Goal: Task Accomplishment & Management: Use online tool/utility

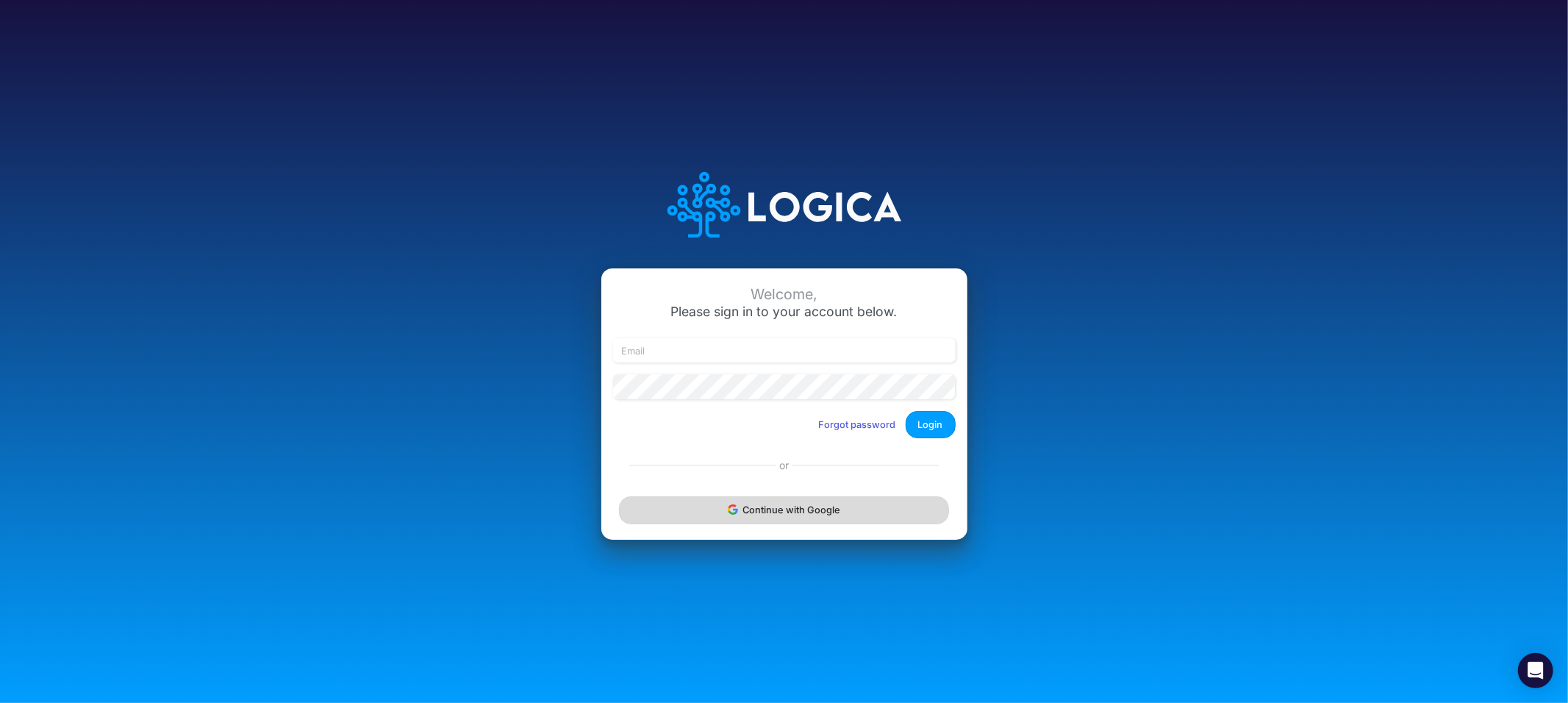
click at [698, 514] on button "Continue with Google" at bounding box center [784, 509] width 330 height 27
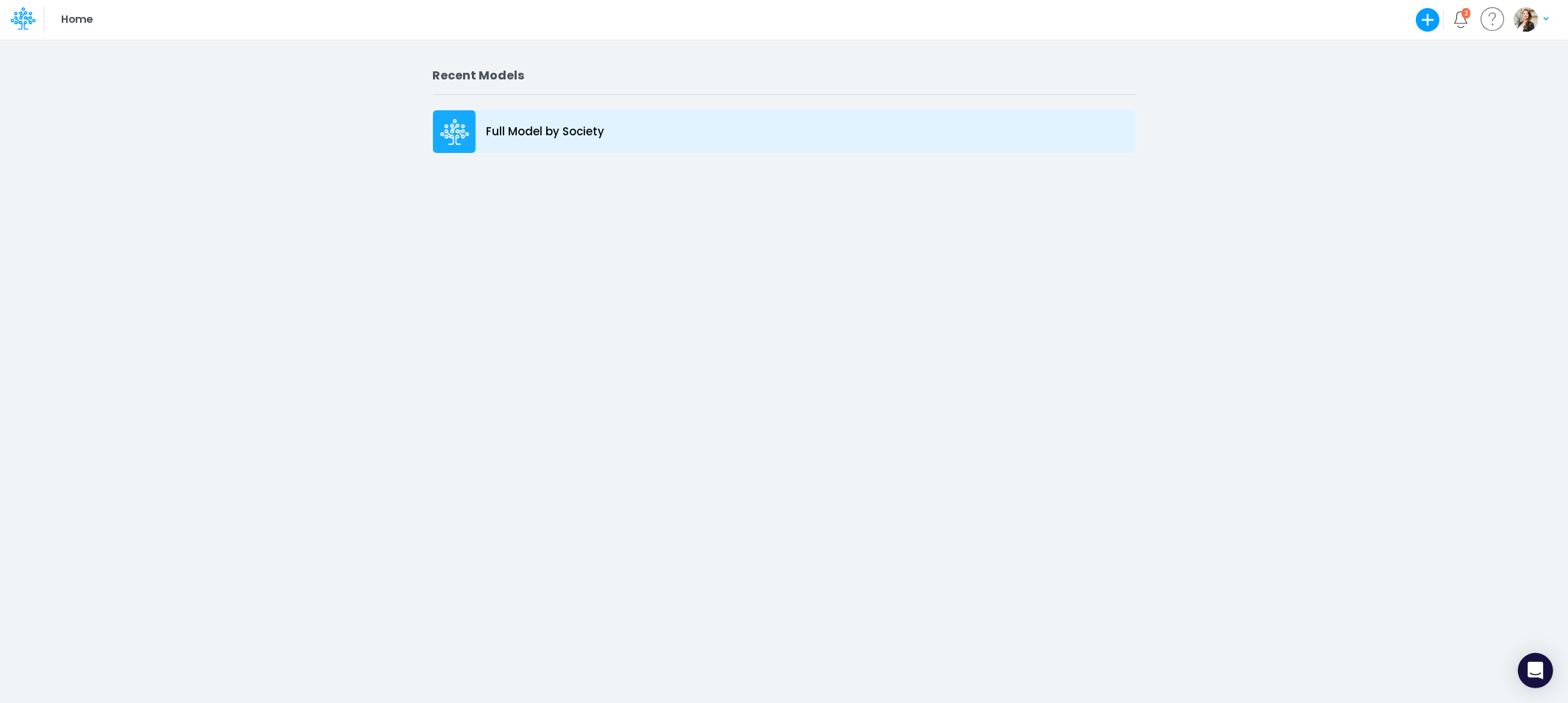
click at [502, 134] on p "Full Model by Society" at bounding box center [545, 131] width 118 height 17
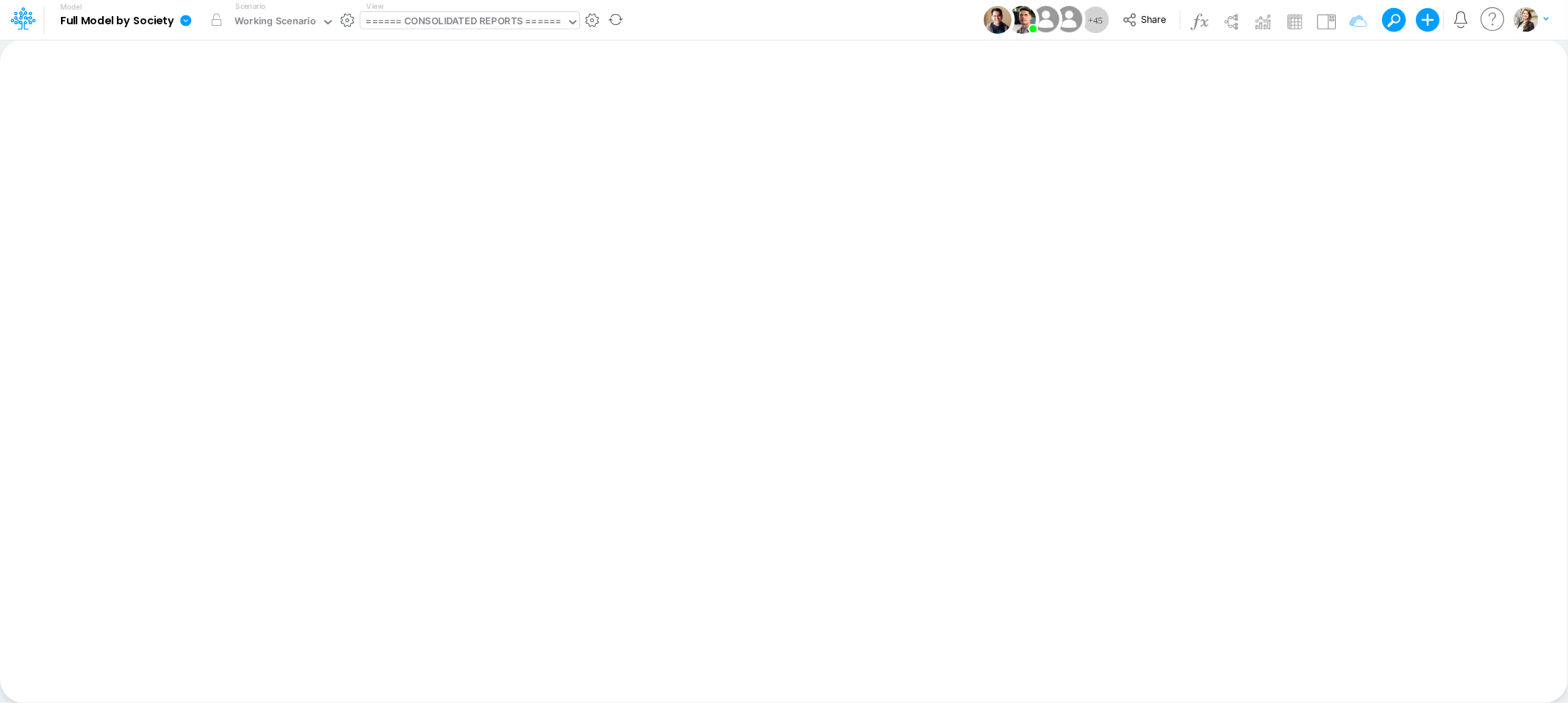
click at [465, 24] on div "====== CONSOLIDATED REPORTS ======" at bounding box center [464, 22] width 195 height 17
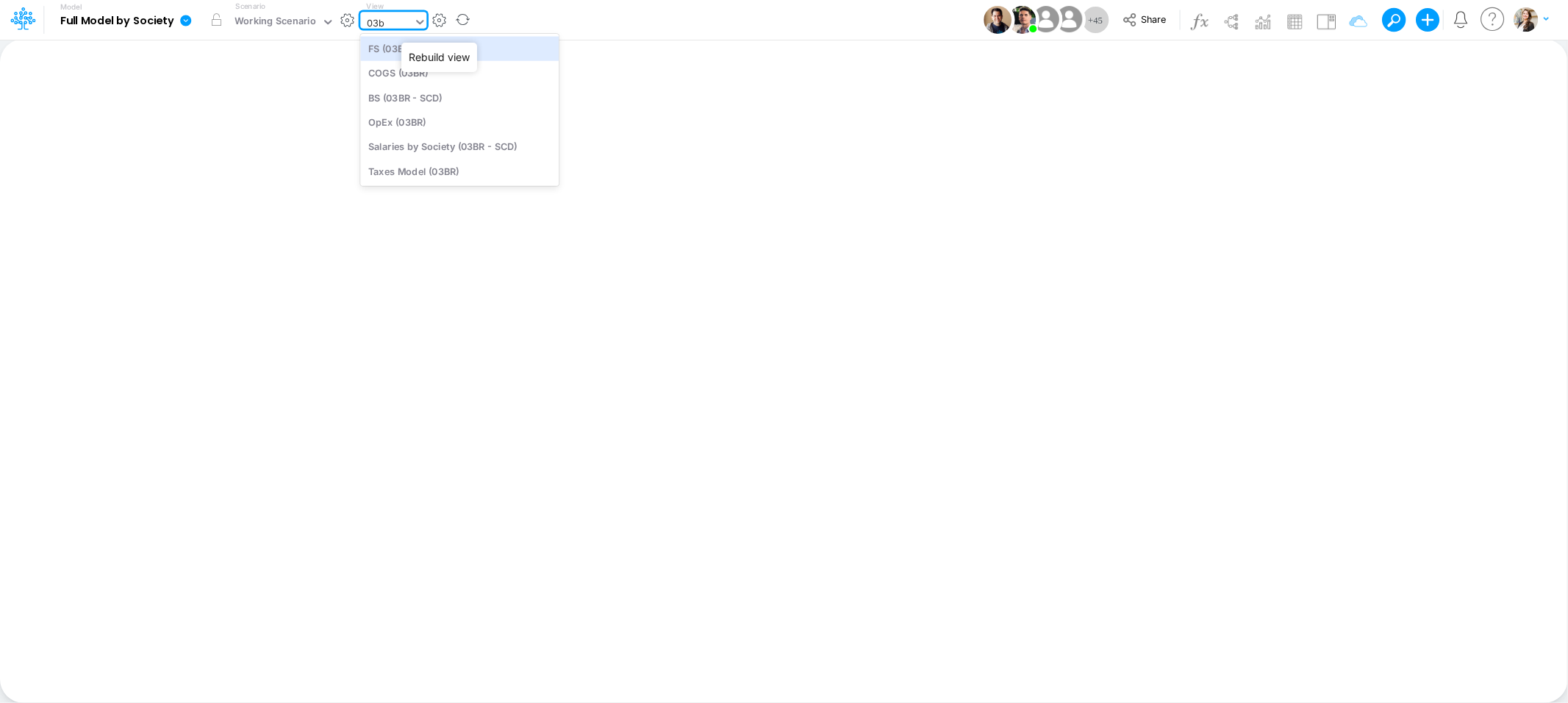
type input "03br"
click at [432, 100] on div "BS (03BR - SCD)" at bounding box center [460, 97] width 199 height 24
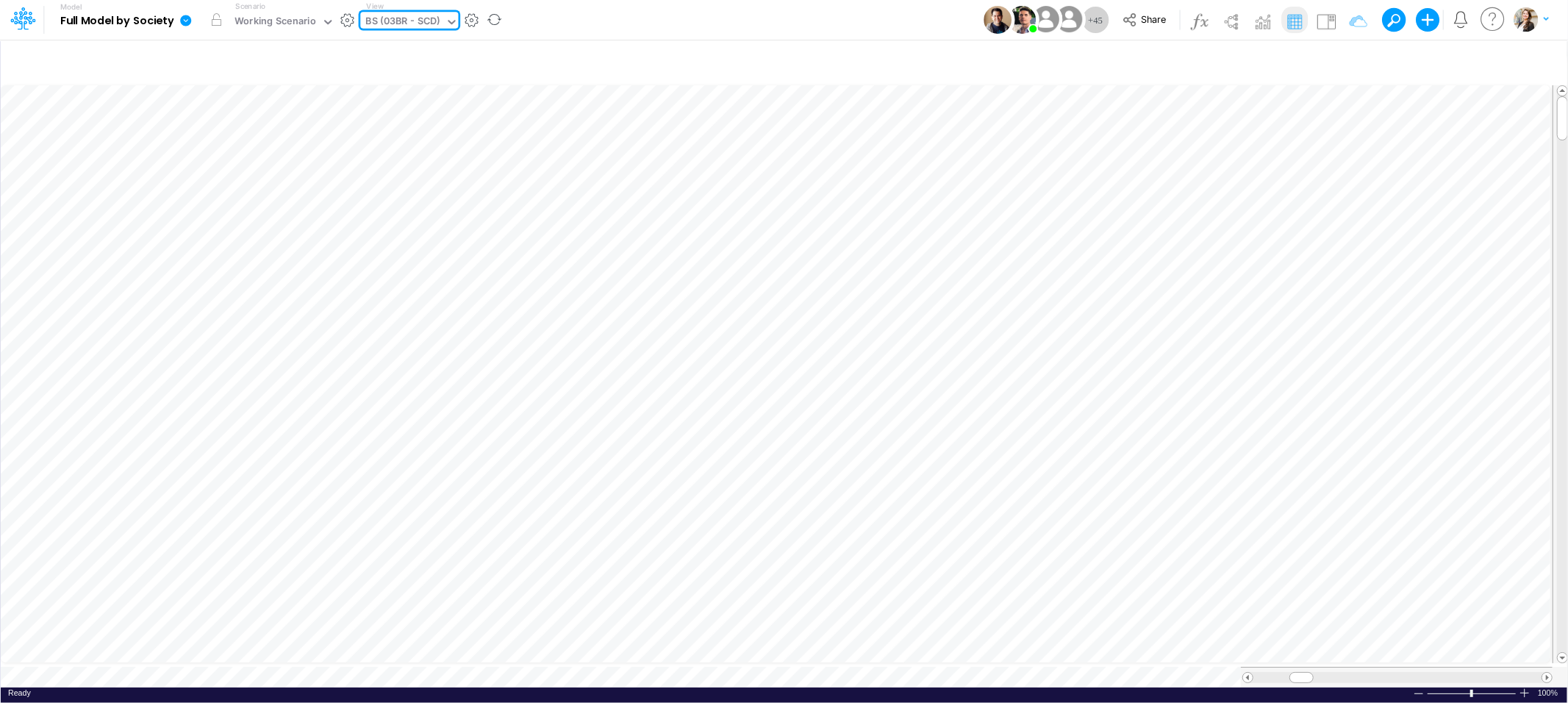
click at [415, 22] on div "BS (03BR - SCD)" at bounding box center [403, 22] width 74 height 17
type input "01br"
click at [409, 170] on div "BS (01BR - IP)" at bounding box center [460, 171] width 199 height 24
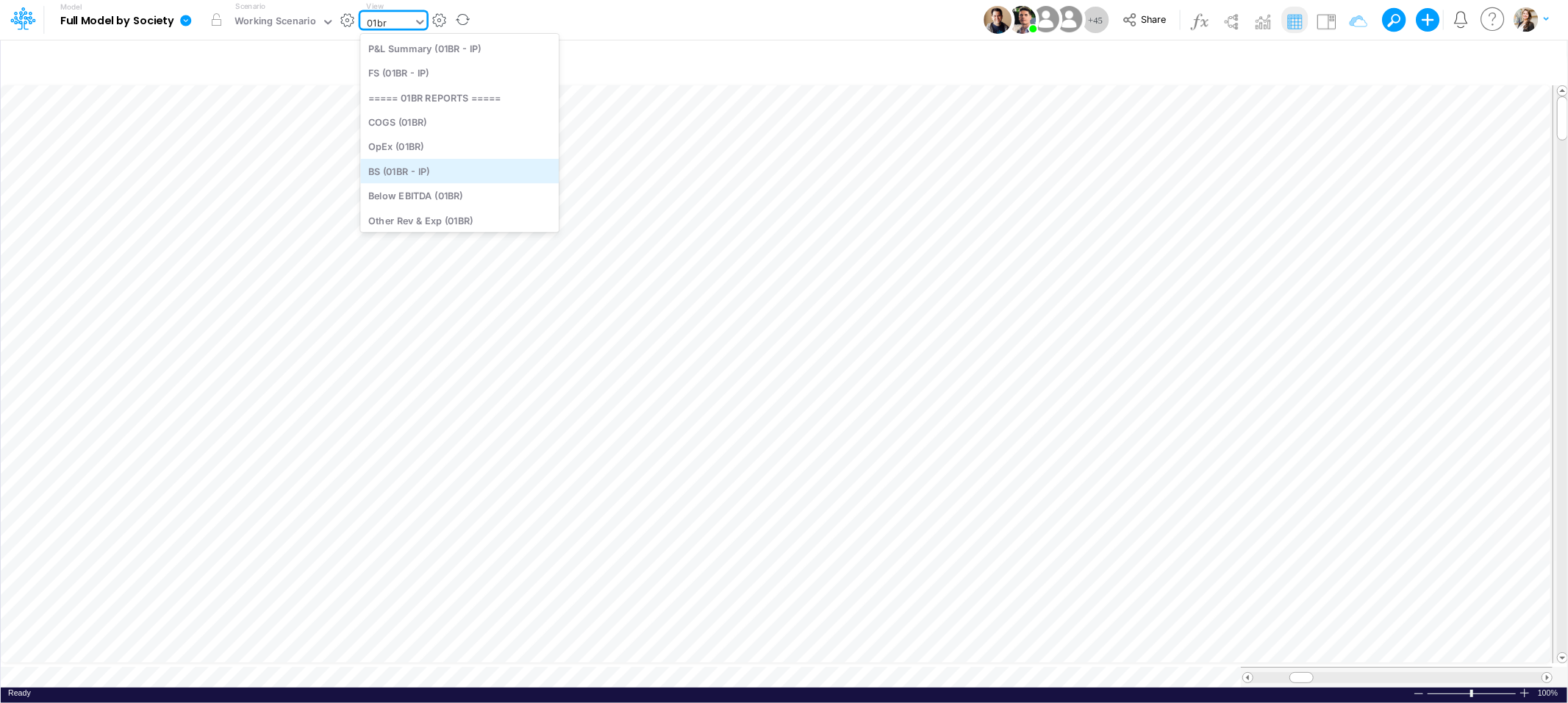
type input "BS (01BR - IP)"
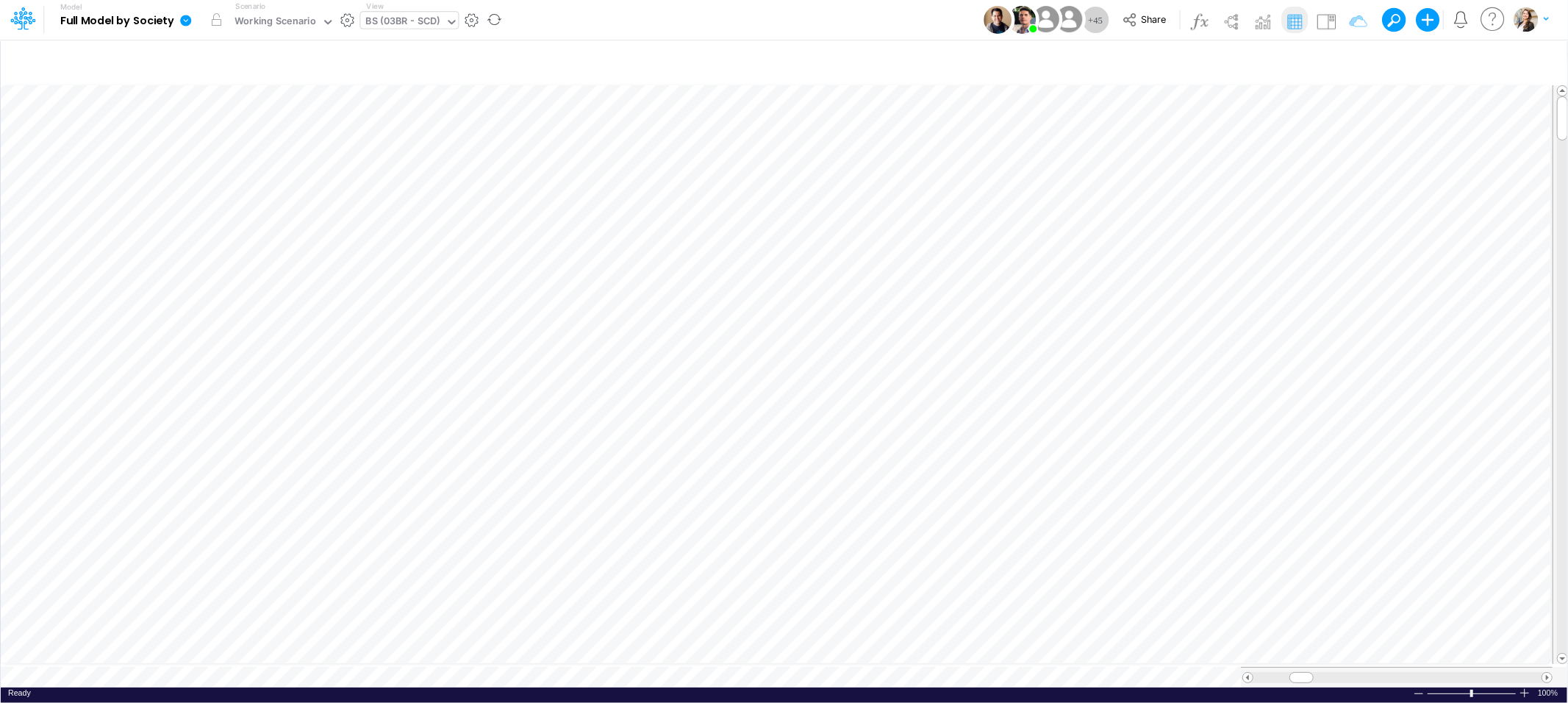
type input "BS (01BR - IP)"
click at [1312, 673] on span at bounding box center [1308, 677] width 10 height 10
click at [1309, 672] on span at bounding box center [1306, 677] width 10 height 10
type input "BS (01BR - IP)"
drag, startPoint x: 1289, startPoint y: 673, endPoint x: 1309, endPoint y: 673, distance: 20.0
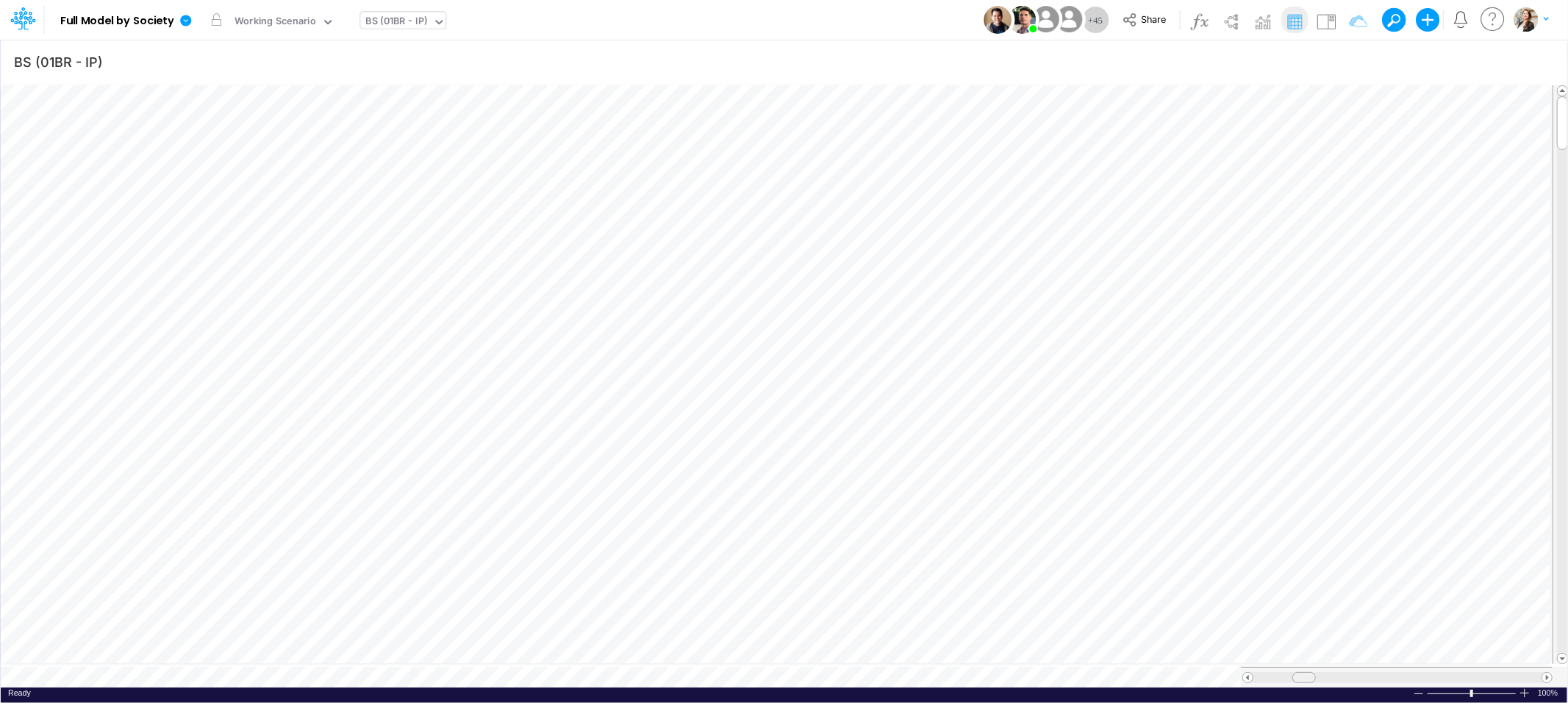
click at [1309, 673] on div at bounding box center [1305, 677] width 24 height 11
click at [1536, 58] on icon "button" at bounding box center [1539, 63] width 22 height 16
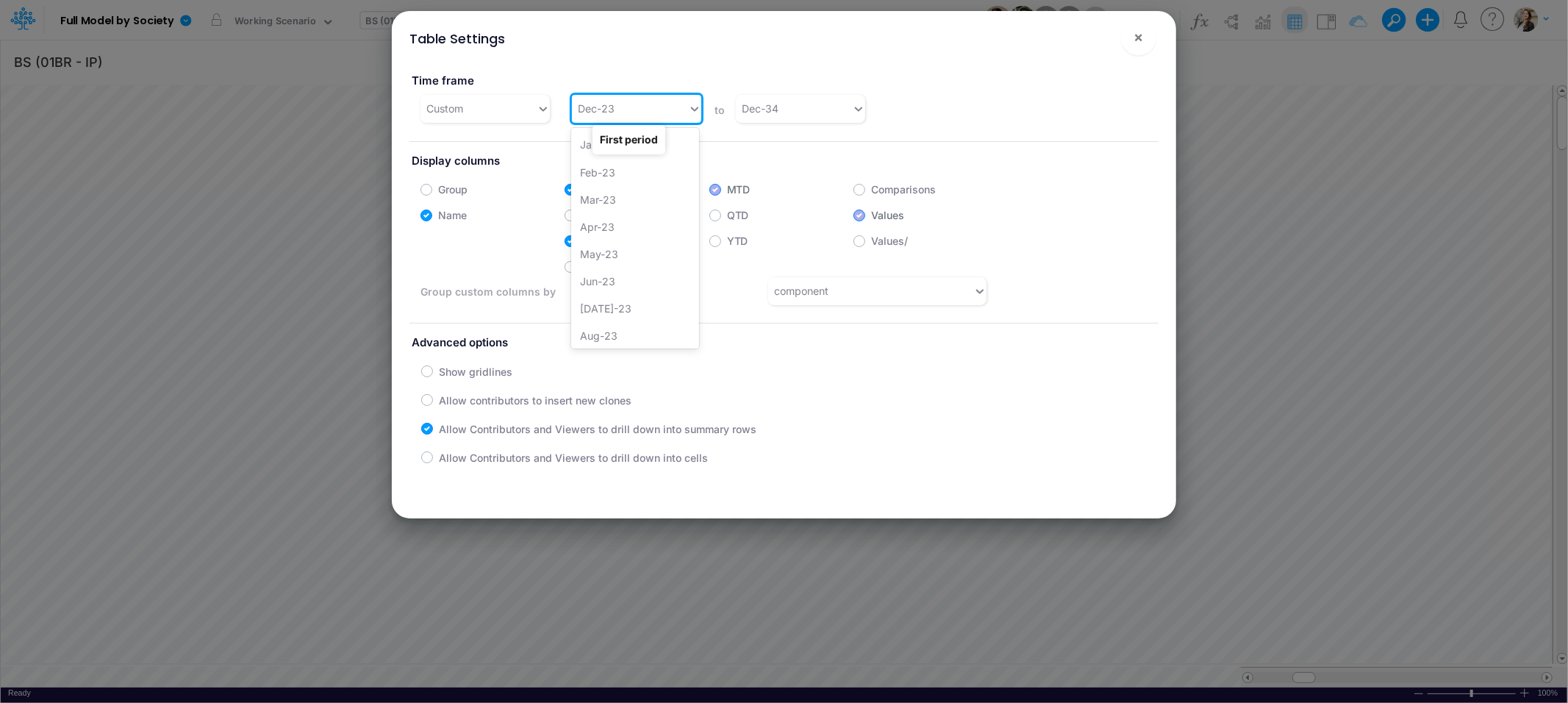
click at [640, 103] on div "Dec-23" at bounding box center [630, 108] width 116 height 24
click at [620, 277] on div "Jan-25" at bounding box center [635, 269] width 128 height 27
click at [1138, 38] on span "×" at bounding box center [1139, 37] width 10 height 18
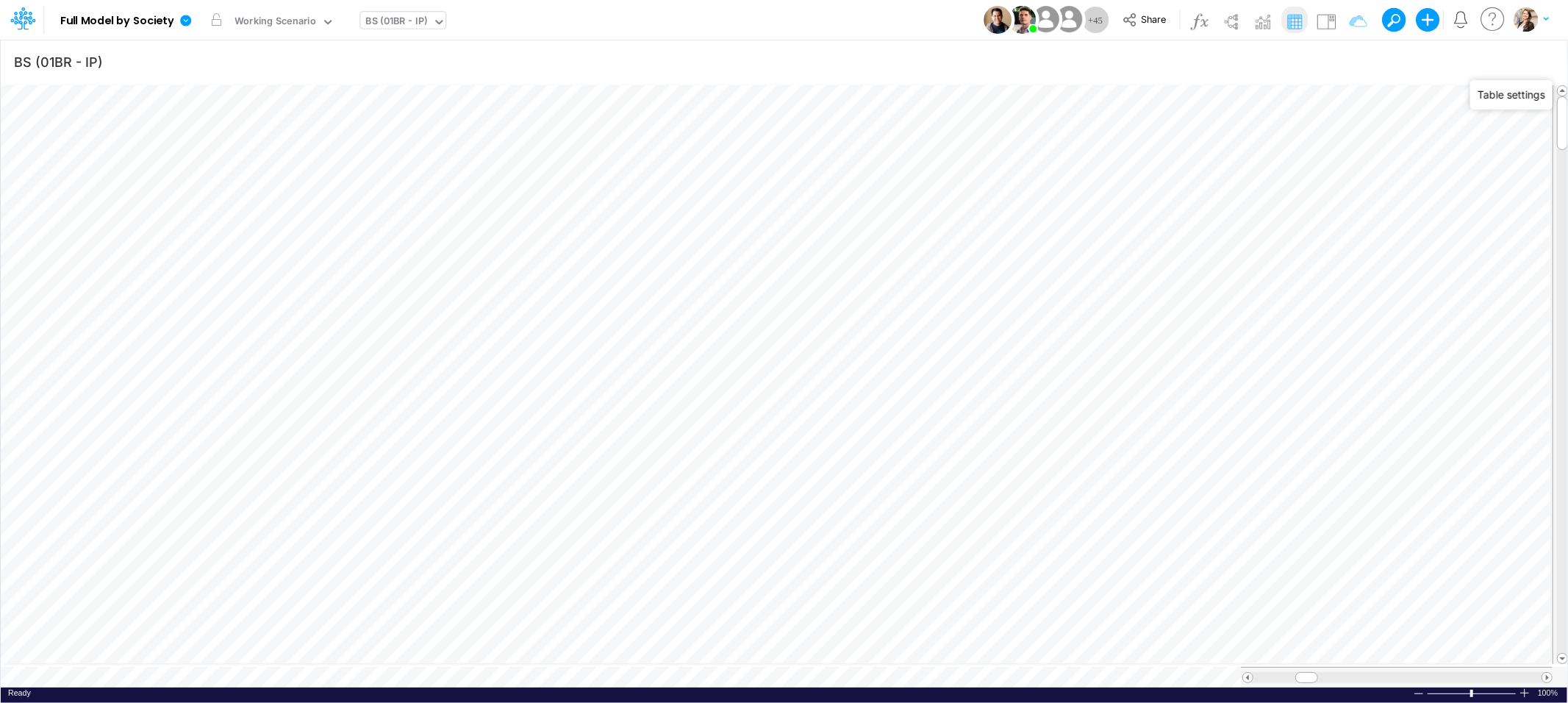
click at [336, 687] on div "Ready 100% Sum: null Max: null Min: null Numerical Count: null Count: null Aver…" at bounding box center [784, 696] width 1567 height 19
click at [1539, 65] on icon "button" at bounding box center [1539, 63] width 22 height 16
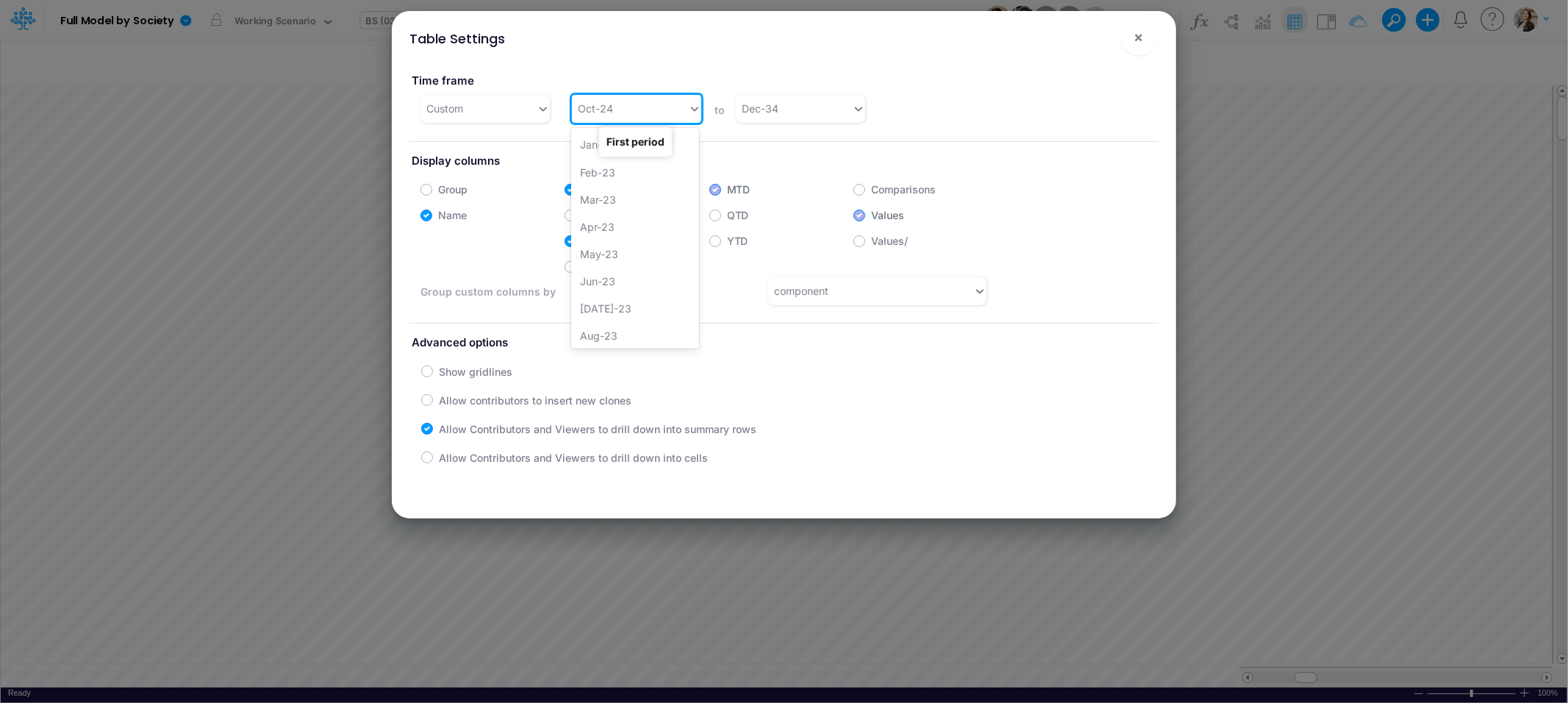
click at [650, 111] on div "Oct-24" at bounding box center [630, 108] width 116 height 24
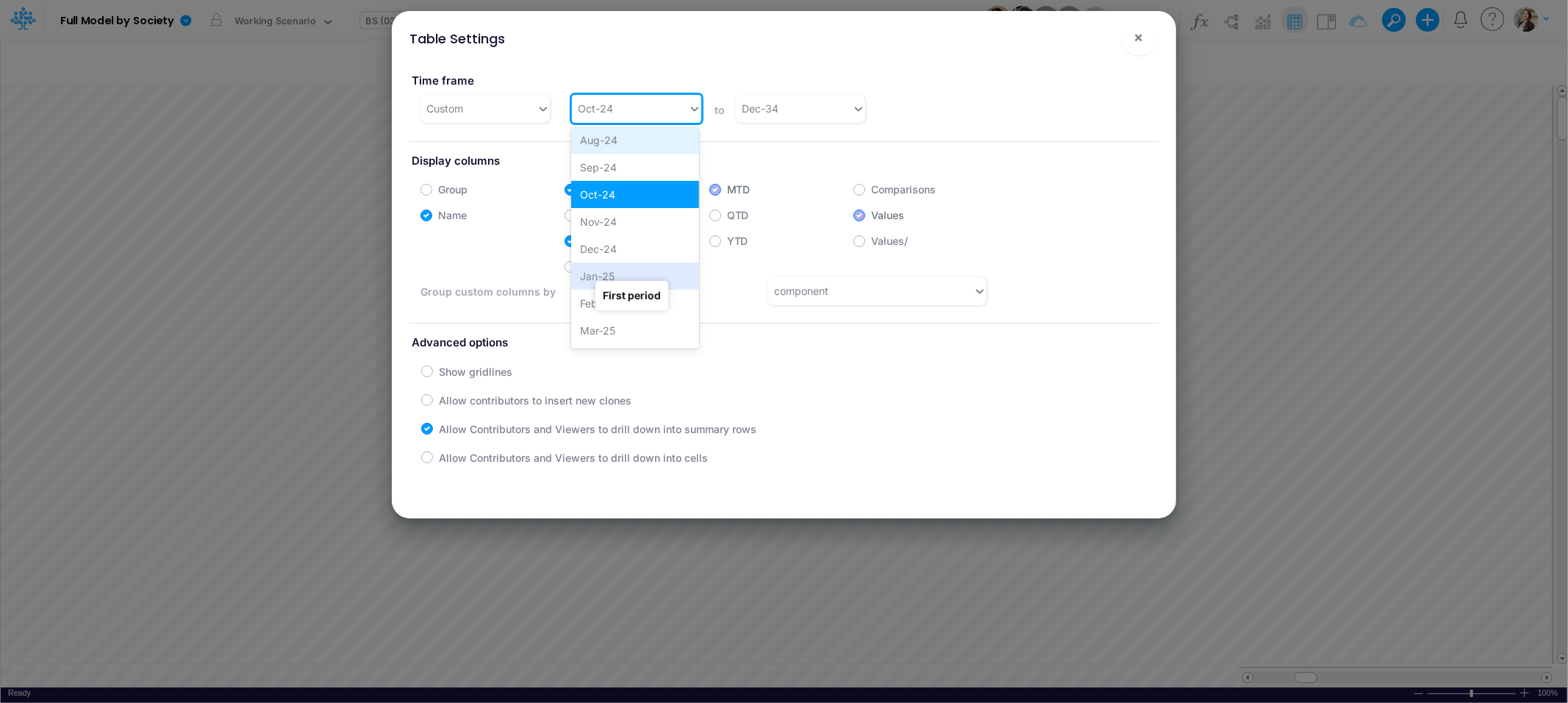
scroll to position [542, 0]
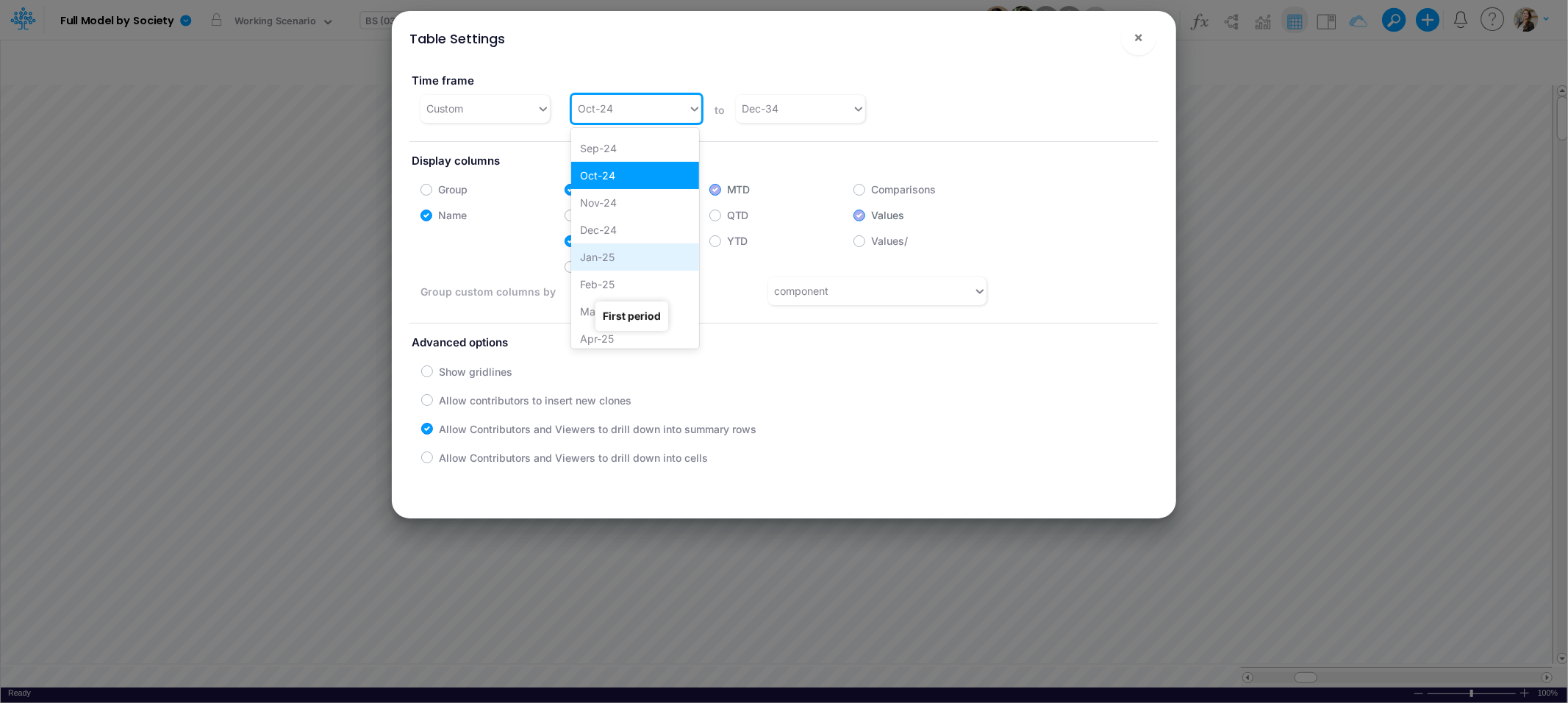
click at [622, 251] on div "Jan-25" at bounding box center [635, 256] width 128 height 27
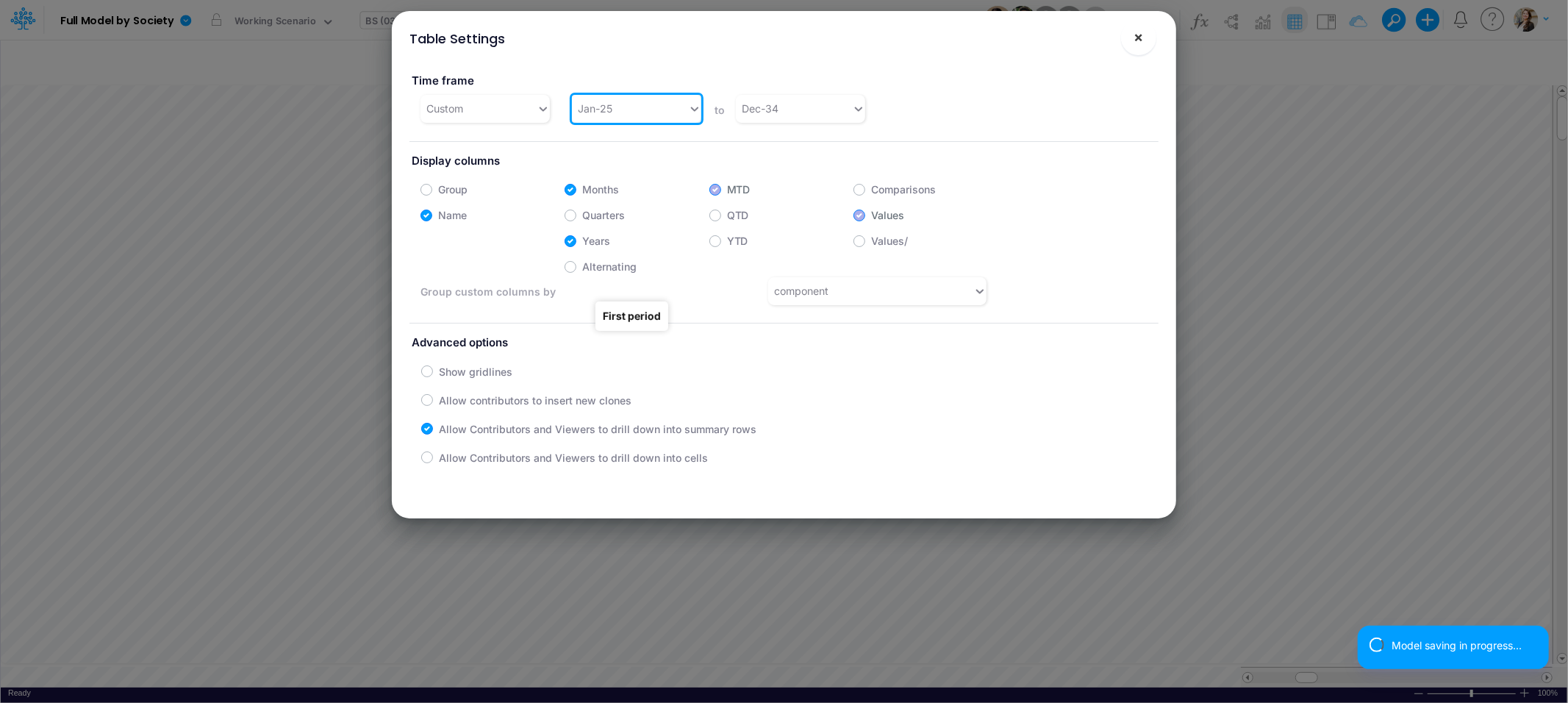
click at [1139, 39] on span "×" at bounding box center [1139, 37] width 10 height 18
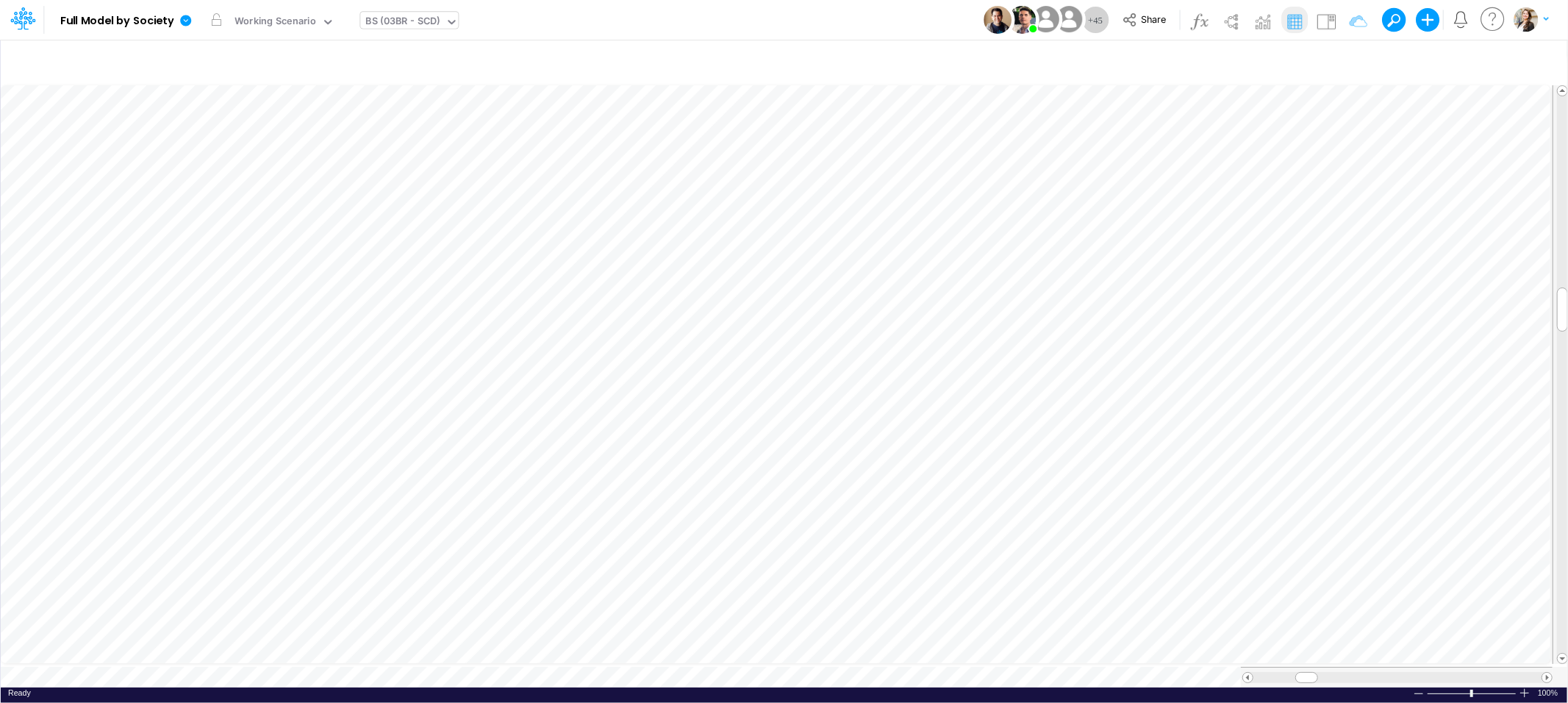
scroll to position [0, 1]
click at [1256, 281] on icon "button" at bounding box center [1260, 284] width 22 height 16
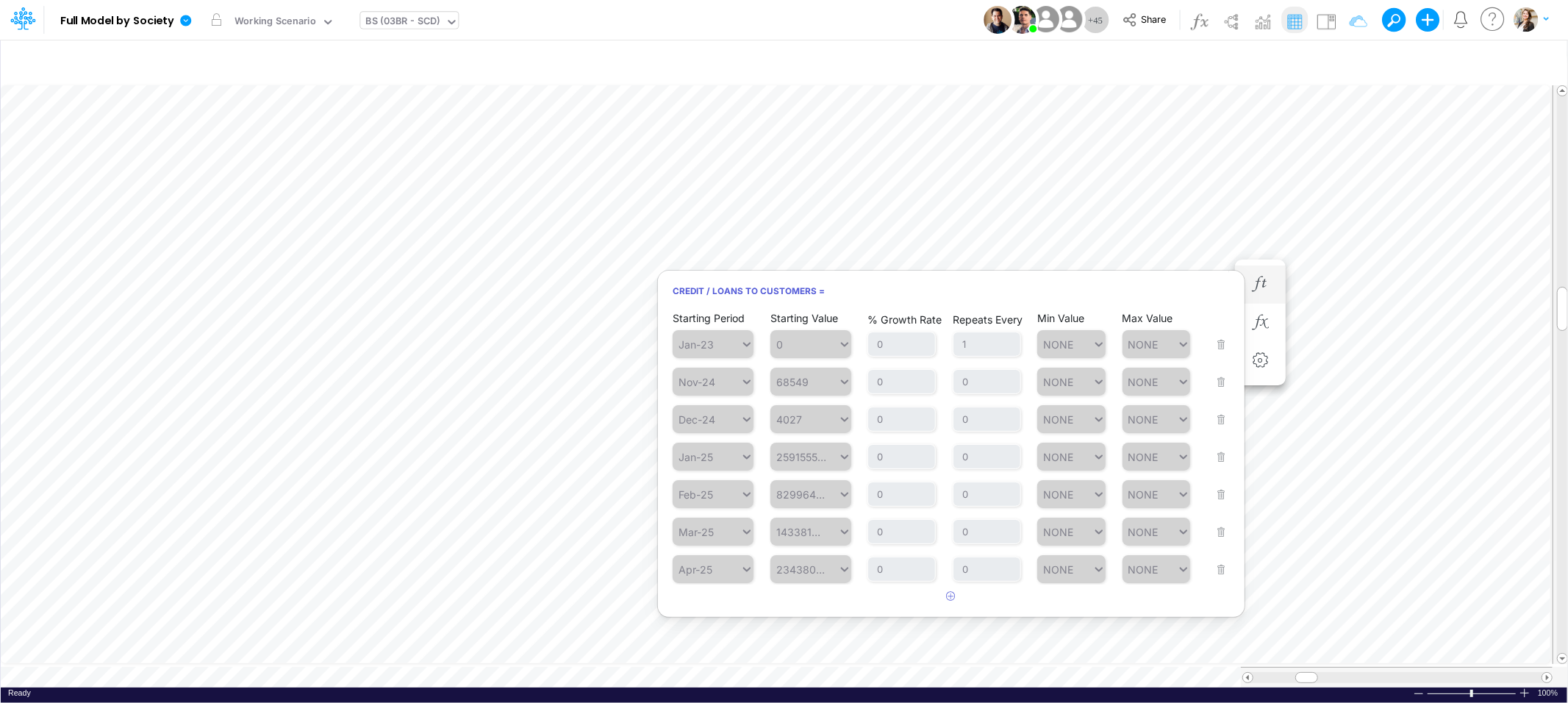
scroll to position [0, 1]
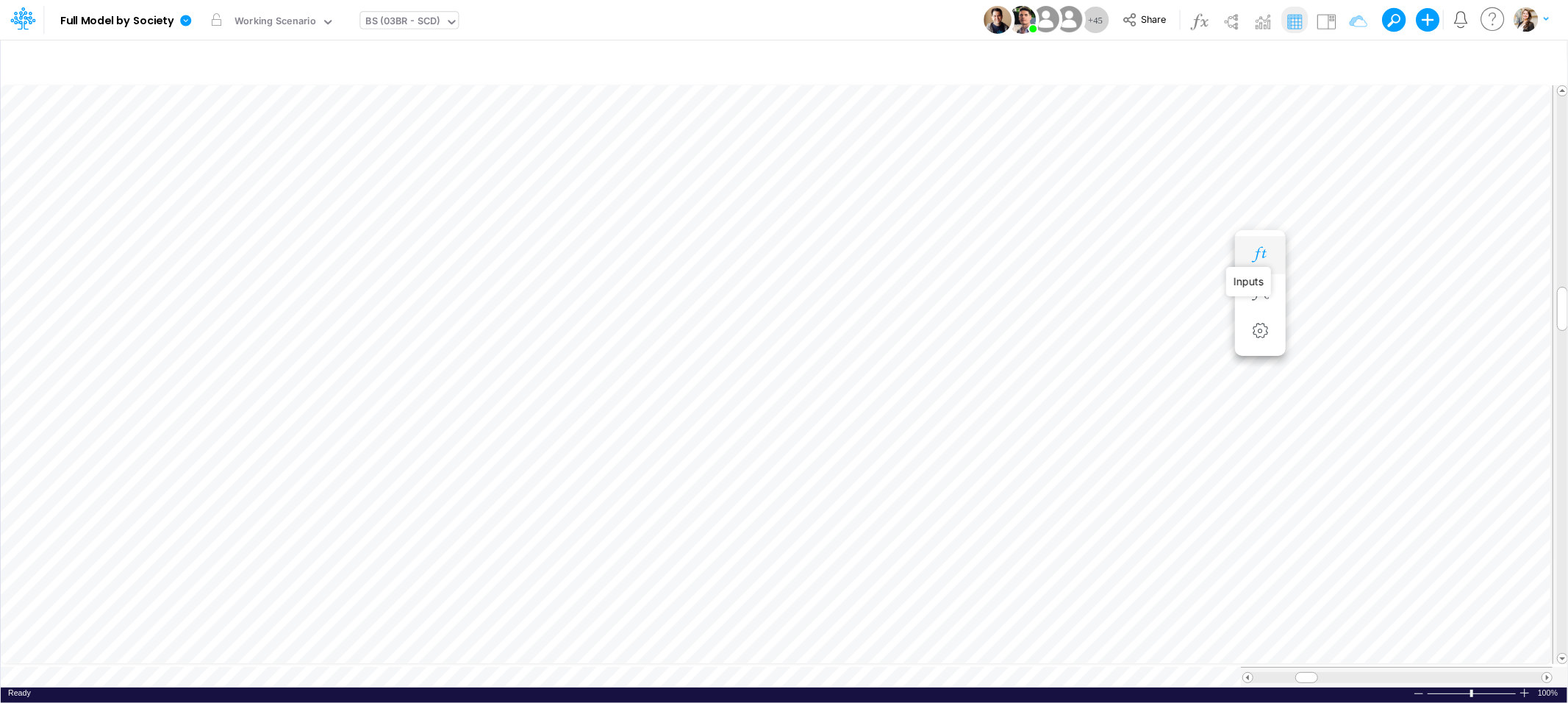
click at [1262, 260] on icon "button" at bounding box center [1260, 255] width 22 height 16
click at [185, 21] on icon at bounding box center [185, 20] width 11 height 11
click at [154, 19] on b "Full Model by Society" at bounding box center [117, 21] width 114 height 13
click at [181, 22] on icon at bounding box center [185, 20] width 11 height 11
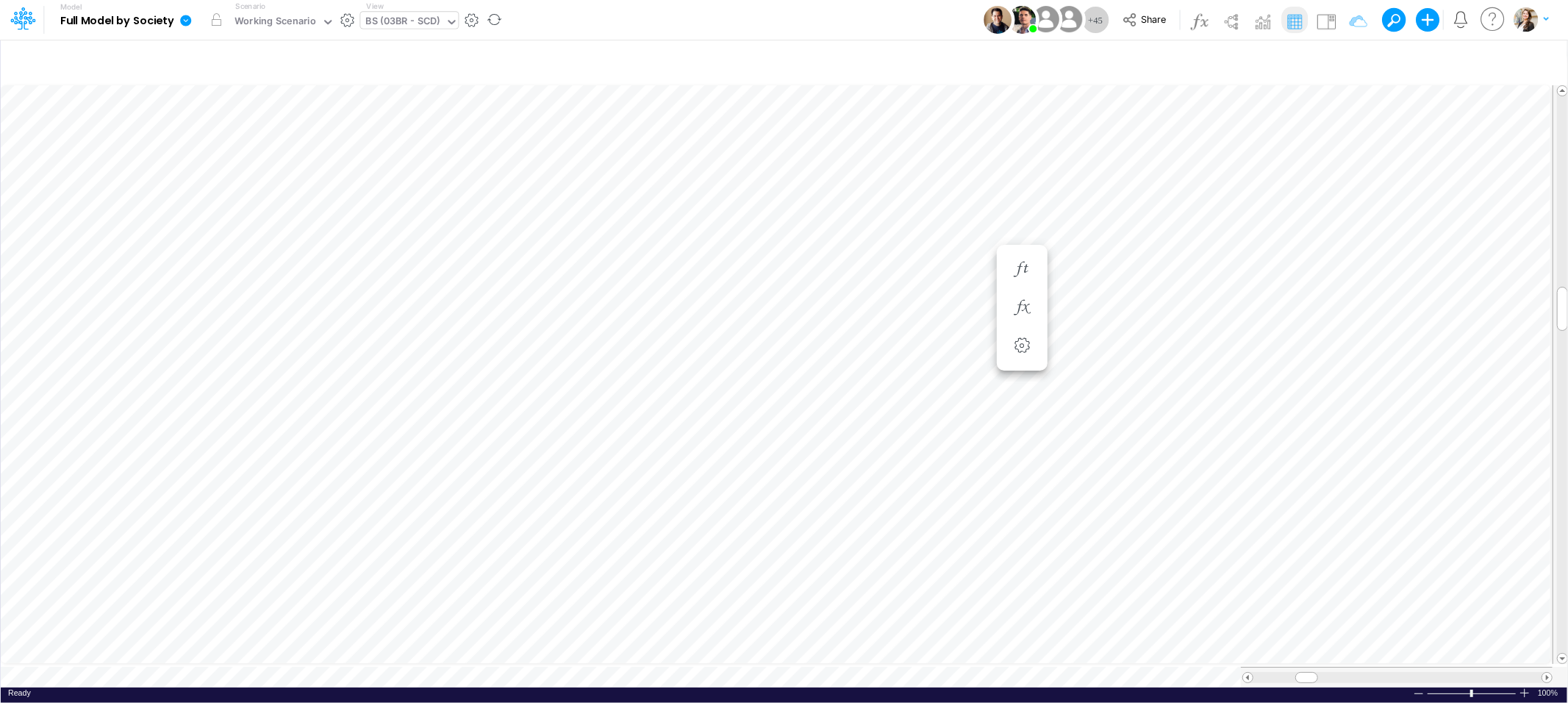
click at [186, 21] on icon at bounding box center [186, 20] width 13 height 13
click at [225, 80] on button "Duplicate" at bounding box center [259, 80] width 157 height 23
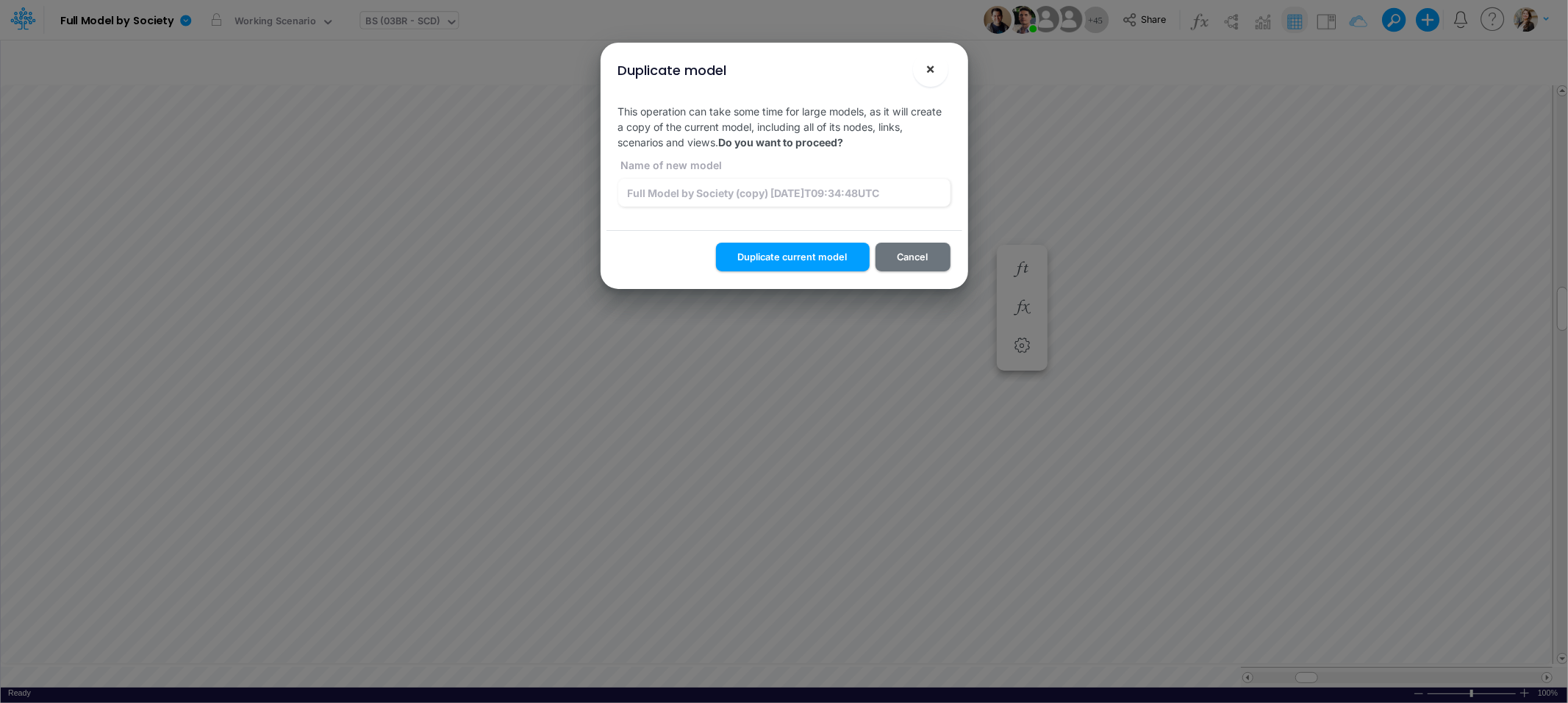
click at [933, 73] on span "×" at bounding box center [930, 69] width 10 height 18
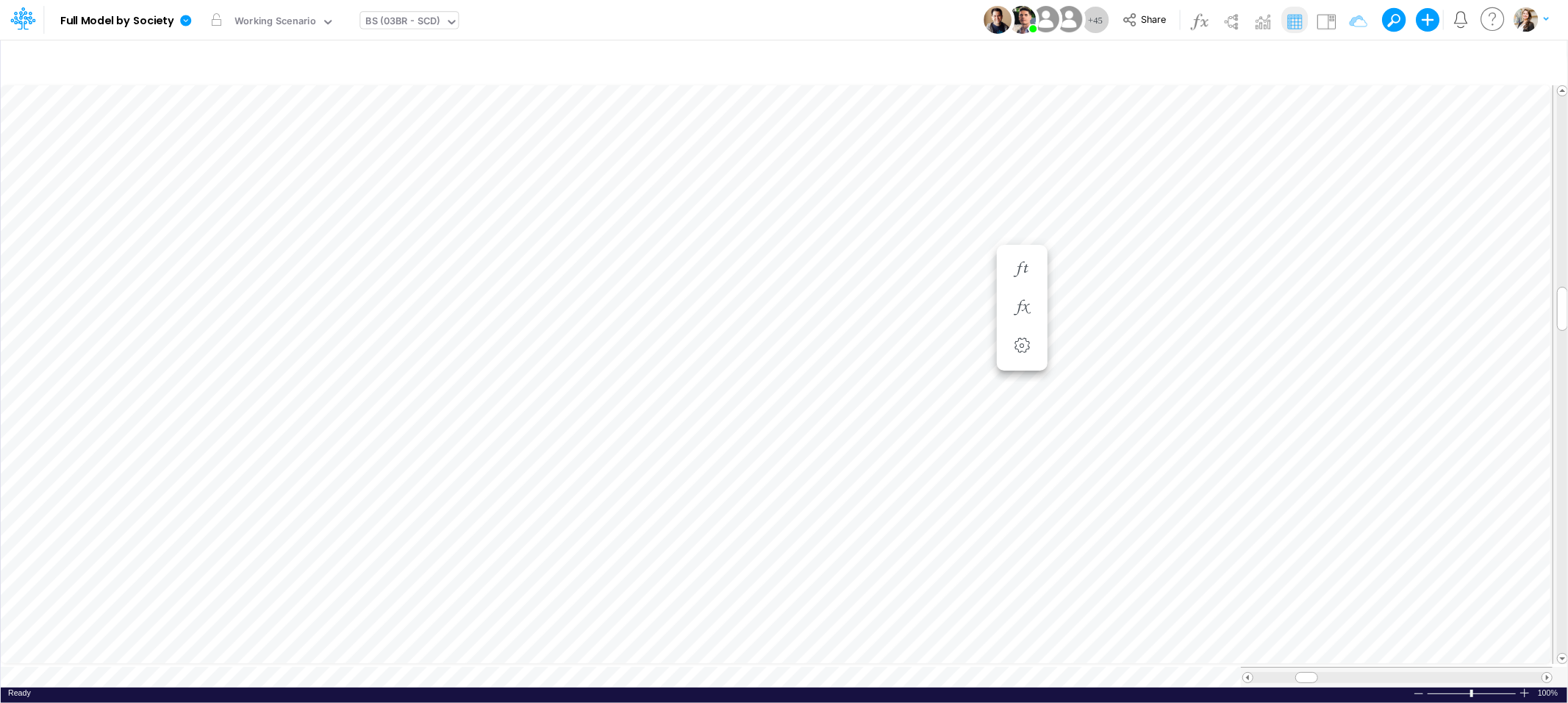
click at [25, 21] on icon at bounding box center [26, 25] width 5 height 9
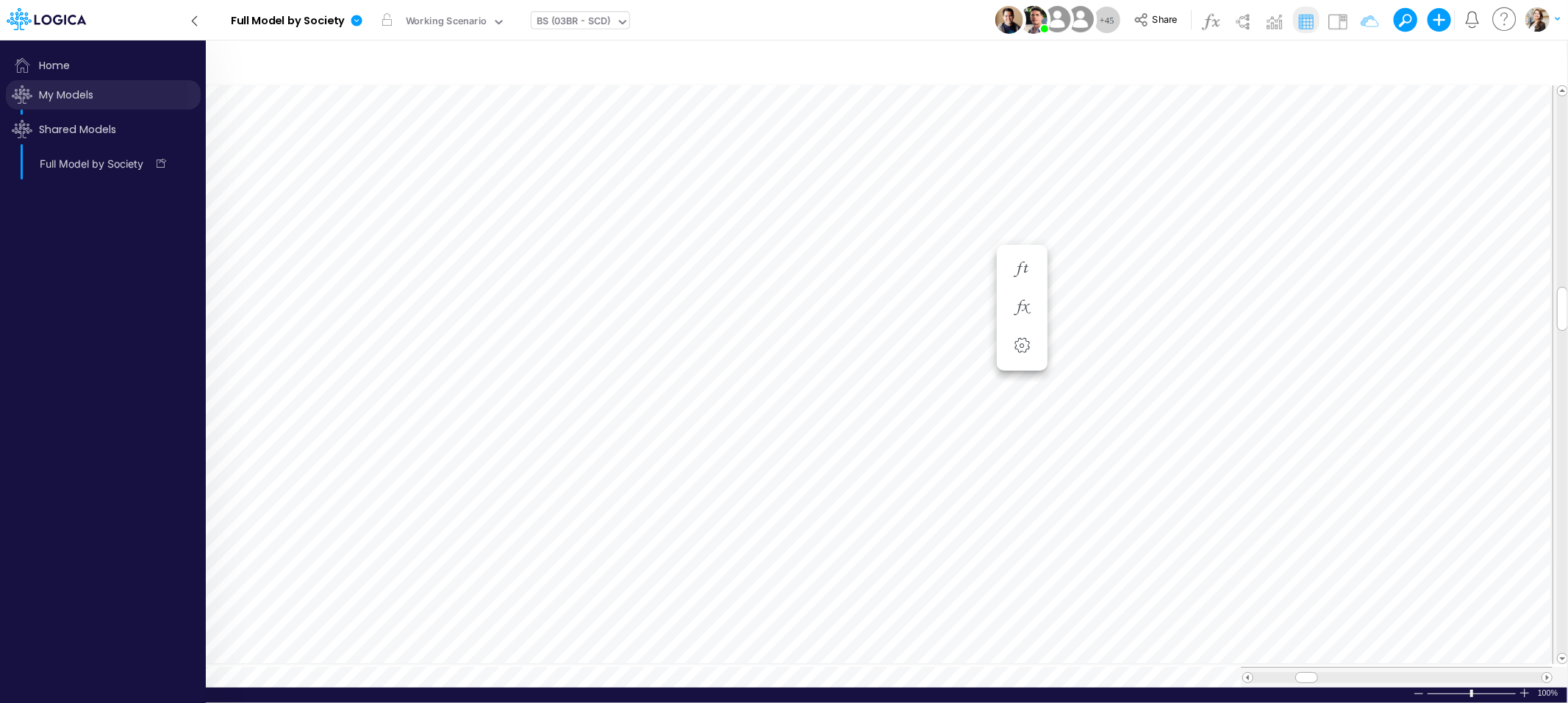
click at [66, 92] on span "My Models" at bounding box center [103, 95] width 195 height 30
click at [353, 21] on icon at bounding box center [356, 20] width 11 height 11
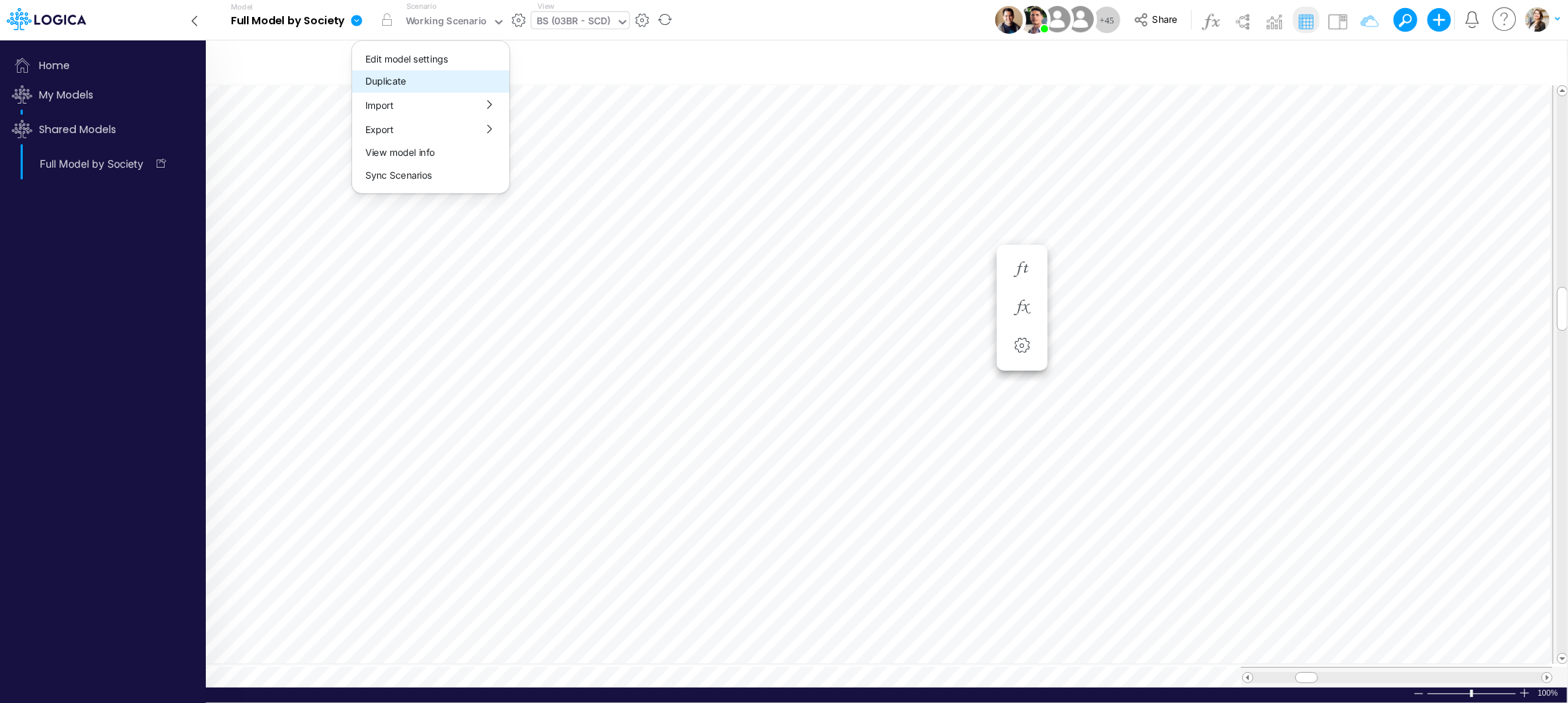
click at [385, 77] on button "Duplicate" at bounding box center [431, 80] width 157 height 23
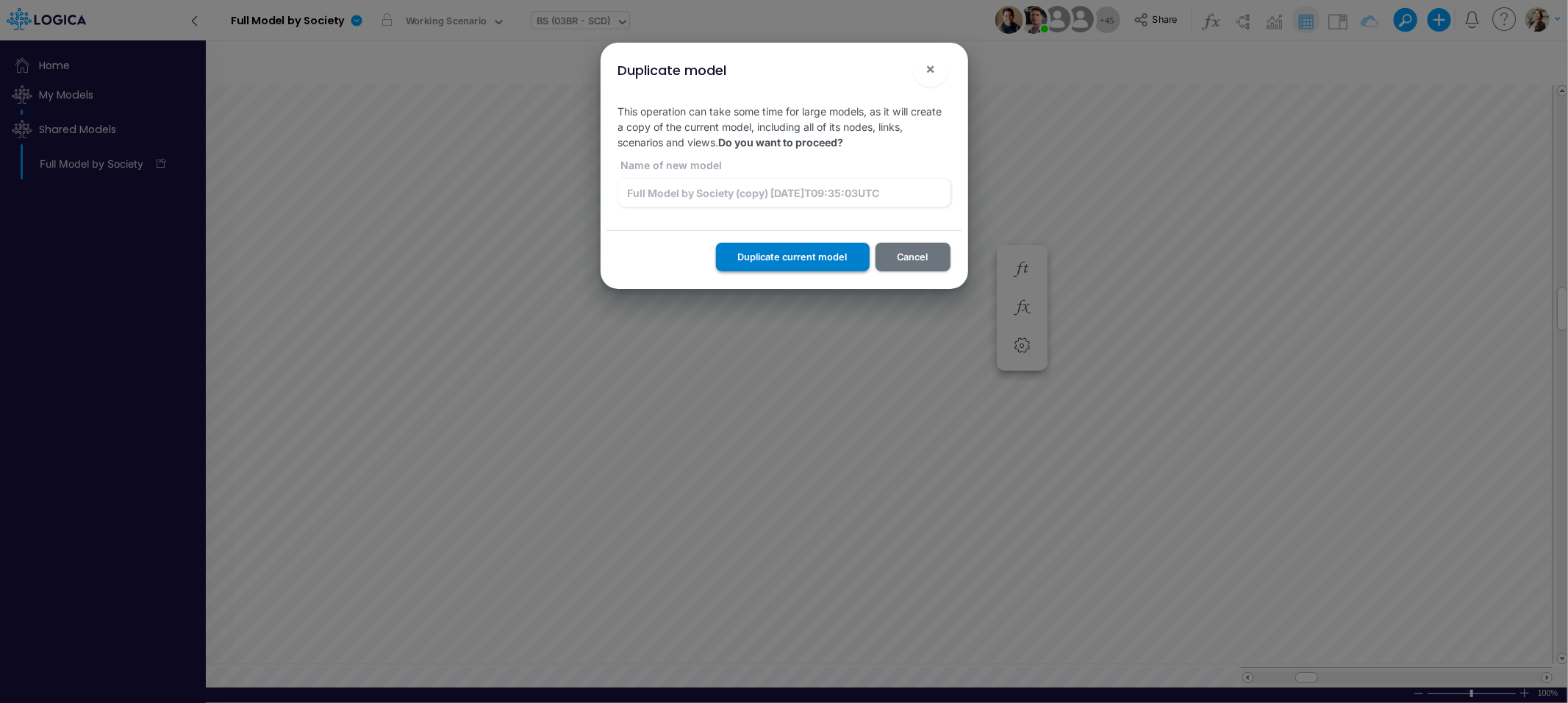
click at [778, 260] on button "Duplicate current model" at bounding box center [792, 256] width 154 height 29
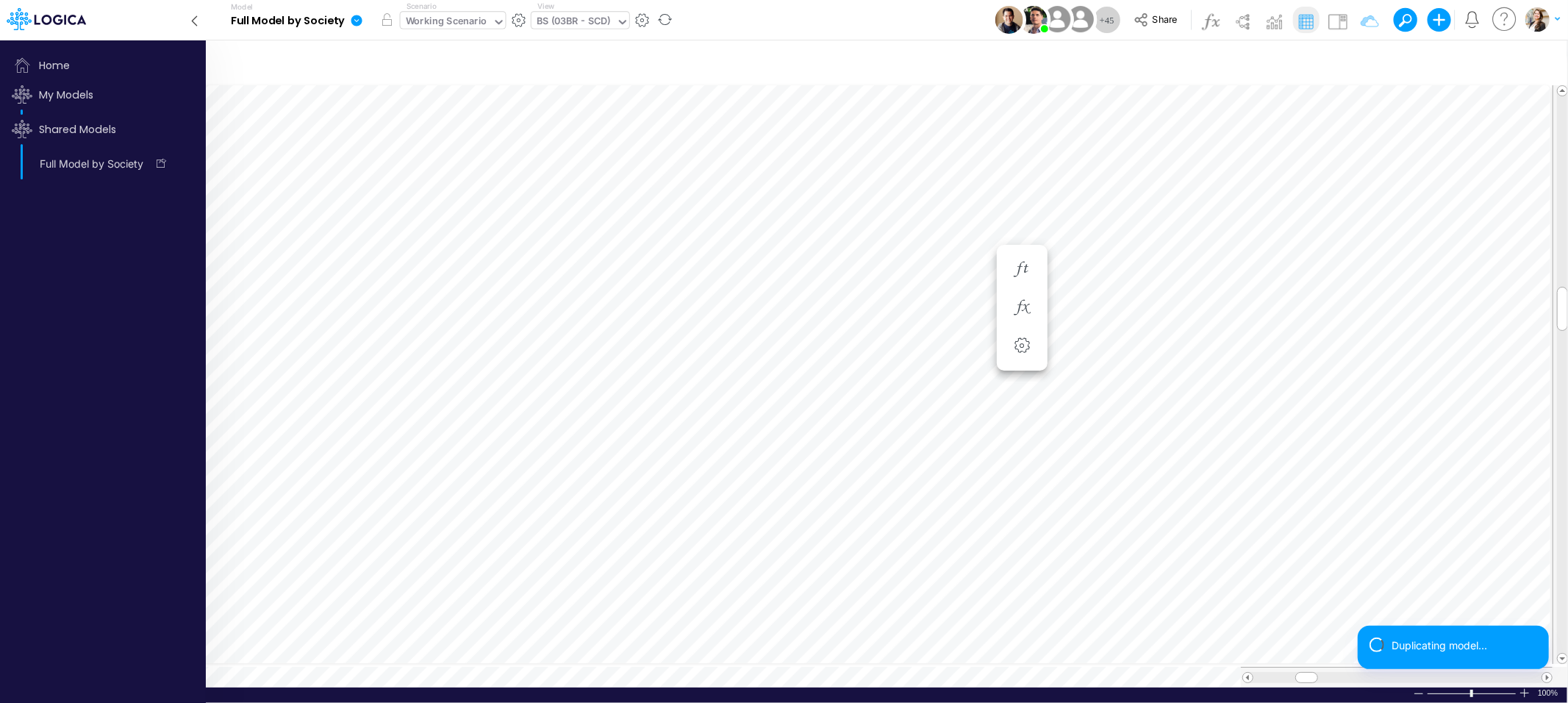
click at [440, 16] on div "Working Scenario" at bounding box center [447, 22] width 81 height 17
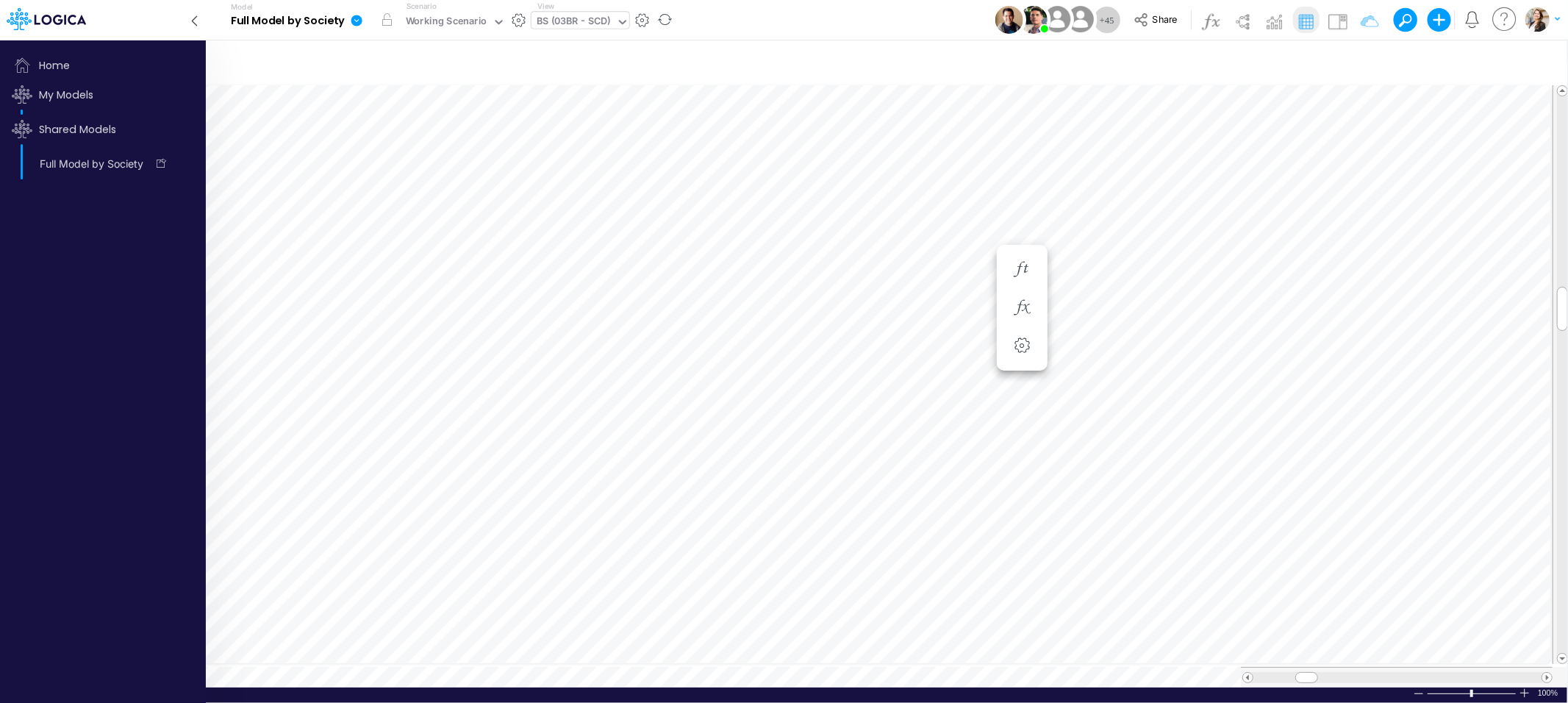
click at [358, 23] on icon at bounding box center [356, 20] width 11 height 11
click at [366, 76] on button "Duplicate" at bounding box center [431, 80] width 157 height 23
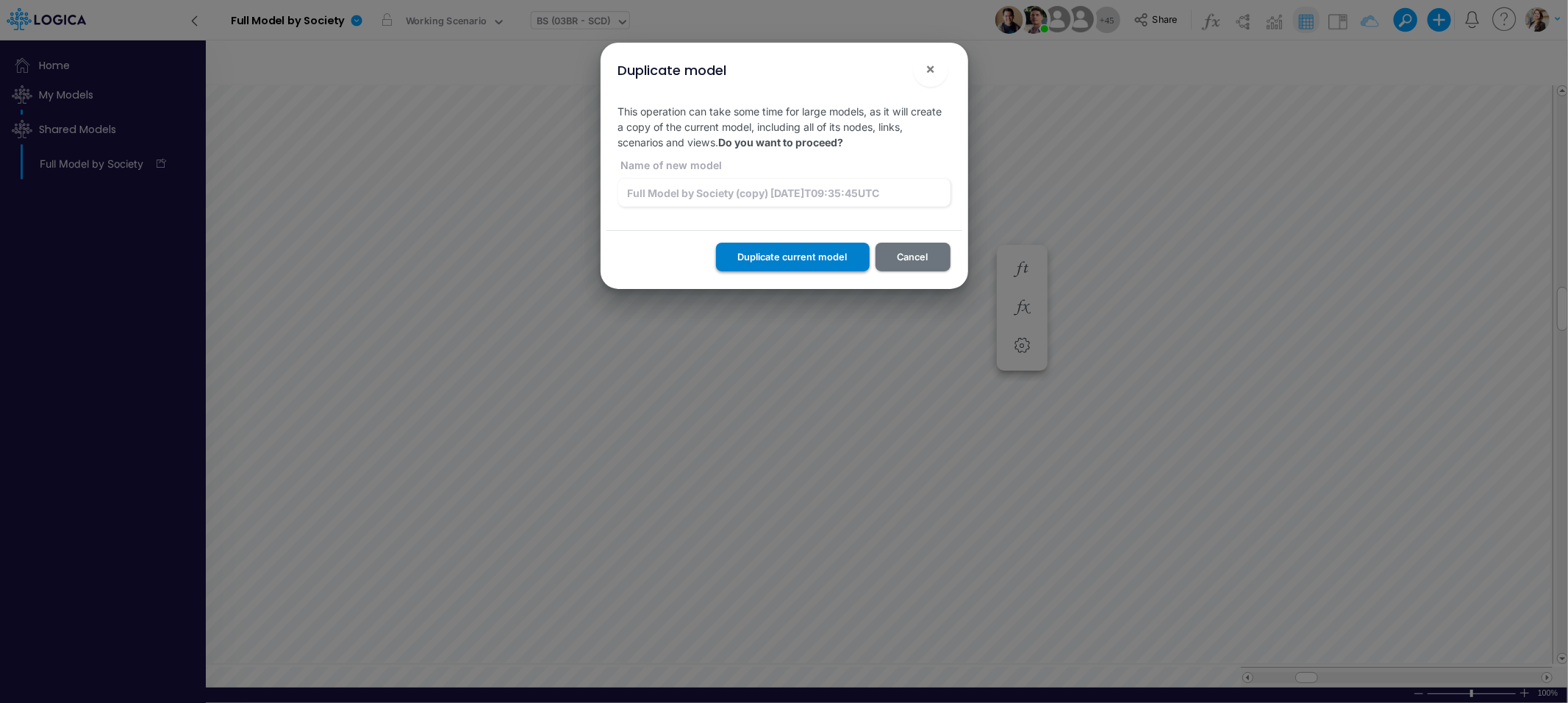
click at [791, 250] on button "Duplicate current model" at bounding box center [792, 256] width 154 height 29
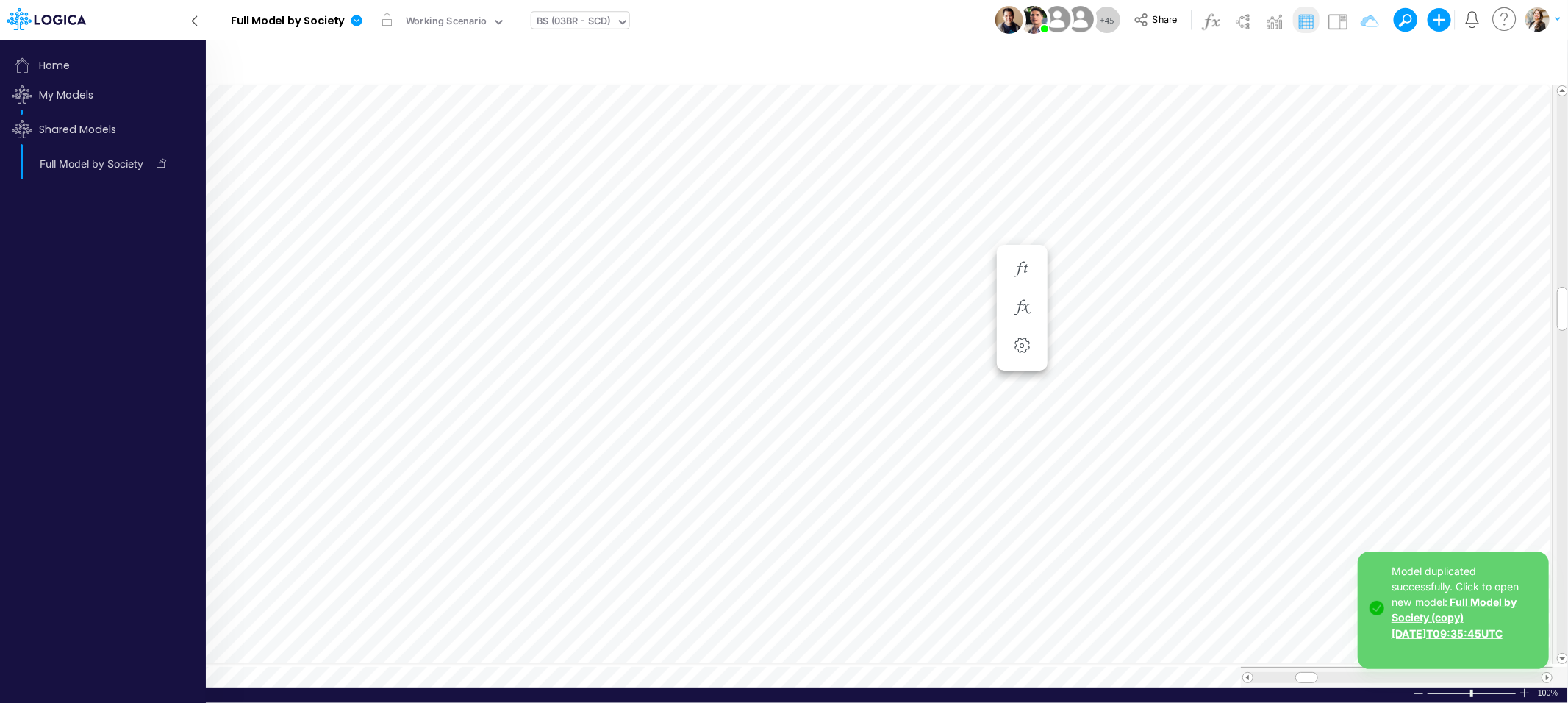
click at [1428, 622] on link "Full Model by Society (copy) [DATE]T09:35:45UTC" at bounding box center [1455, 618] width 125 height 44
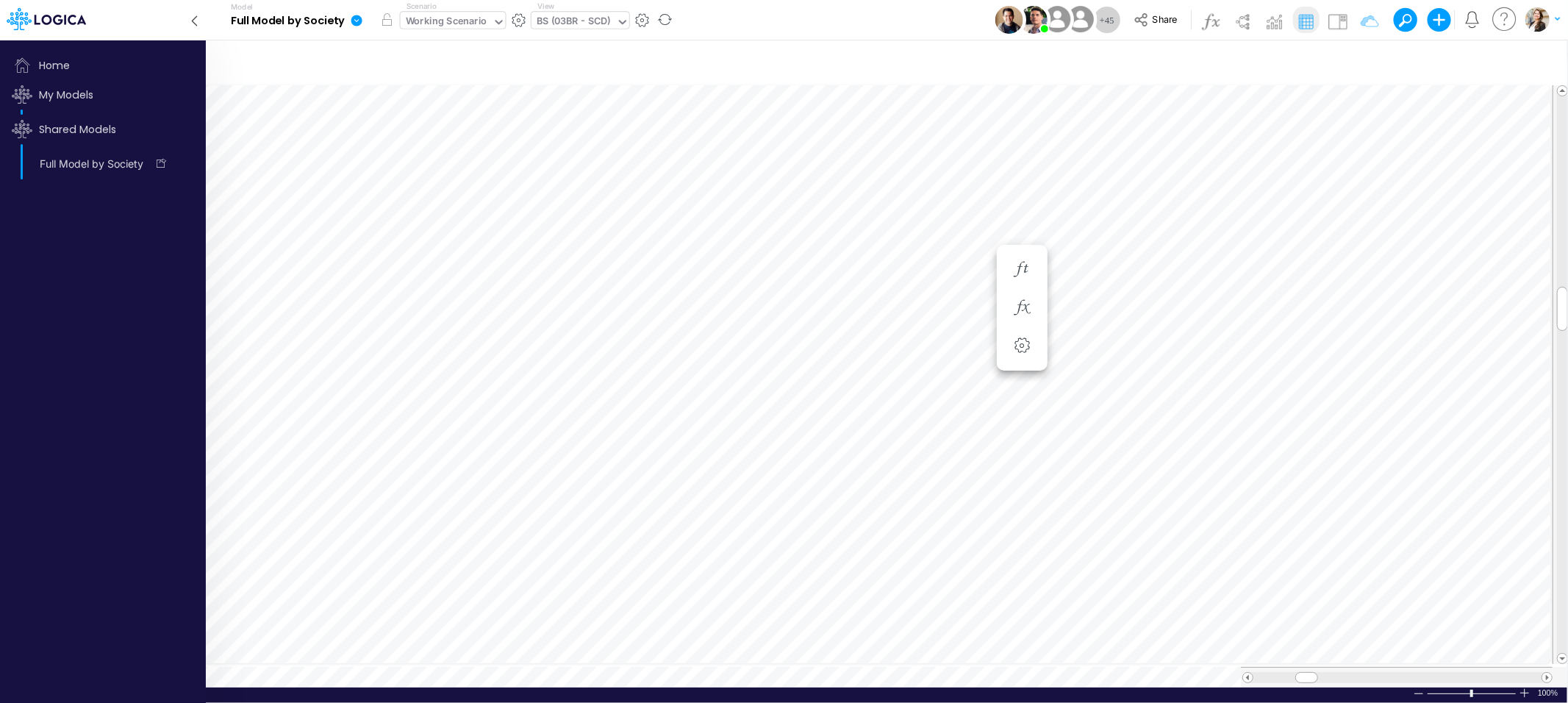
click at [445, 26] on div "Working Scenario" at bounding box center [447, 22] width 81 height 17
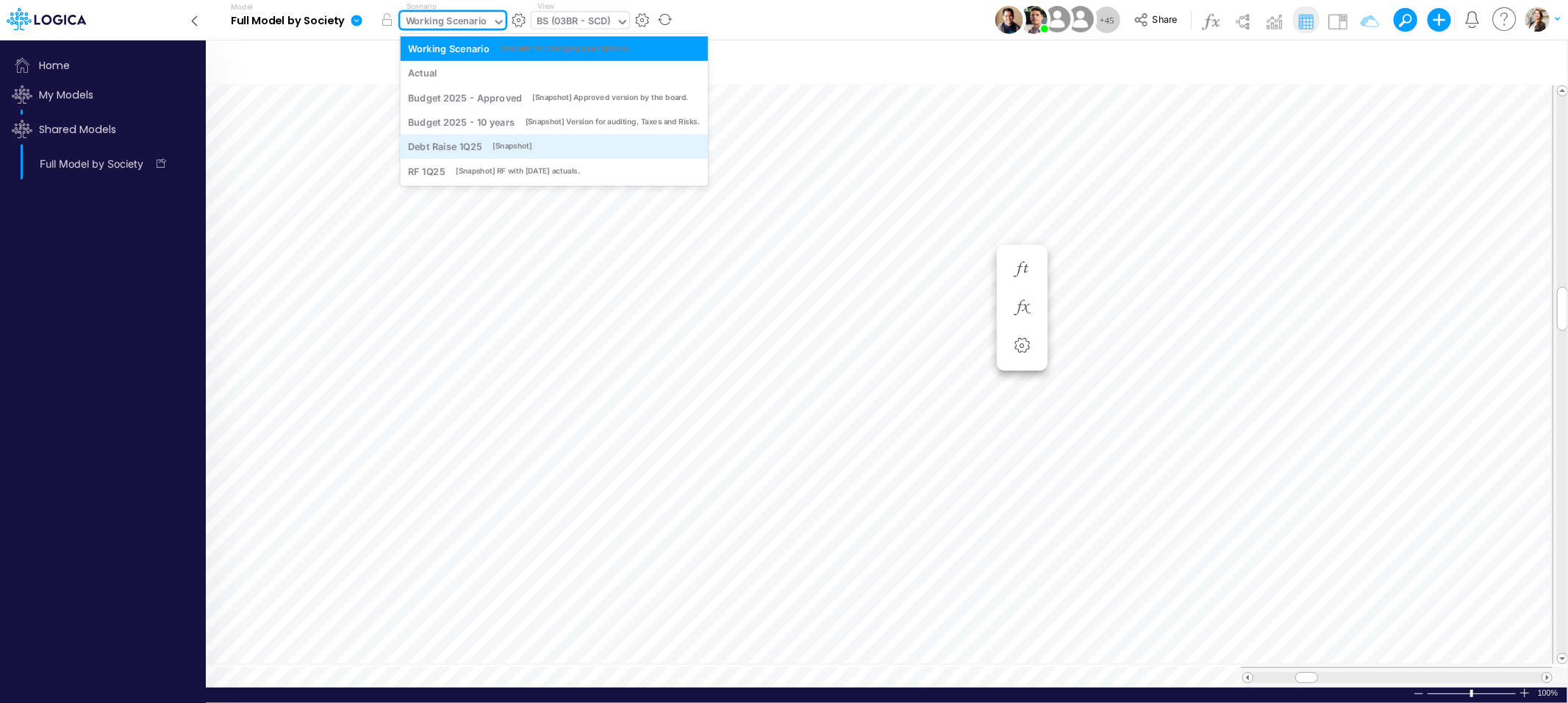
click at [457, 144] on div "Debt Raise 1Q25" at bounding box center [445, 147] width 74 height 14
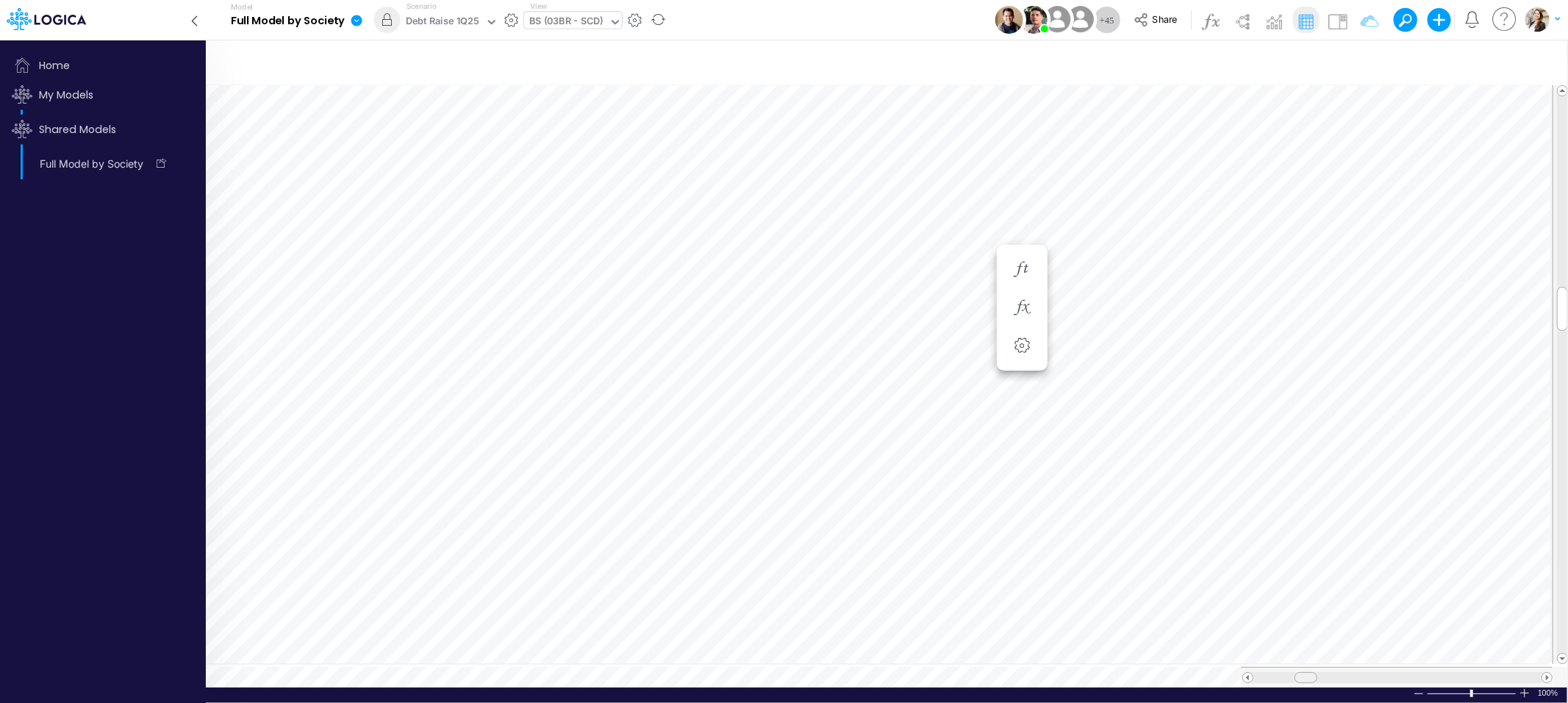
scroll to position [0, 1]
click at [1297, 672] on span at bounding box center [1302, 677] width 10 height 10
click at [135, 302] on div "My Models Shared Models Full Model by Society Duplicate" at bounding box center [105, 371] width 199 height 583
click at [16, 19] on icon at bounding box center [20, 17] width 8 height 8
click at [196, 19] on icon at bounding box center [195, 21] width 16 height 26
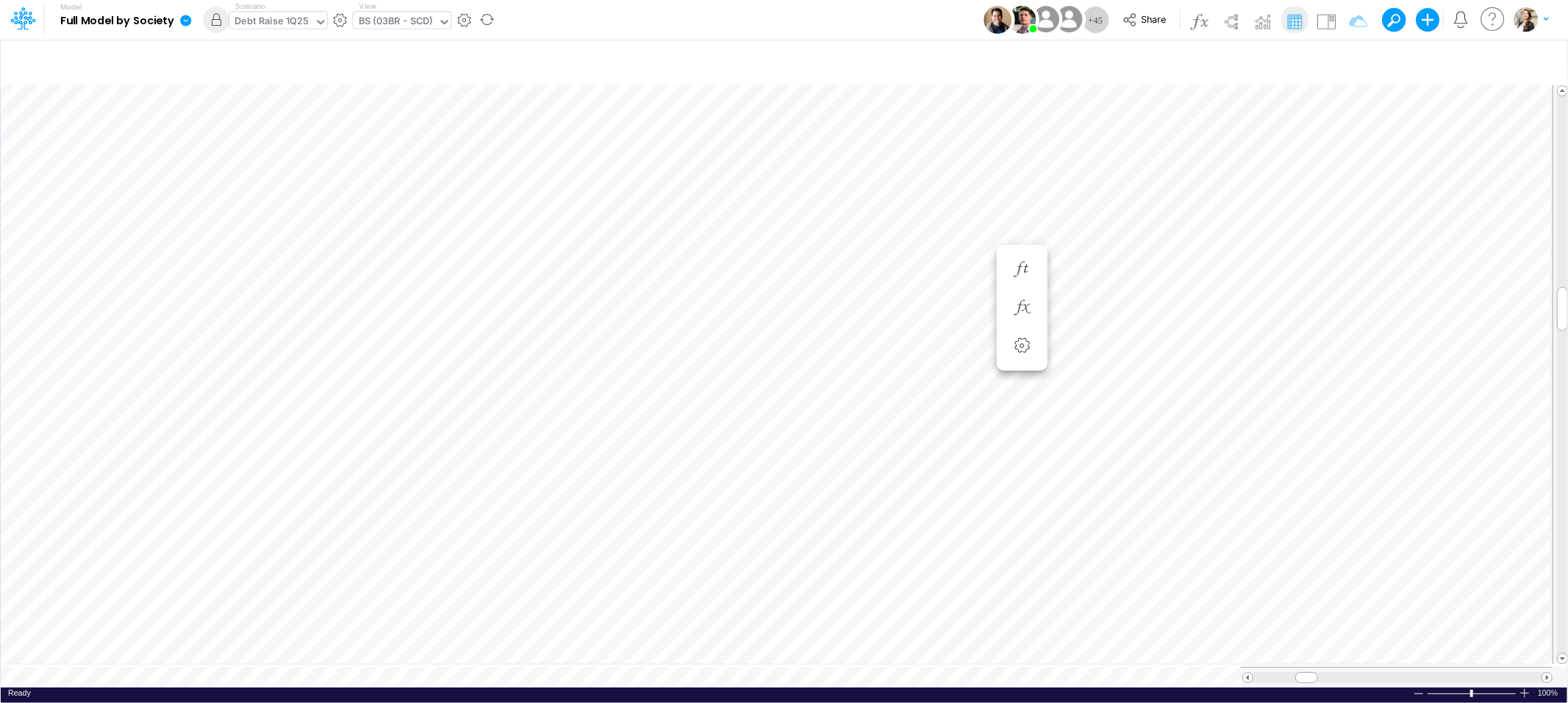
click at [268, 21] on div "Debt Raise 1Q25" at bounding box center [271, 22] width 74 height 17
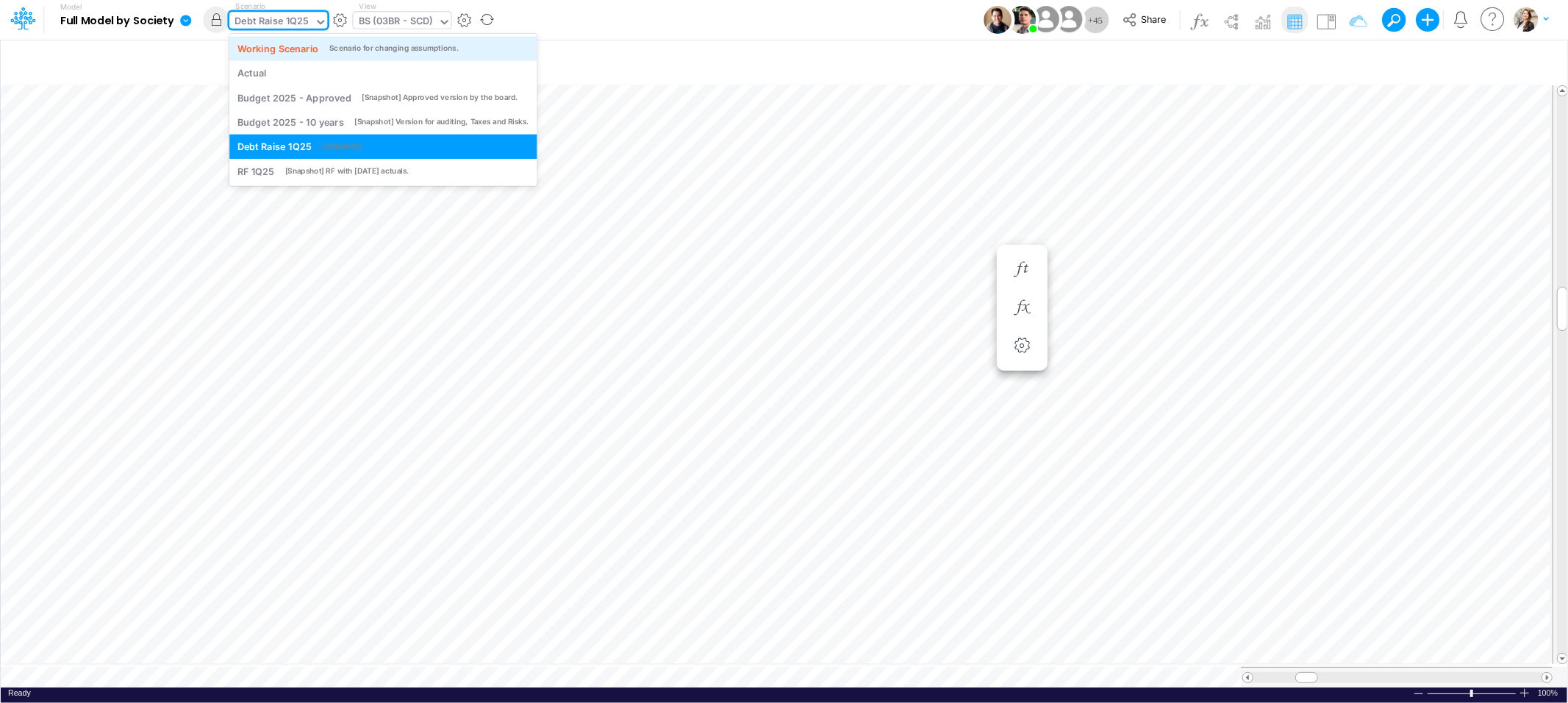
click at [277, 50] on div "Working Scenario" at bounding box center [278, 48] width 81 height 14
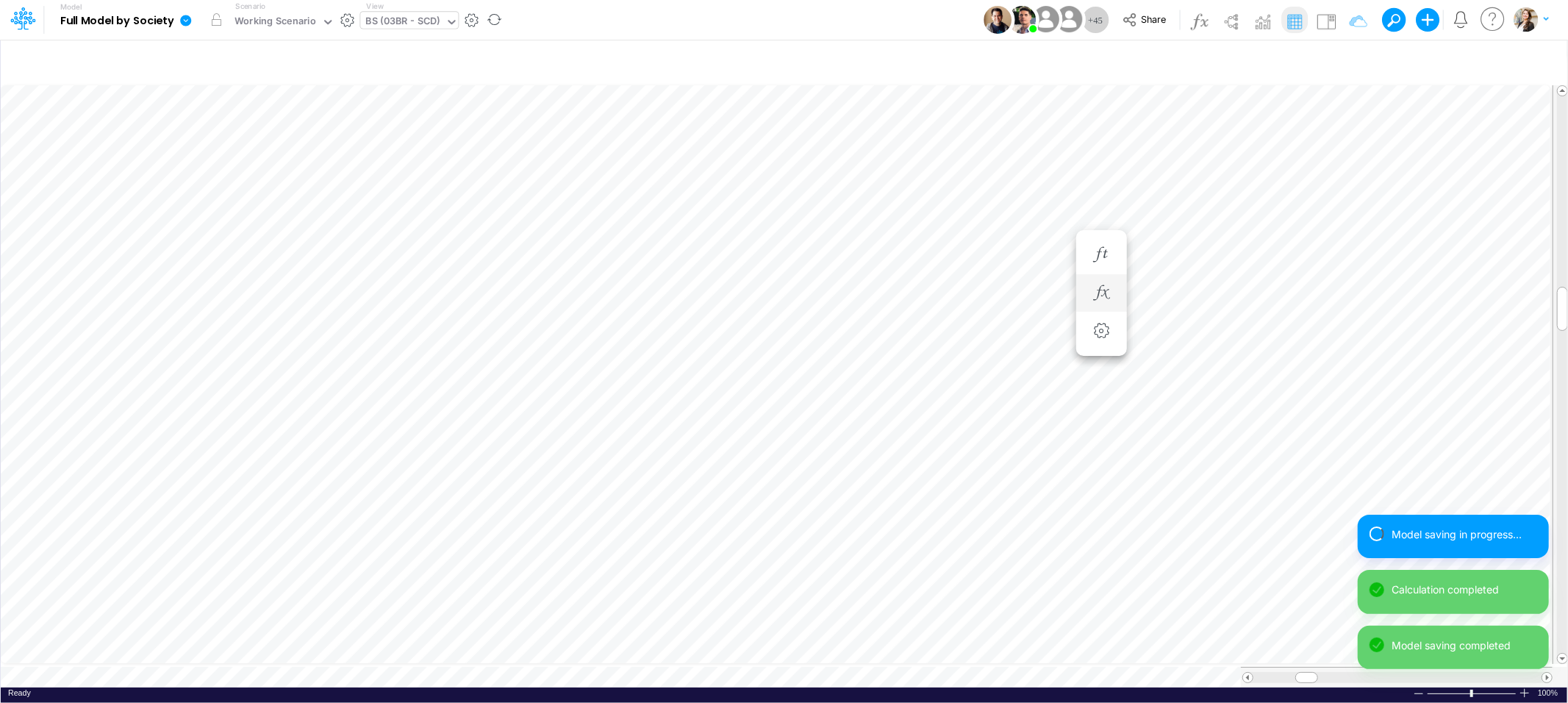
scroll to position [0, 1]
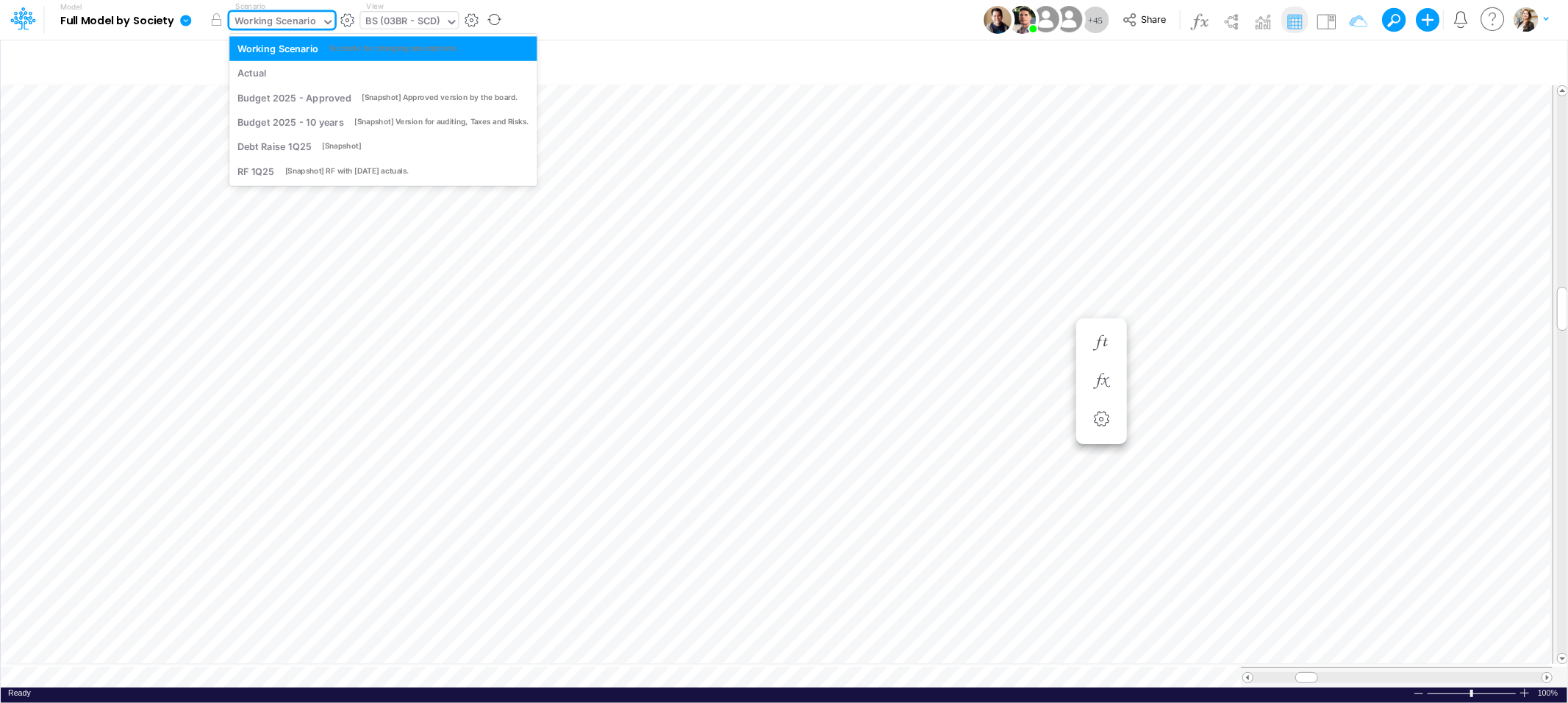
click at [304, 23] on div "Working Scenario" at bounding box center [275, 22] width 81 height 17
click at [288, 146] on div "Debt Raise 1Q25" at bounding box center [274, 147] width 74 height 14
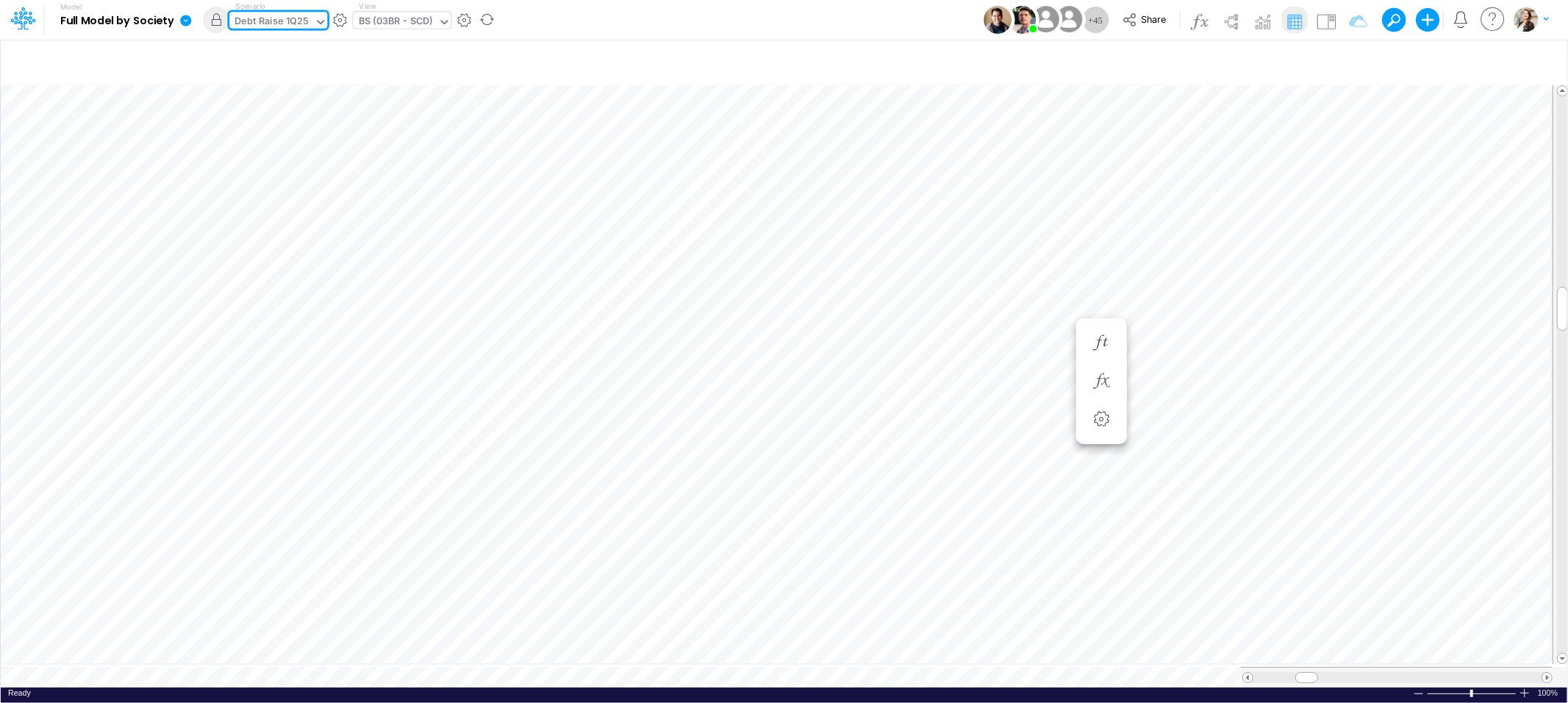
click at [282, 24] on div "Debt Raise 1Q25" at bounding box center [271, 22] width 74 height 17
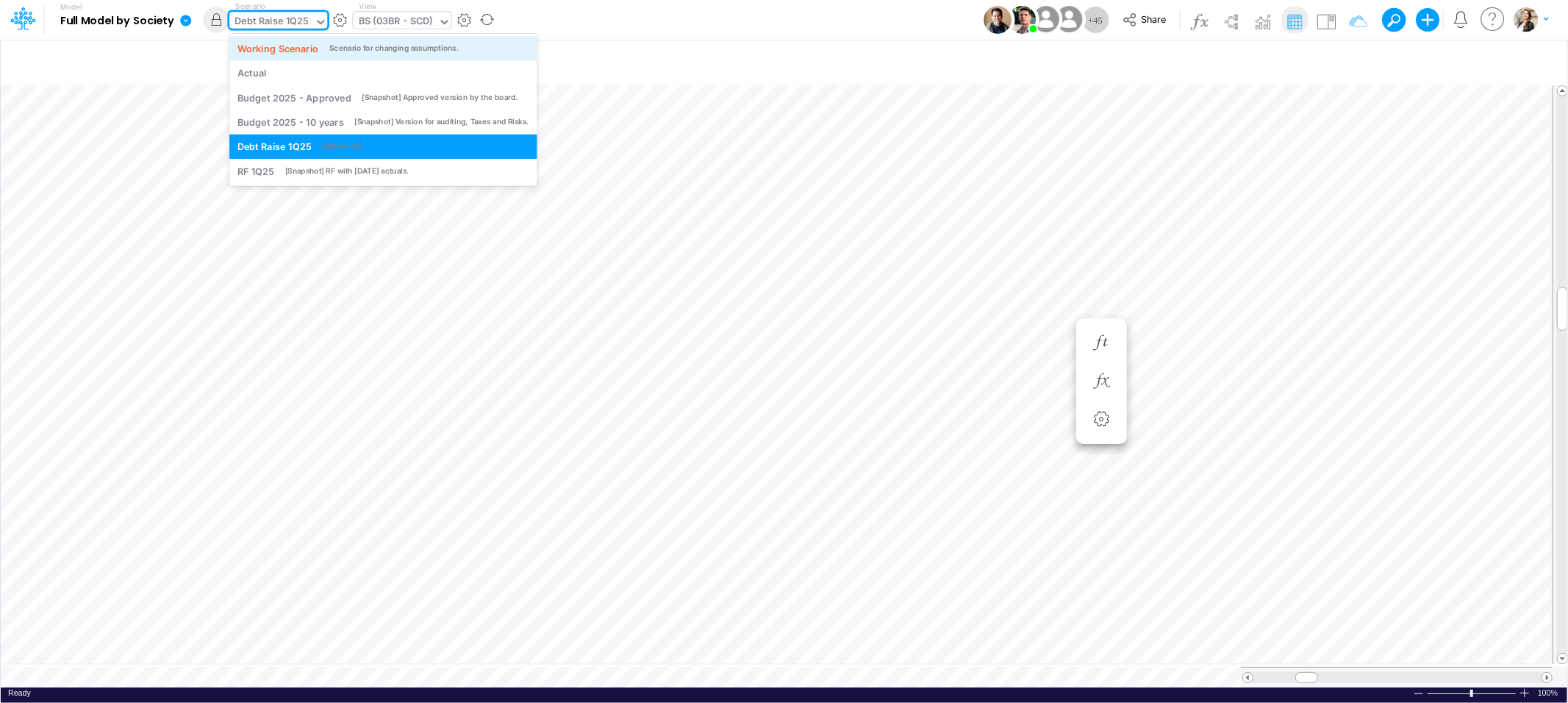
click at [279, 56] on div "Working Scenario Scenario for changing assumptions." at bounding box center [382, 48] width 307 height 24
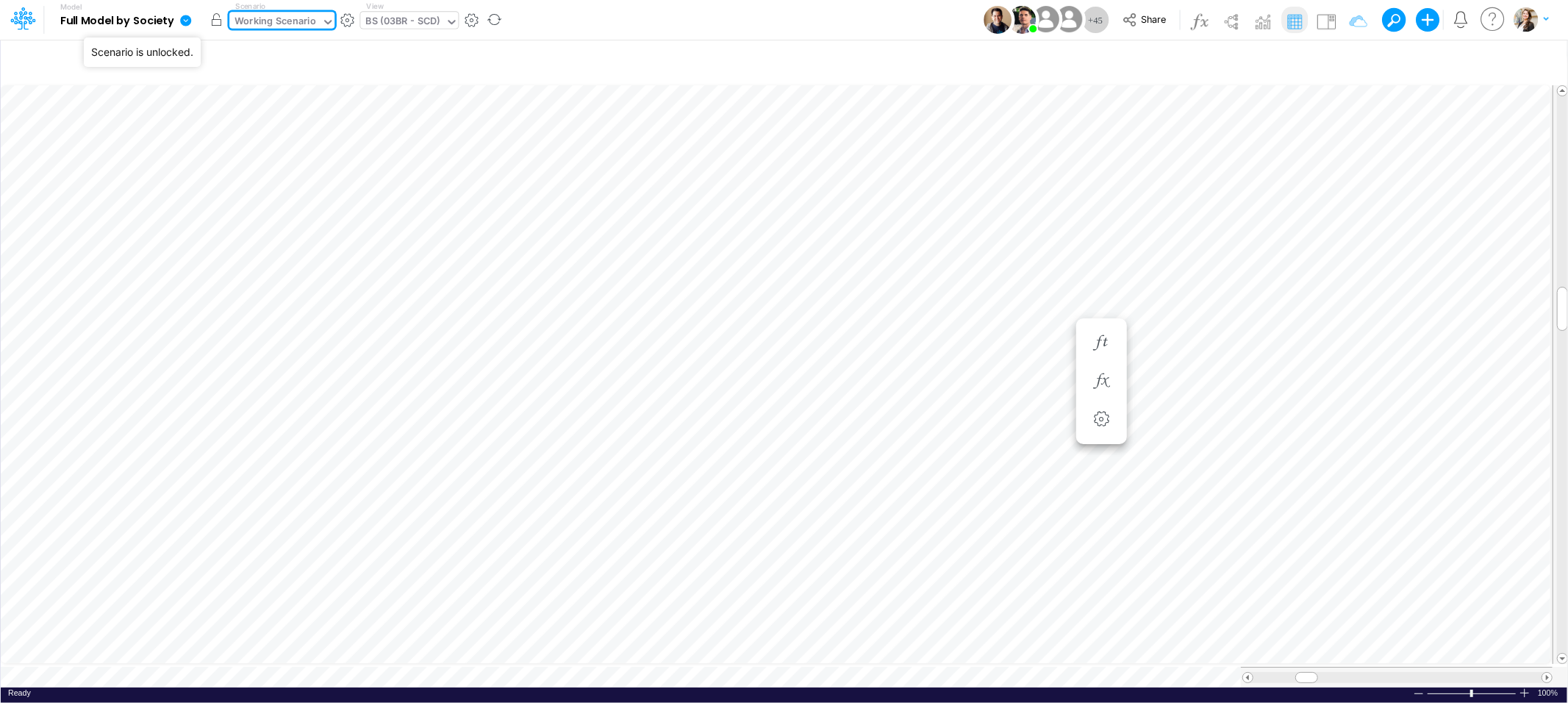
click at [220, 19] on button "button" at bounding box center [215, 20] width 27 height 27
click at [181, 20] on icon at bounding box center [185, 20] width 11 height 11
click at [23, 18] on icon at bounding box center [22, 18] width 25 height 25
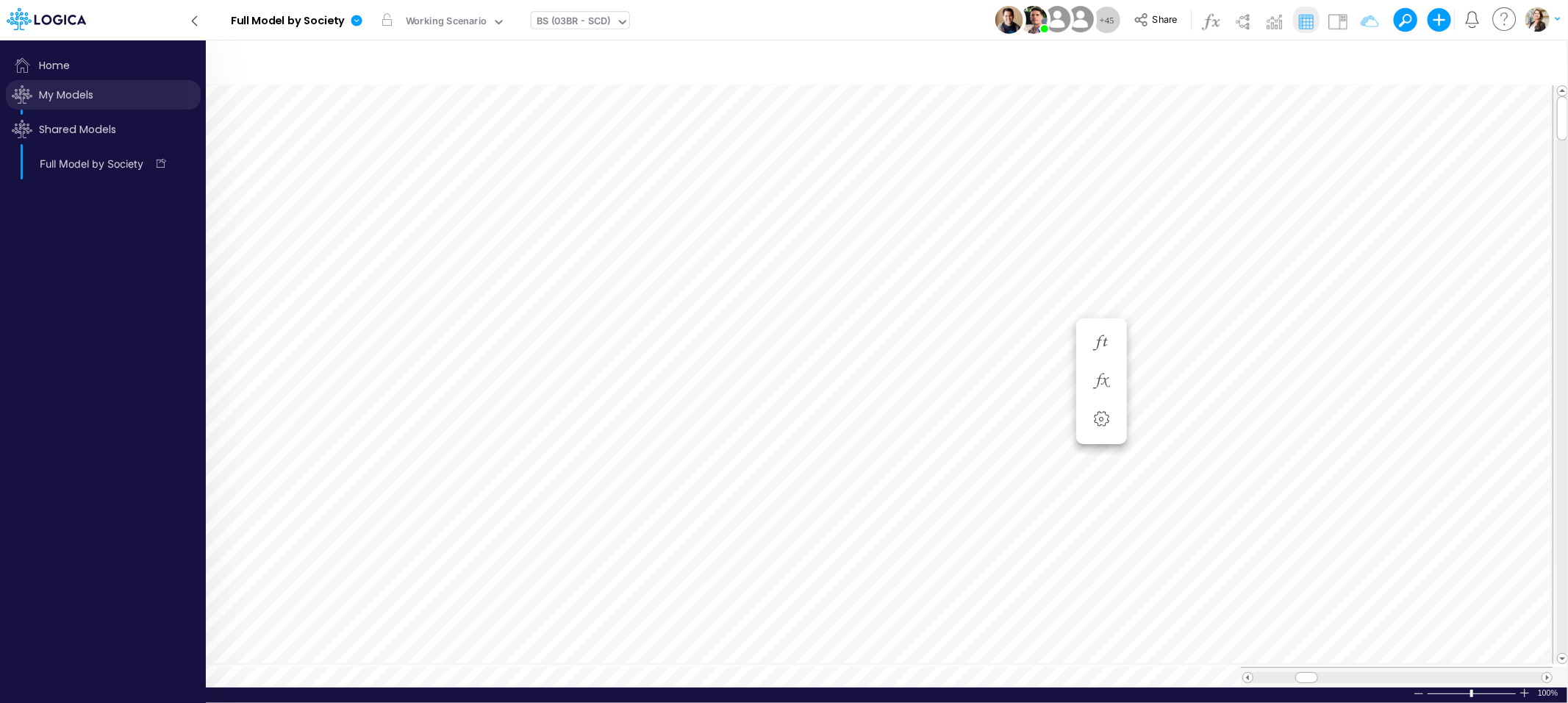
click at [53, 99] on span "My Models" at bounding box center [103, 95] width 195 height 30
click at [60, 96] on span "My Models" at bounding box center [103, 95] width 195 height 30
click at [1557, 19] on icon "button" at bounding box center [1557, 19] width 5 height 4
click at [180, 164] on icon "button" at bounding box center [182, 164] width 10 height 3
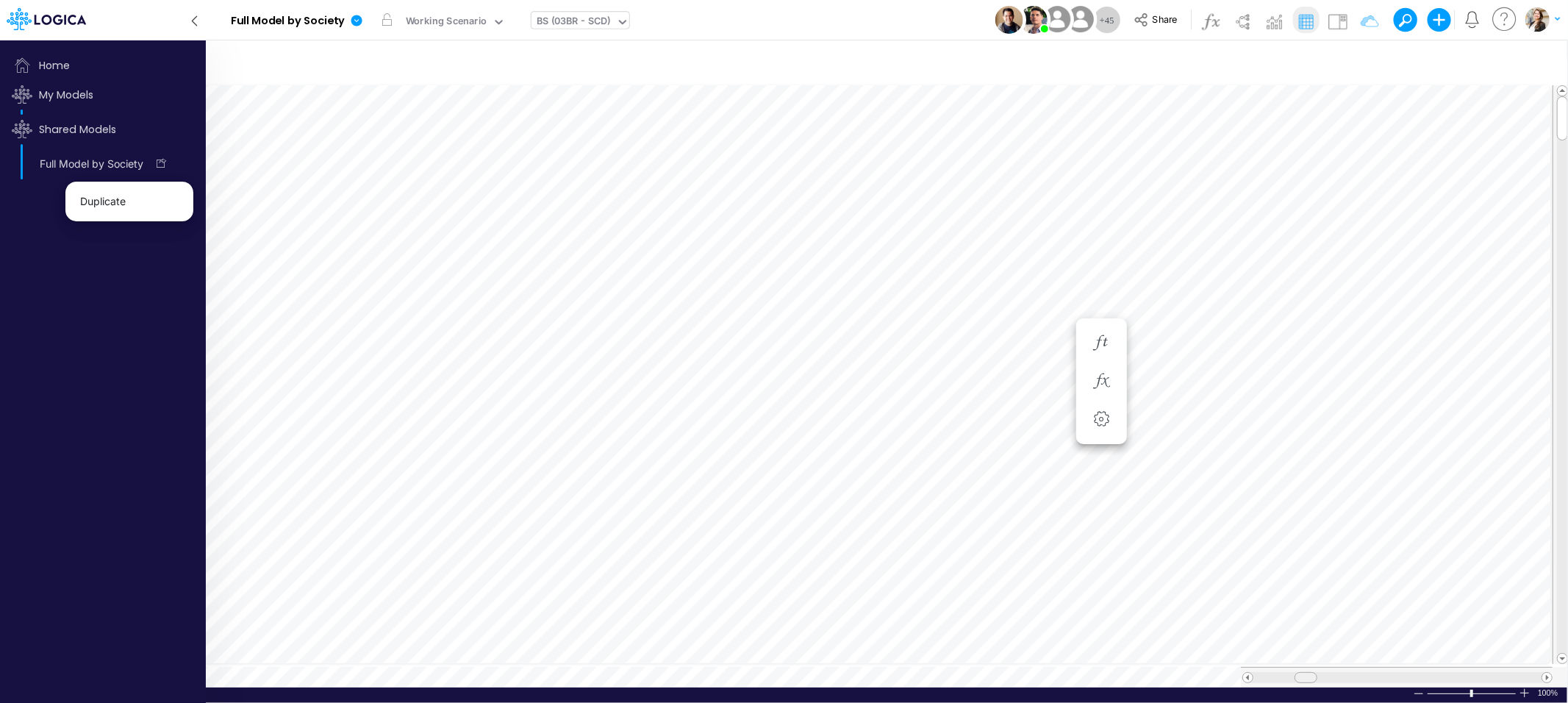
scroll to position [0, 1]
drag, startPoint x: 1305, startPoint y: 673, endPoint x: 1298, endPoint y: 674, distance: 7.1
click at [1298, 674] on span at bounding box center [1302, 677] width 10 height 10
drag, startPoint x: 1302, startPoint y: 676, endPoint x: 1291, endPoint y: 675, distance: 11.0
click at [1292, 675] on div at bounding box center [1397, 677] width 312 height 21
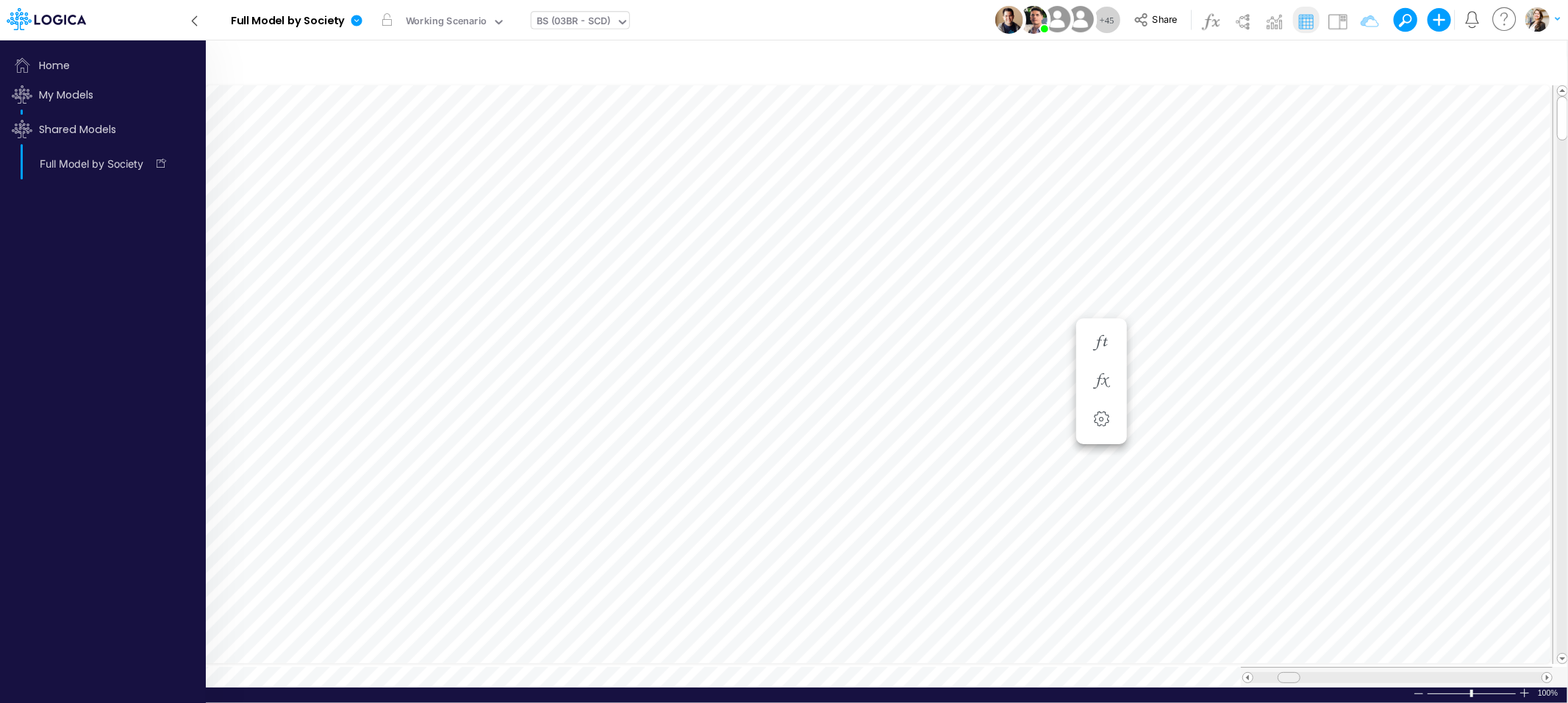
drag, startPoint x: 1304, startPoint y: 669, endPoint x: 1283, endPoint y: 669, distance: 21.0
click at [1284, 672] on span at bounding box center [1289, 677] width 10 height 10
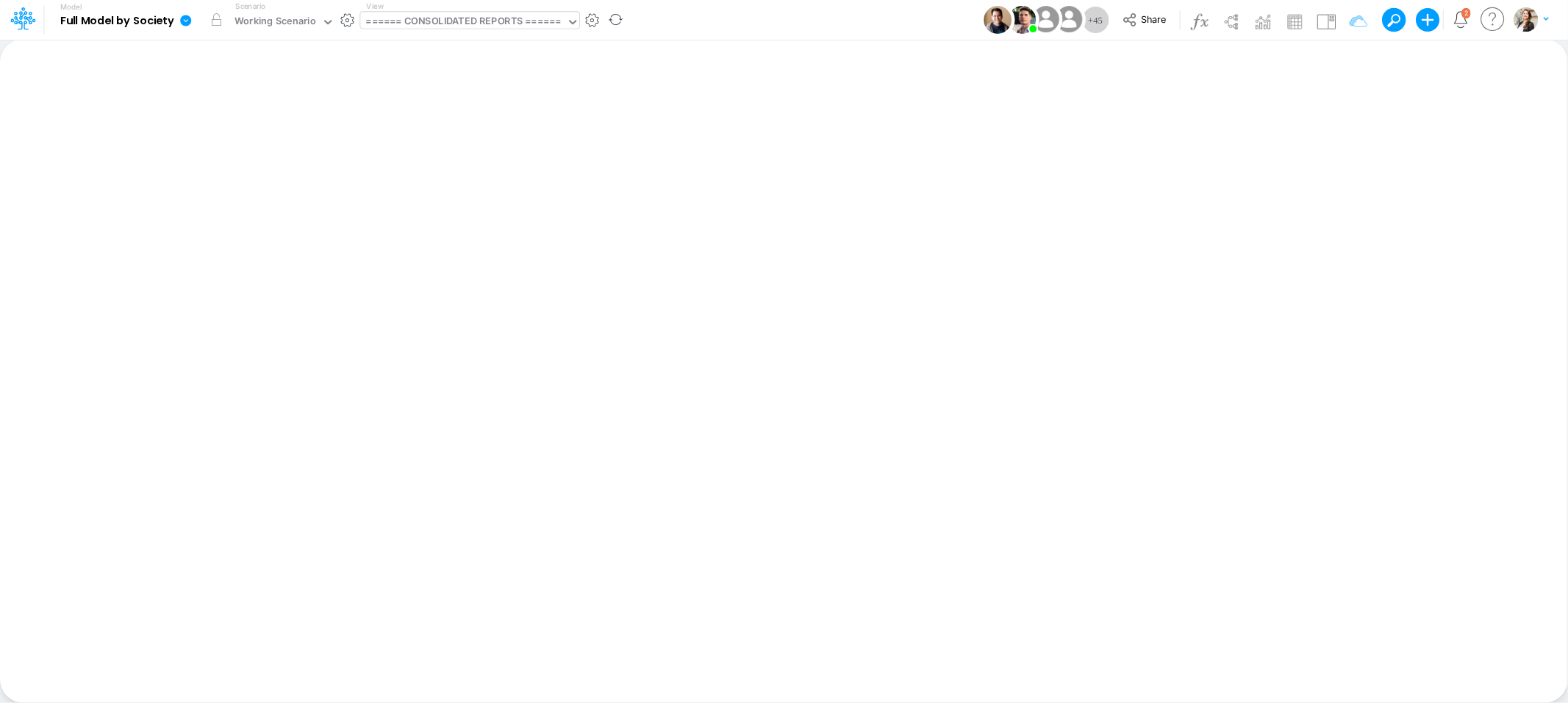
click at [432, 20] on div "====== CONSOLIDATED REPORTS ======" at bounding box center [464, 22] width 195 height 17
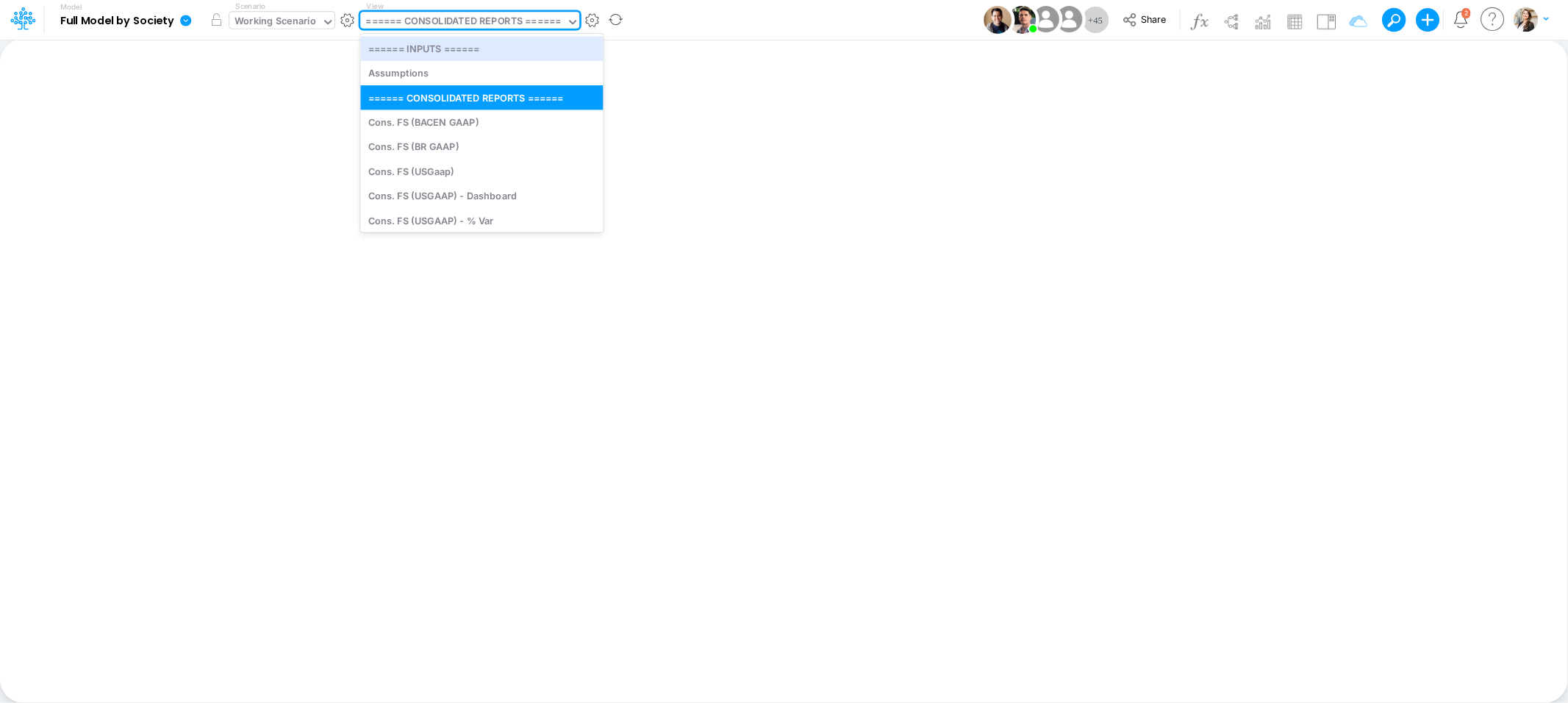
click at [248, 17] on div "Working Scenario" at bounding box center [275, 22] width 81 height 17
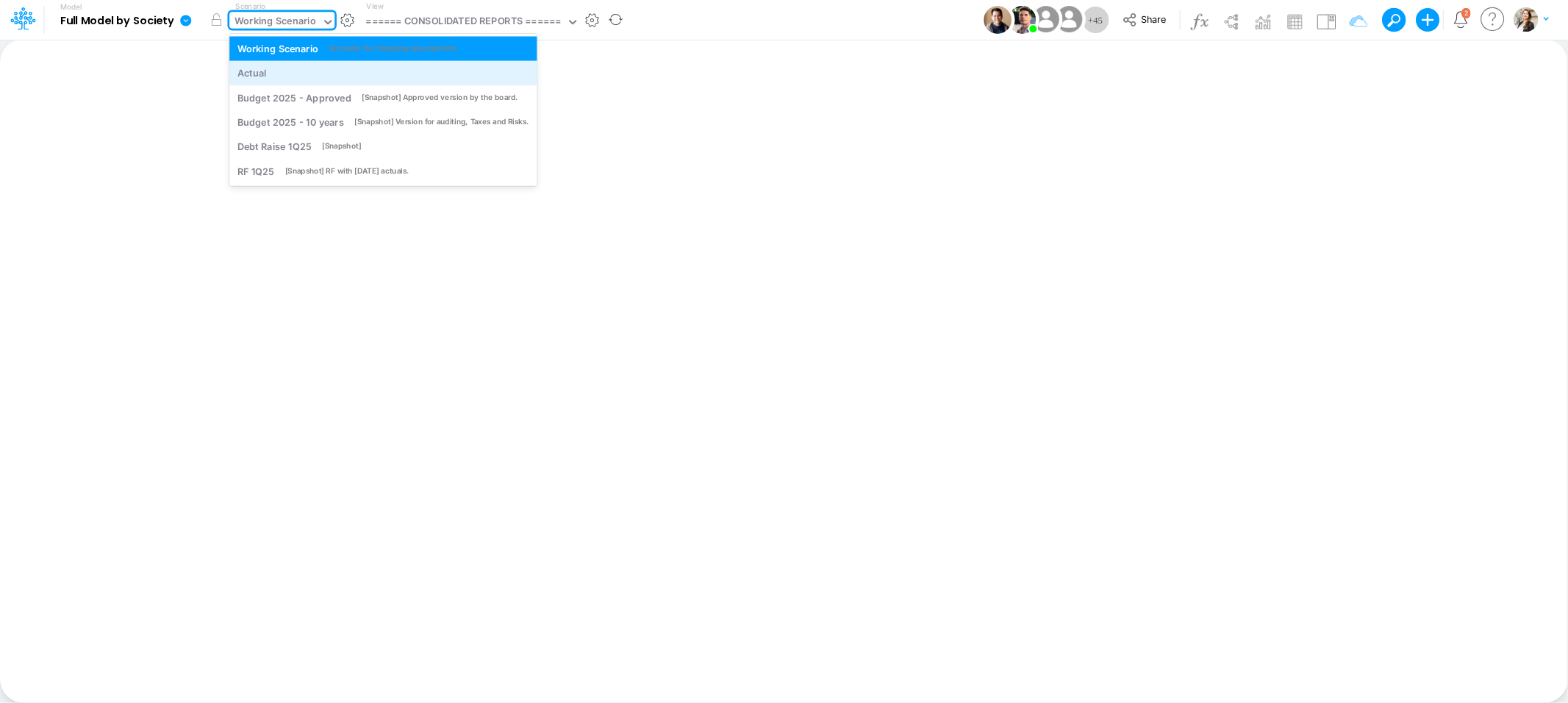
click at [274, 77] on div "Actual" at bounding box center [383, 73] width 292 height 14
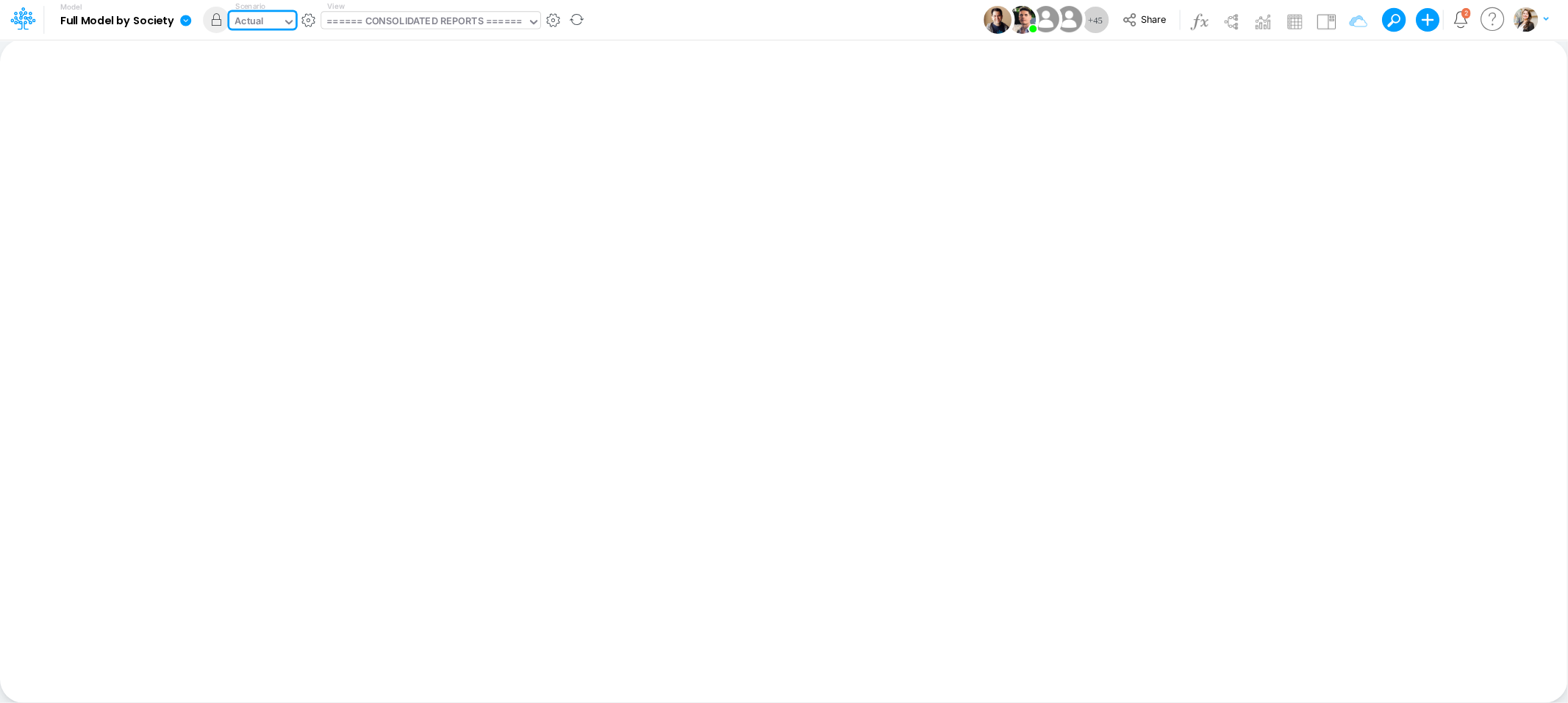
click at [406, 24] on div "====== CONSOLIDATED REPORTS ======" at bounding box center [424, 22] width 195 height 17
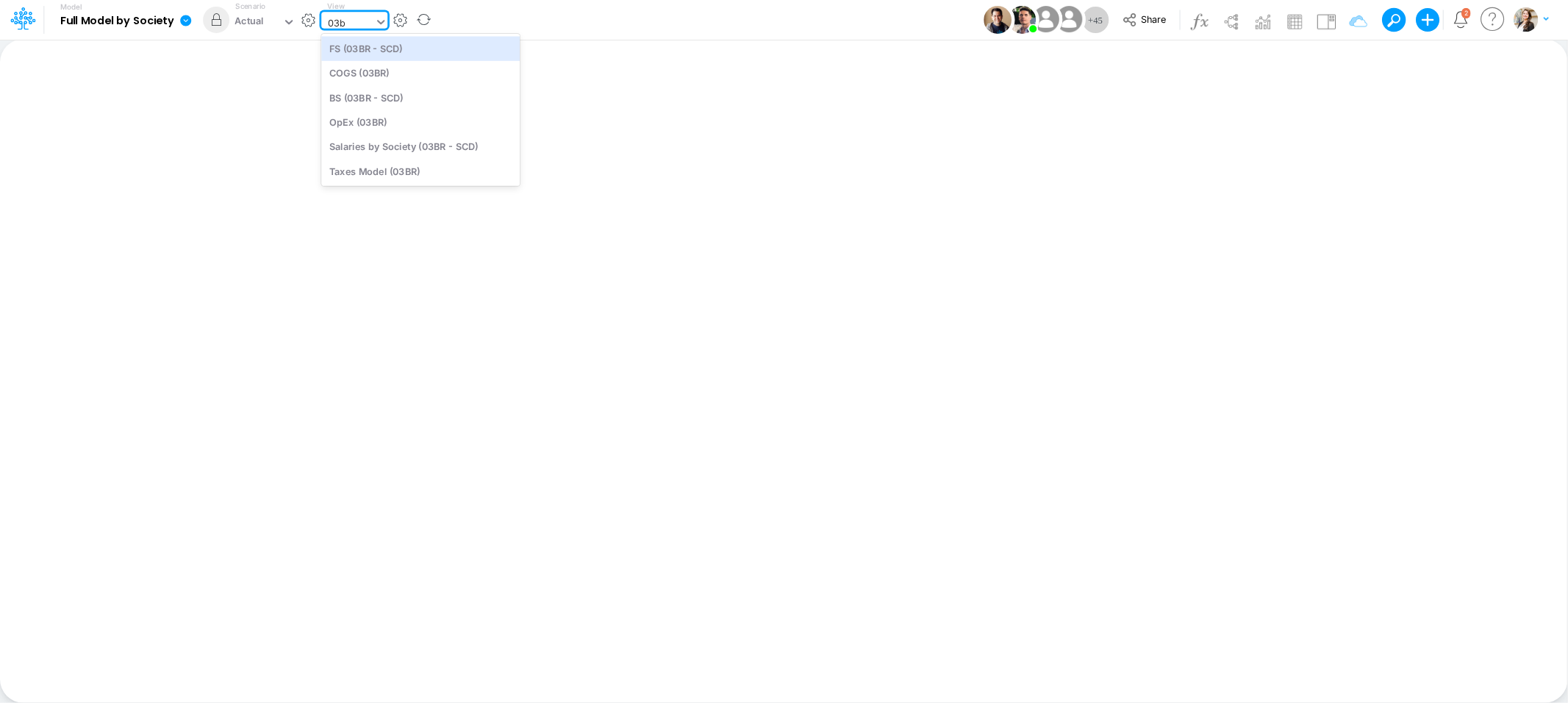
type input "03br"
click at [411, 100] on div "BS (03BR - SCD)" at bounding box center [421, 97] width 199 height 24
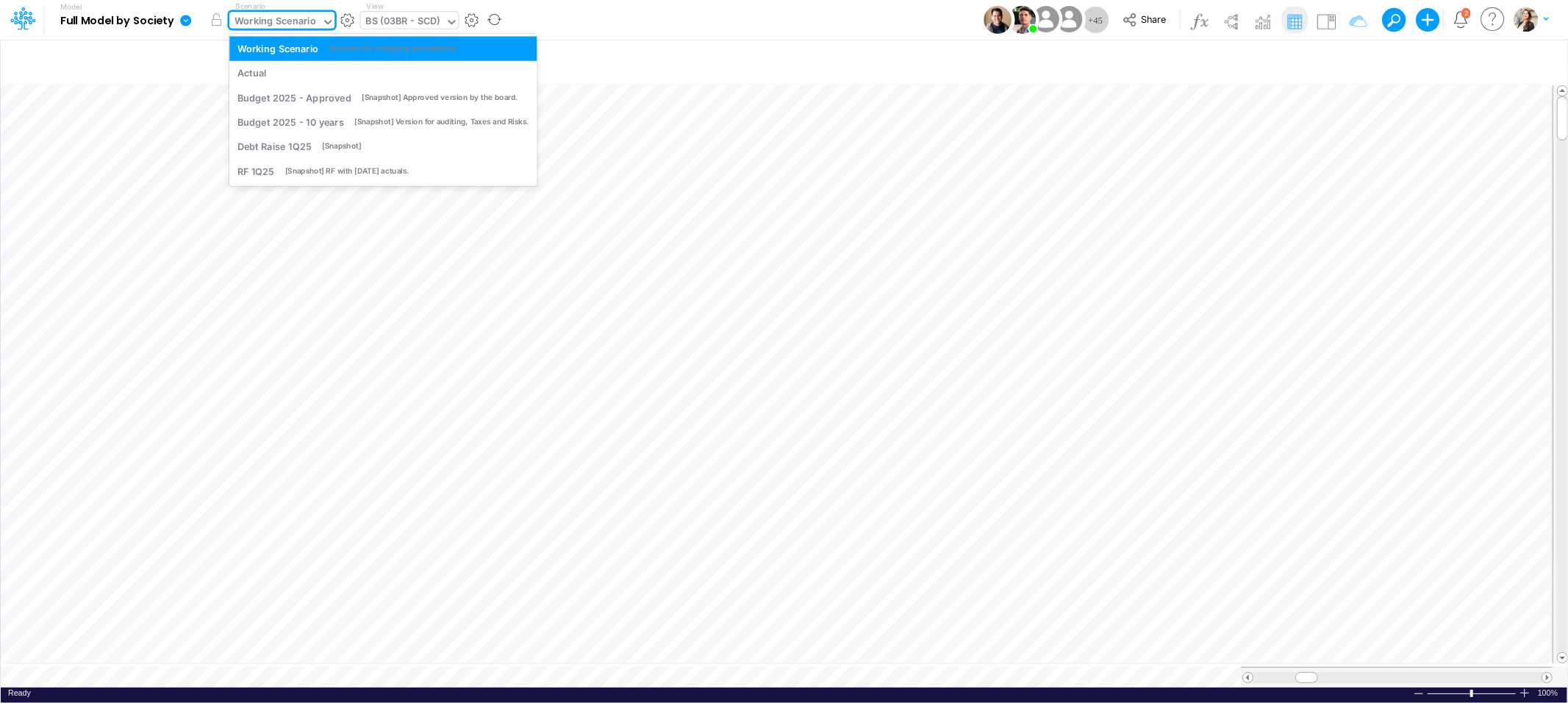
click at [287, 21] on div "Working Scenario" at bounding box center [275, 22] width 81 height 17
click at [279, 71] on div "Actual" at bounding box center [383, 73] width 292 height 14
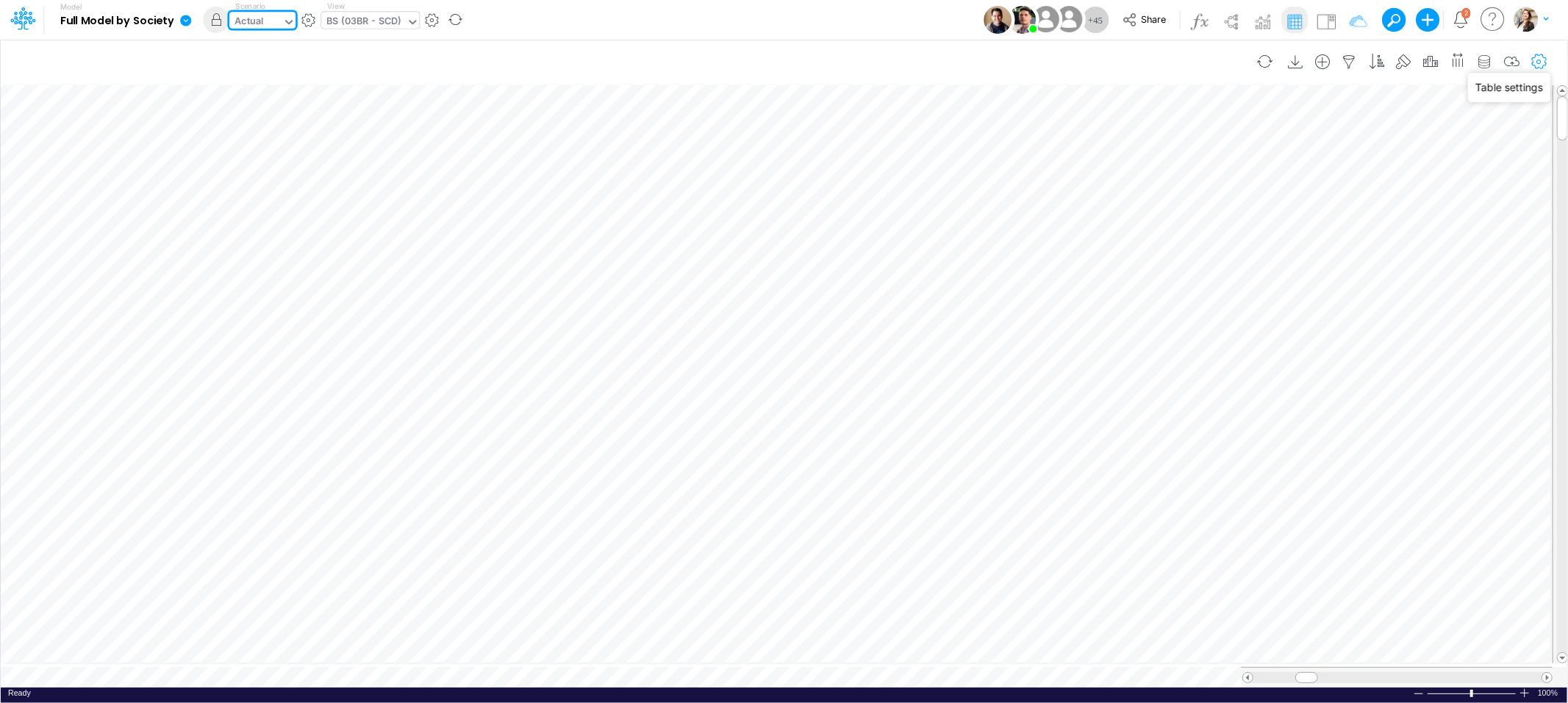
click at [1541, 62] on icon "button" at bounding box center [1539, 63] width 22 height 16
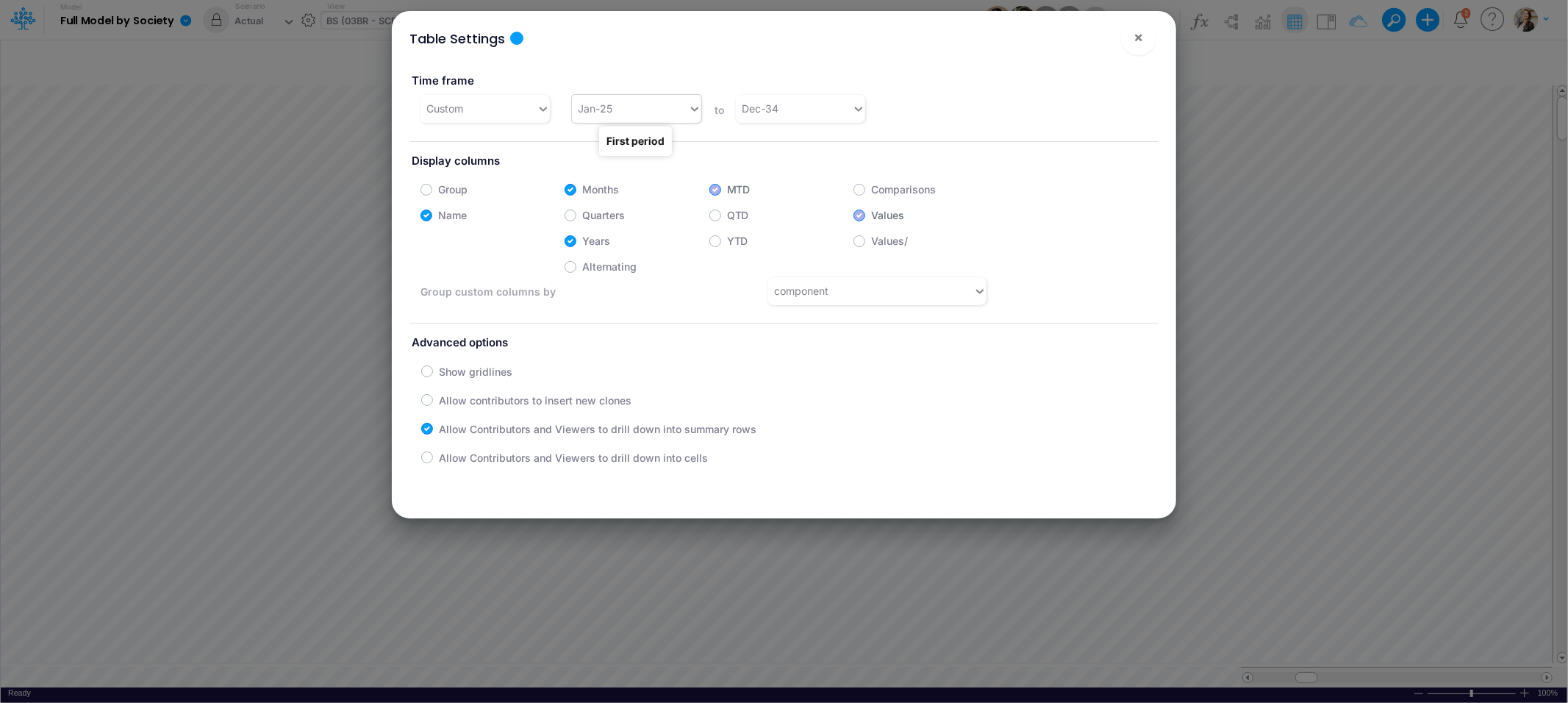
click at [600, 113] on div "Jan-25" at bounding box center [595, 108] width 35 height 16
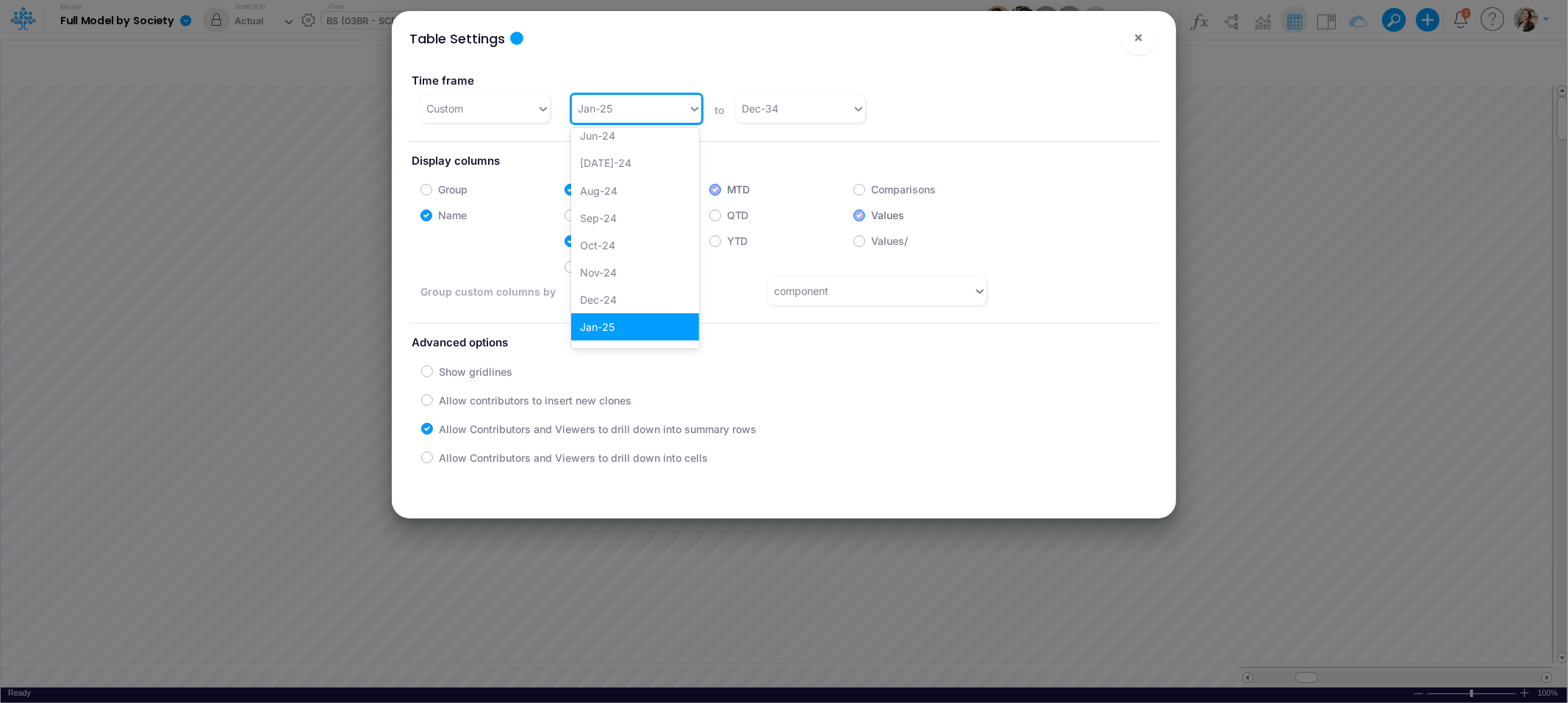
click at [921, 117] on div "Time frame Custom option Jan-25 focused, 25 of 144. 144 results available. Use …" at bounding box center [784, 92] width 772 height 64
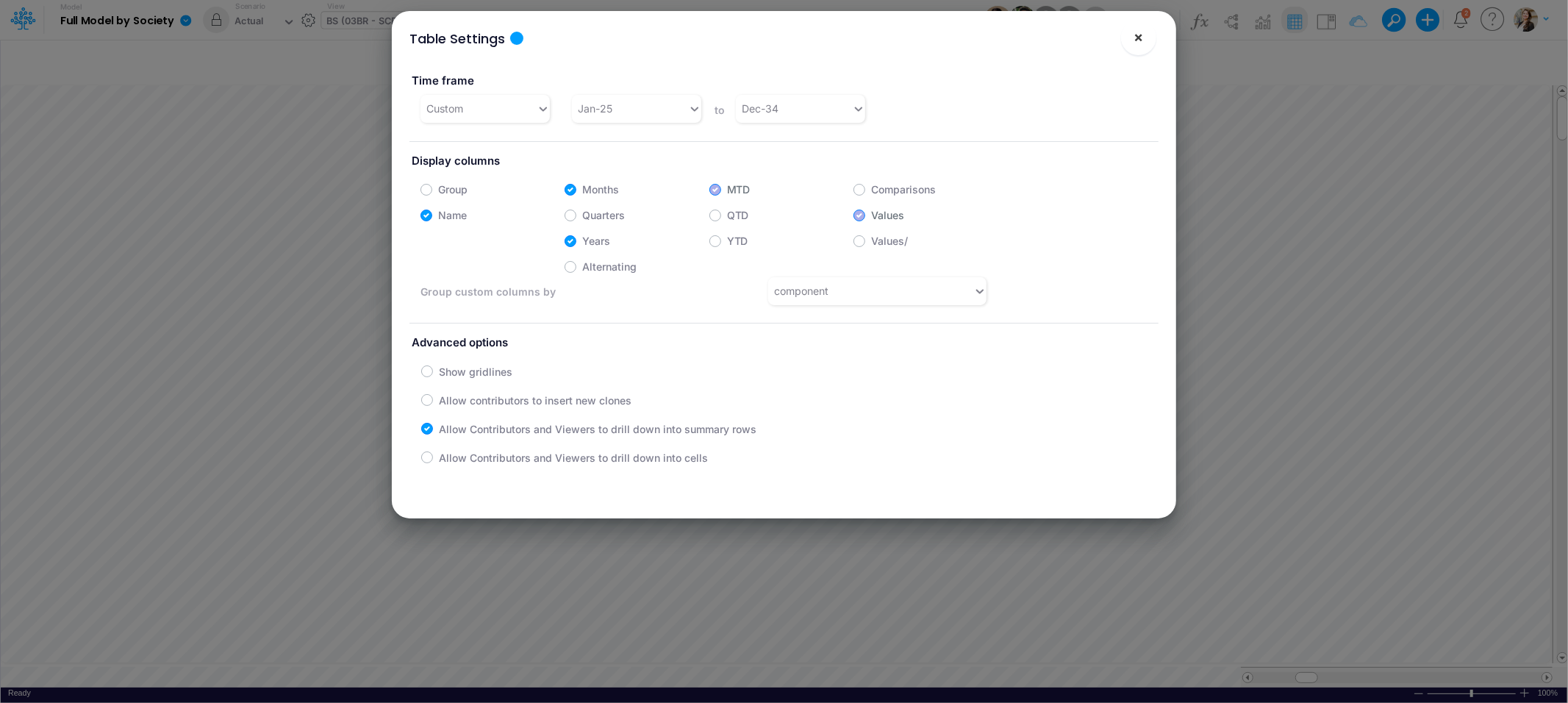
click at [1140, 37] on span "×" at bounding box center [1139, 37] width 10 height 18
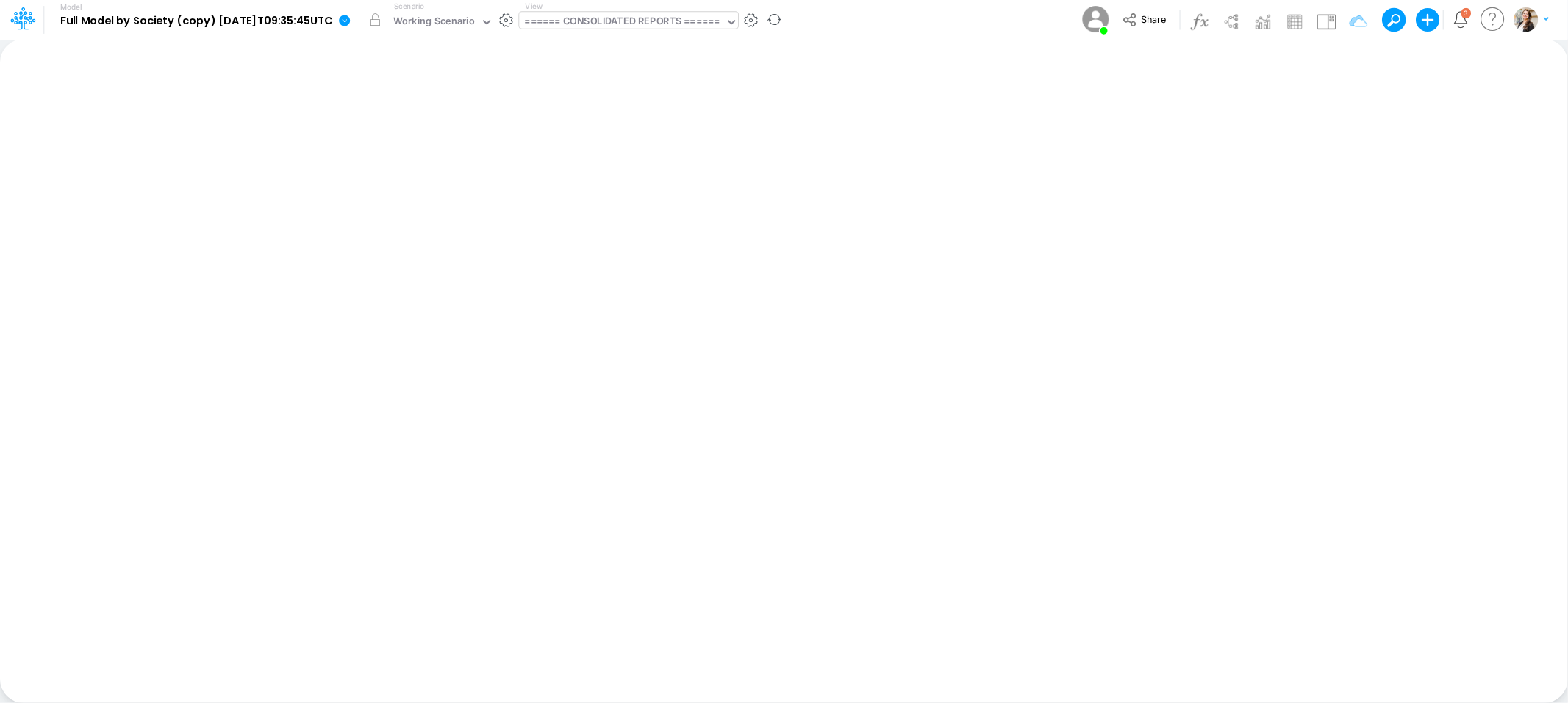
click at [597, 23] on div "====== CONSOLIDATED REPORTS ======" at bounding box center [623, 22] width 196 height 17
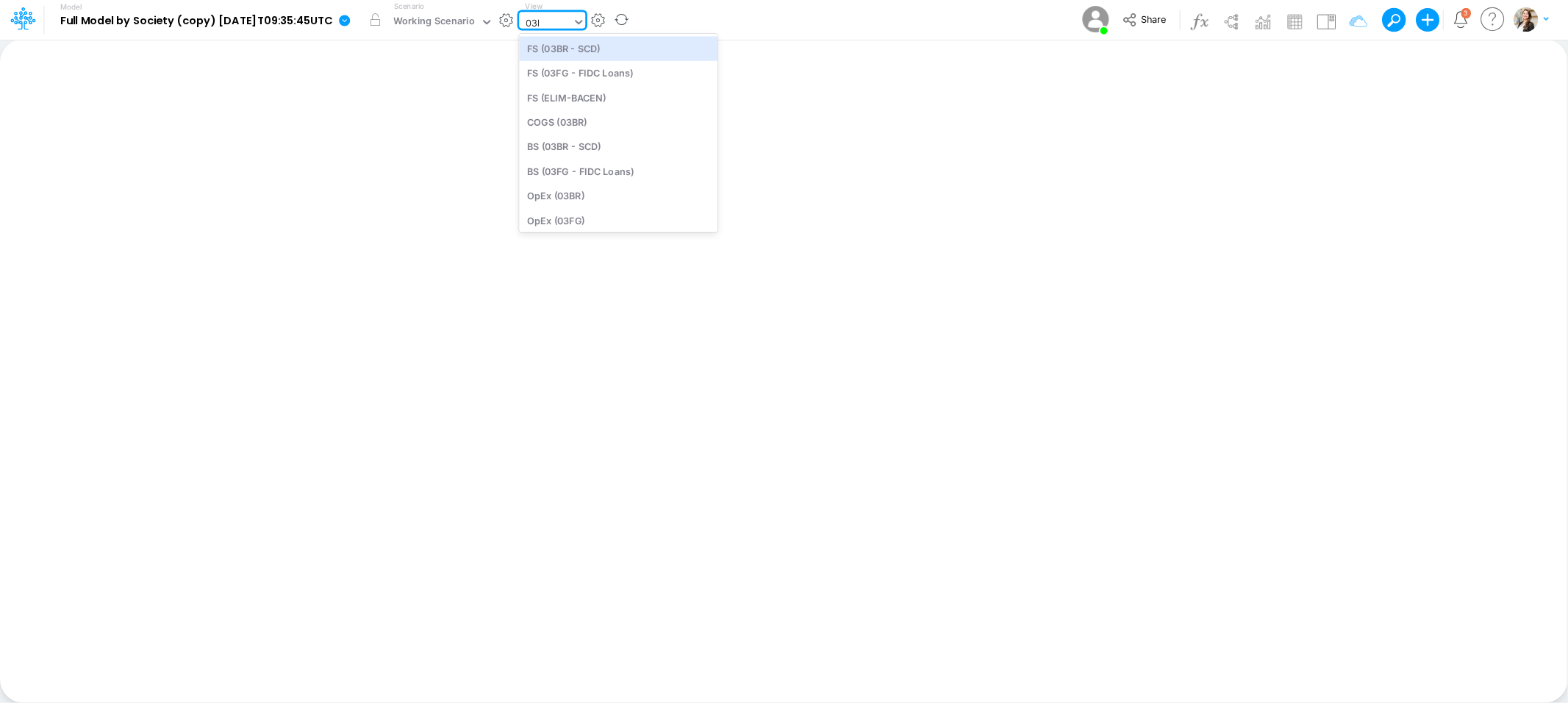
type input "03br"
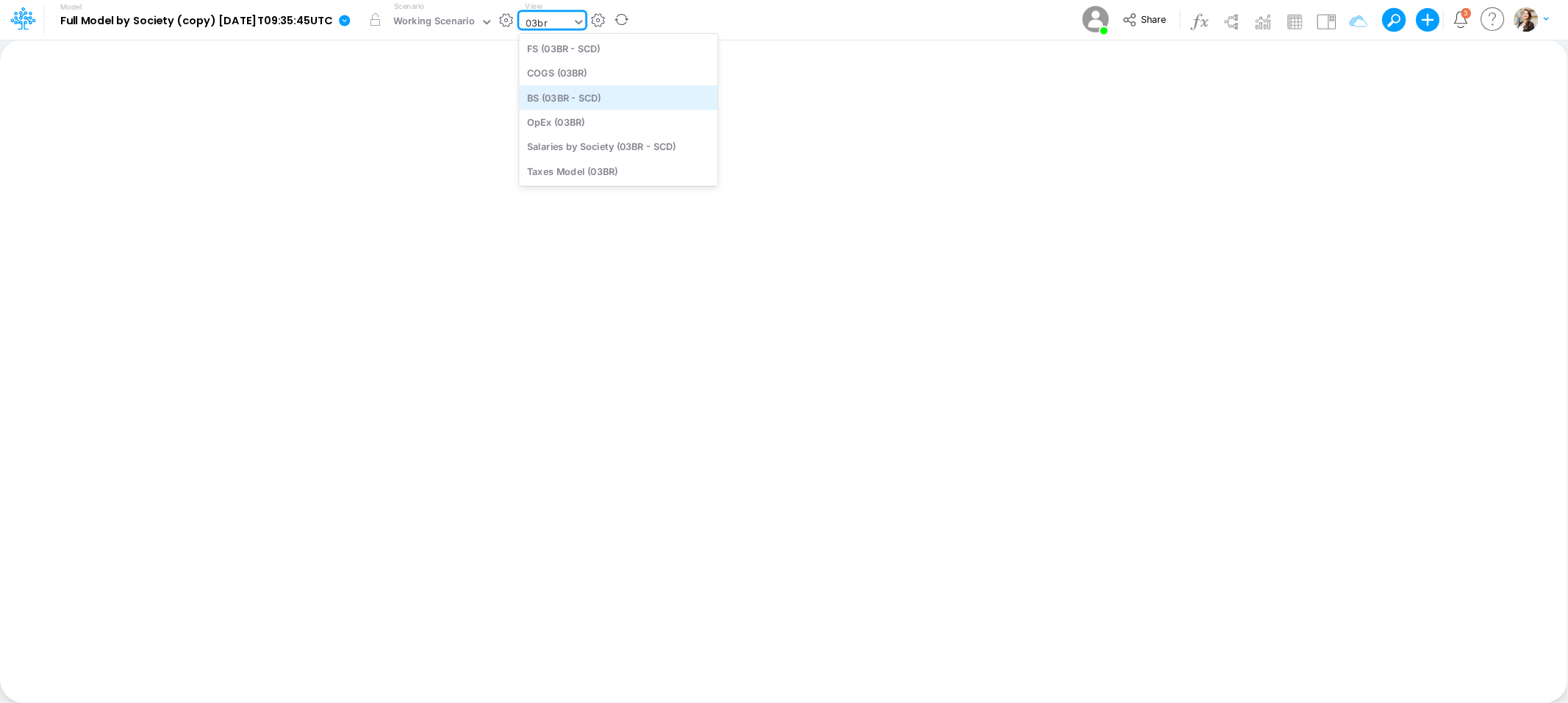
click at [573, 91] on div "BS (03BR - SCD)" at bounding box center [619, 97] width 199 height 24
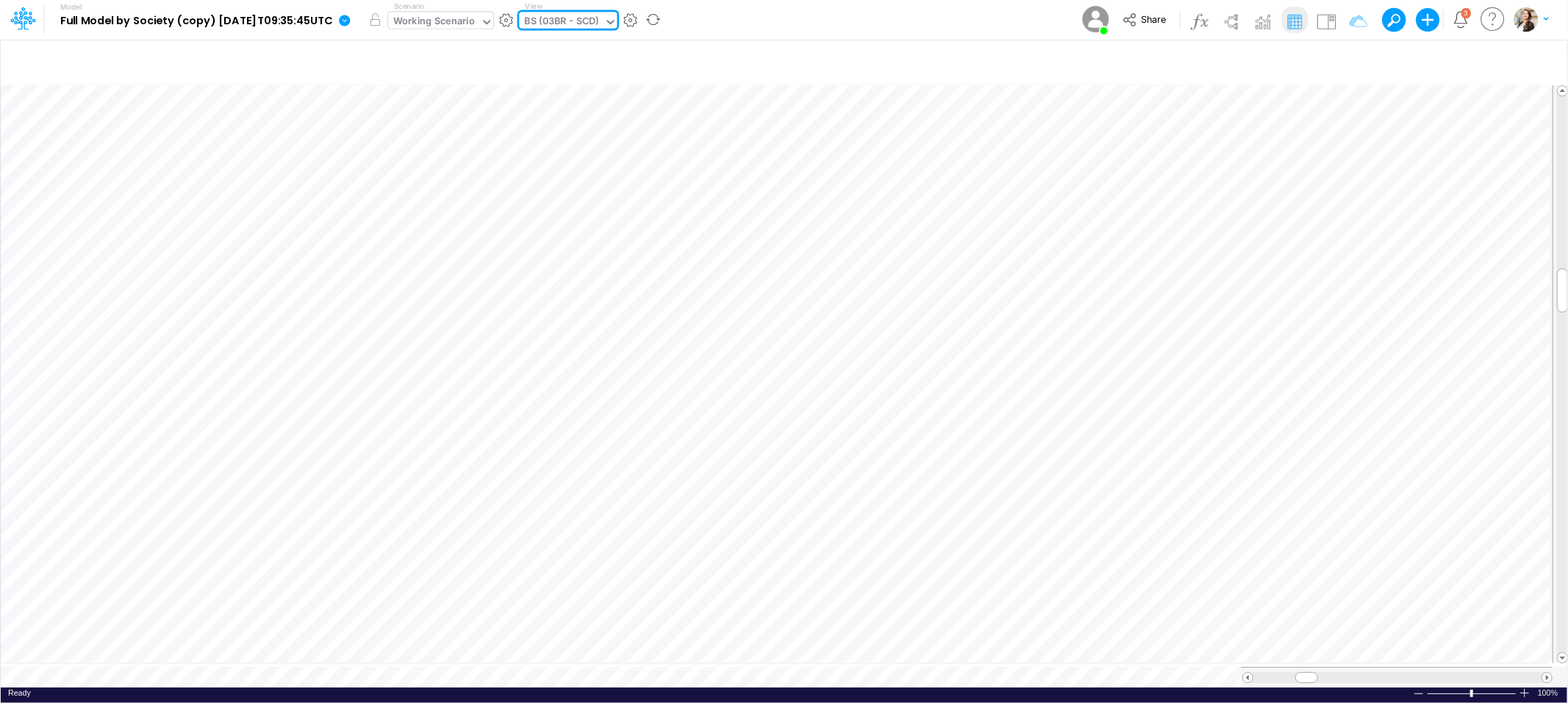
click at [452, 24] on div "Working Scenario" at bounding box center [434, 22] width 81 height 17
click at [1097, 20] on img at bounding box center [1095, 19] width 33 height 33
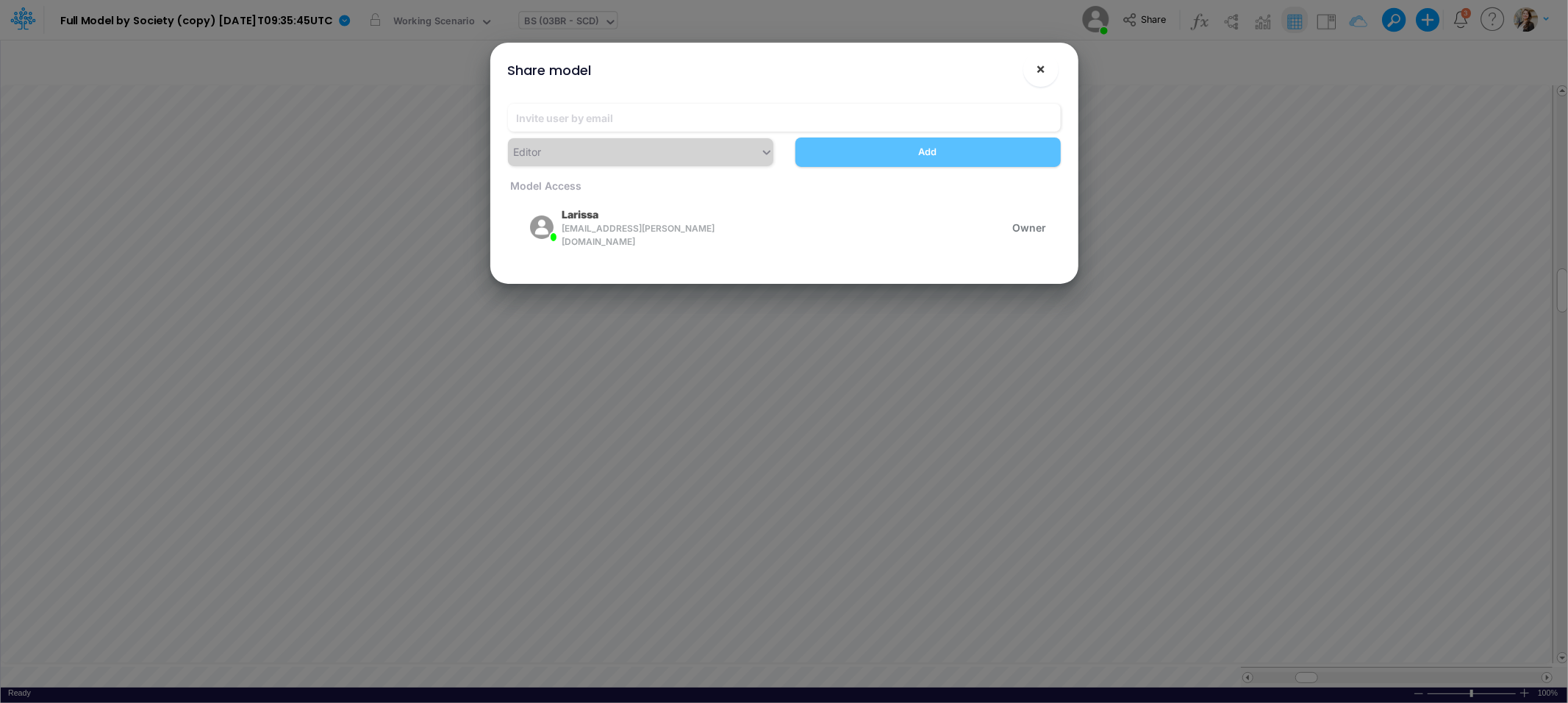
click at [1050, 73] on button "×" at bounding box center [1042, 70] width 36 height 36
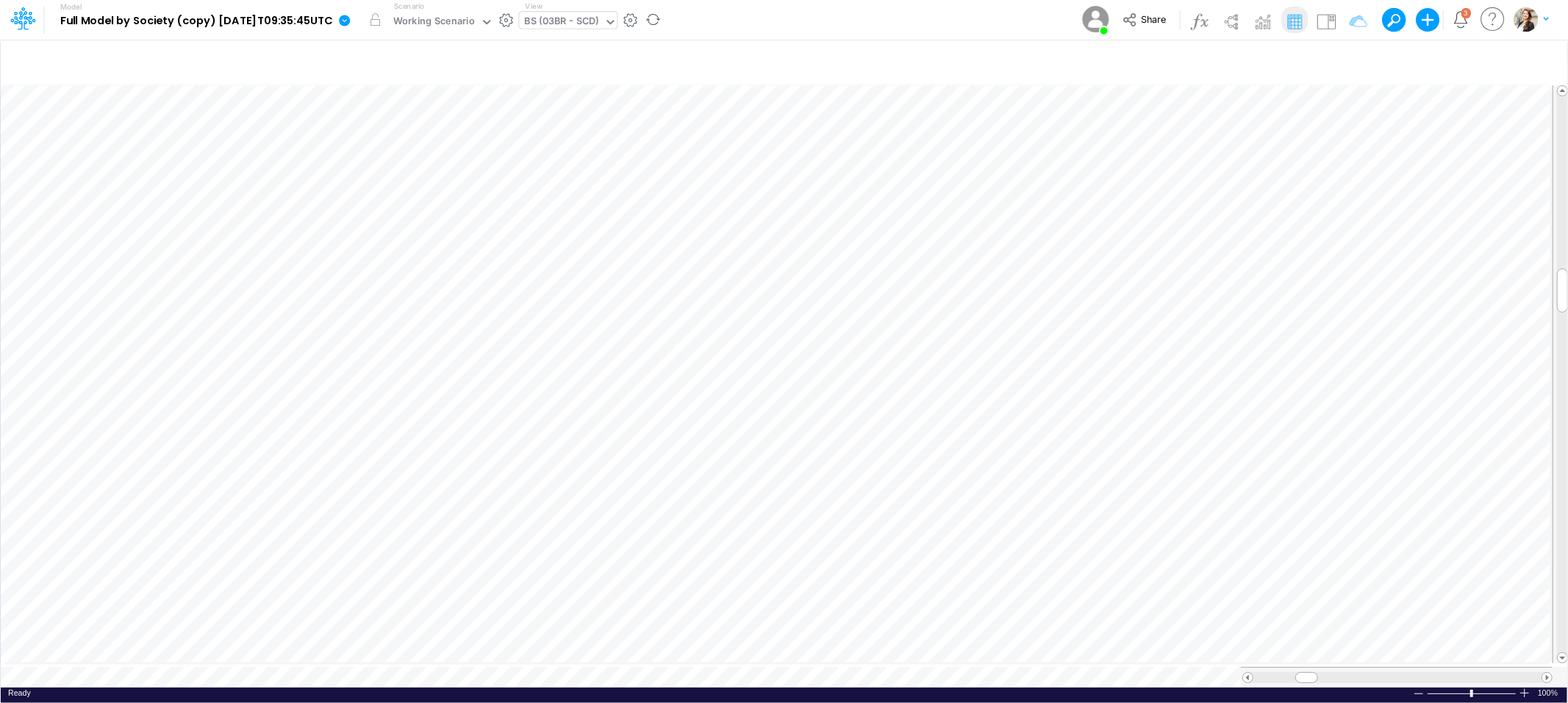
click at [350, 21] on icon at bounding box center [344, 20] width 11 height 11
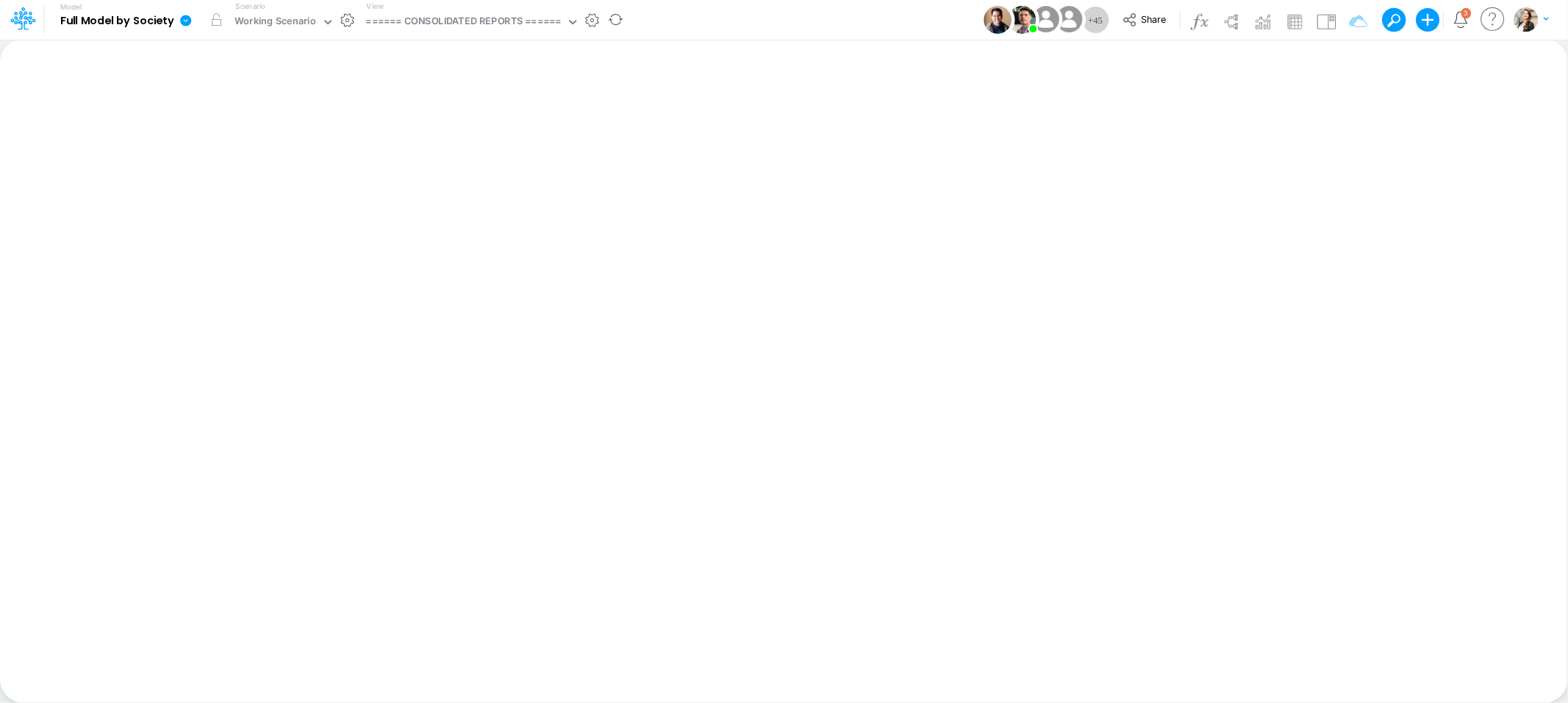
click at [186, 21] on icon at bounding box center [185, 20] width 11 height 11
click at [10, 18] on icon at bounding box center [22, 18] width 25 height 25
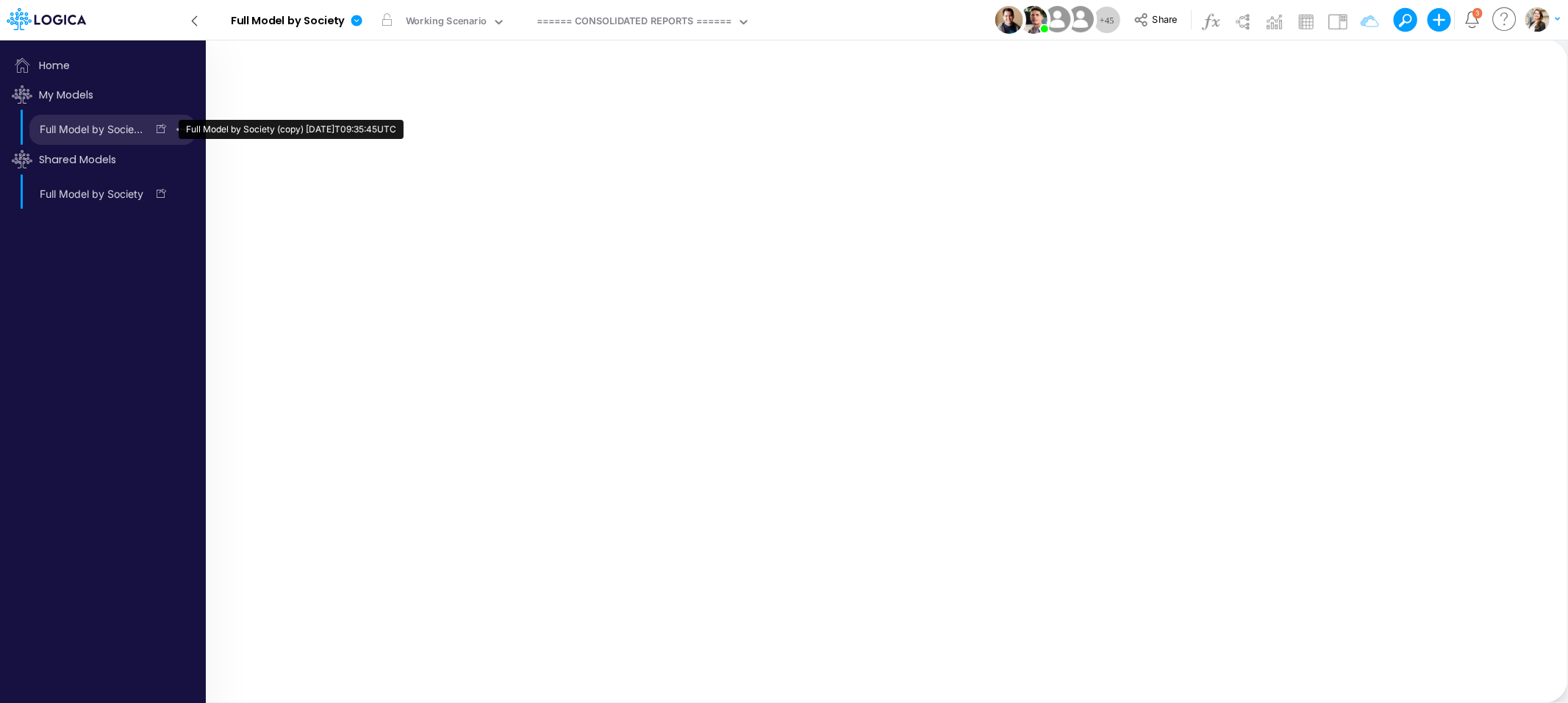
click at [97, 124] on link "Full Model by Society (copy) [DATE]T09:35:45UTC" at bounding box center [88, 129] width 117 height 24
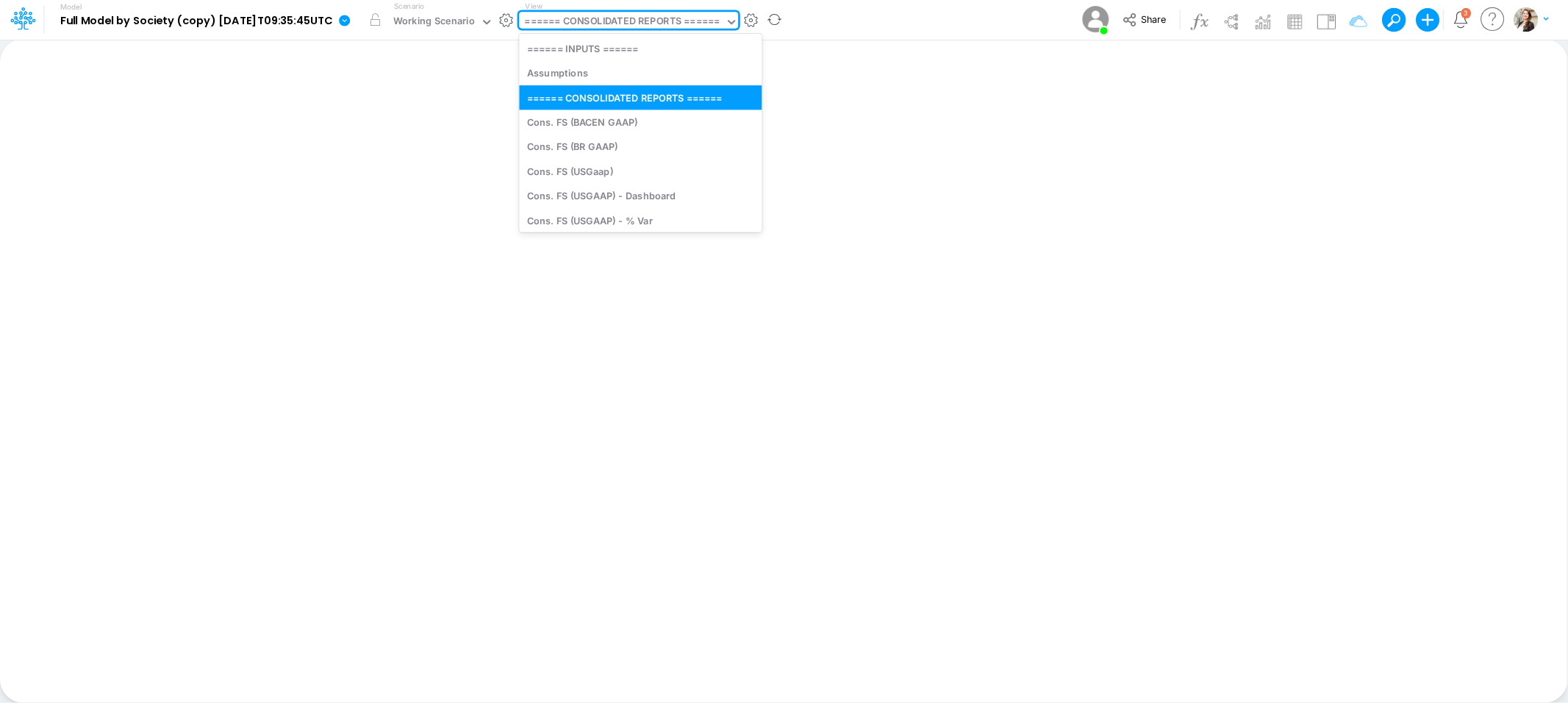
click at [606, 21] on div "====== CONSOLIDATED REPORTS ======" at bounding box center [623, 22] width 196 height 17
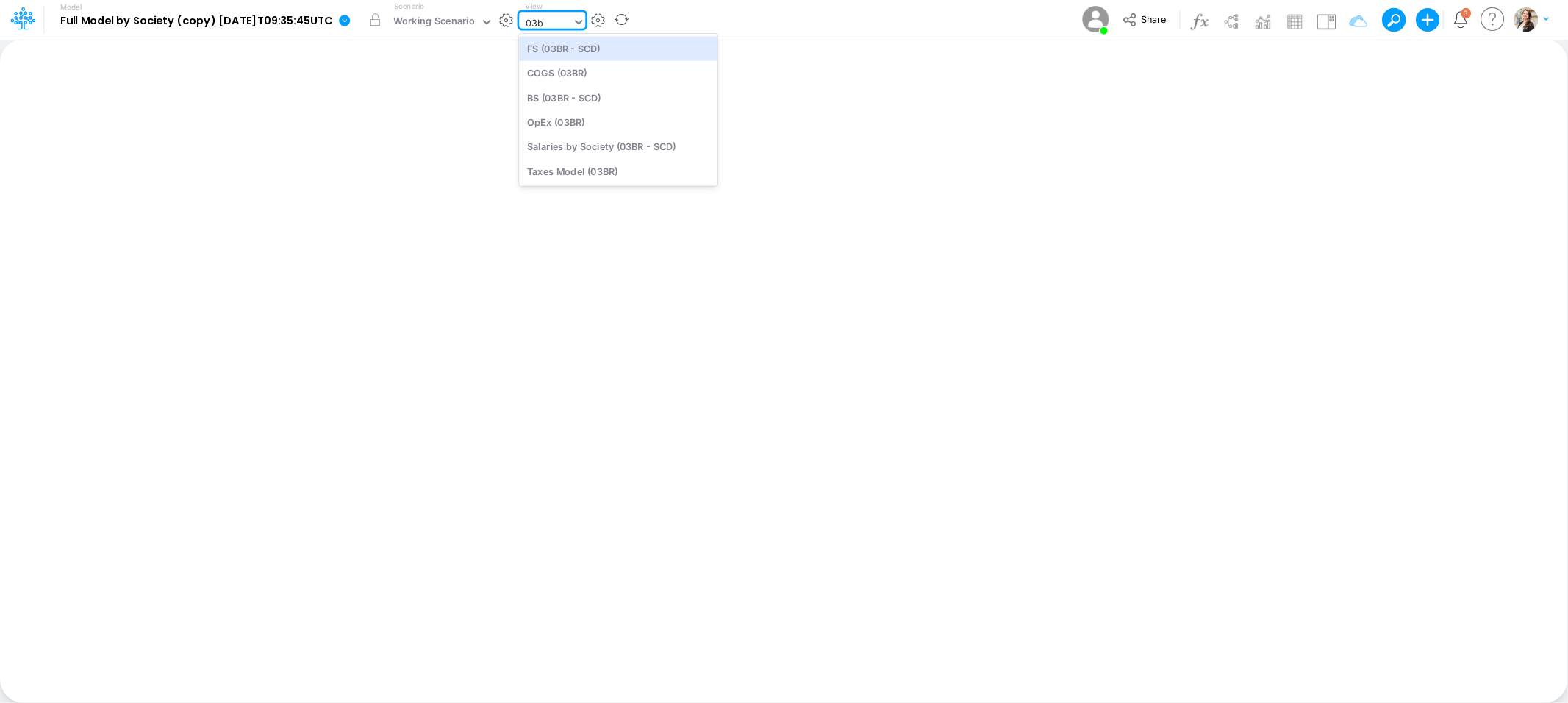
type input "03br"
click at [615, 101] on div "BS (03BR - SCD)" at bounding box center [619, 97] width 199 height 24
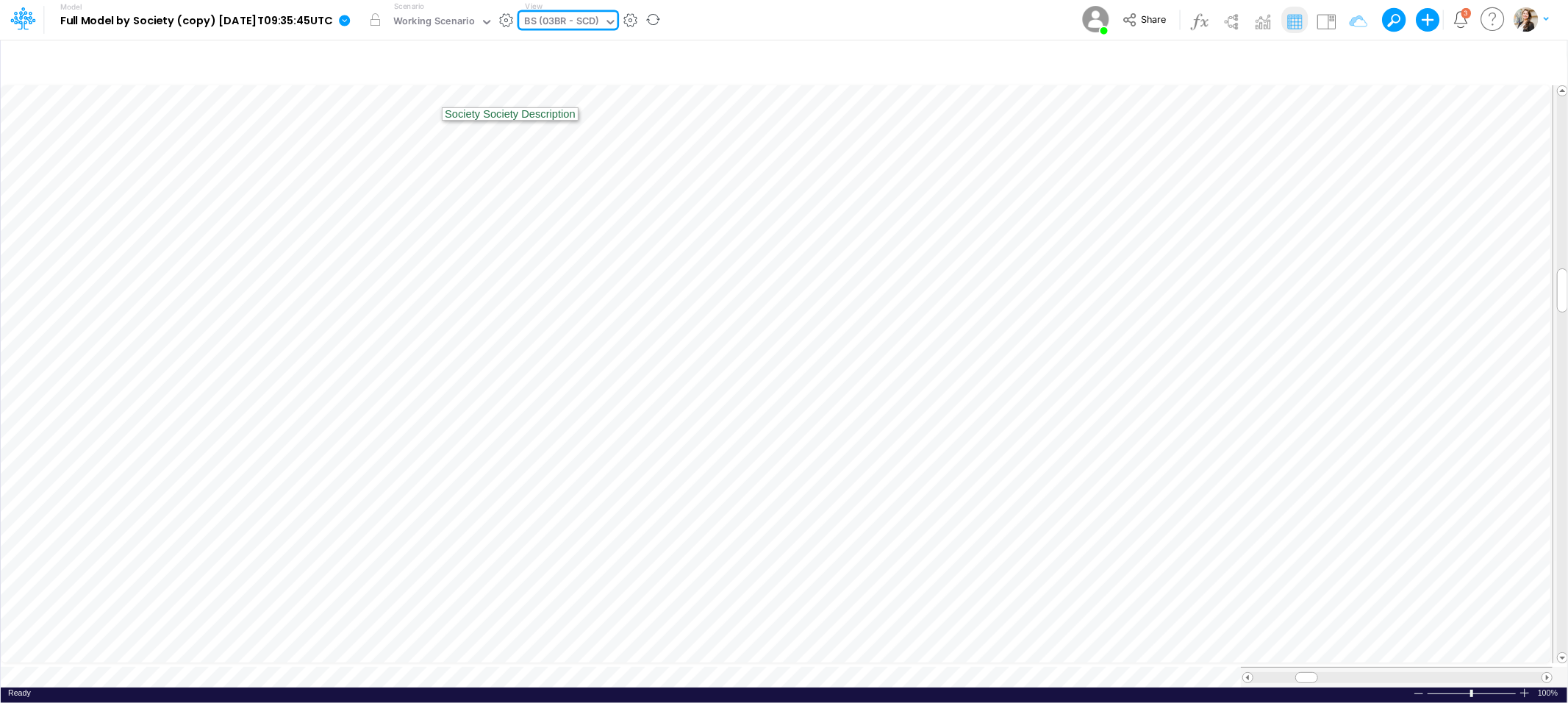
click at [350, 22] on icon at bounding box center [344, 20] width 11 height 11
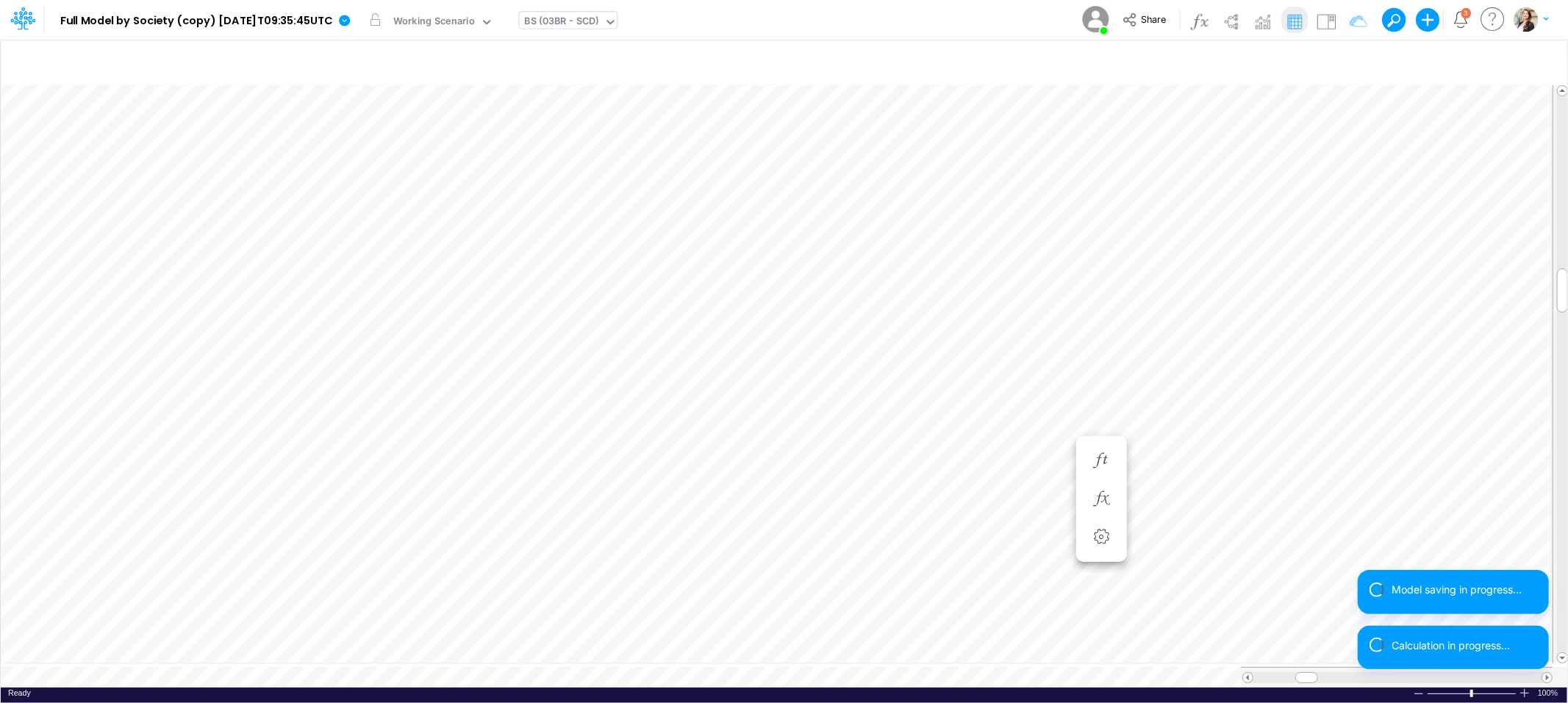
scroll to position [0, 1]
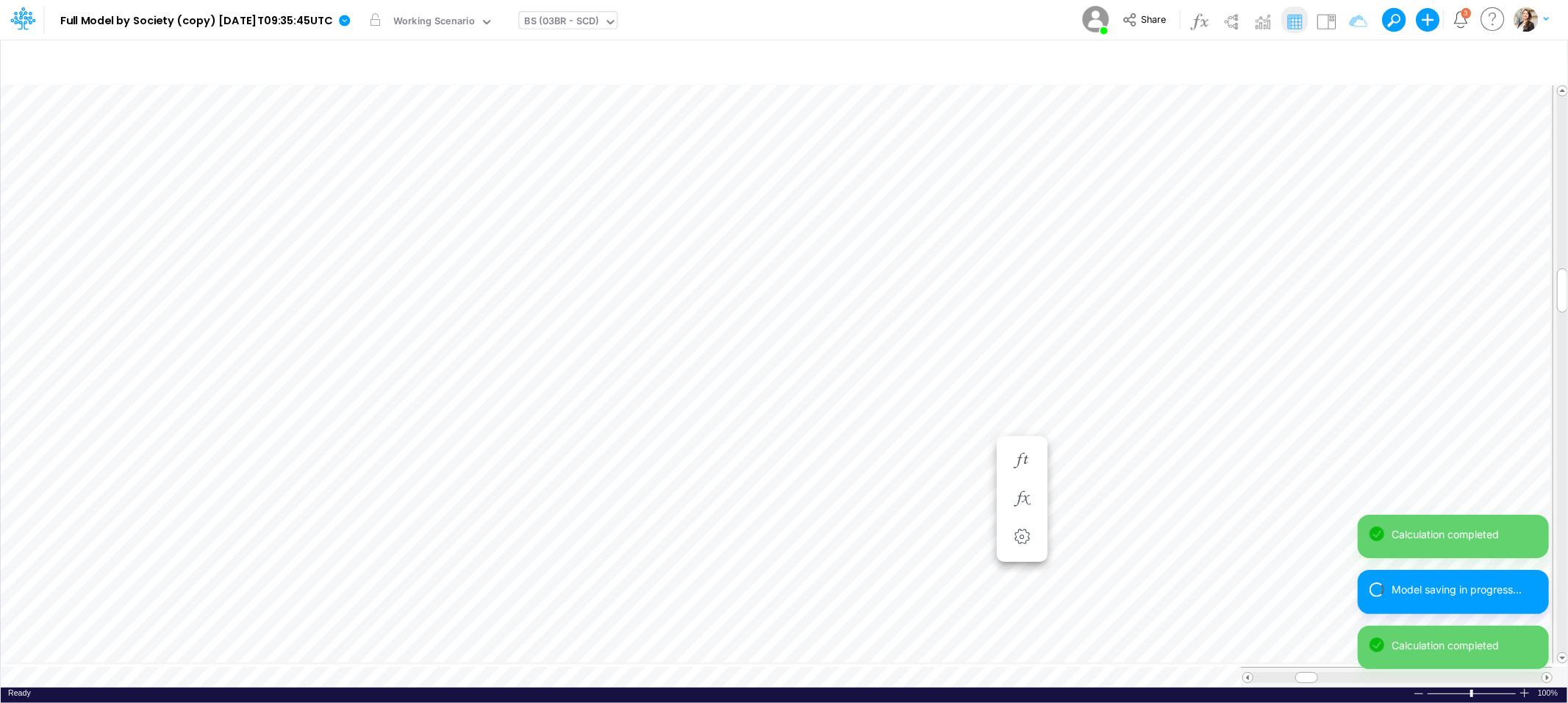
click at [6, 14] on div "0" at bounding box center [2, 7] width 7 height 14
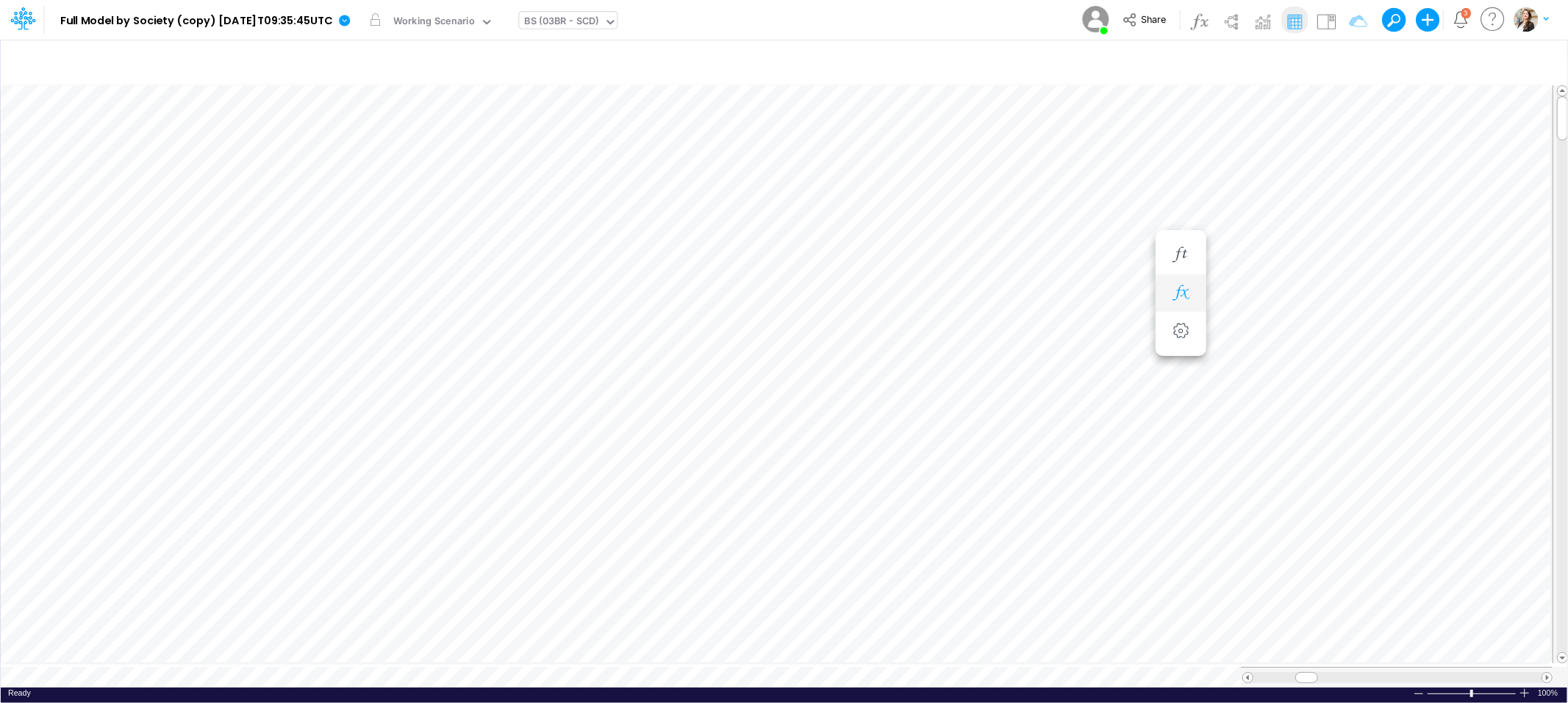
click at [1185, 295] on icon "button" at bounding box center [1181, 293] width 22 height 16
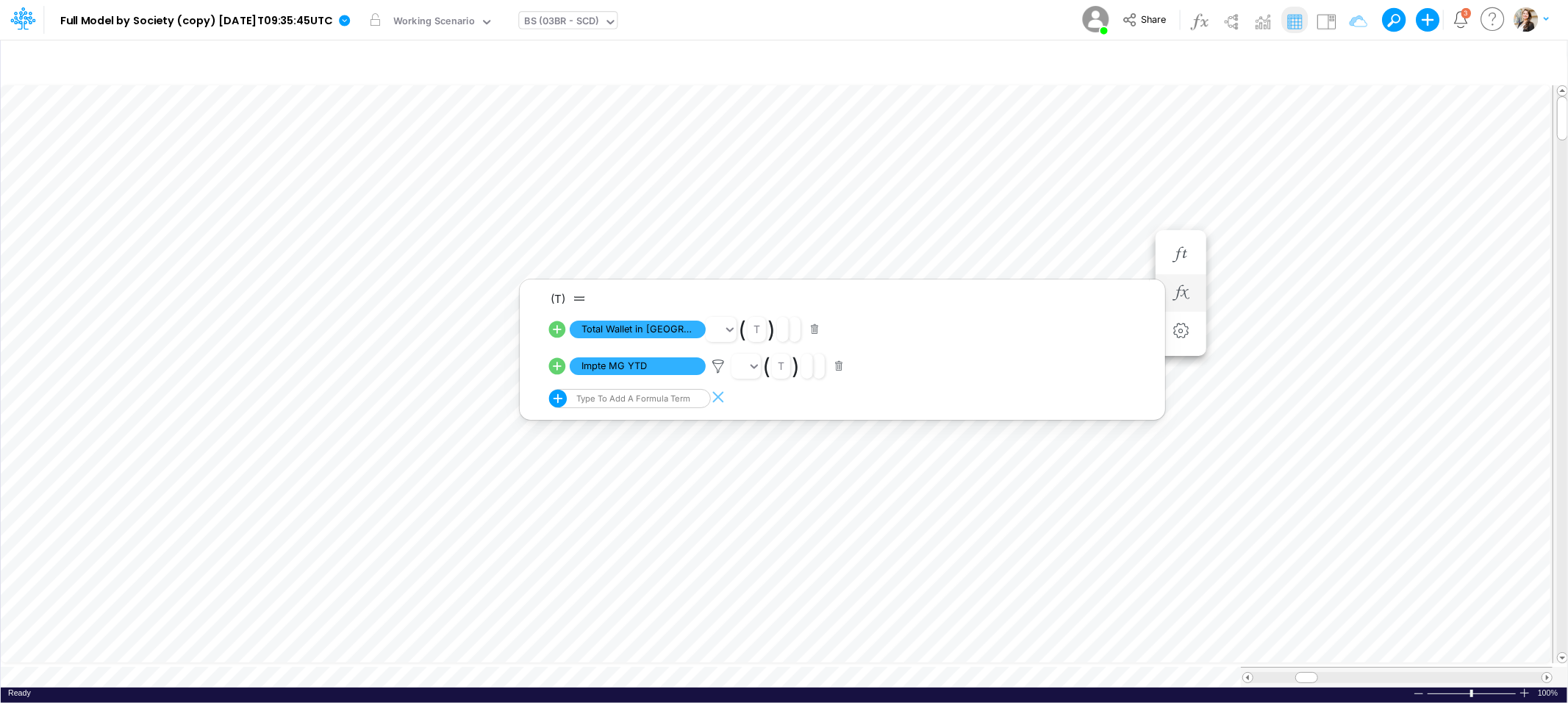
click at [554, 367] on icon at bounding box center [557, 366] width 17 height 17
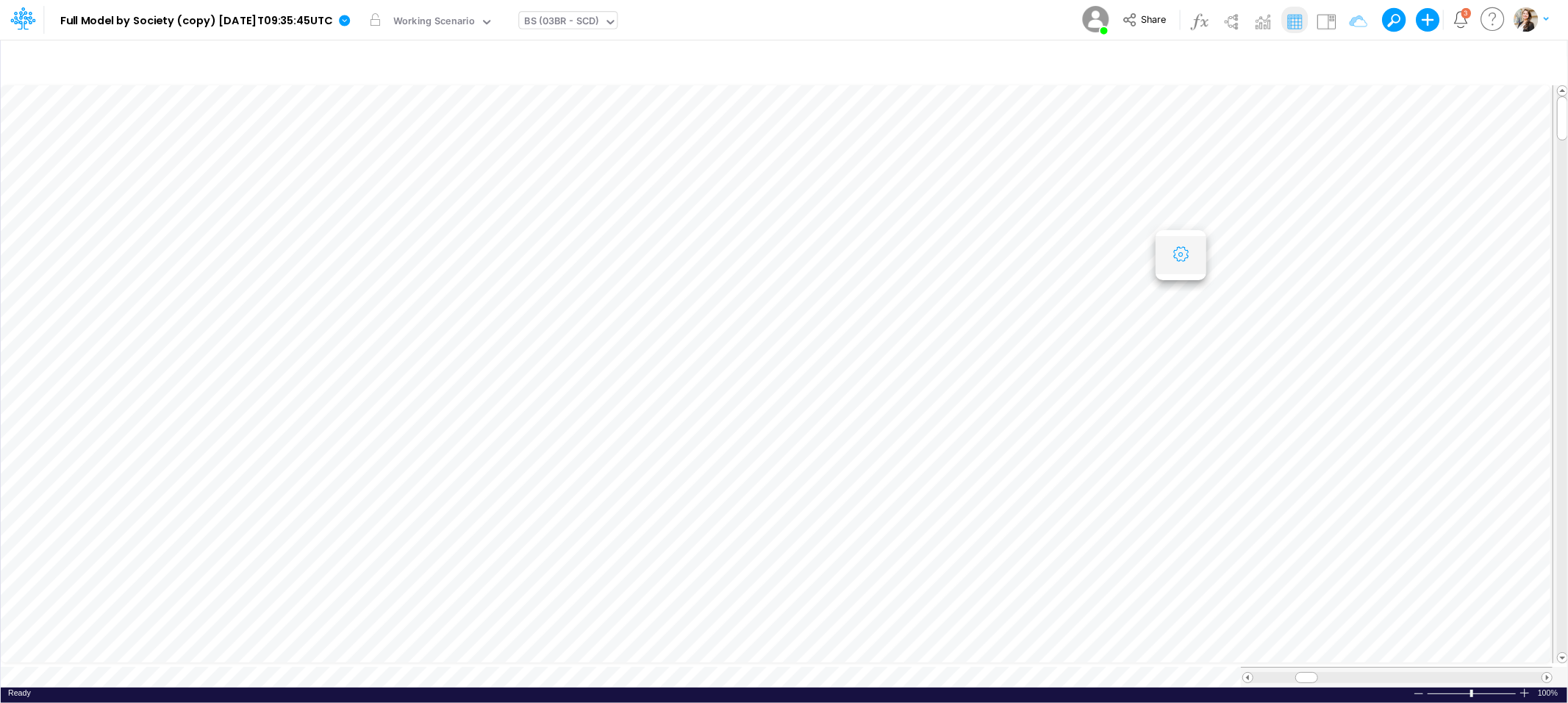
click at [1190, 262] on icon "button" at bounding box center [1181, 255] width 22 height 16
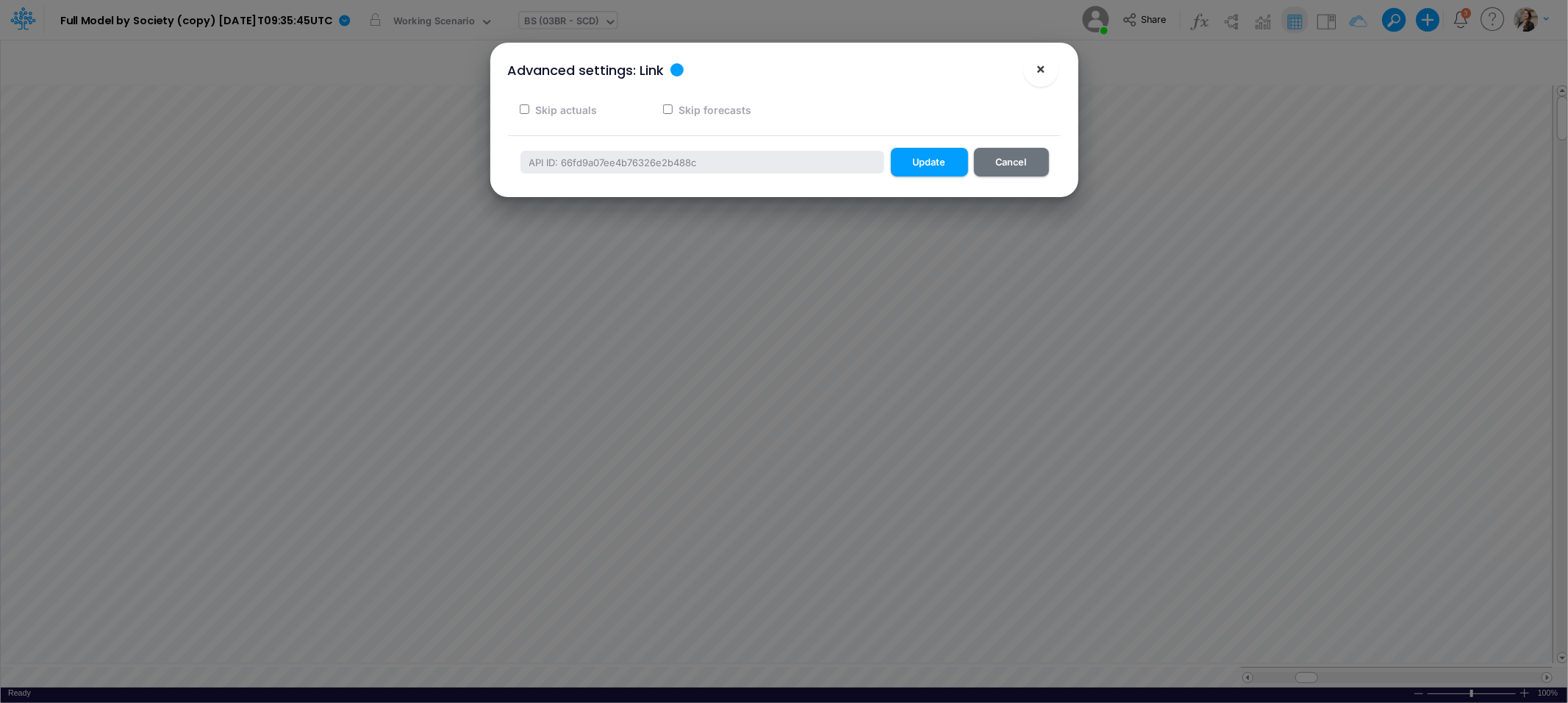
click at [1050, 68] on button "×" at bounding box center [1042, 70] width 36 height 36
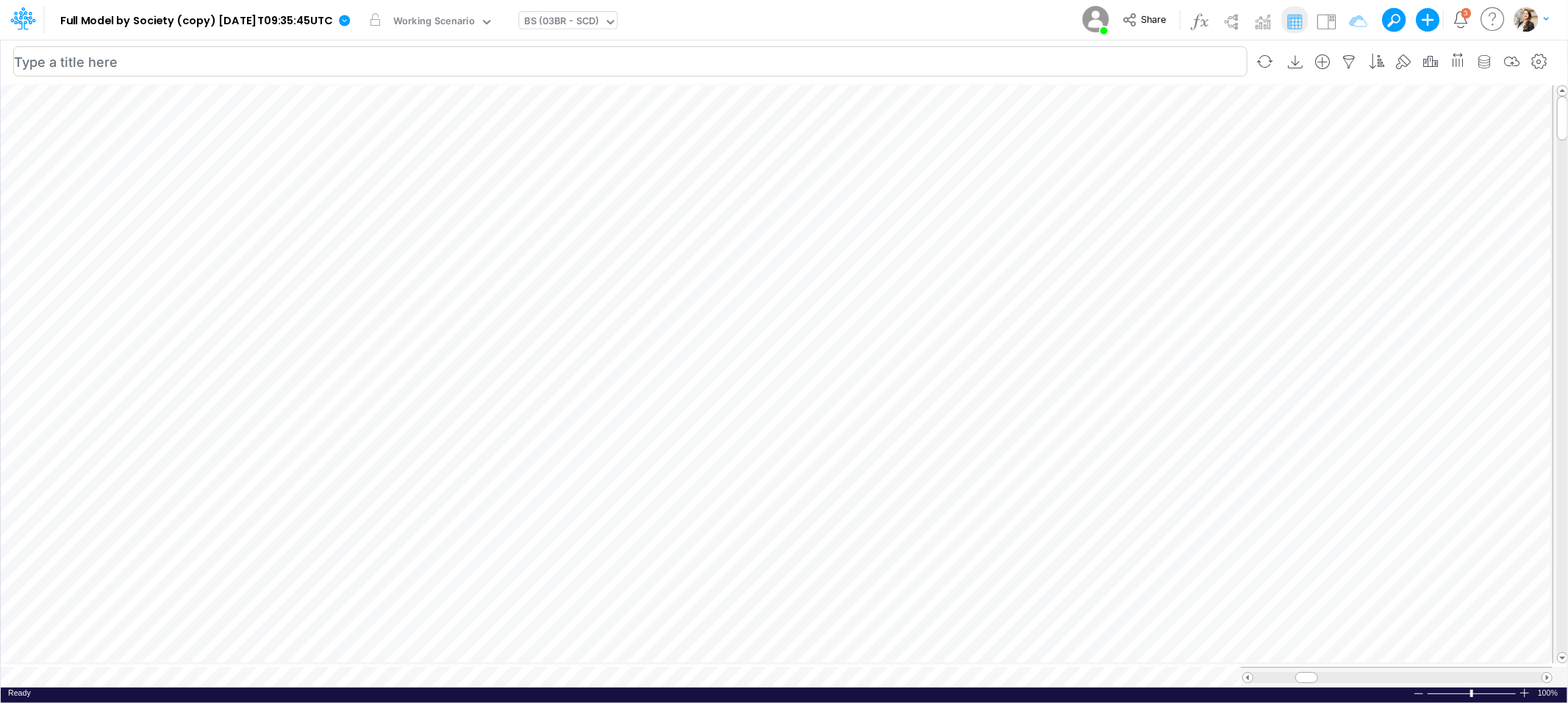
scroll to position [0, 1]
click at [1276, 291] on li at bounding box center [1260, 293] width 51 height 39
click at [1263, 299] on icon "button" at bounding box center [1260, 293] width 22 height 16
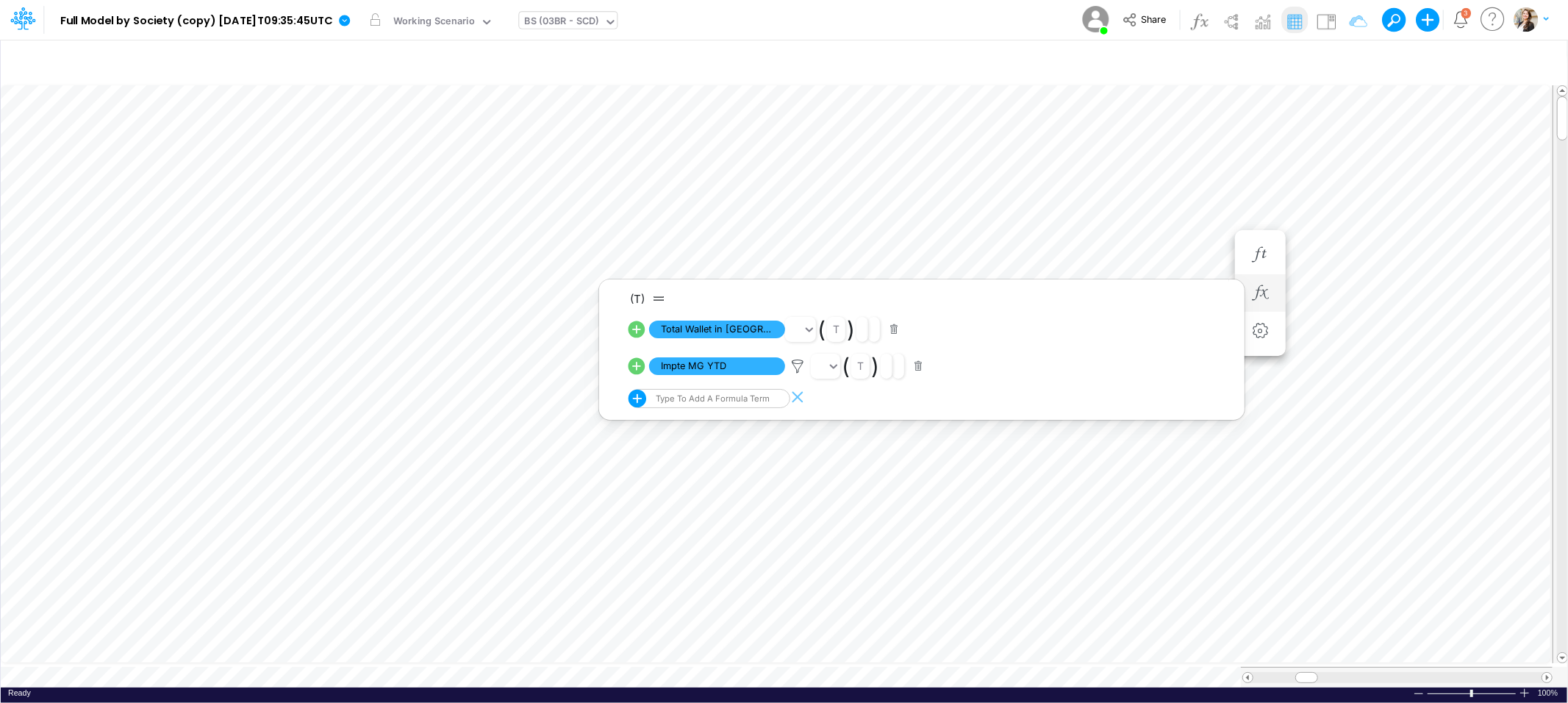
click at [637, 330] on icon at bounding box center [637, 329] width 21 height 21
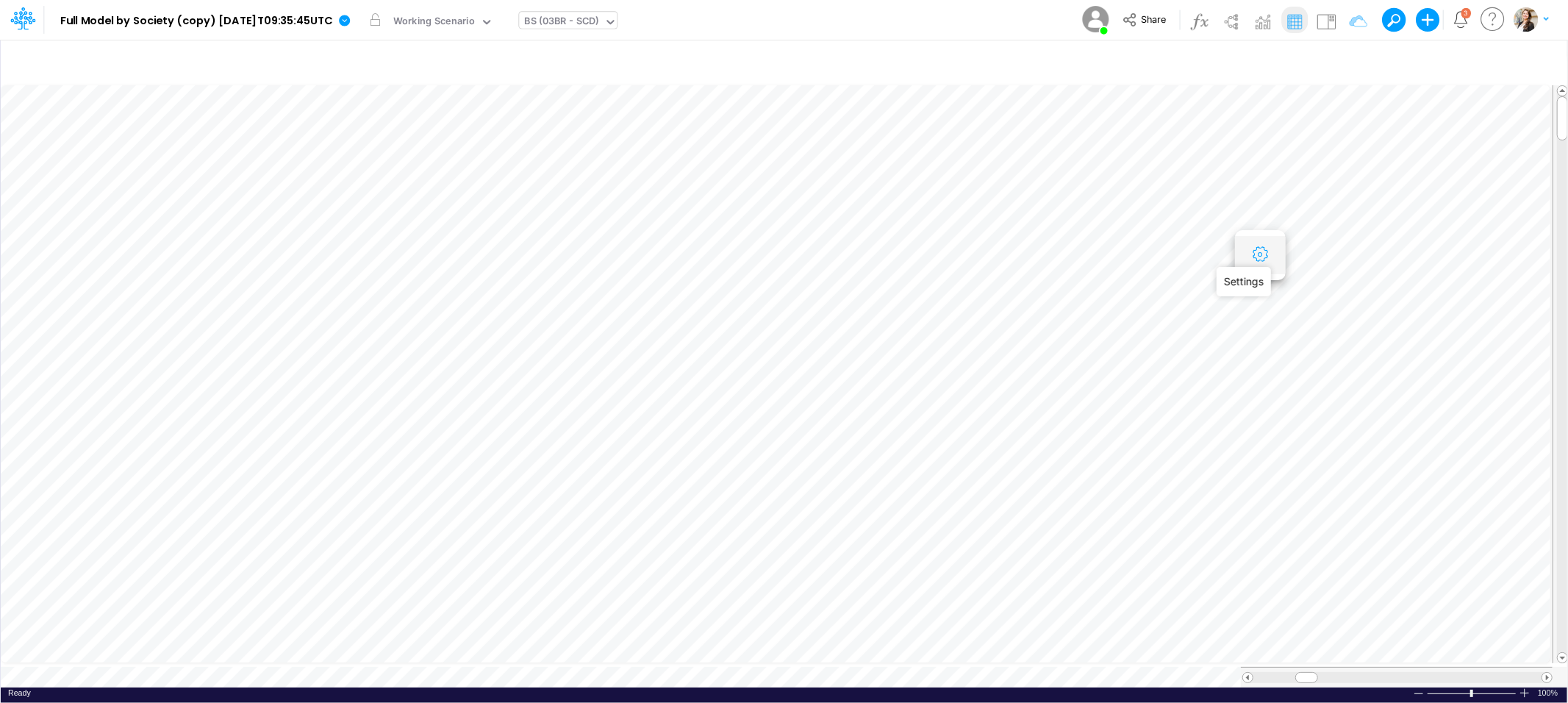
click at [1260, 250] on icon "button" at bounding box center [1260, 255] width 22 height 16
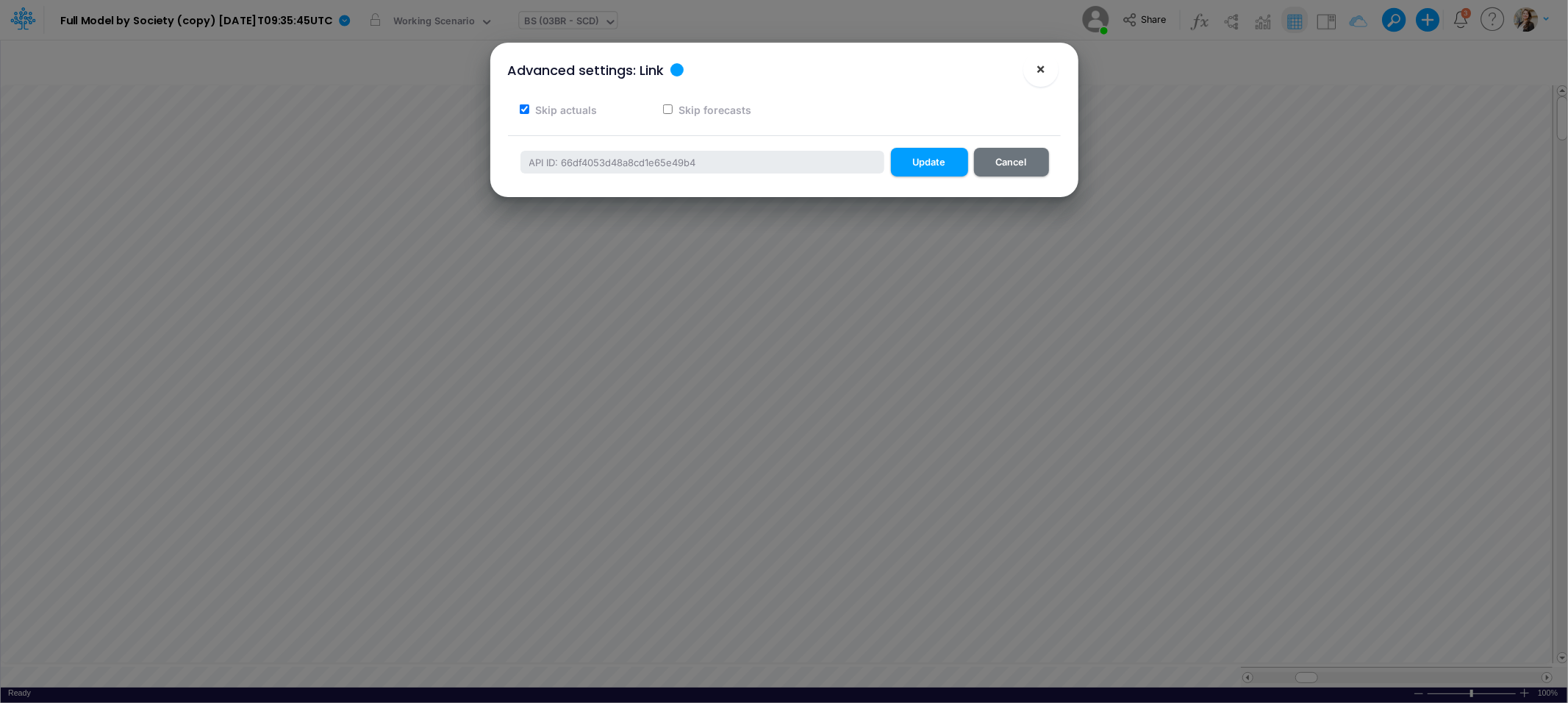
click at [1036, 71] on span "×" at bounding box center [1041, 69] width 10 height 18
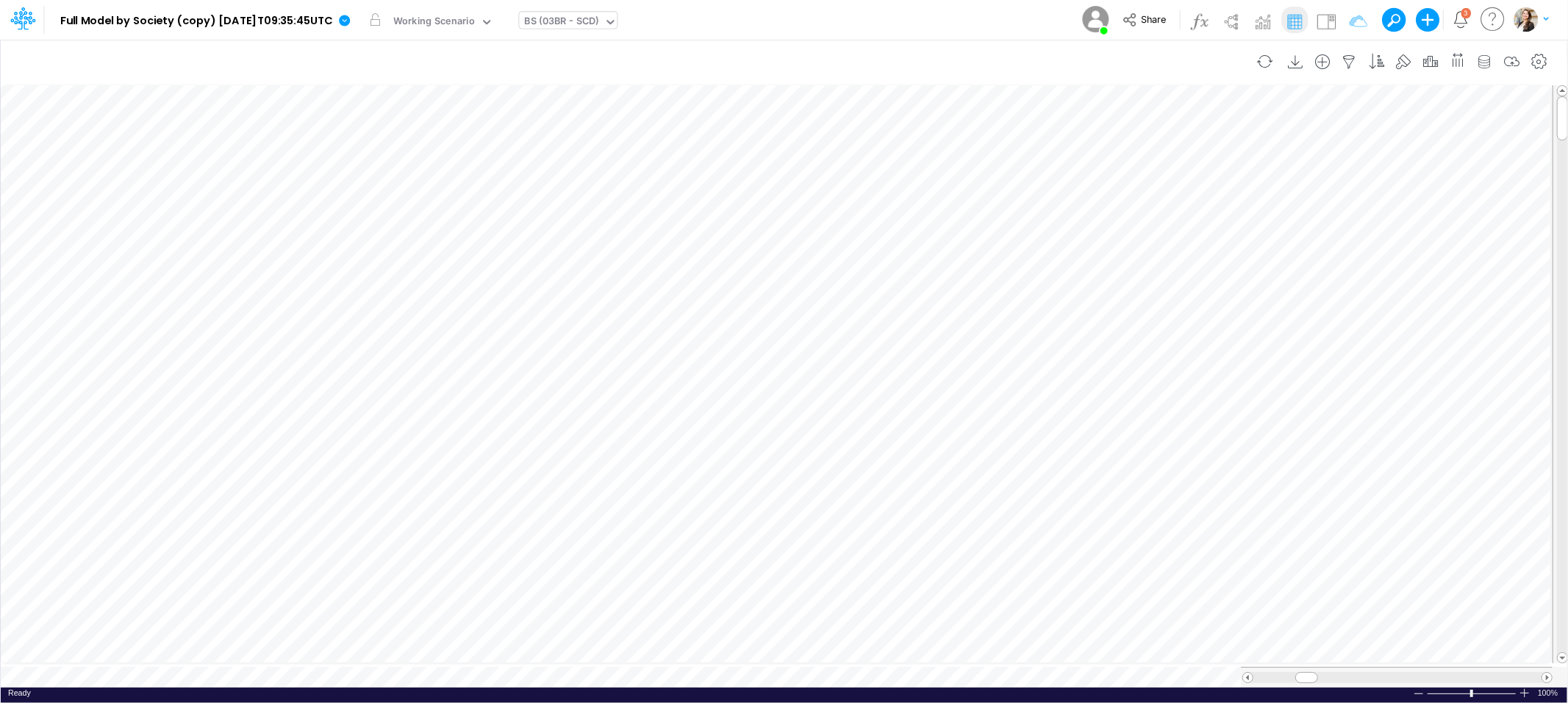
scroll to position [0, 1]
click at [1175, 298] on icon "button" at bounding box center [1181, 293] width 22 height 16
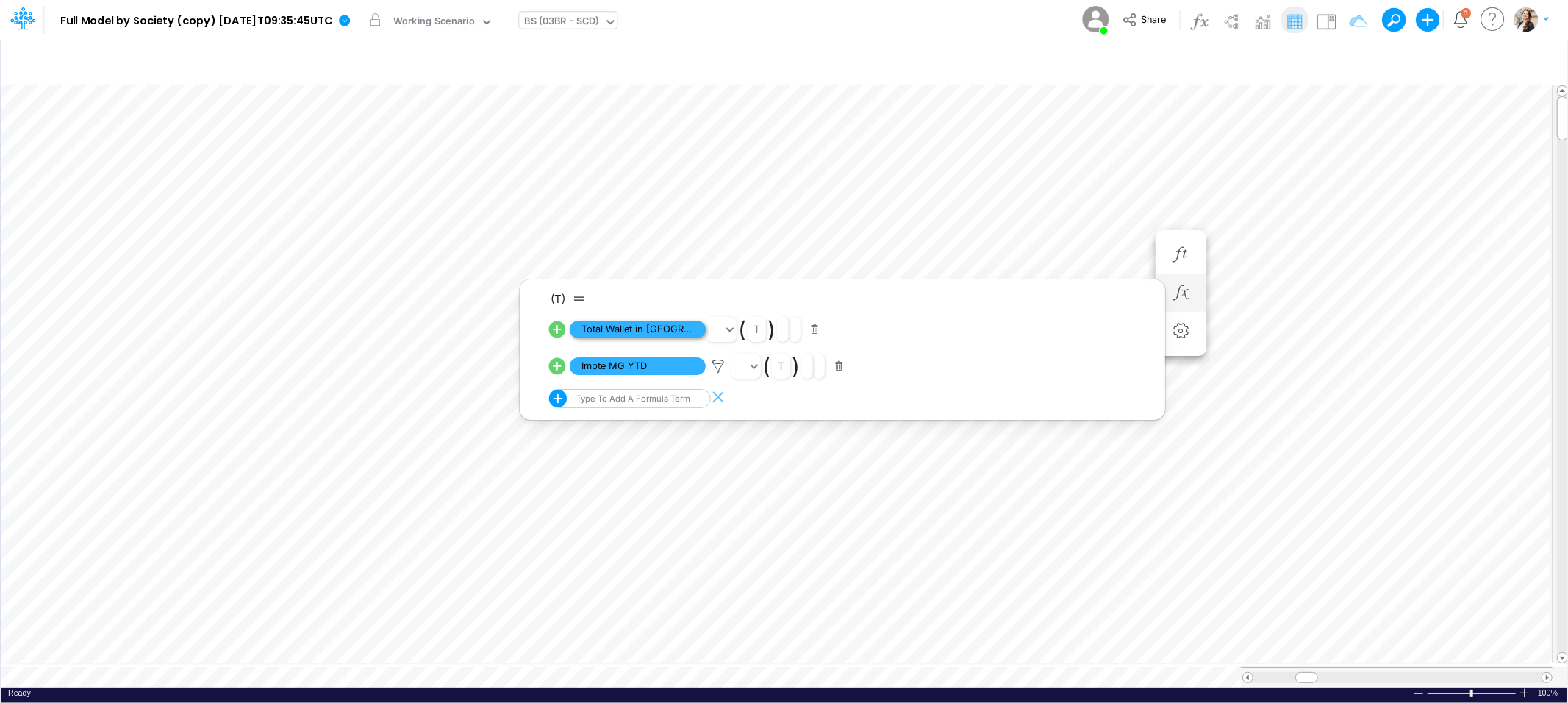
click at [618, 324] on span "Total Wallet in [GEOGRAPHIC_DATA]" at bounding box center [638, 330] width 136 height 19
click at [628, 334] on span "Multiplication" at bounding box center [638, 332] width 136 height 19
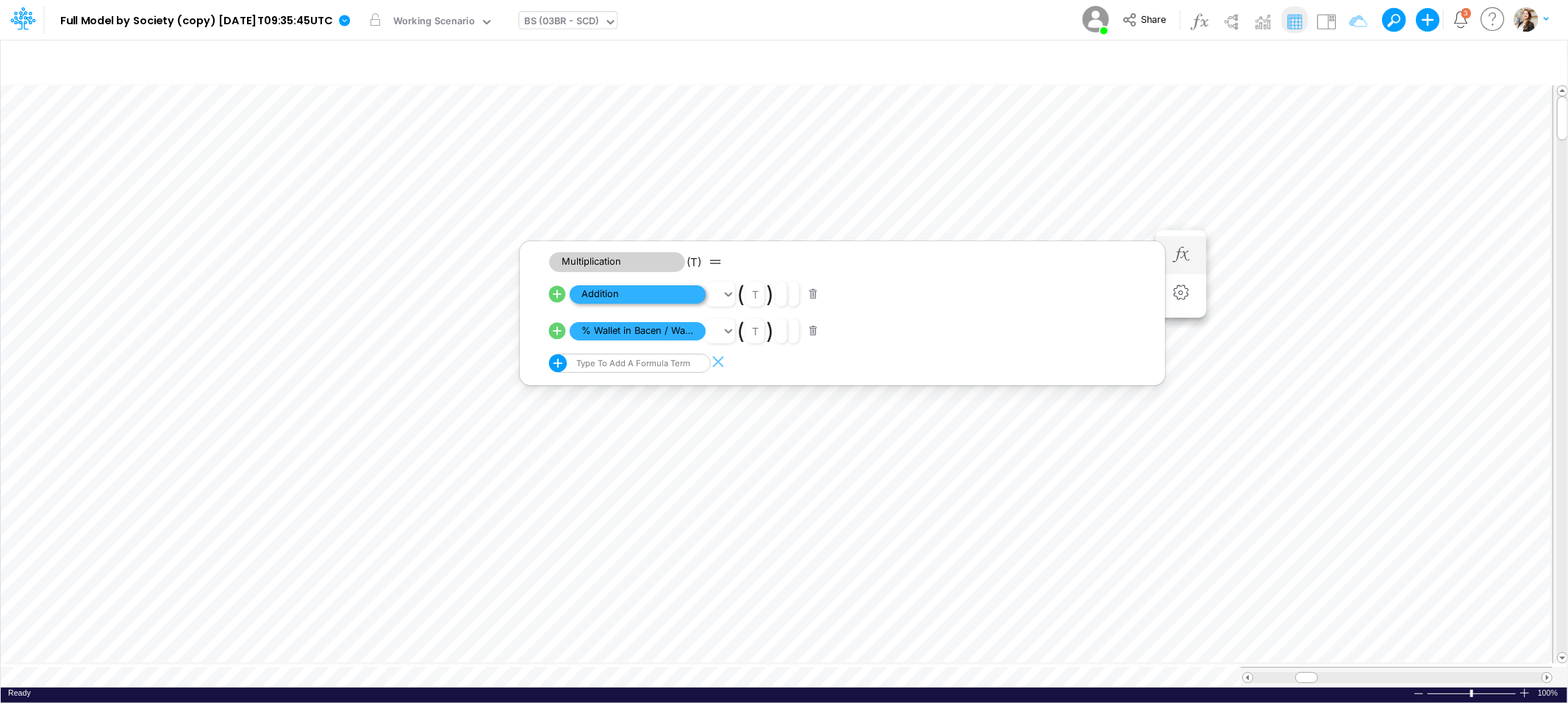
click at [658, 296] on span "Addition" at bounding box center [638, 294] width 136 height 19
click at [658, 296] on span "Loans in Wallet" at bounding box center [638, 294] width 136 height 19
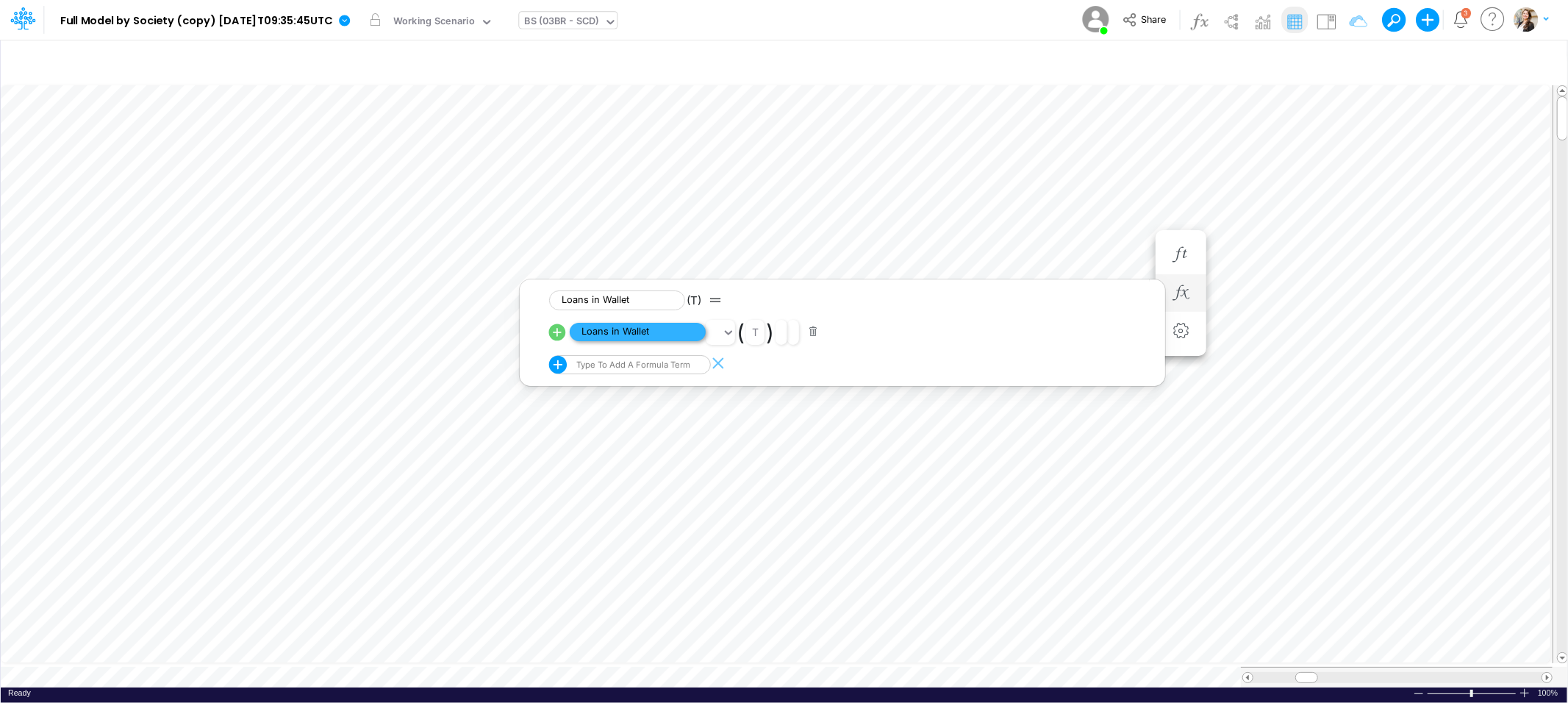
click at [666, 331] on span "Loans in Wallet" at bounding box center [638, 332] width 136 height 19
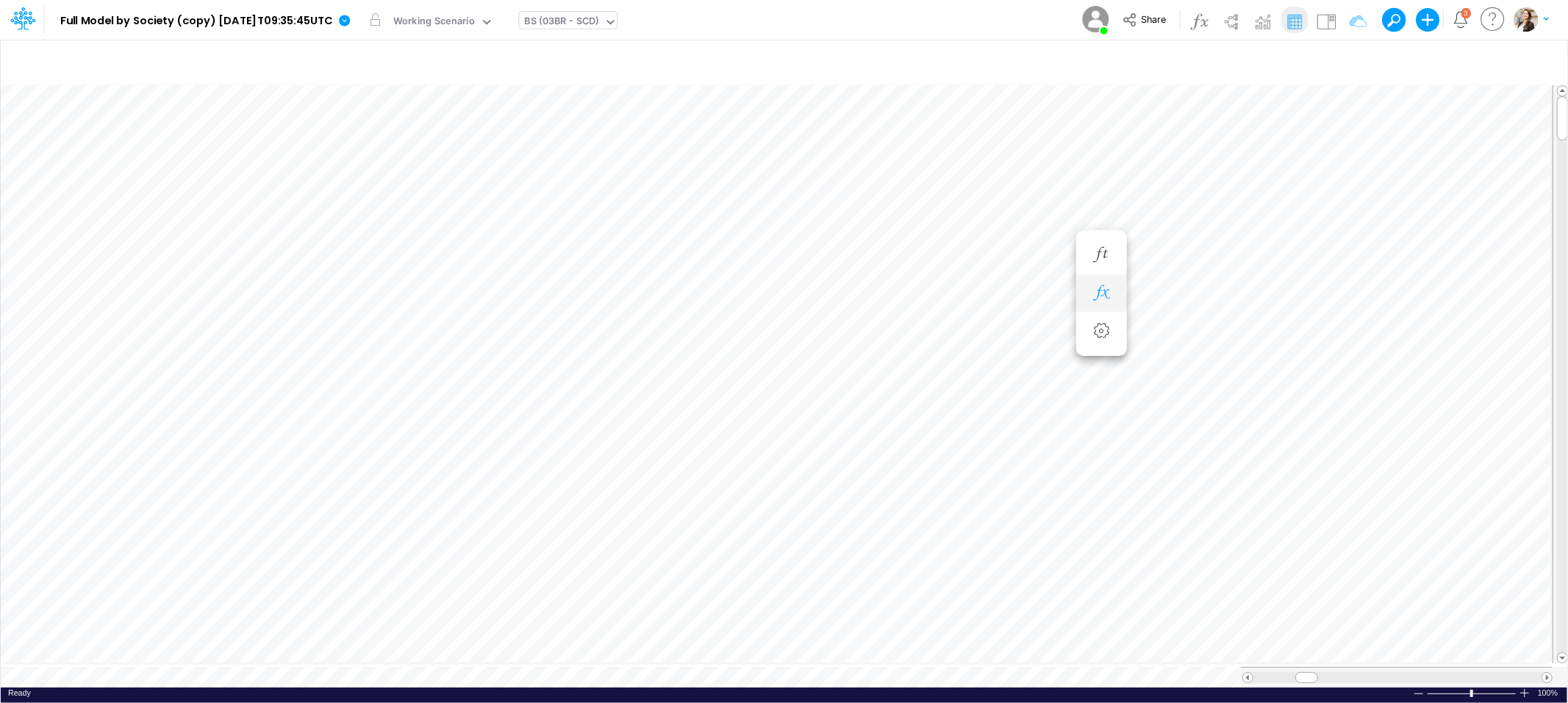
click at [1108, 288] on icon "button" at bounding box center [1101, 293] width 22 height 16
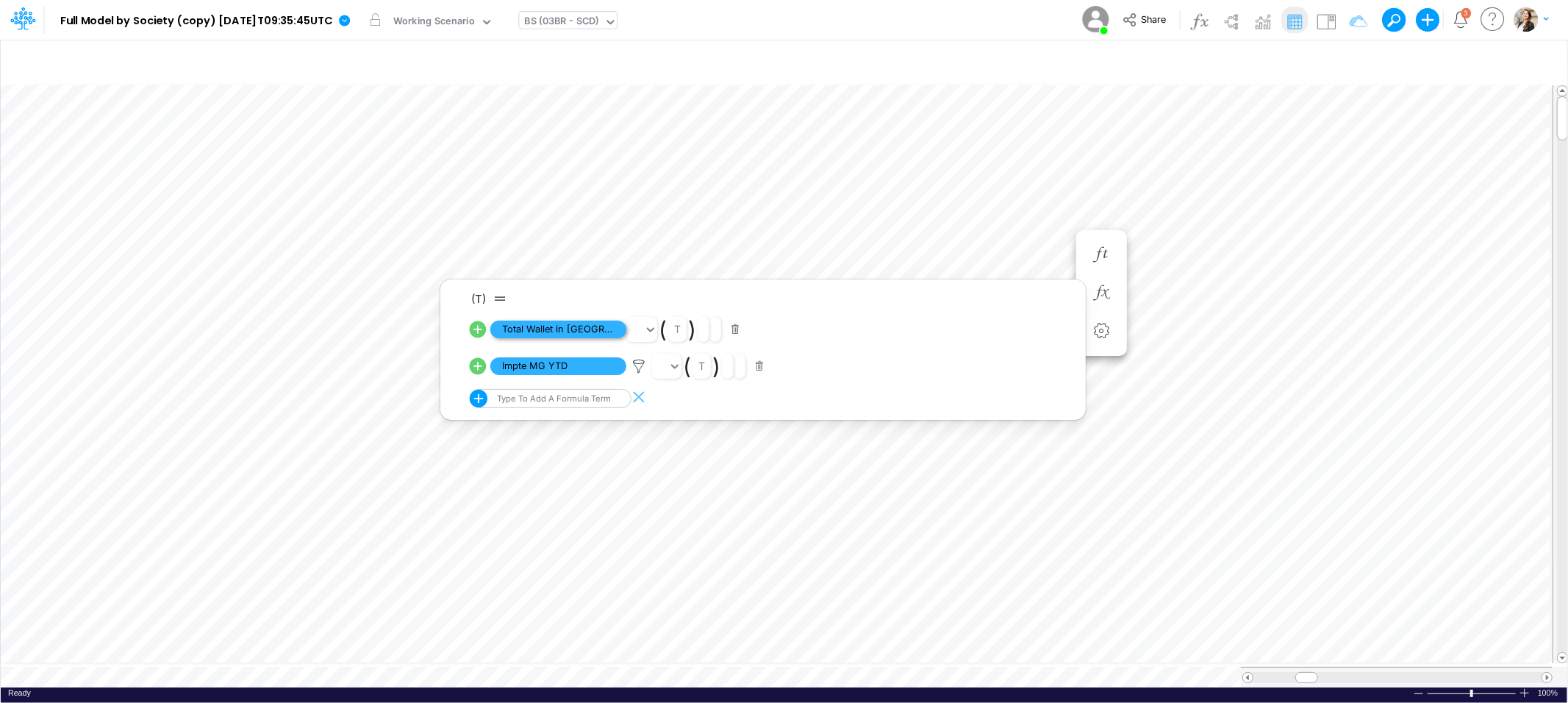
click at [569, 334] on span "Total Wallet in [GEOGRAPHIC_DATA]" at bounding box center [558, 330] width 136 height 19
click at [569, 334] on span "Multiplication" at bounding box center [558, 332] width 136 height 19
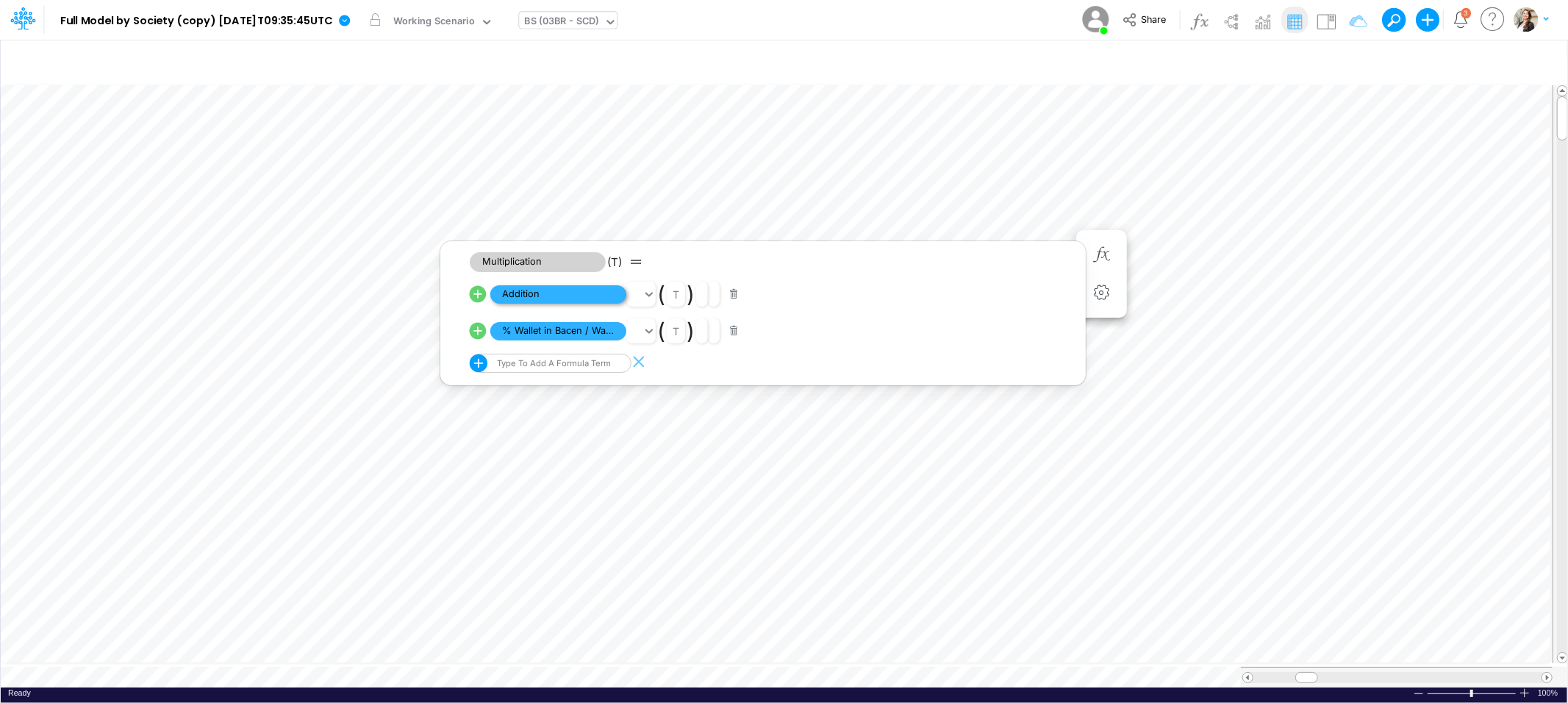
click at [580, 294] on span "Addition" at bounding box center [558, 294] width 136 height 19
click at [579, 332] on span "Wallet Prepaid Merchants" at bounding box center [558, 331] width 136 height 19
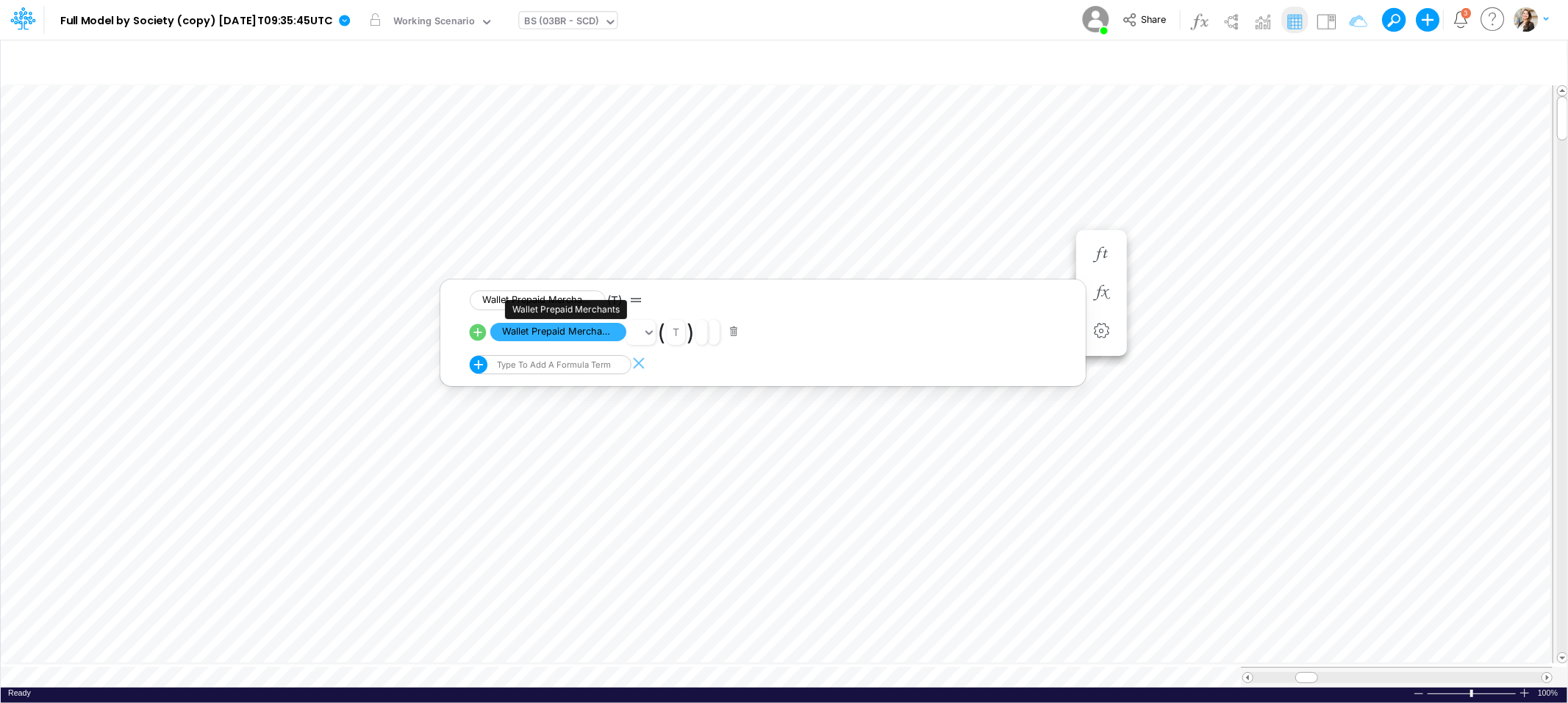
click at [579, 332] on span "Wallet Prepaid Merchants" at bounding box center [558, 332] width 136 height 19
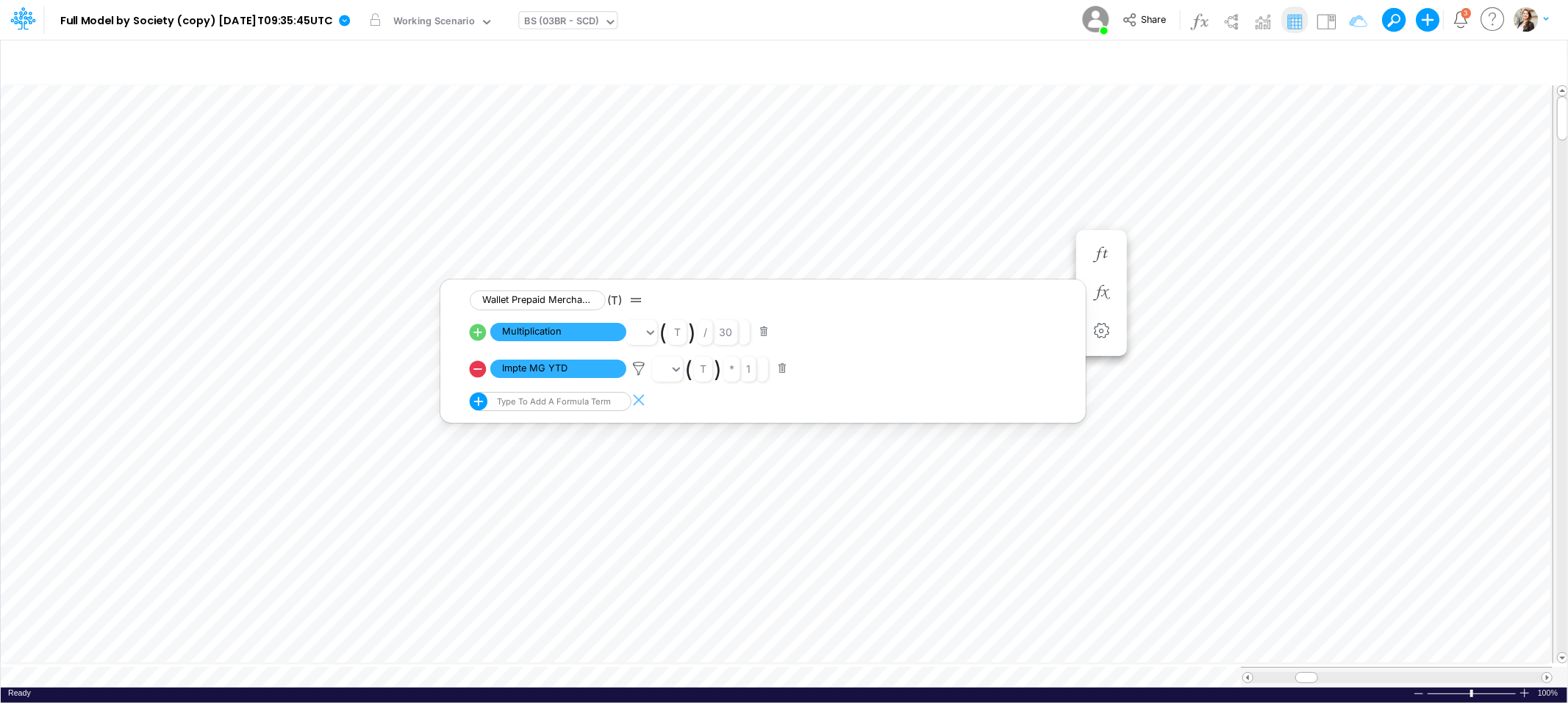
click at [579, 332] on span "Multiplication" at bounding box center [558, 332] width 136 height 19
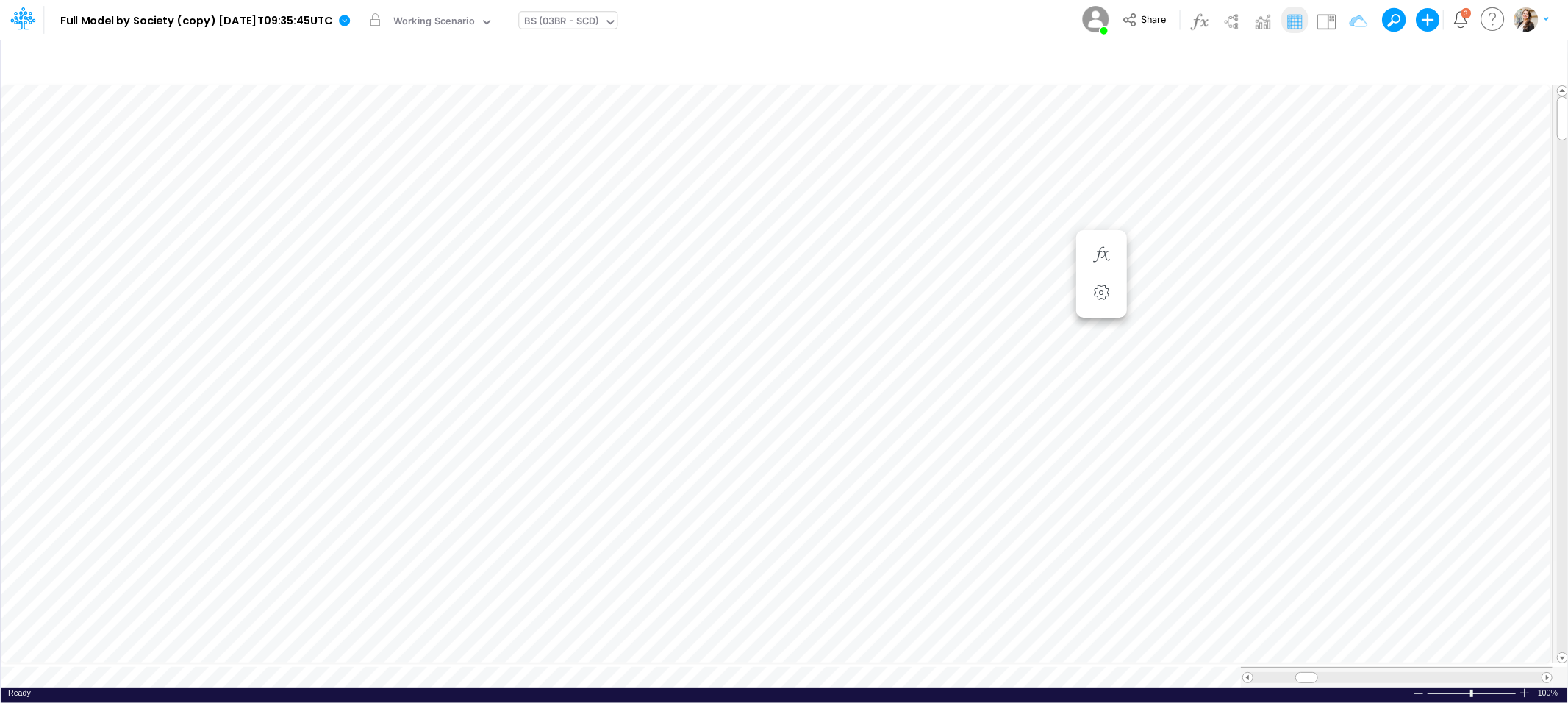
scroll to position [0, 1]
click at [1313, 672] on span at bounding box center [1312, 677] width 10 height 10
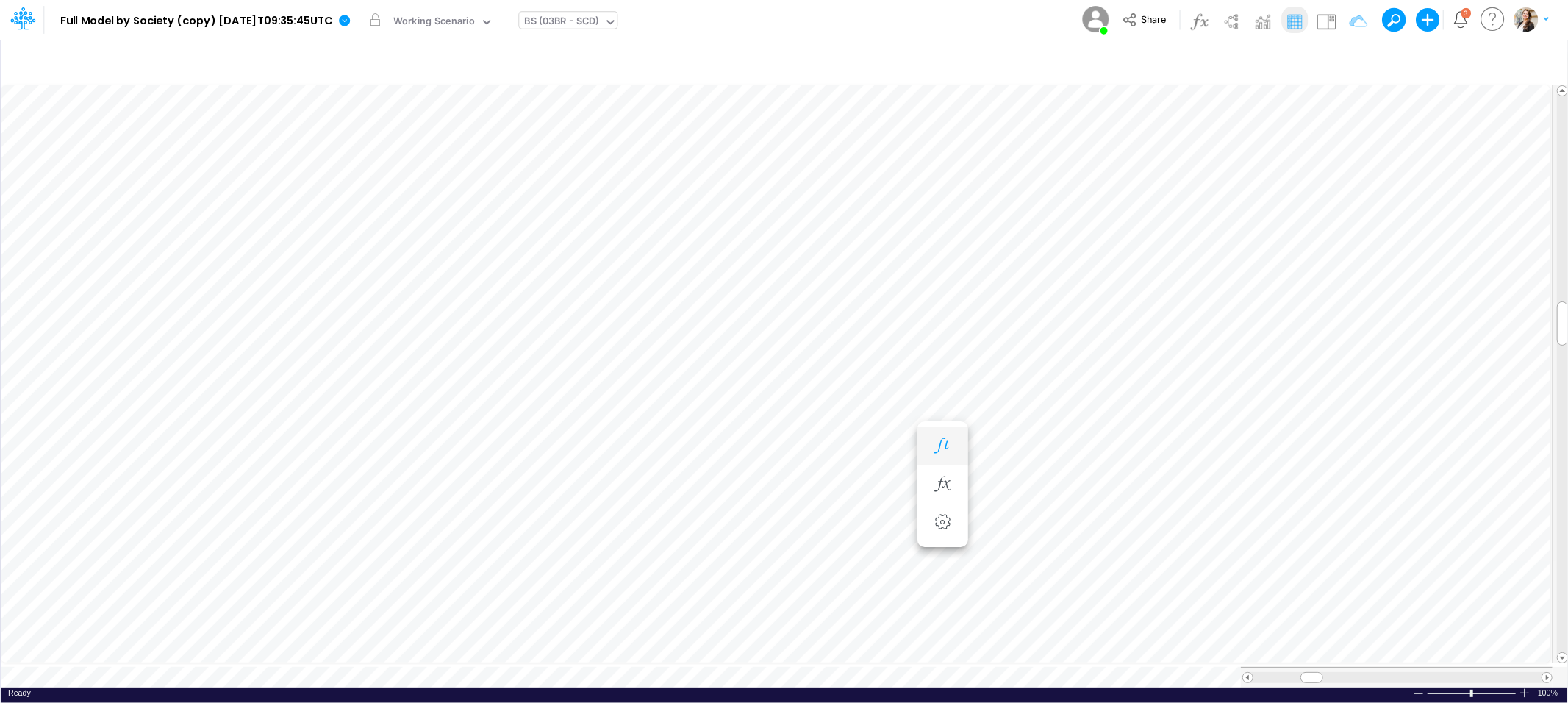
click at [929, 440] on button "button" at bounding box center [942, 447] width 27 height 30
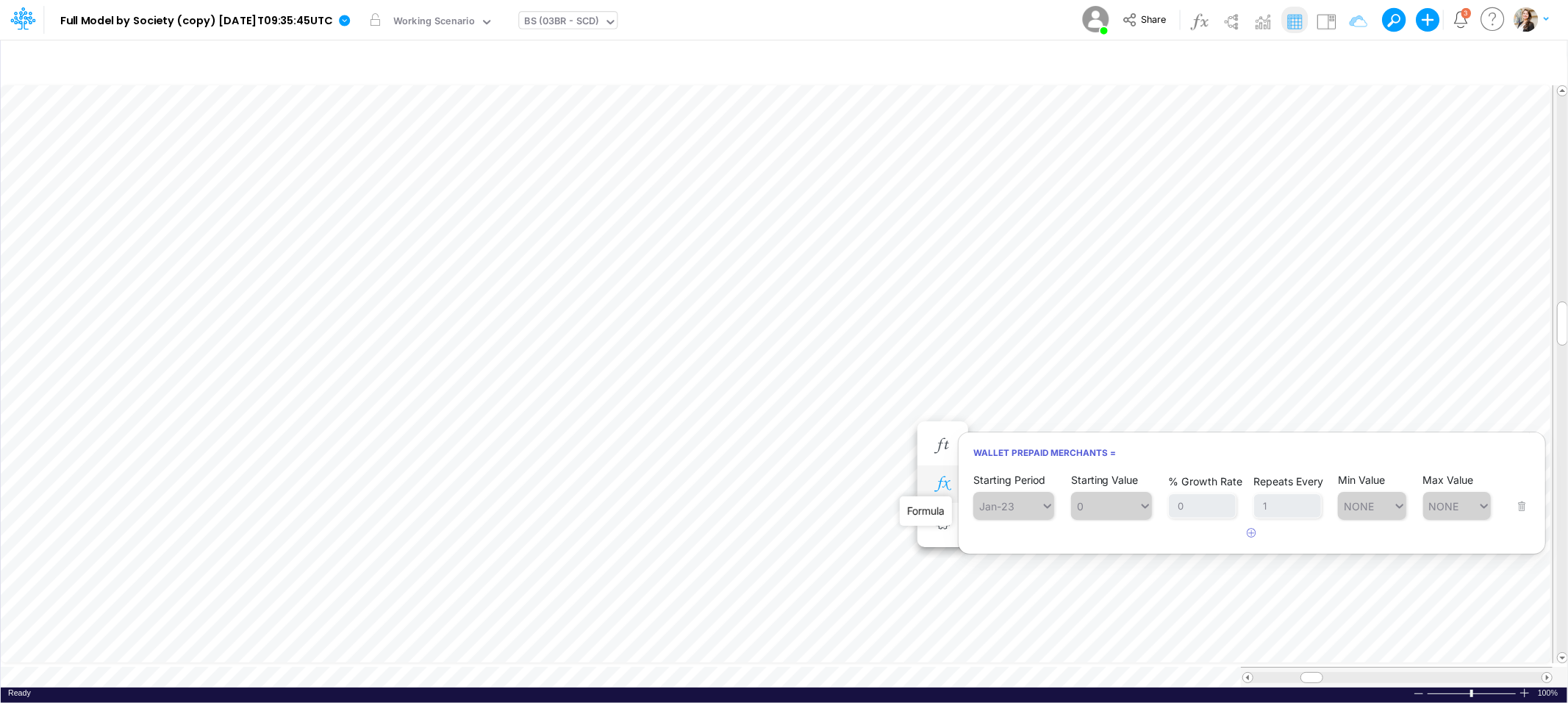
click at [936, 479] on icon "button" at bounding box center [942, 485] width 22 height 16
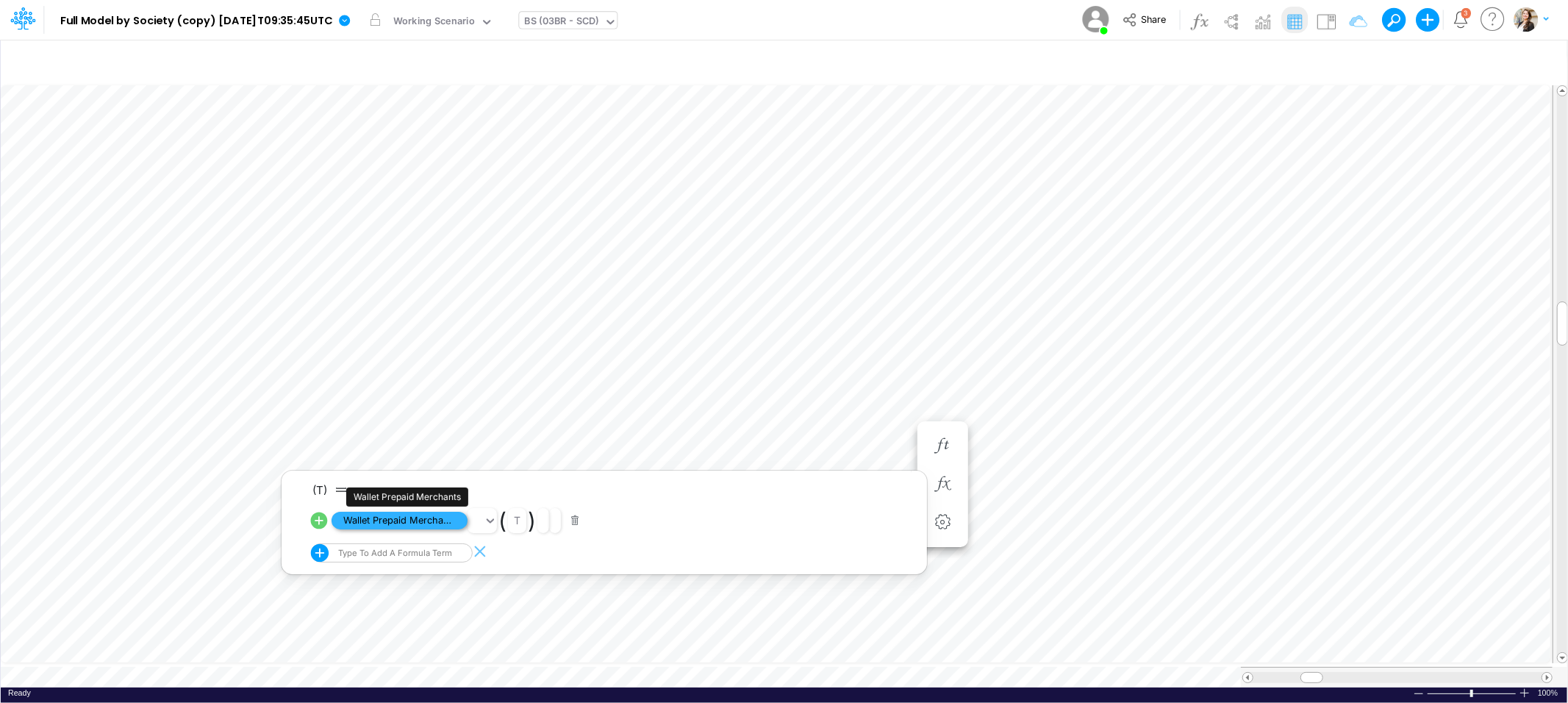
click at [412, 520] on span "Wallet Prepaid Merchants" at bounding box center [399, 520] width 136 height 19
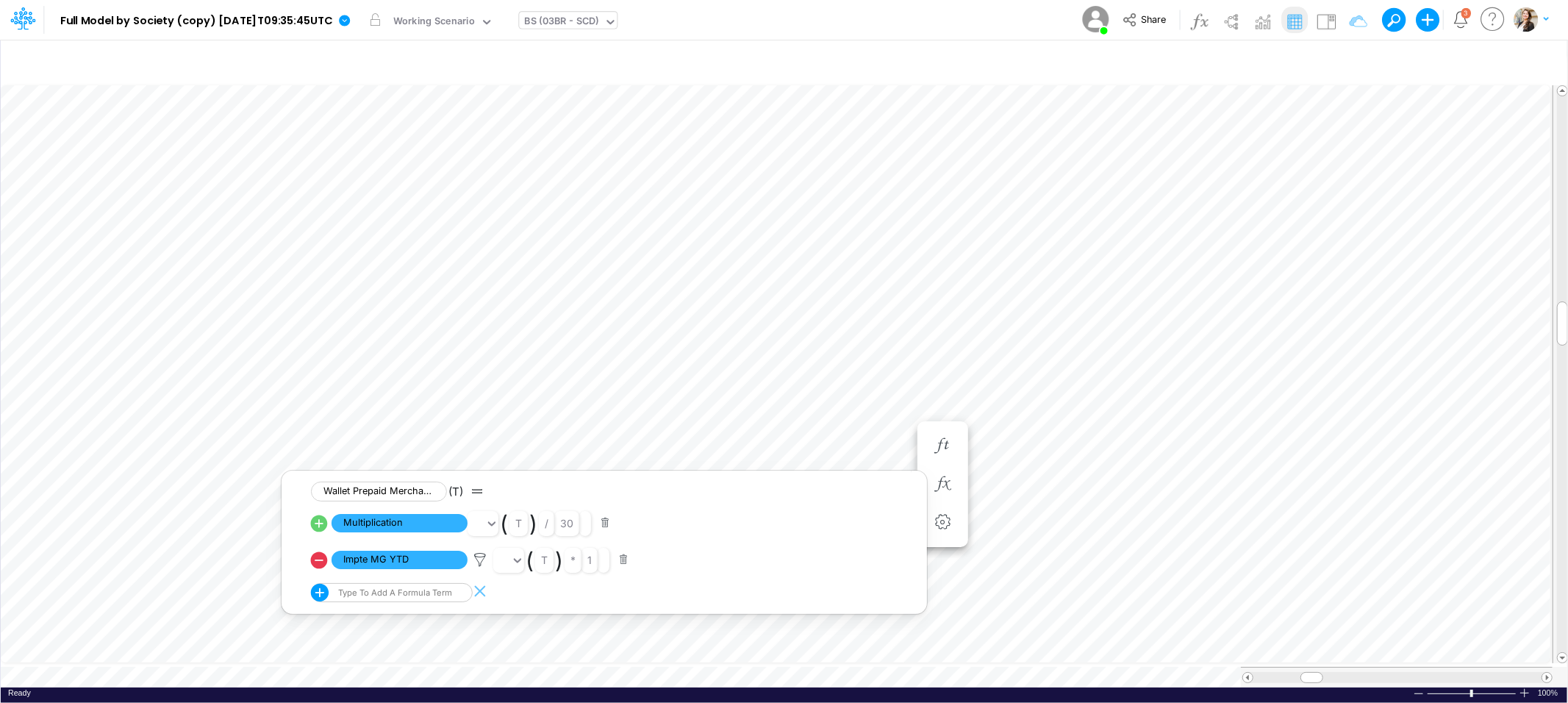
click at [320, 558] on icon at bounding box center [319, 559] width 17 height 17
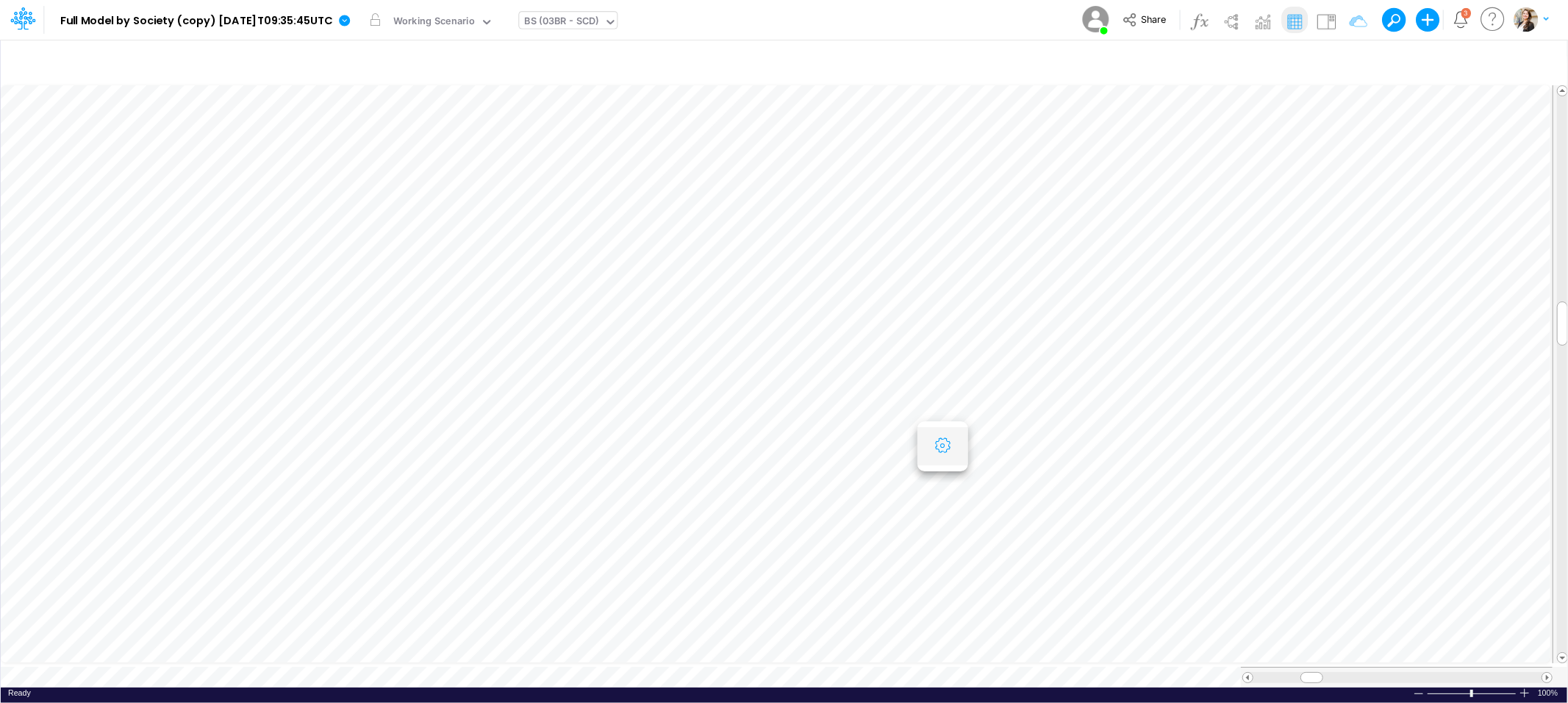
click at [945, 452] on icon "button" at bounding box center [942, 446] width 22 height 16
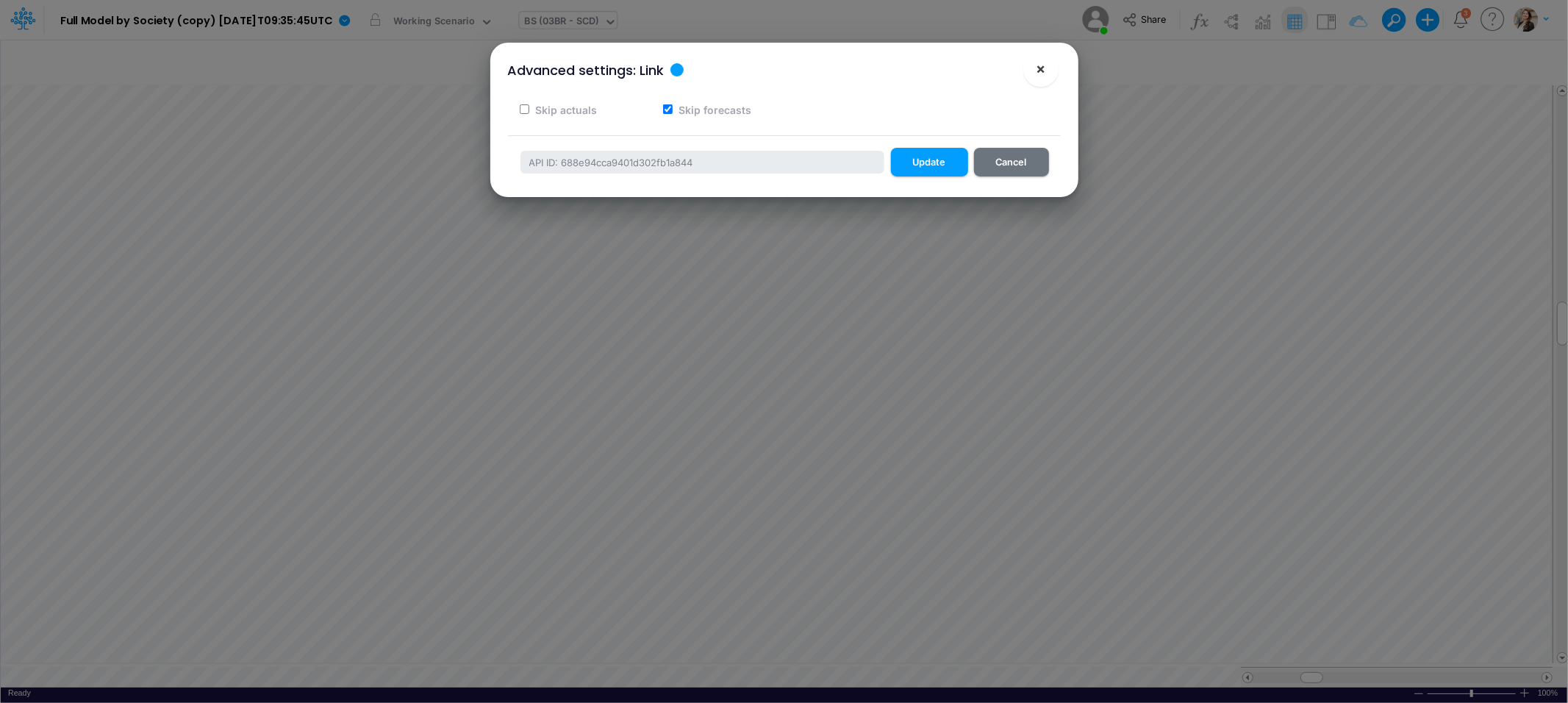
click at [1044, 72] on span "×" at bounding box center [1041, 69] width 10 height 18
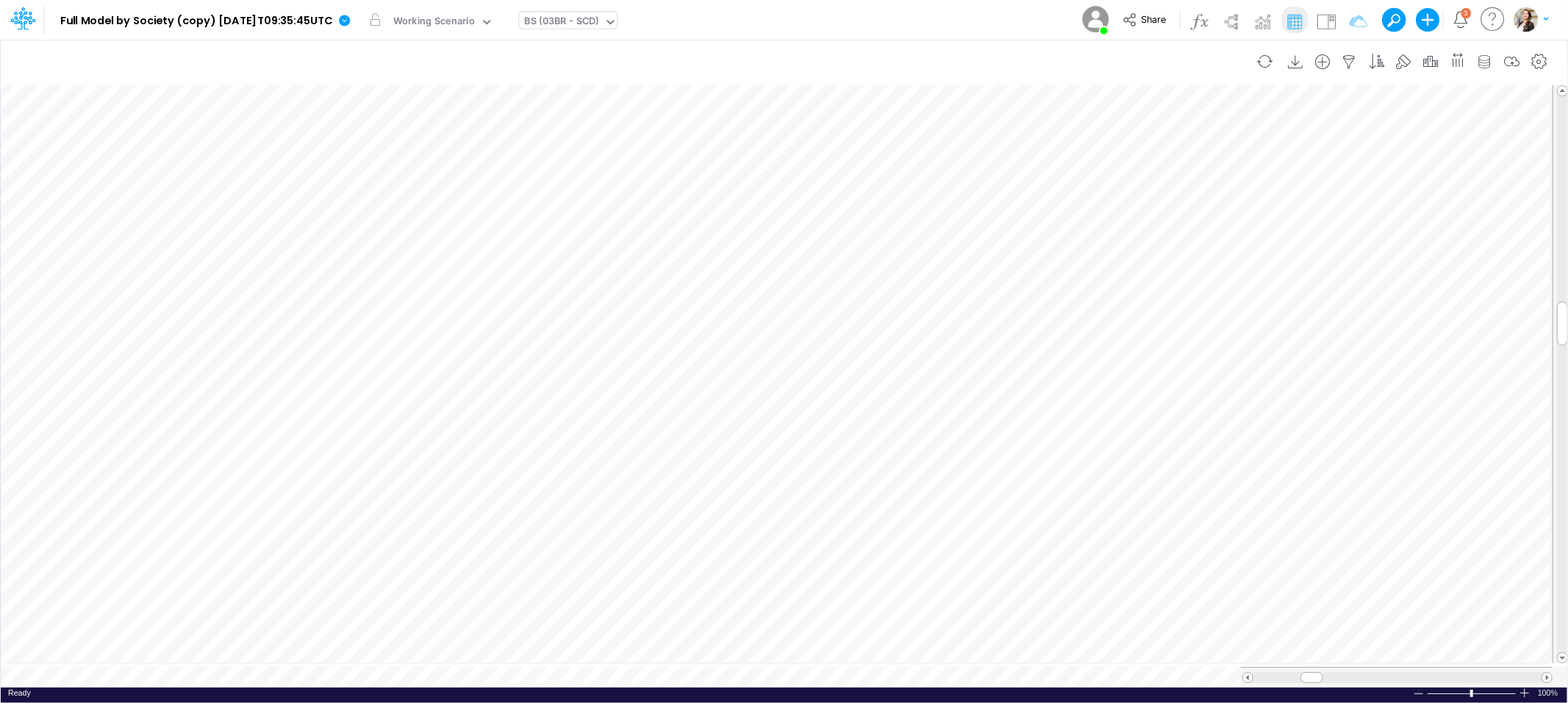
scroll to position [0, 1]
click at [1024, 490] on icon "button" at bounding box center [1022, 485] width 22 height 16
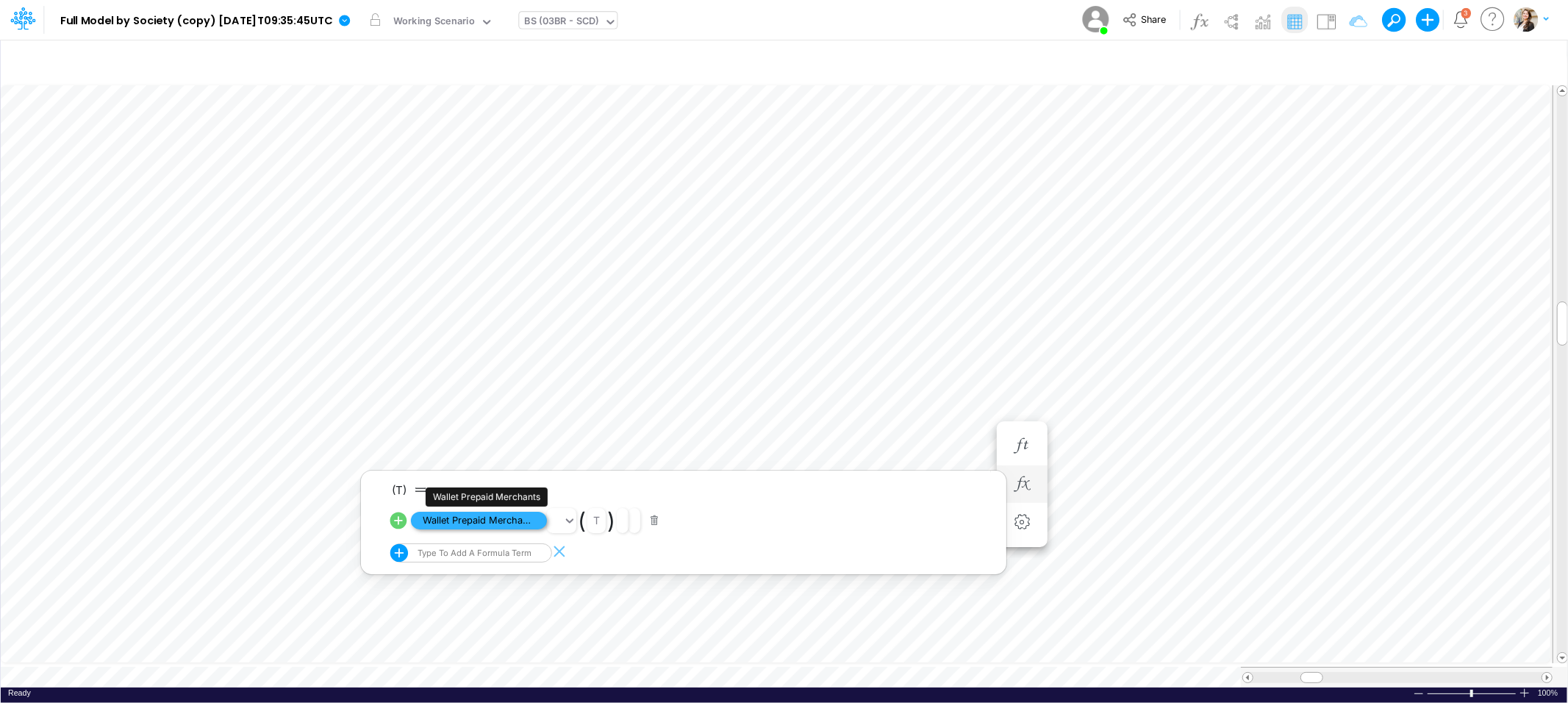
click at [509, 527] on span "Wallet Prepaid Merchants" at bounding box center [479, 520] width 136 height 19
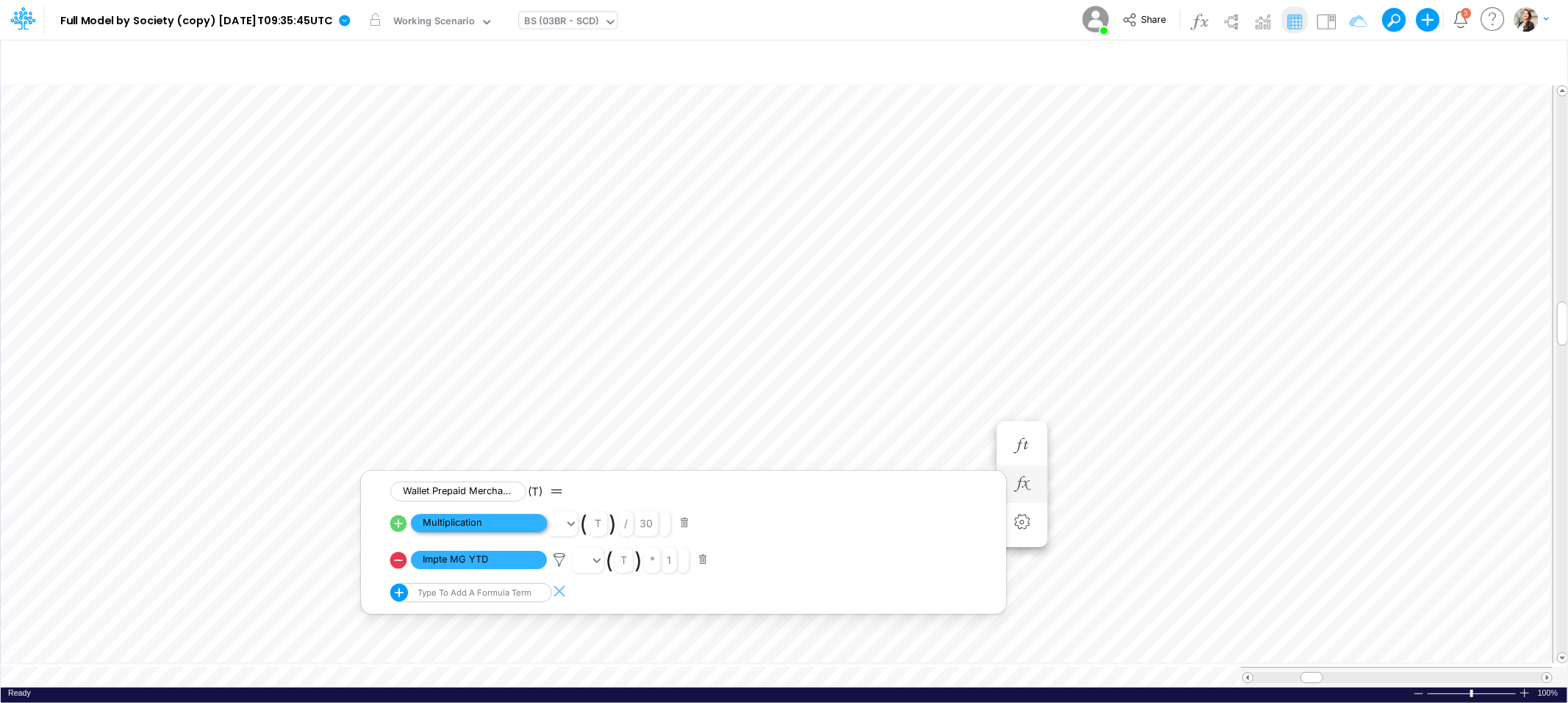
click at [475, 523] on span "Multiplication" at bounding box center [479, 523] width 136 height 19
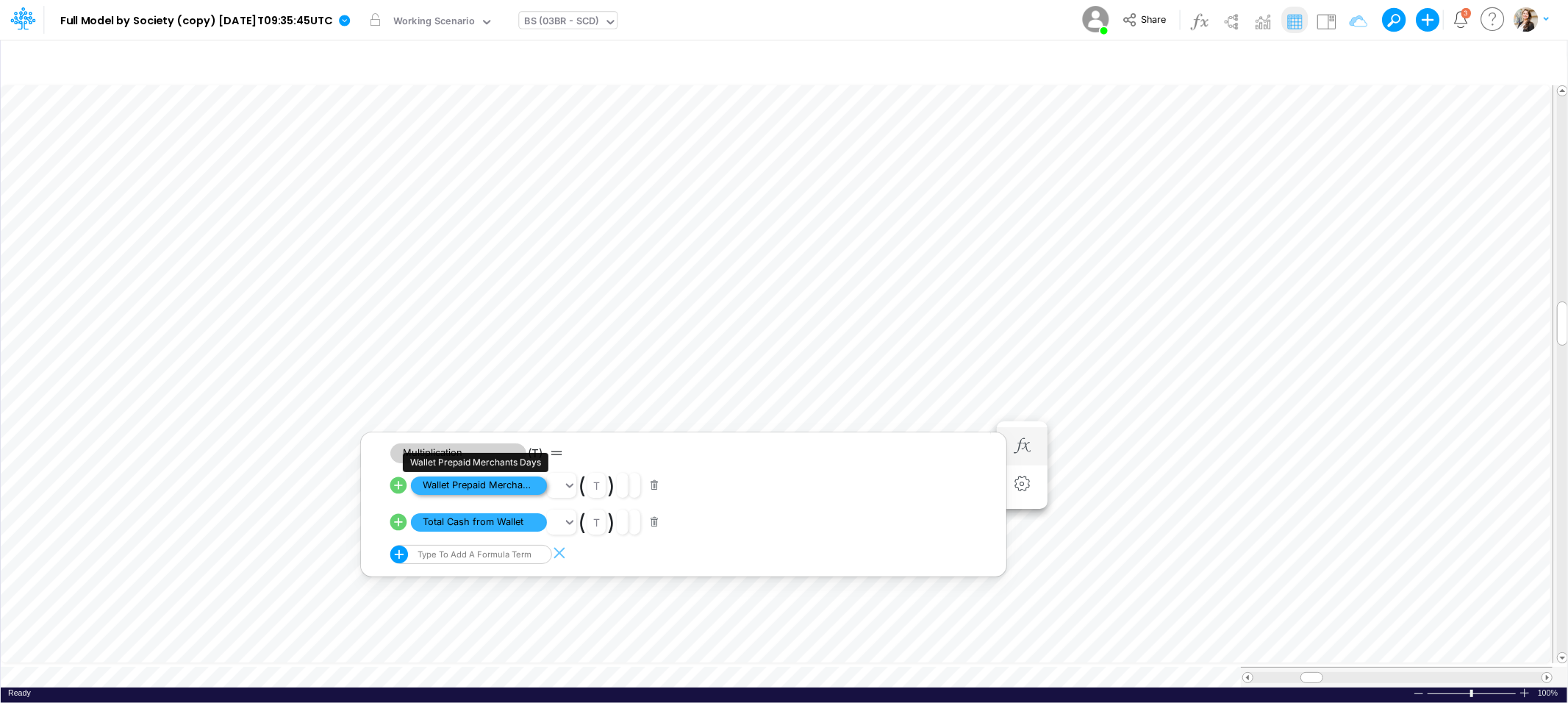
click at [494, 483] on span "Wallet Prepaid Merchants Days" at bounding box center [479, 486] width 136 height 19
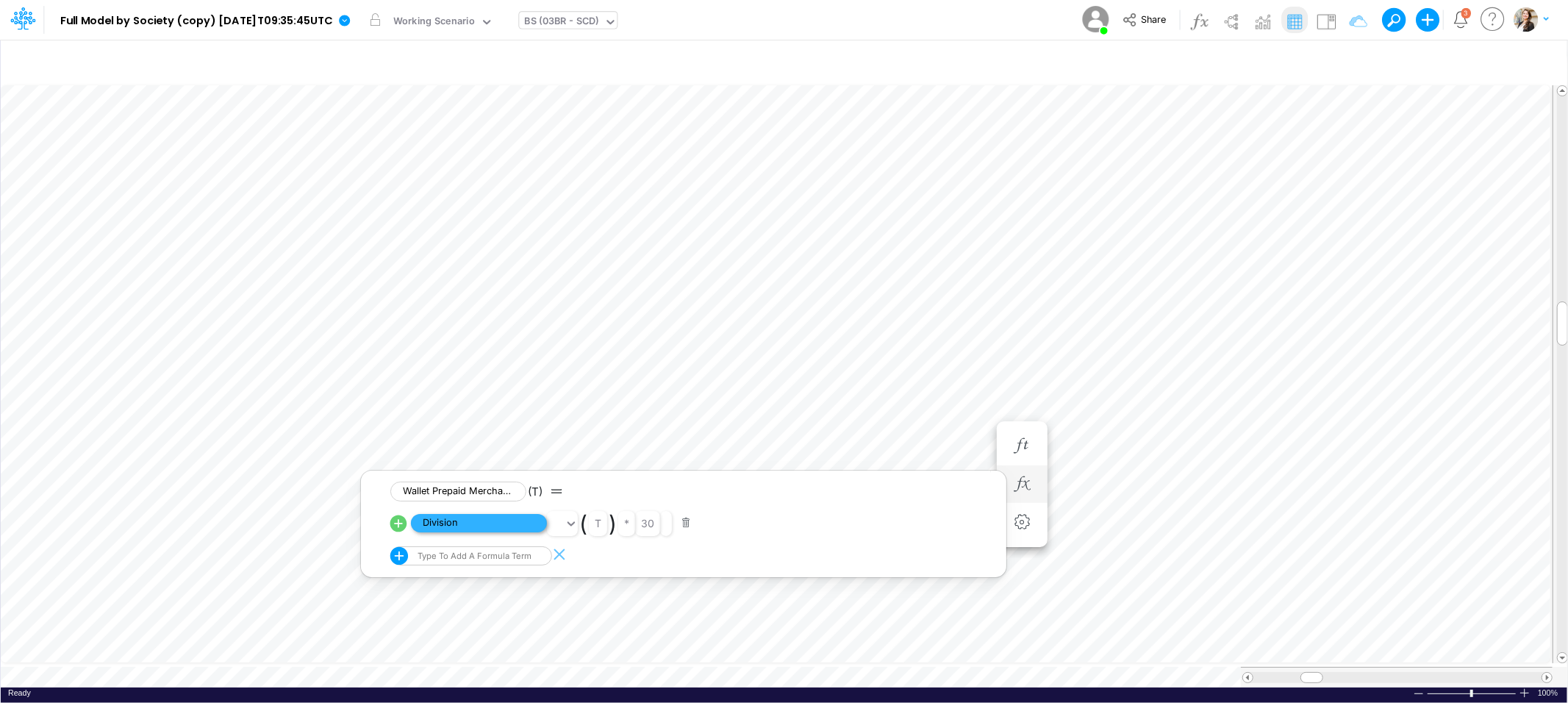
click at [486, 528] on span "Division" at bounding box center [479, 523] width 136 height 19
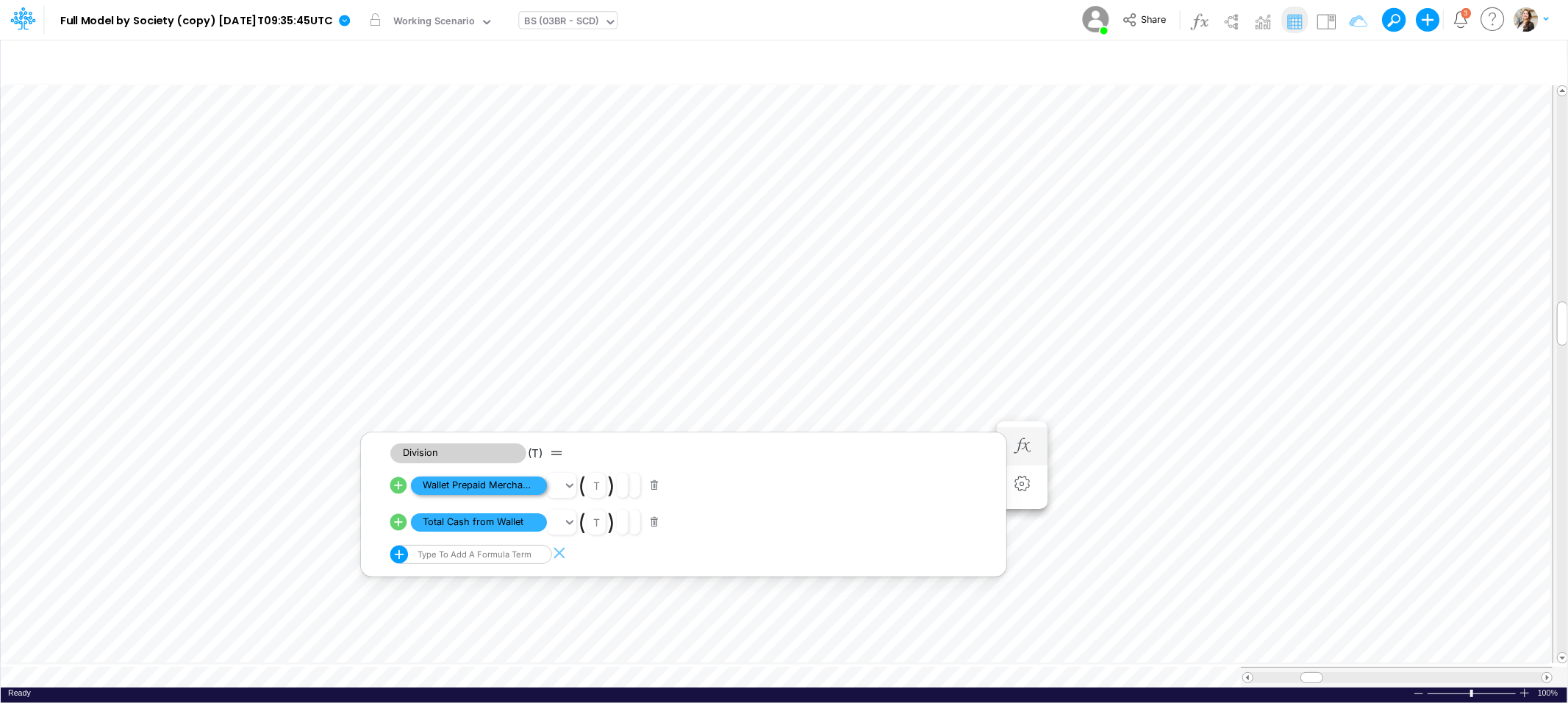
click at [497, 480] on span "Wallet Prepaid Merchants" at bounding box center [479, 486] width 136 height 19
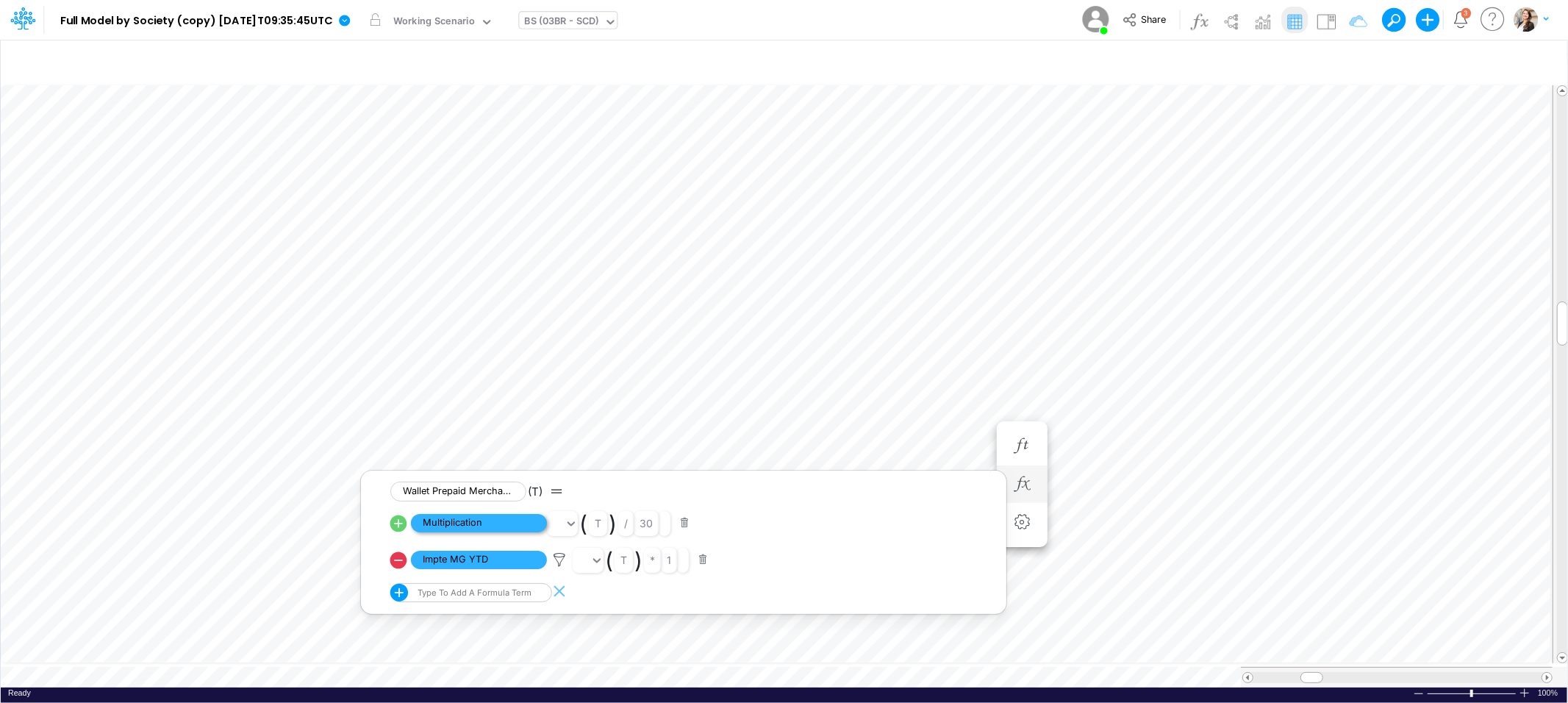
click at [479, 519] on span "Multiplication" at bounding box center [479, 523] width 136 height 19
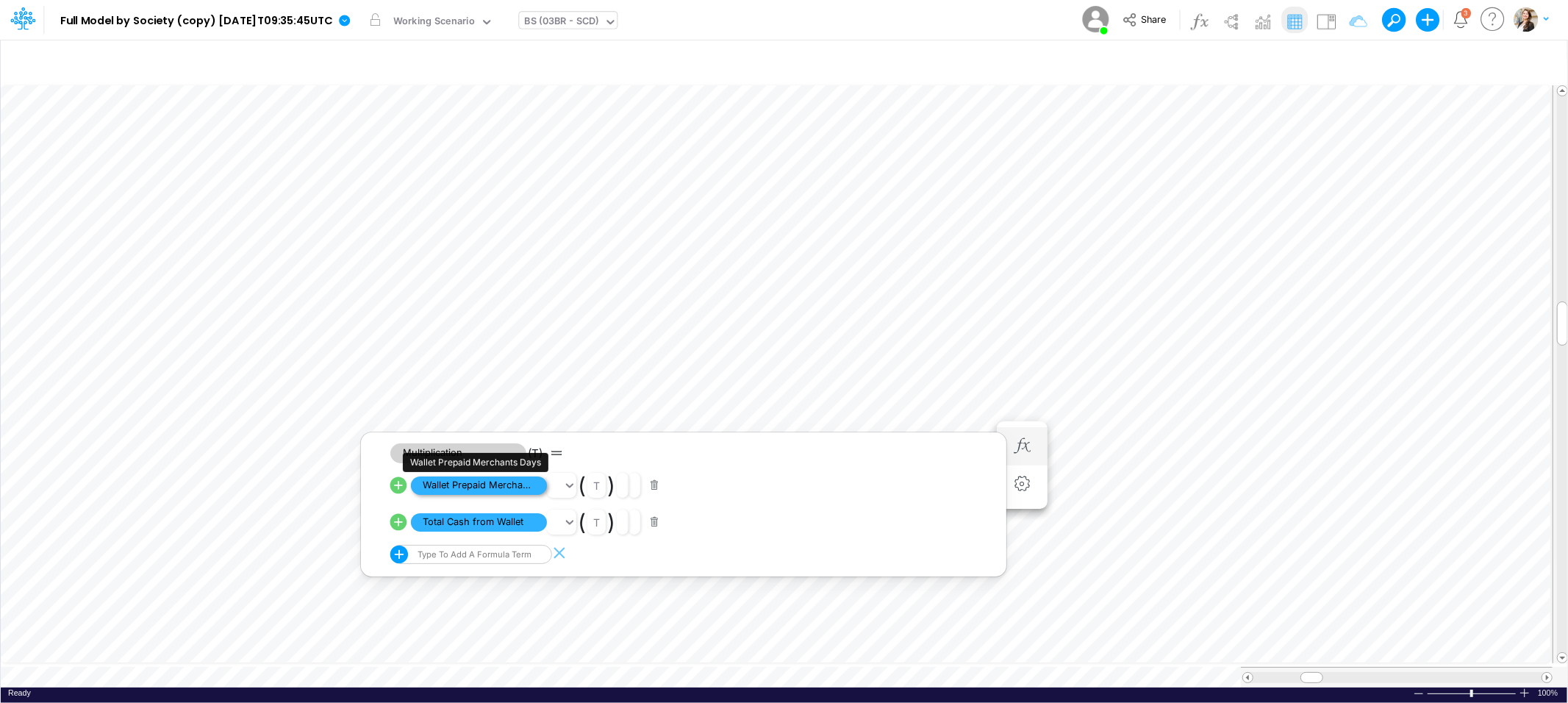
click at [498, 487] on span "Wallet Prepaid Merchants Days" at bounding box center [479, 486] width 136 height 19
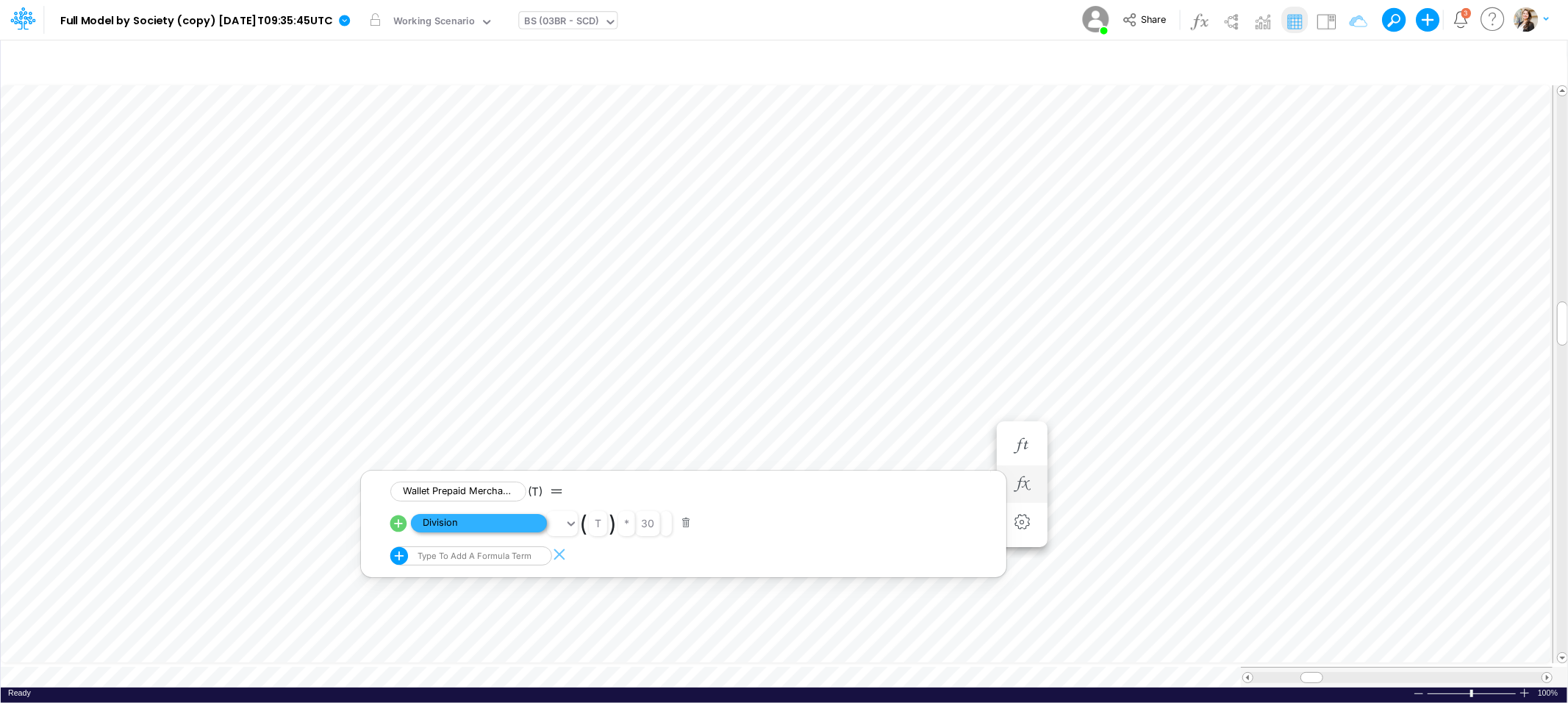
click at [495, 518] on span "Division" at bounding box center [479, 523] width 136 height 19
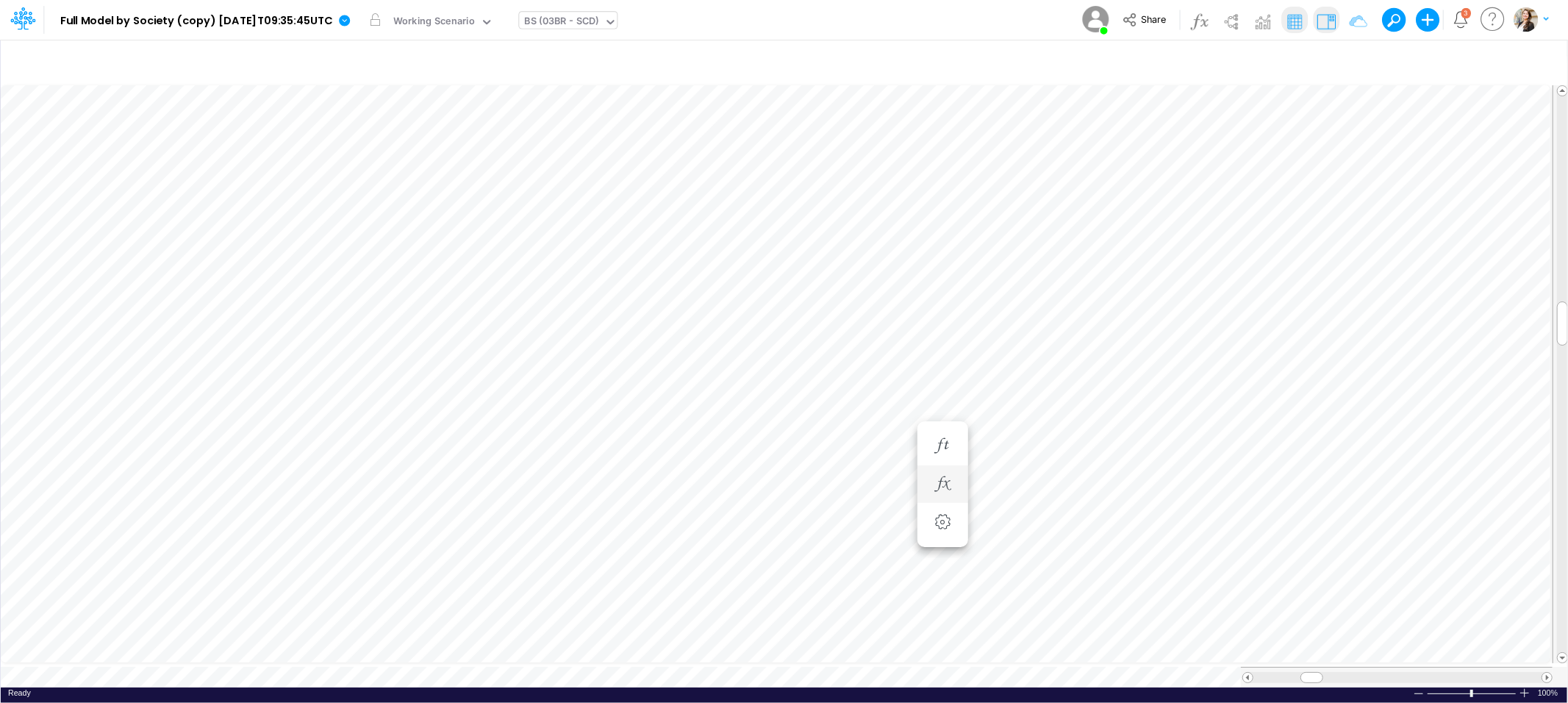
click at [1331, 24] on img at bounding box center [1327, 22] width 24 height 24
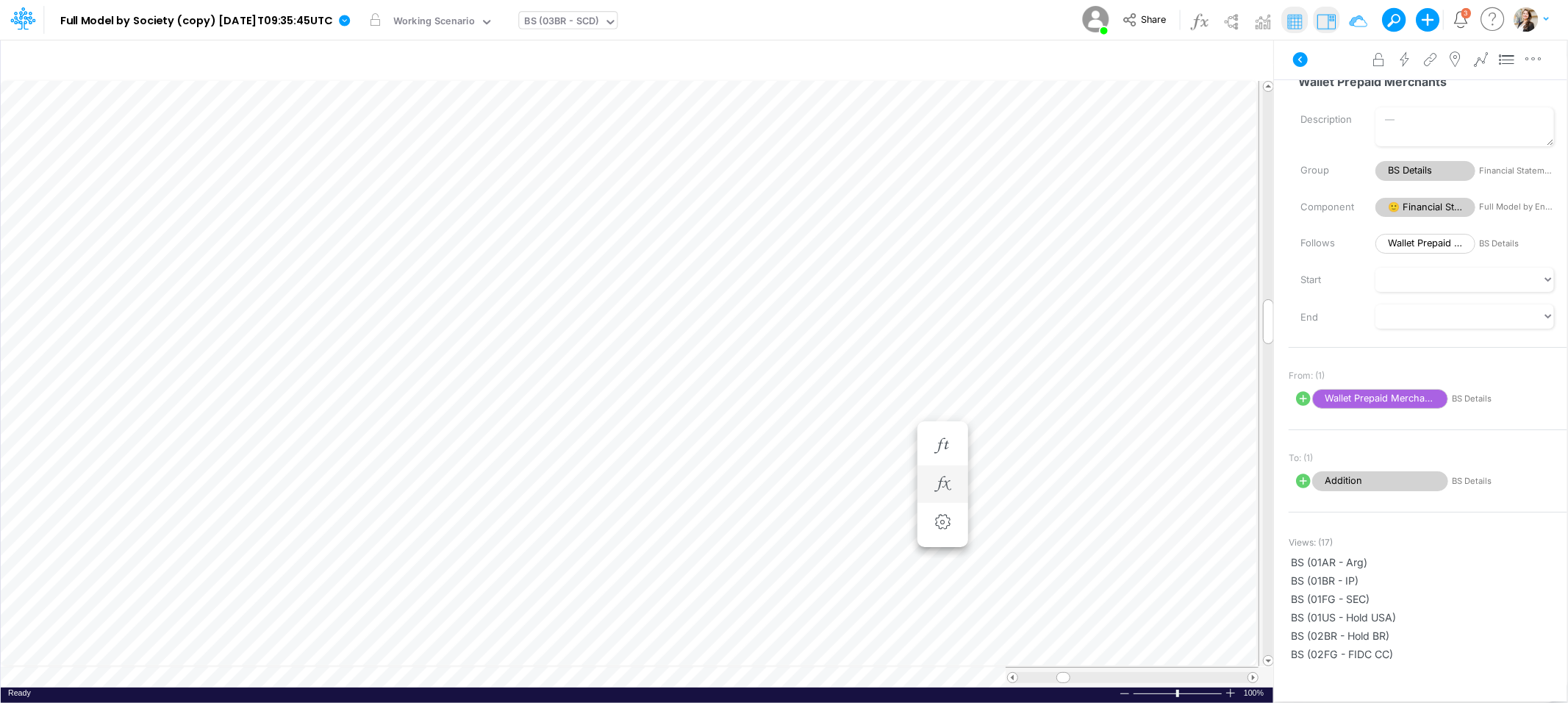
scroll to position [9, 0]
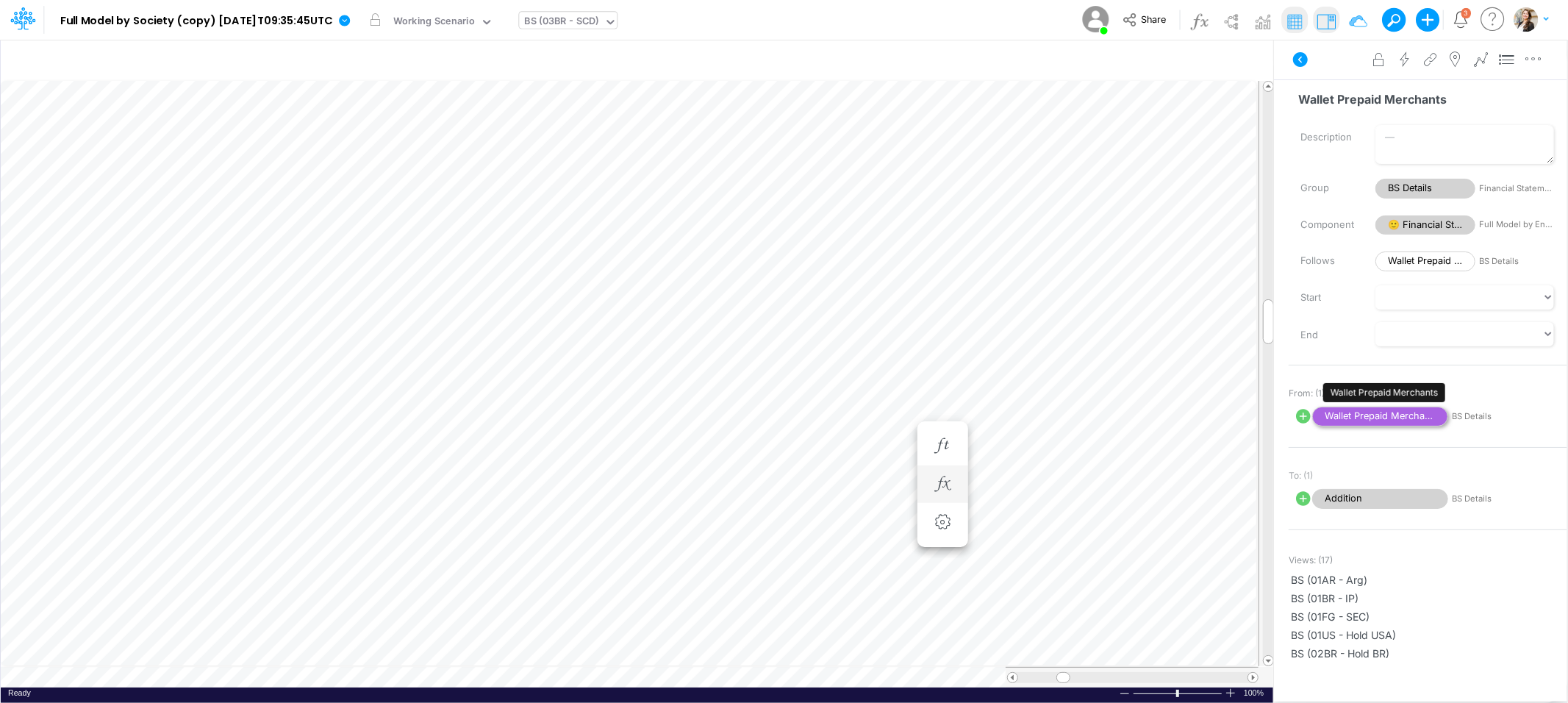
click at [1334, 418] on span "Wallet Prepaid Merchants" at bounding box center [1380, 416] width 136 height 20
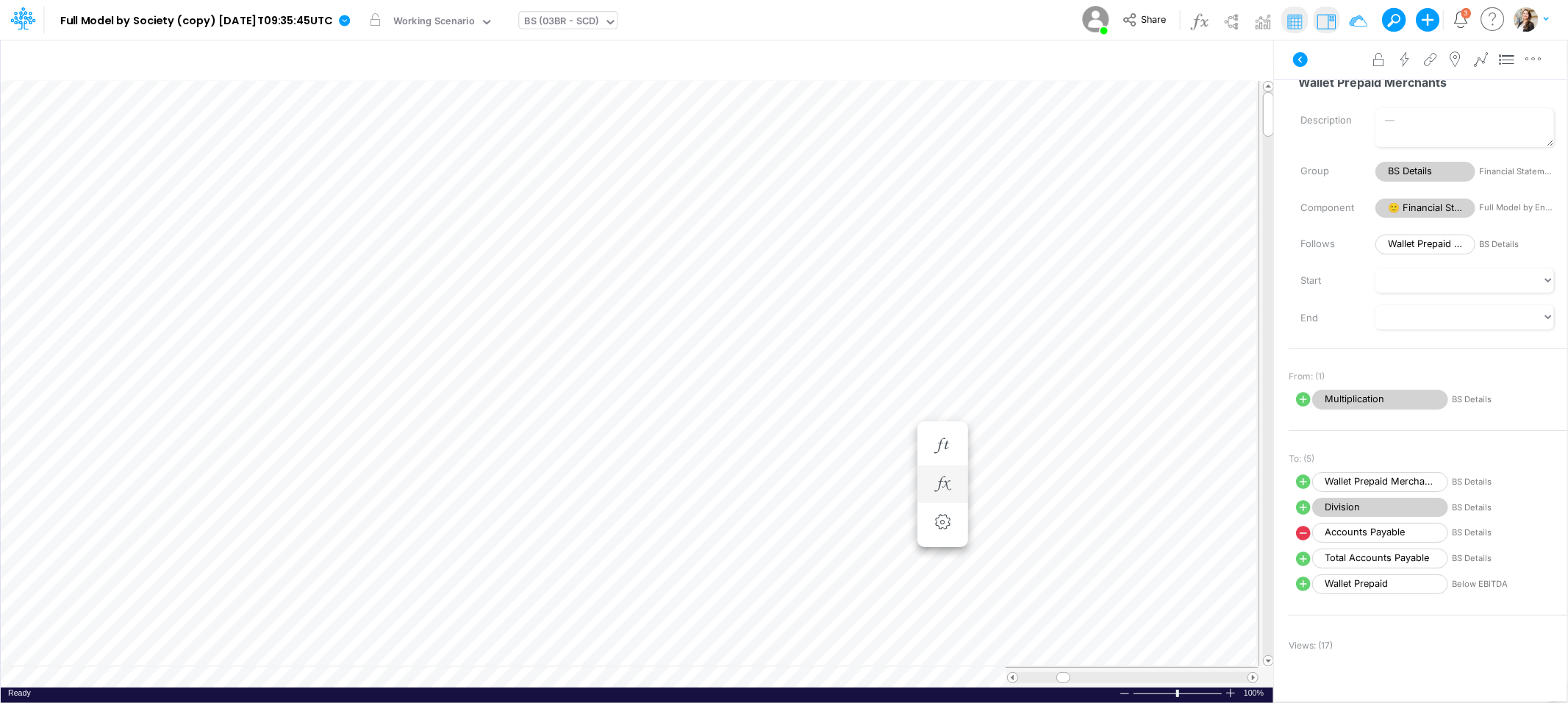
scroll to position [0, 1]
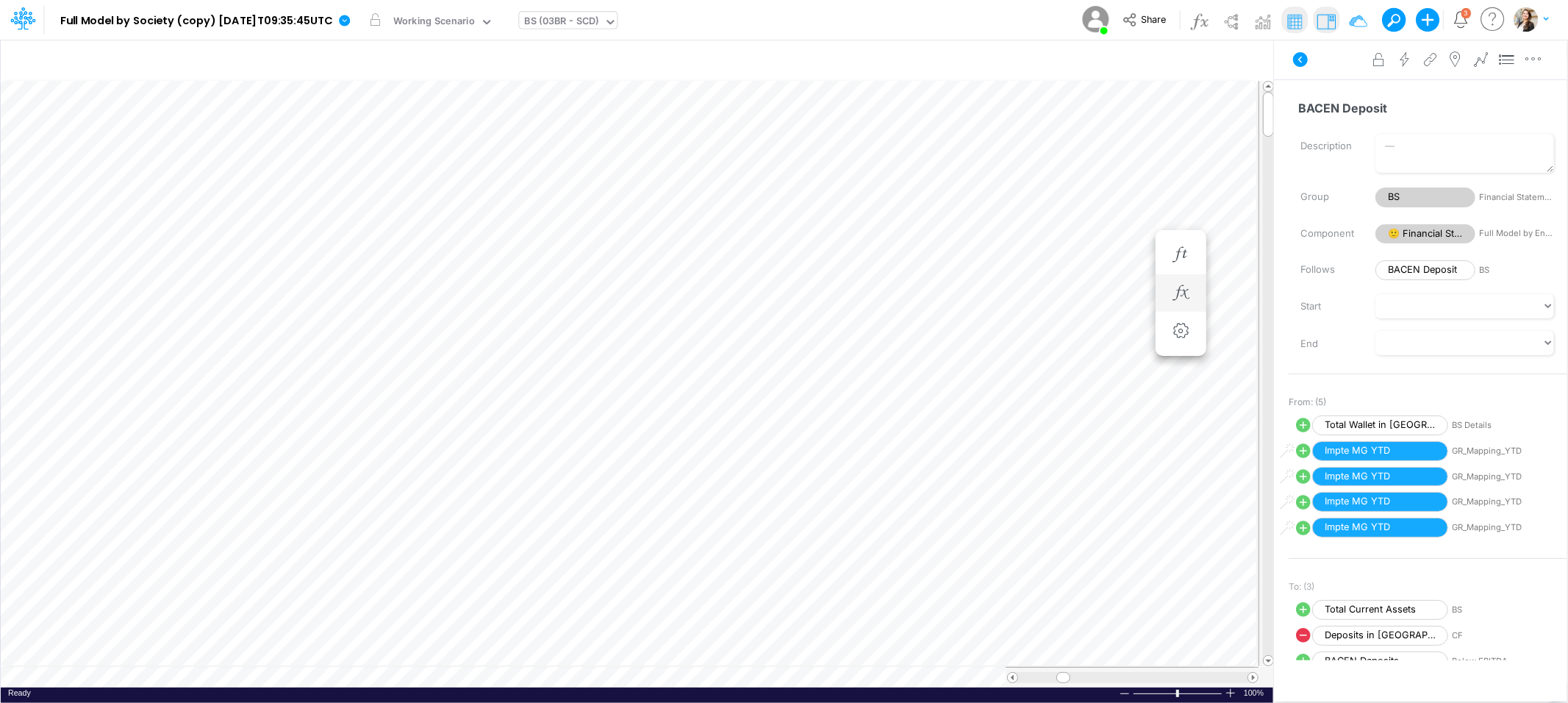
scroll to position [0, 1]
click at [704, 305] on button "button" at bounding box center [704, 294] width 27 height 30
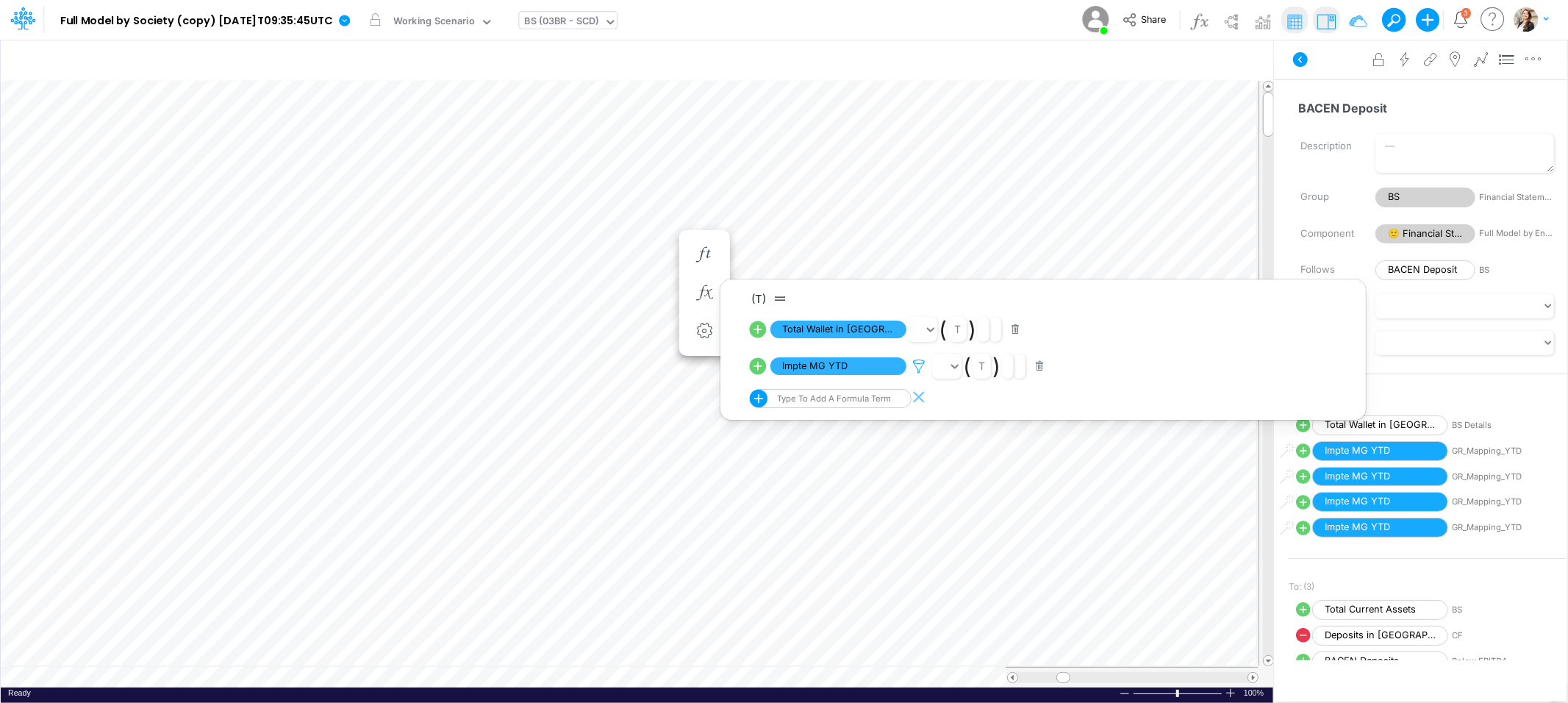
click at [922, 363] on icon at bounding box center [919, 366] width 22 height 16
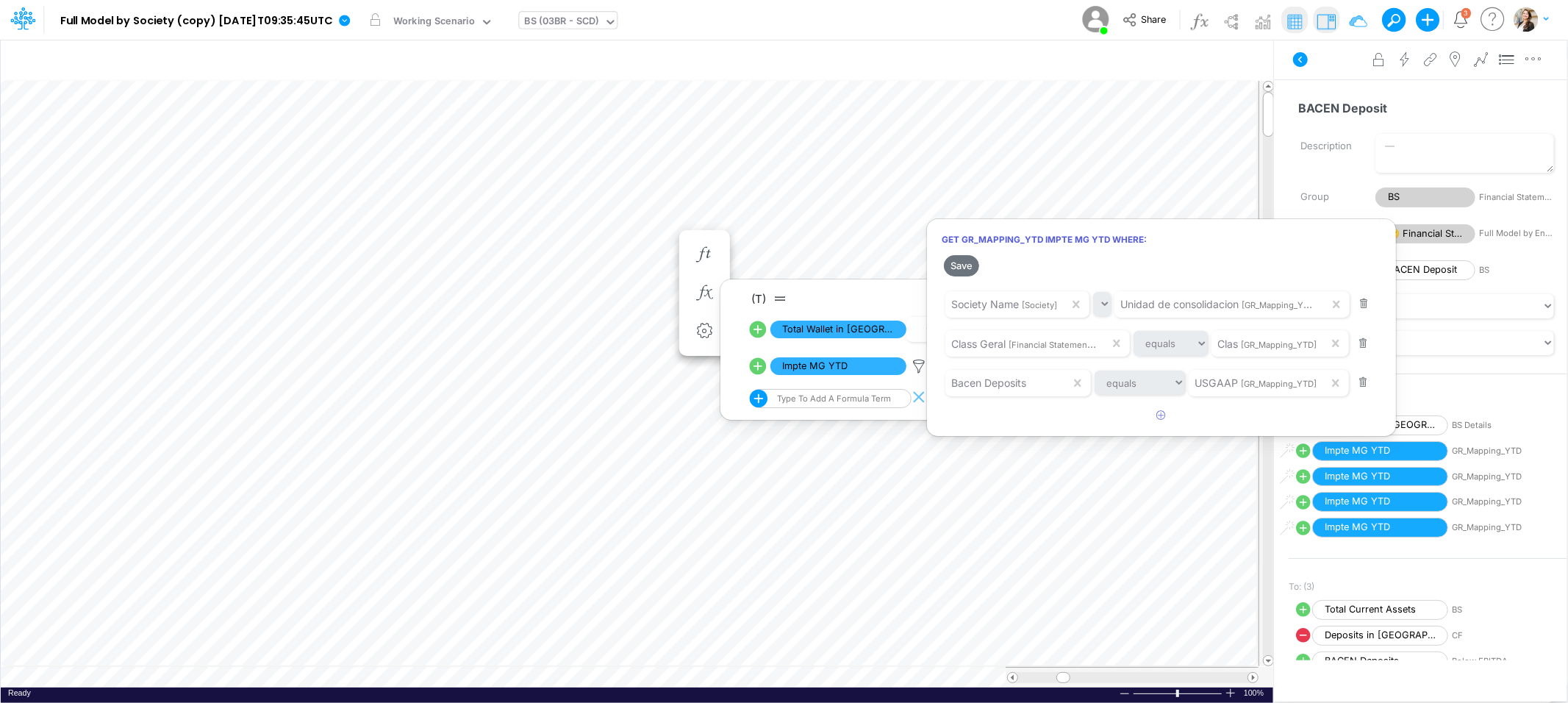
click at [875, 219] on div at bounding box center [784, 354] width 1568 height 695
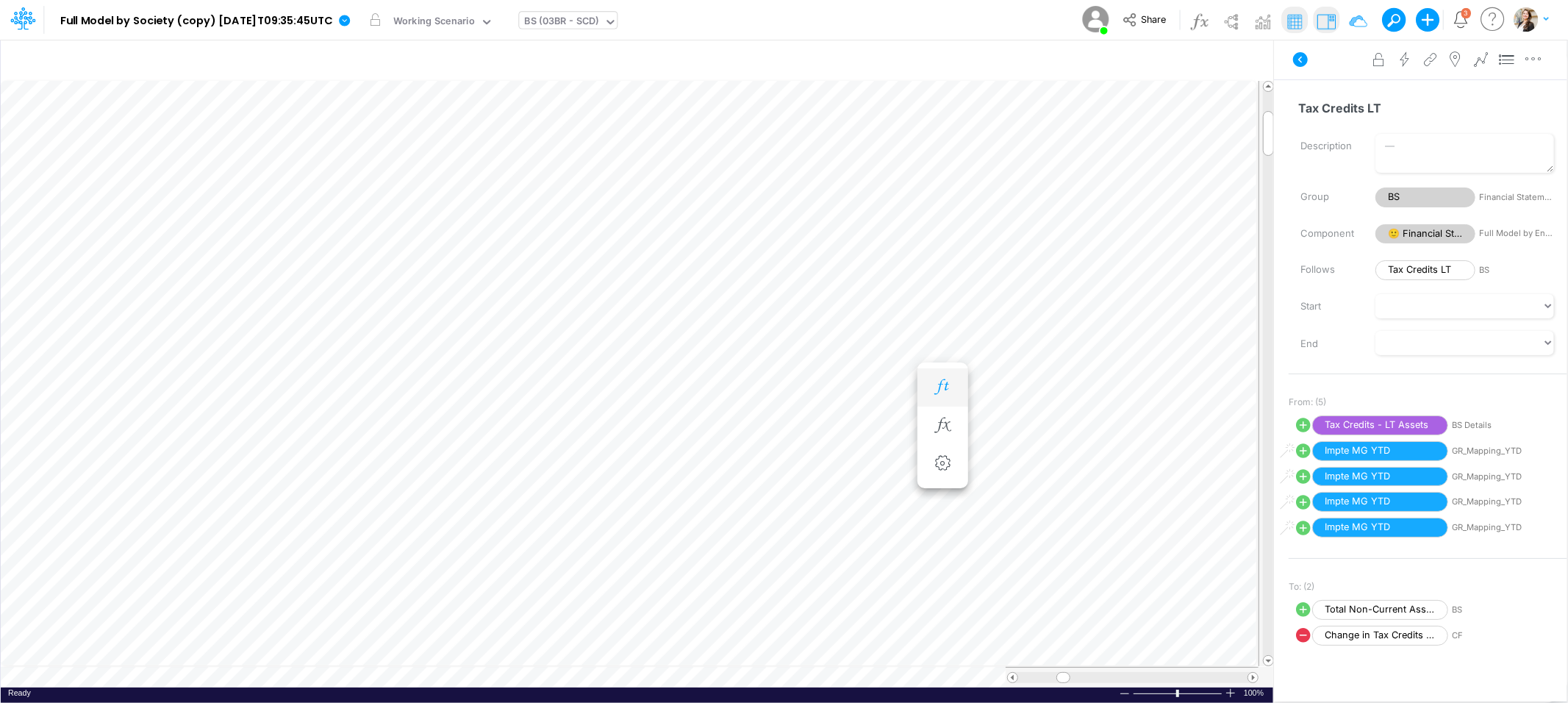
click at [953, 385] on button "button" at bounding box center [942, 387] width 27 height 30
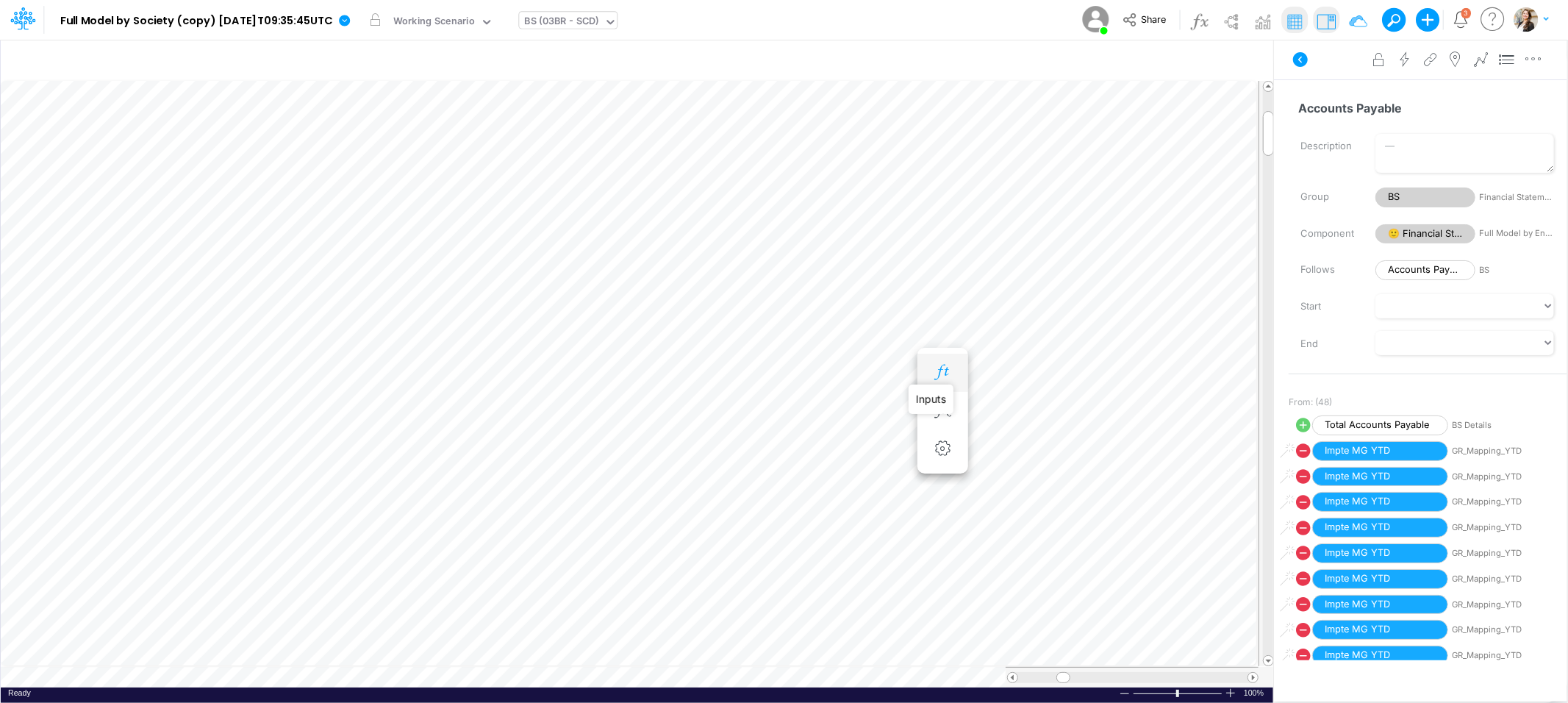
click at [946, 374] on icon "button" at bounding box center [942, 372] width 22 height 16
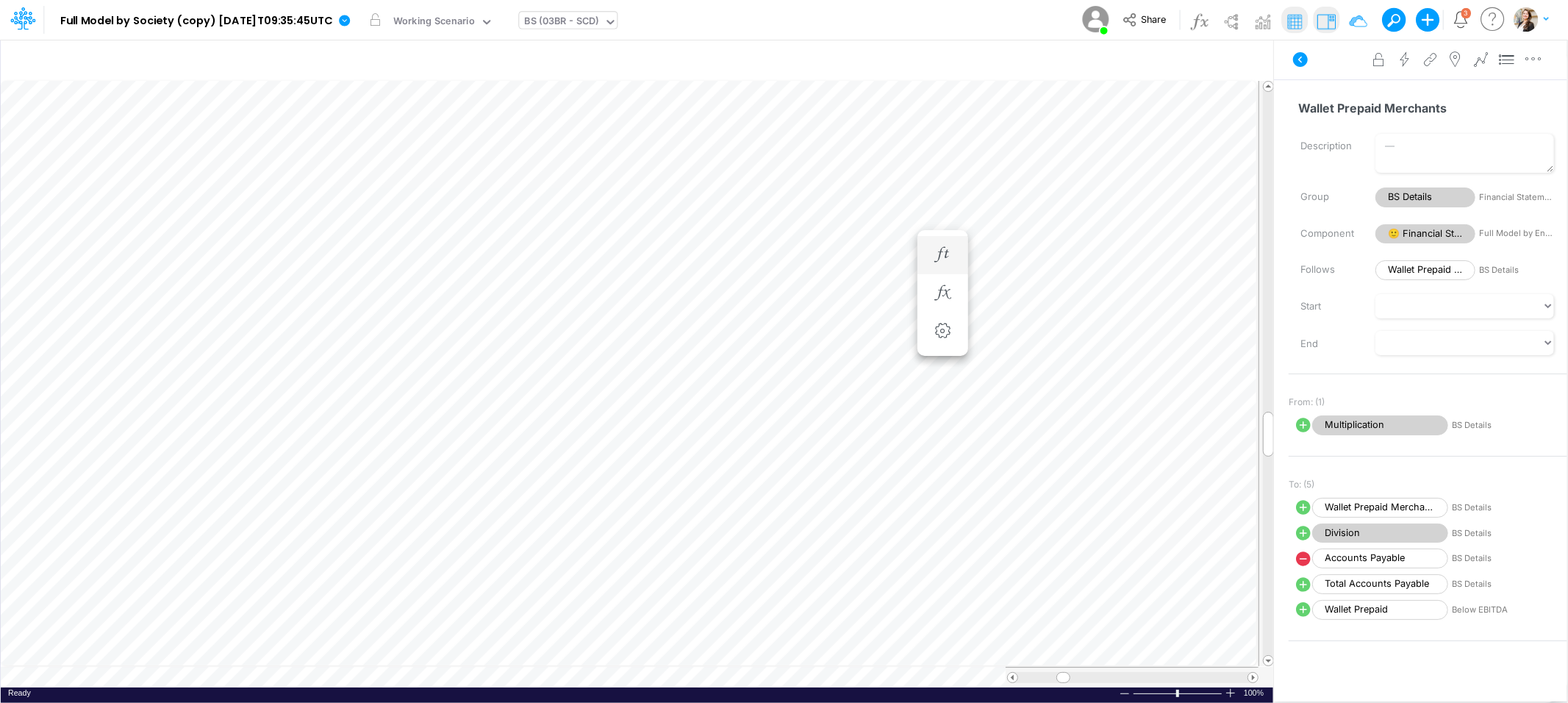
click at [956, 248] on li "Wallet Prepaid Merchants =" at bounding box center [942, 255] width 51 height 39
click at [946, 253] on icon "button" at bounding box center [942, 255] width 22 height 16
click at [1007, 254] on li "Wallet Prepaid Merchants =" at bounding box center [1022, 255] width 51 height 39
click at [1015, 254] on icon "button" at bounding box center [1022, 255] width 22 height 16
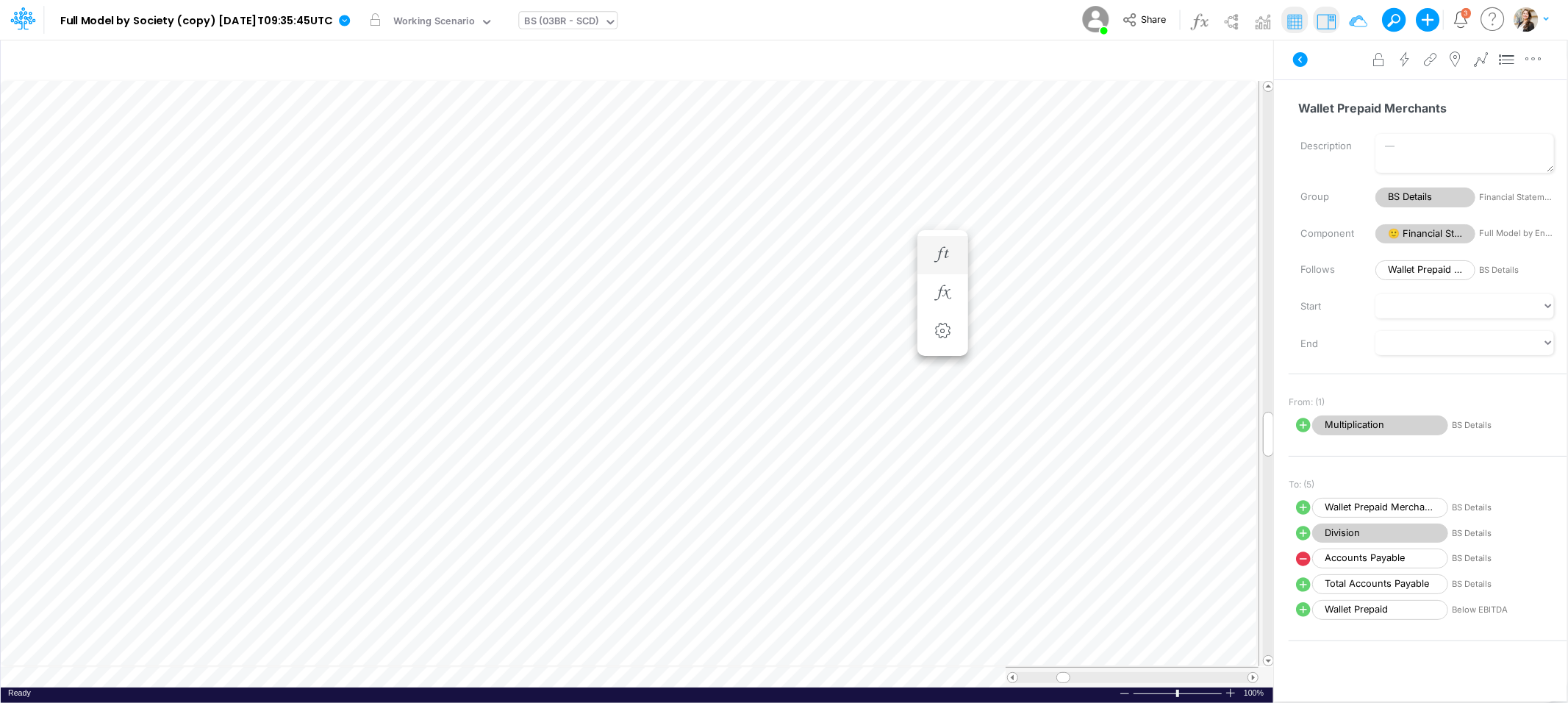
click at [566, 19] on div "BS (03BR - SCD)" at bounding box center [562, 22] width 74 height 17
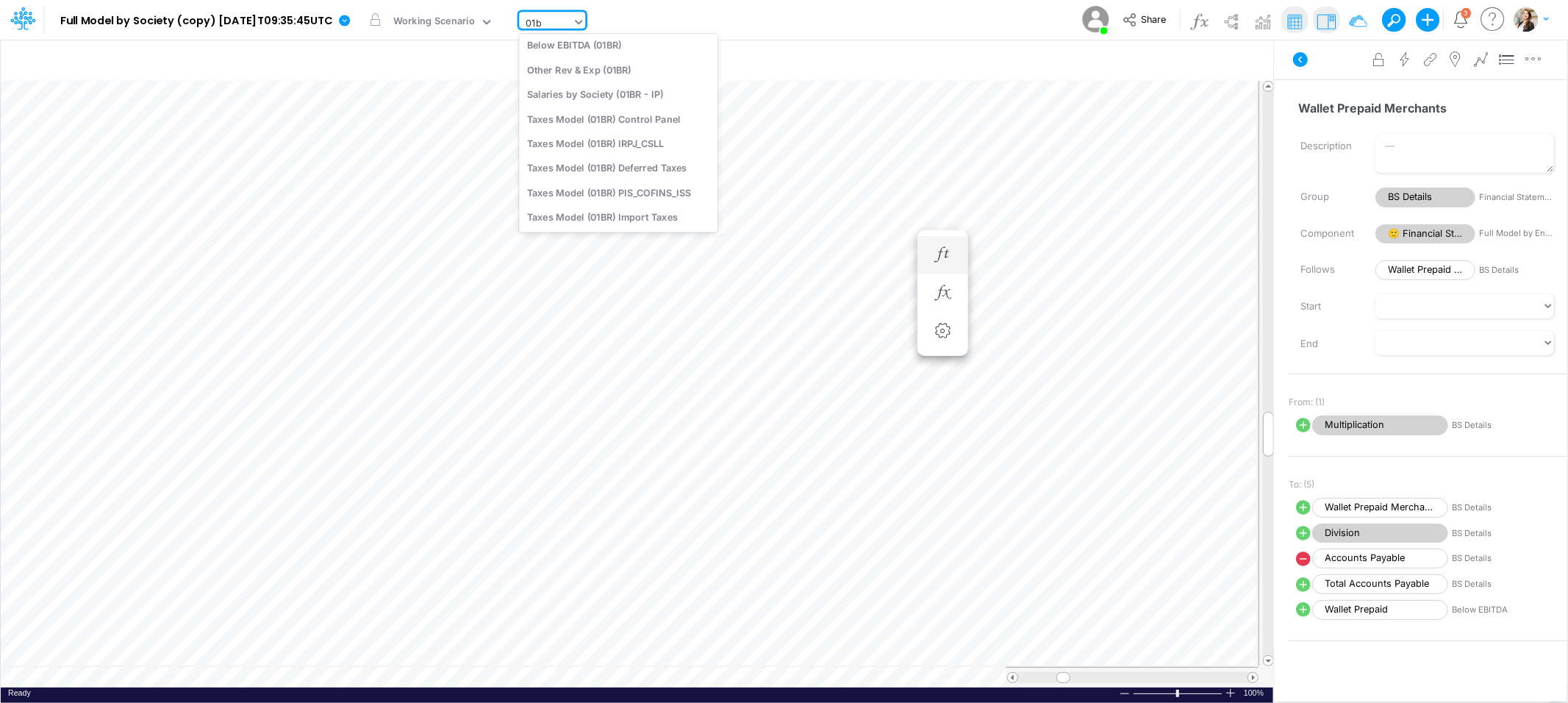
scroll to position [90, 0]
type input "01br"
click at [585, 84] on div "BS (01BR - IP)" at bounding box center [619, 89] width 199 height 24
type input "BS (01BR - IP)"
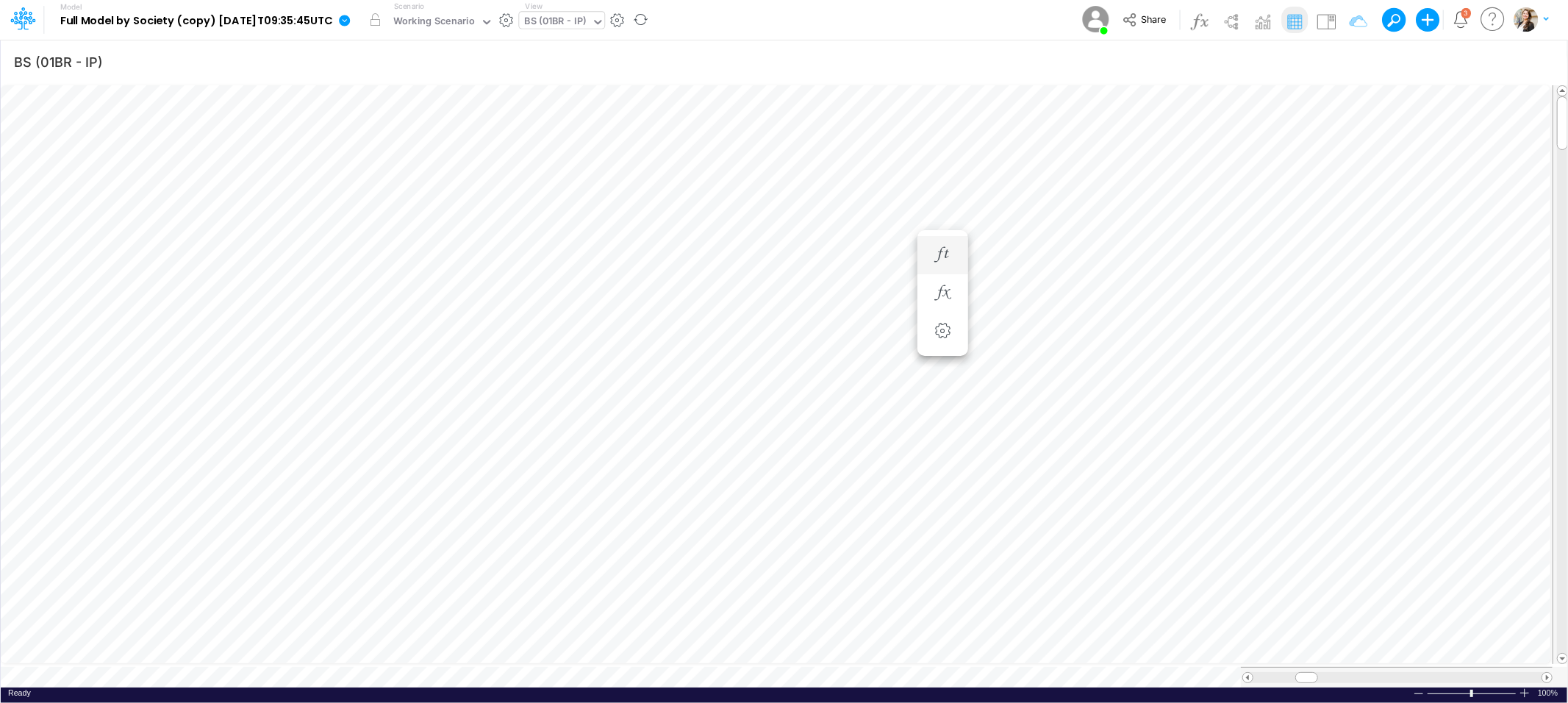
scroll to position [0, 1]
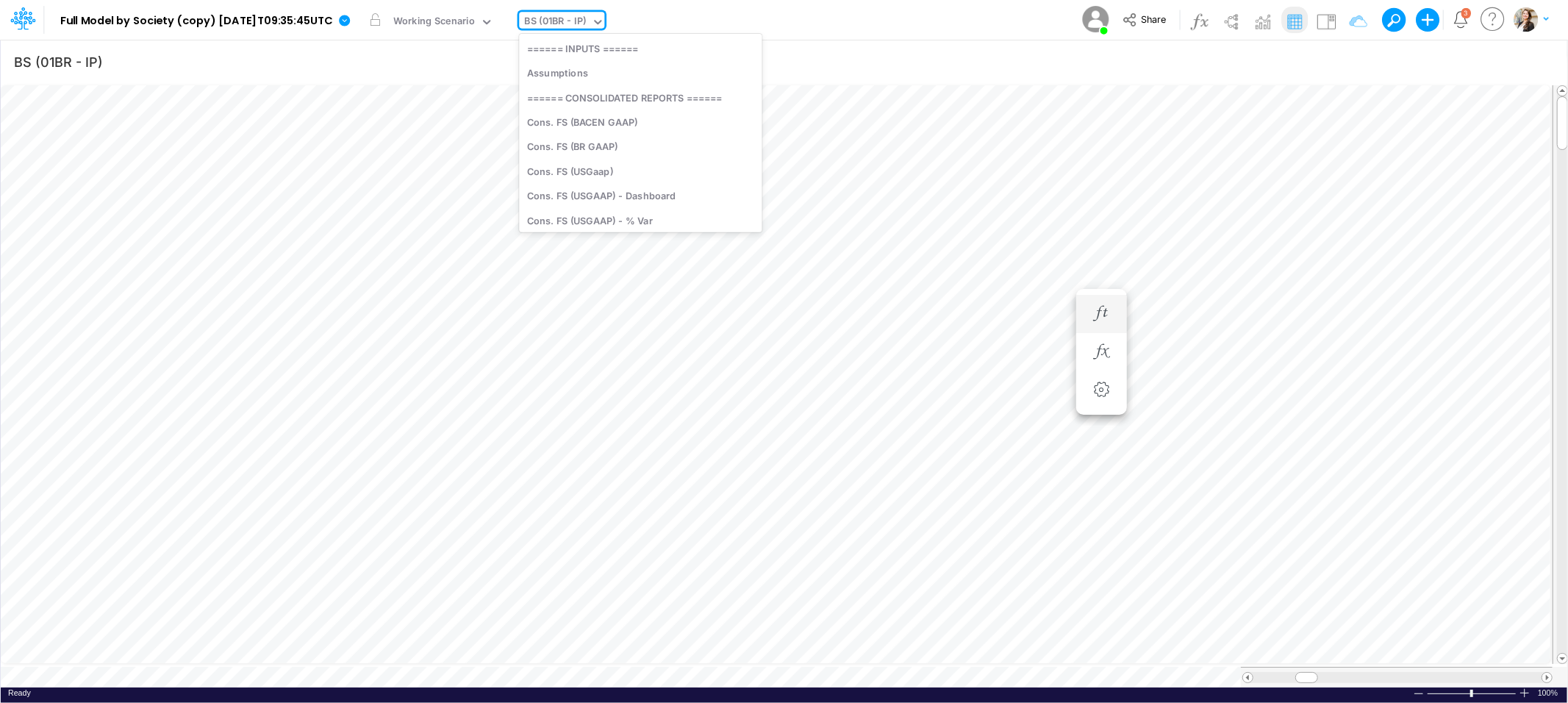
click at [573, 19] on div "BS (01BR - IP)" at bounding box center [556, 22] width 62 height 17
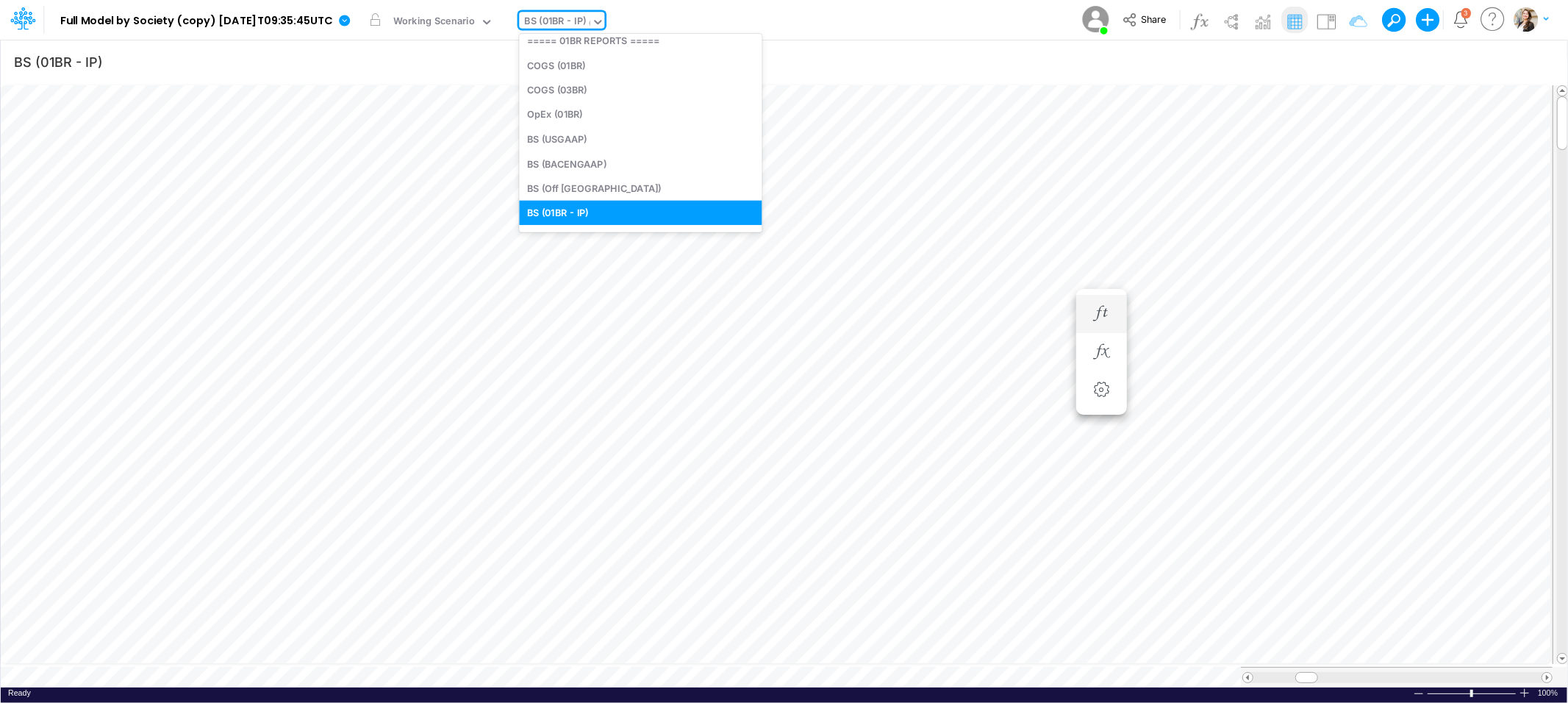
scroll to position [527, 0]
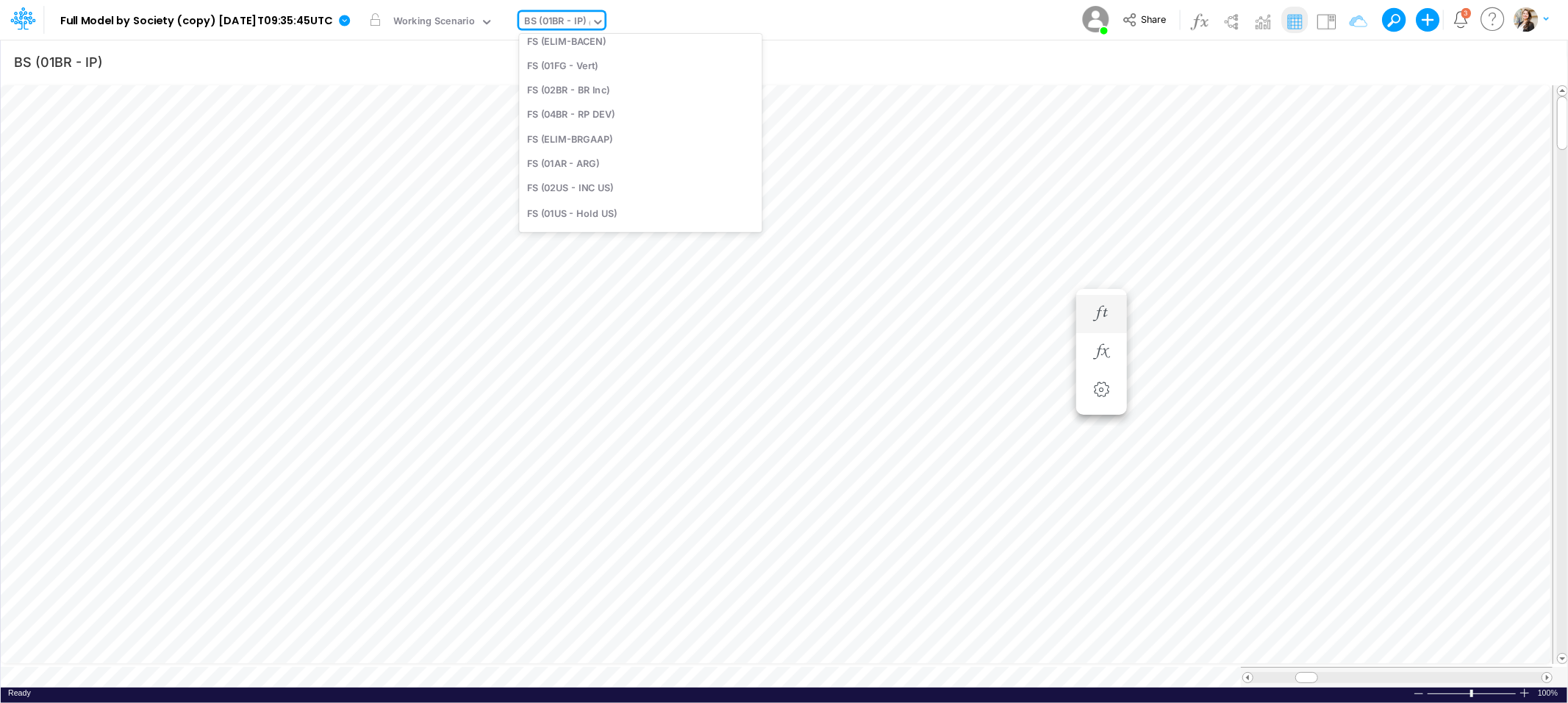
type input "04"
click at [595, 95] on div "BS (04BR - RP Dev)" at bounding box center [619, 97] width 199 height 24
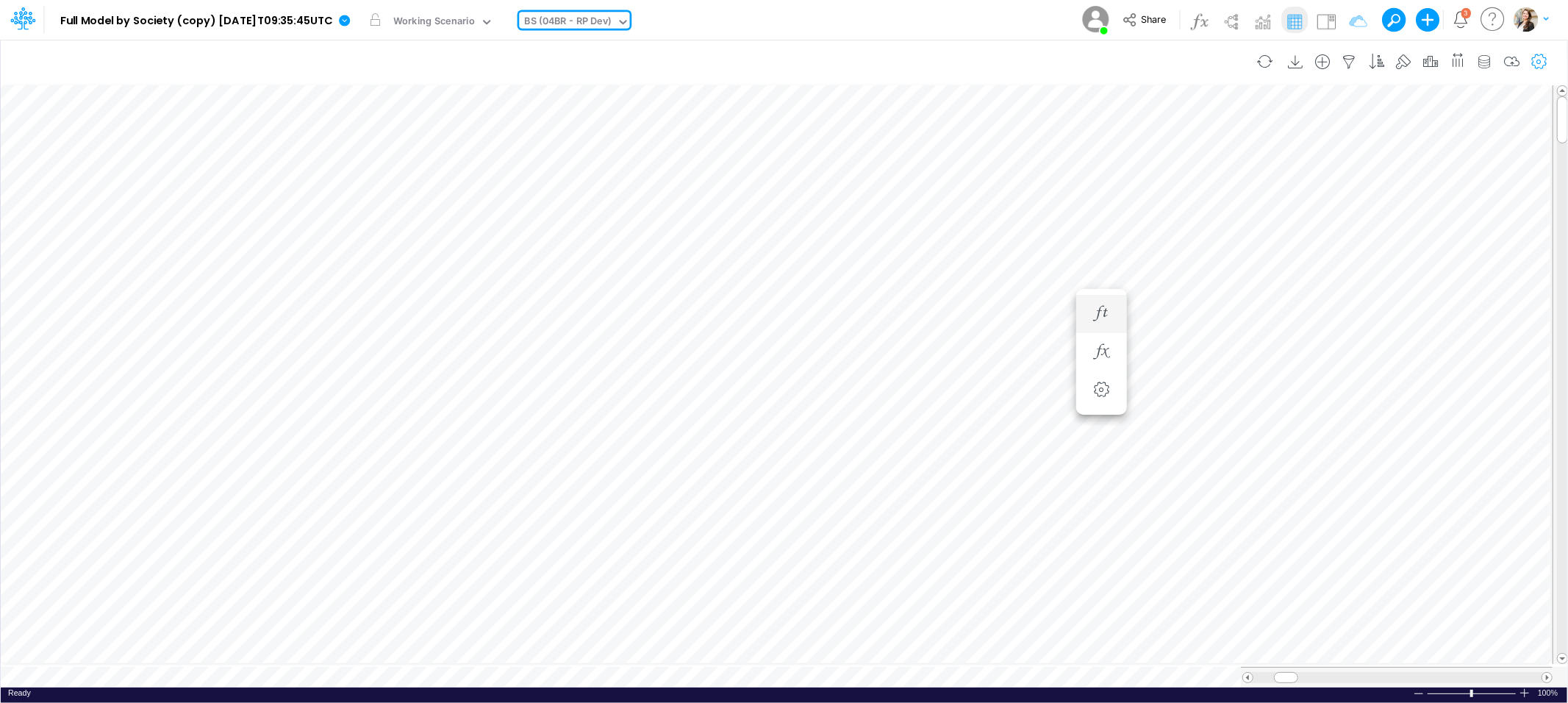
click at [1534, 62] on icon "button" at bounding box center [1539, 63] width 22 height 16
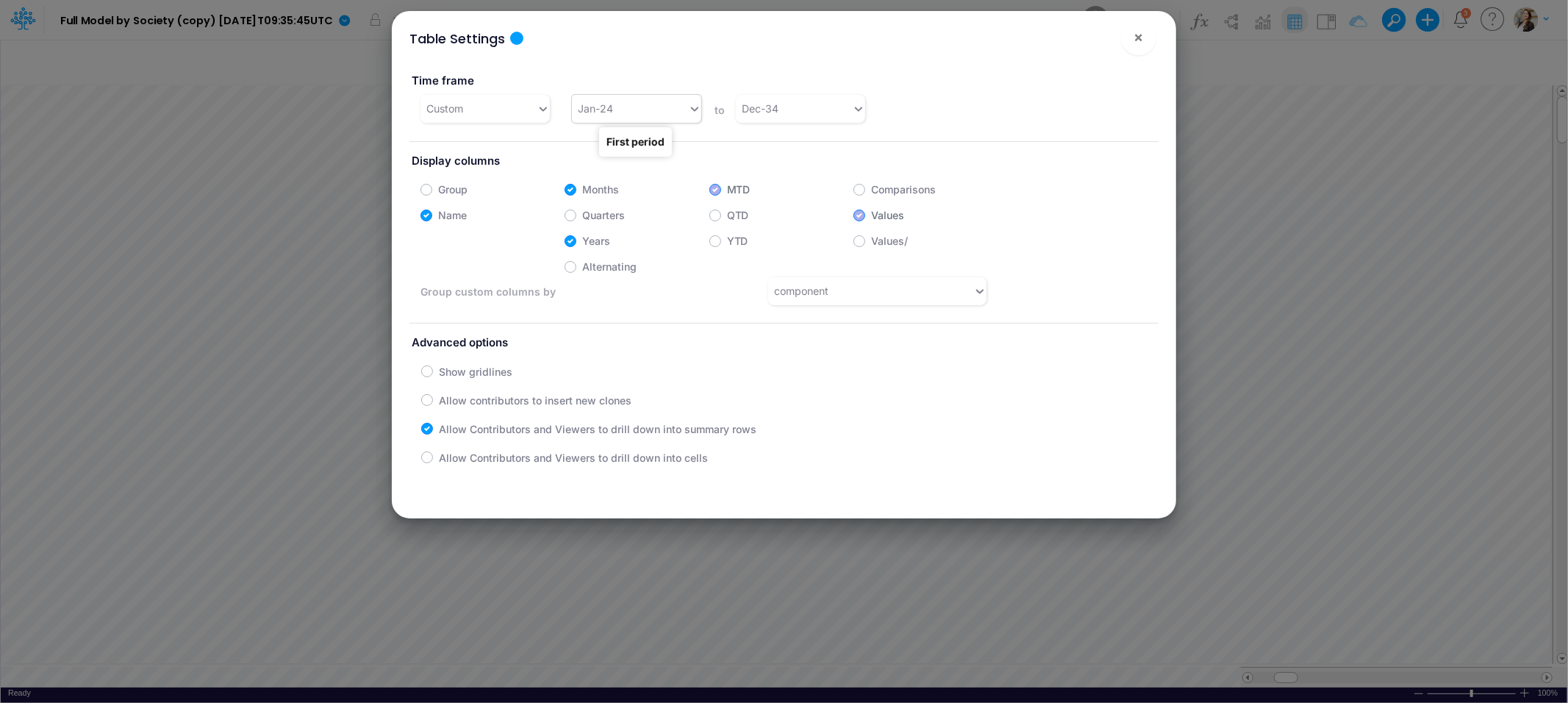
click at [639, 114] on div "Jan-24" at bounding box center [630, 108] width 116 height 24
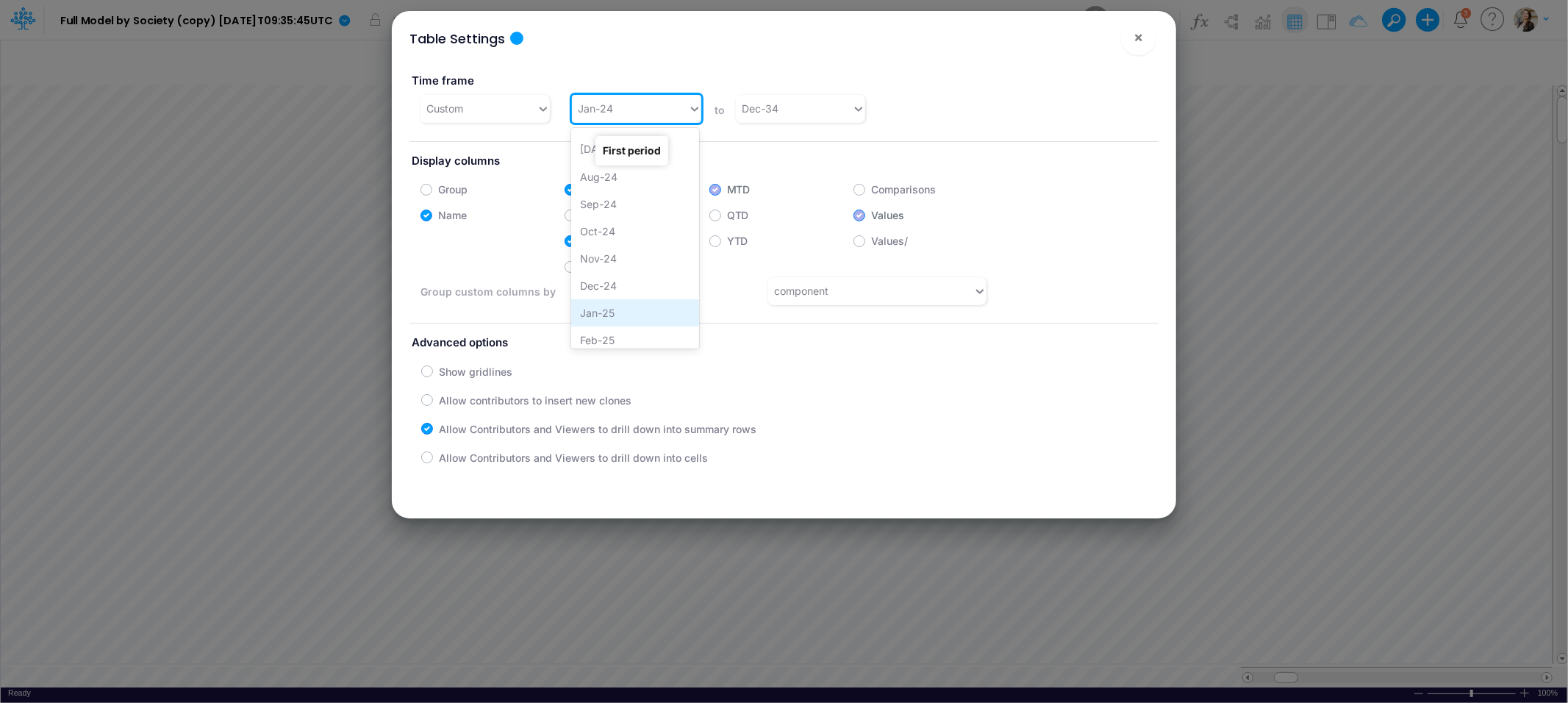
scroll to position [488, 0]
click at [628, 310] on div "Jan-25" at bounding box center [635, 312] width 128 height 27
click at [1140, 43] on span "×" at bounding box center [1139, 37] width 10 height 18
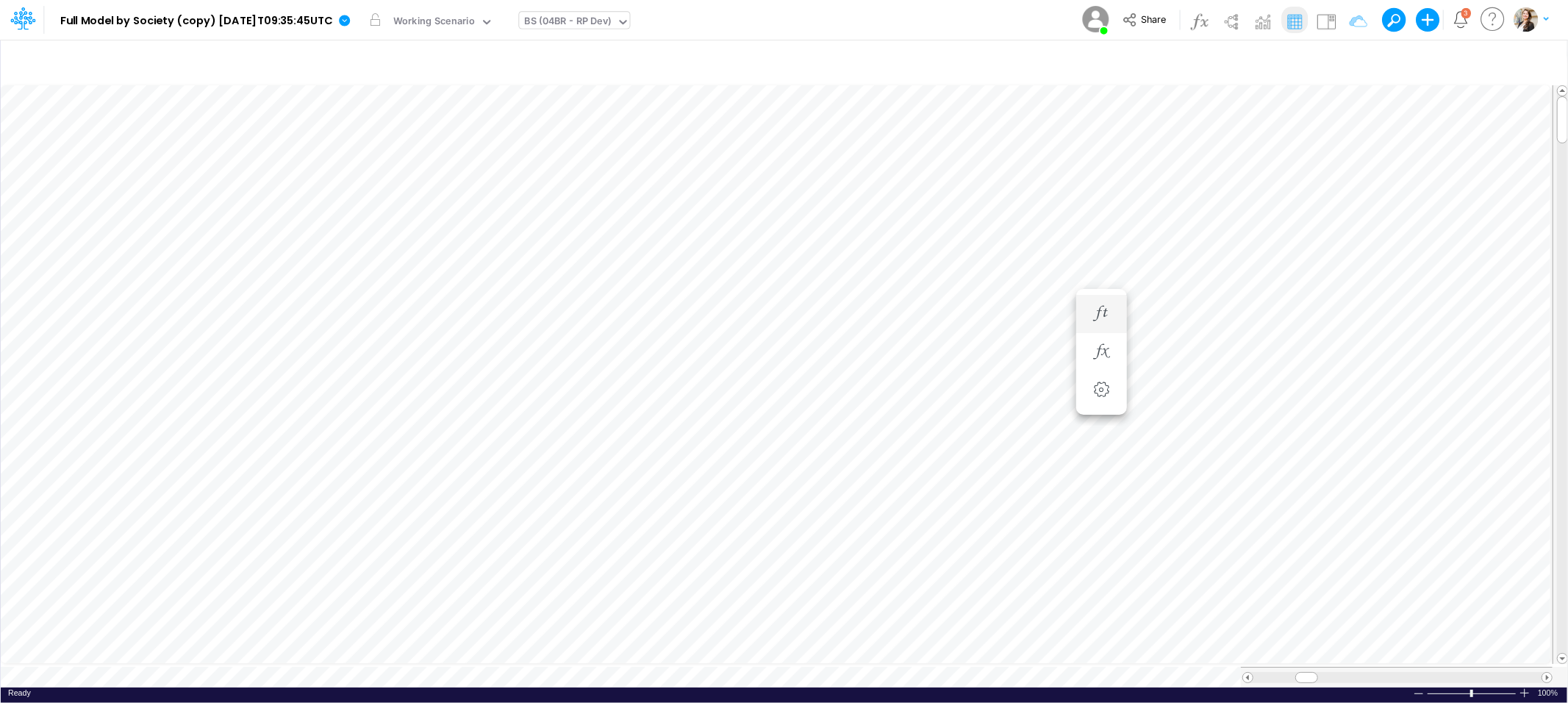
scroll to position [0, 1]
click at [1181, 483] on icon "button" at bounding box center [1181, 485] width 22 height 16
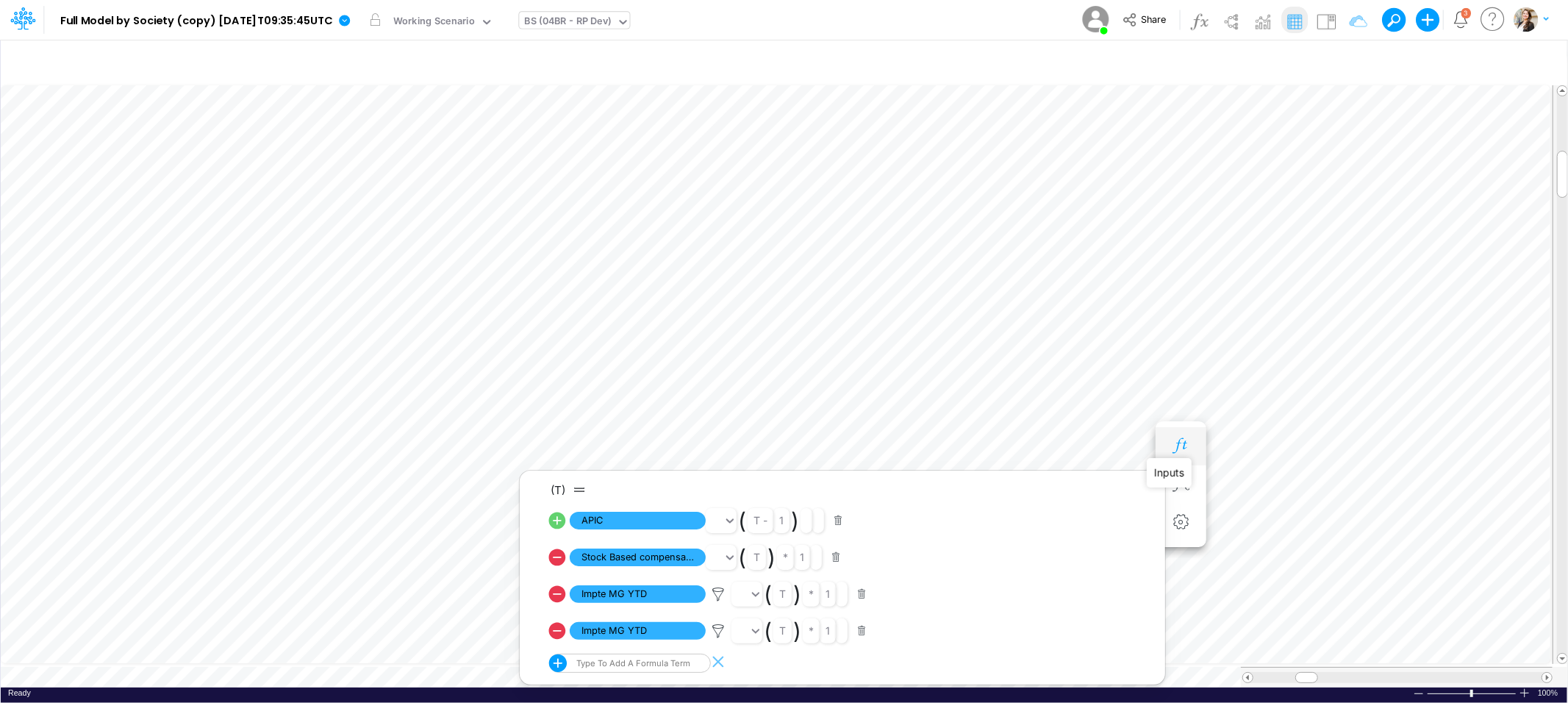
click at [1180, 446] on icon "button" at bounding box center [1181, 446] width 22 height 16
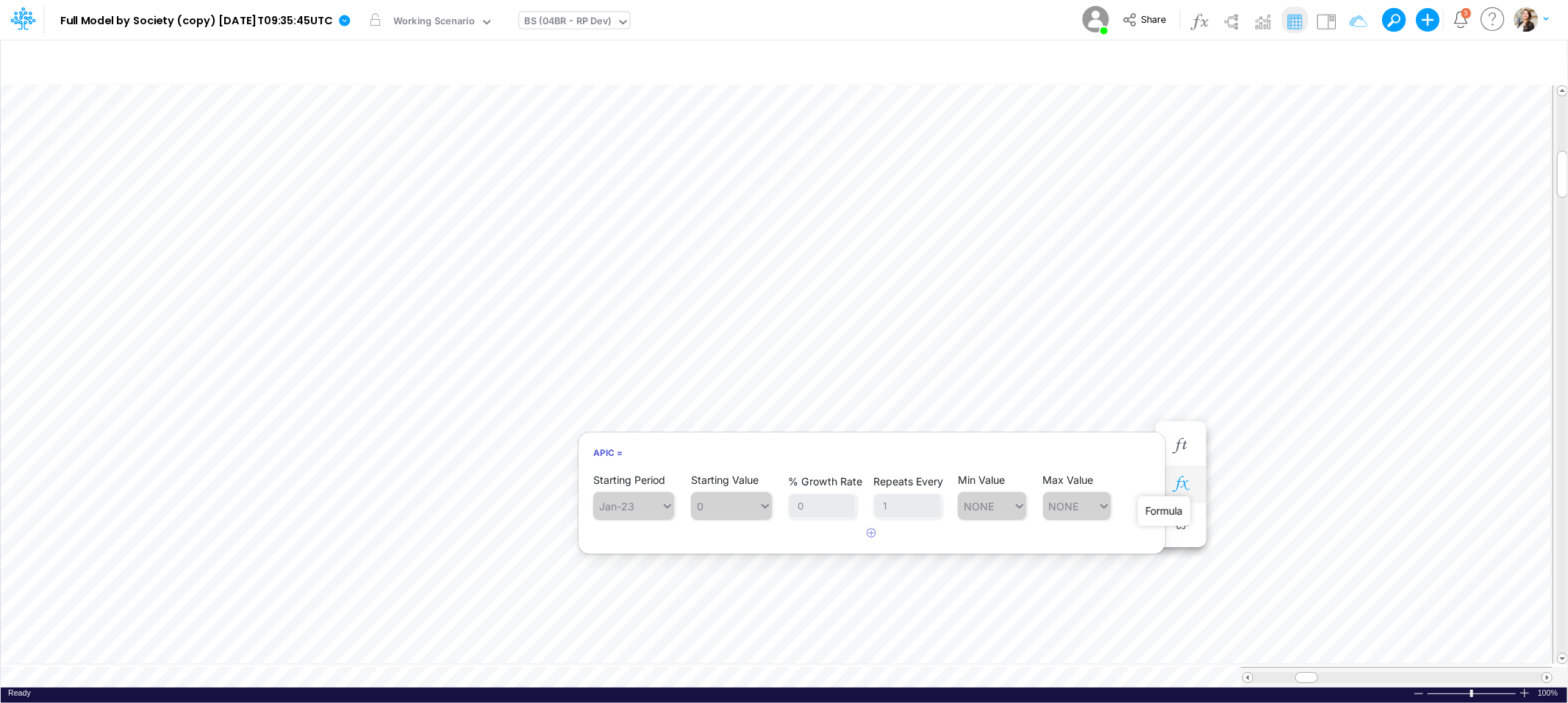
click at [1183, 486] on icon "button" at bounding box center [1181, 485] width 22 height 16
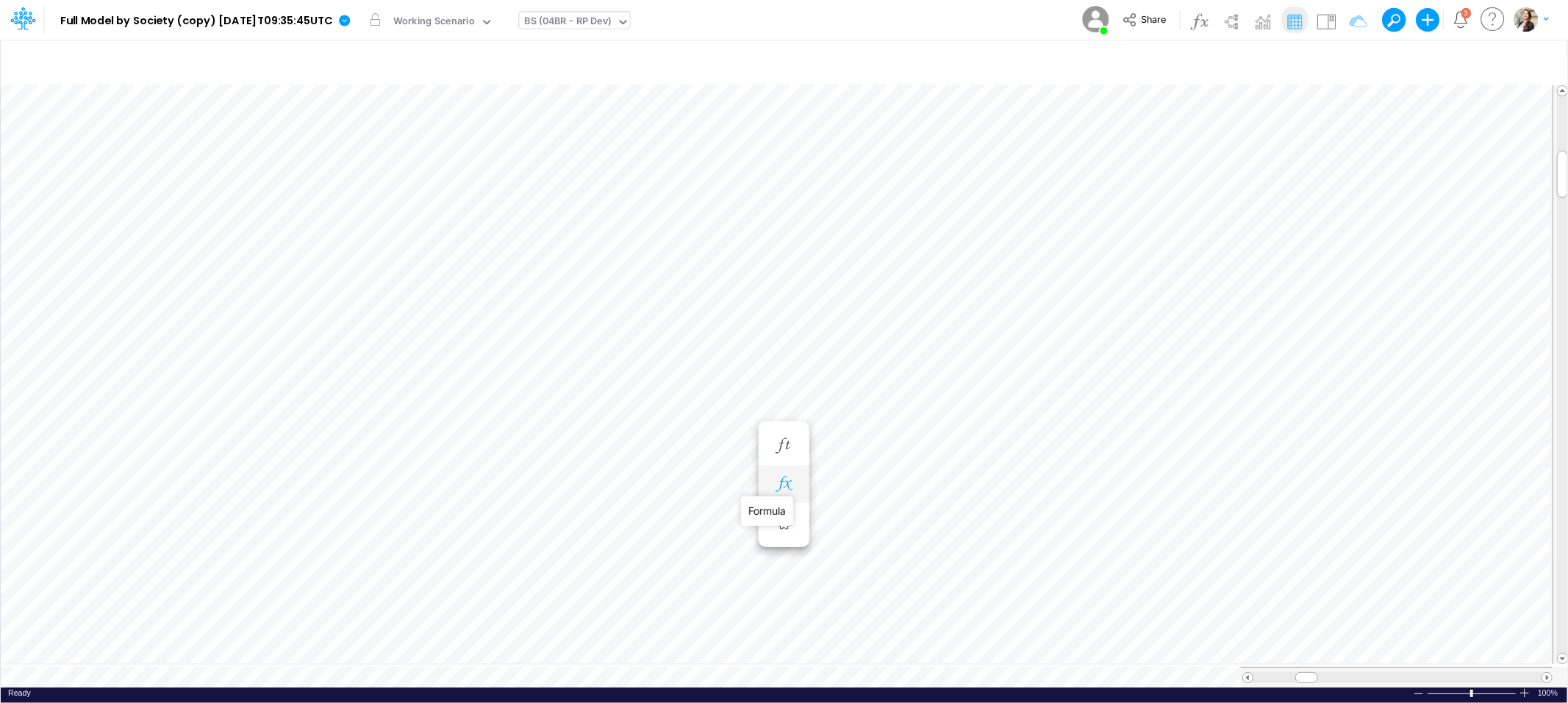
click at [785, 478] on icon "button" at bounding box center [784, 485] width 22 height 16
click at [868, 438] on icon "button" at bounding box center [863, 440] width 22 height 16
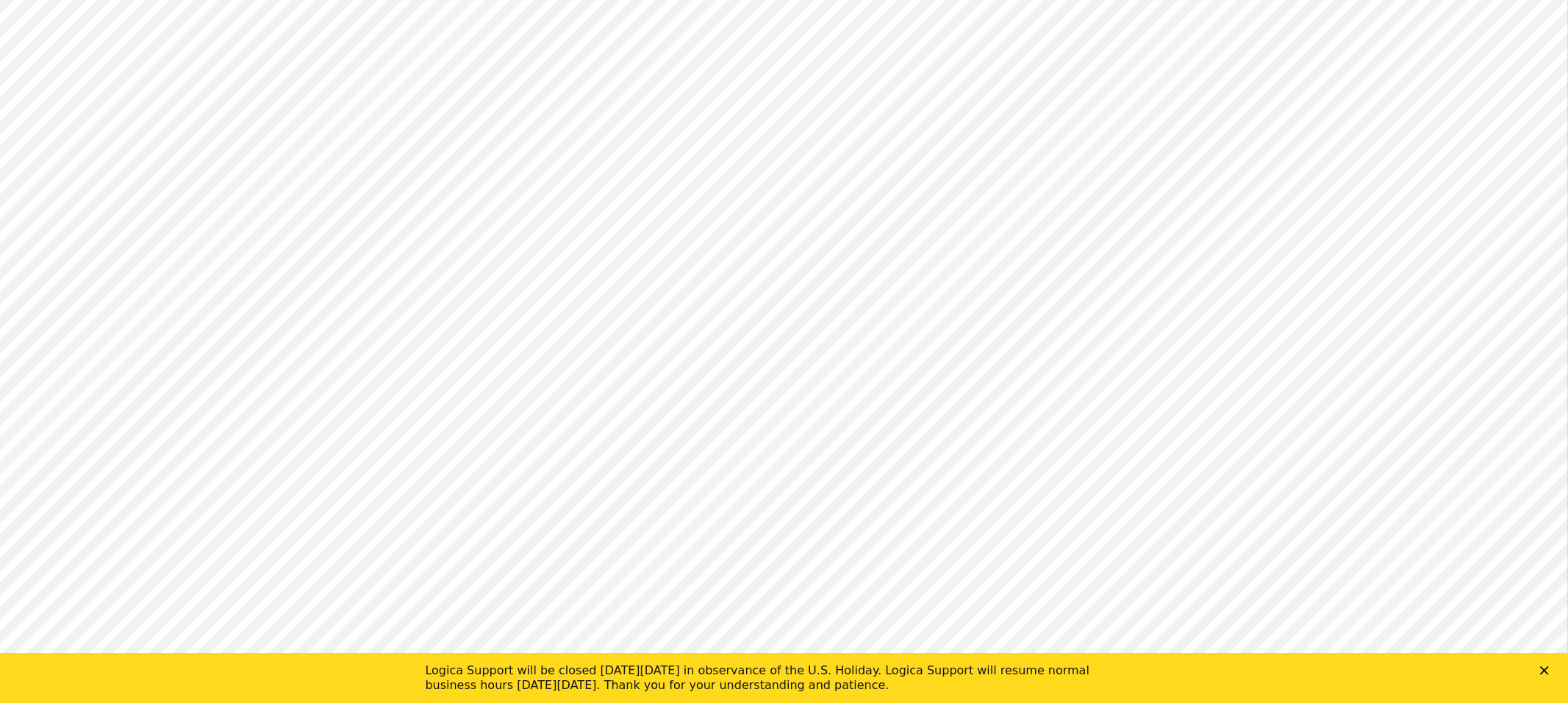
click at [1542, 669] on icon "Close" at bounding box center [1544, 669] width 9 height 9
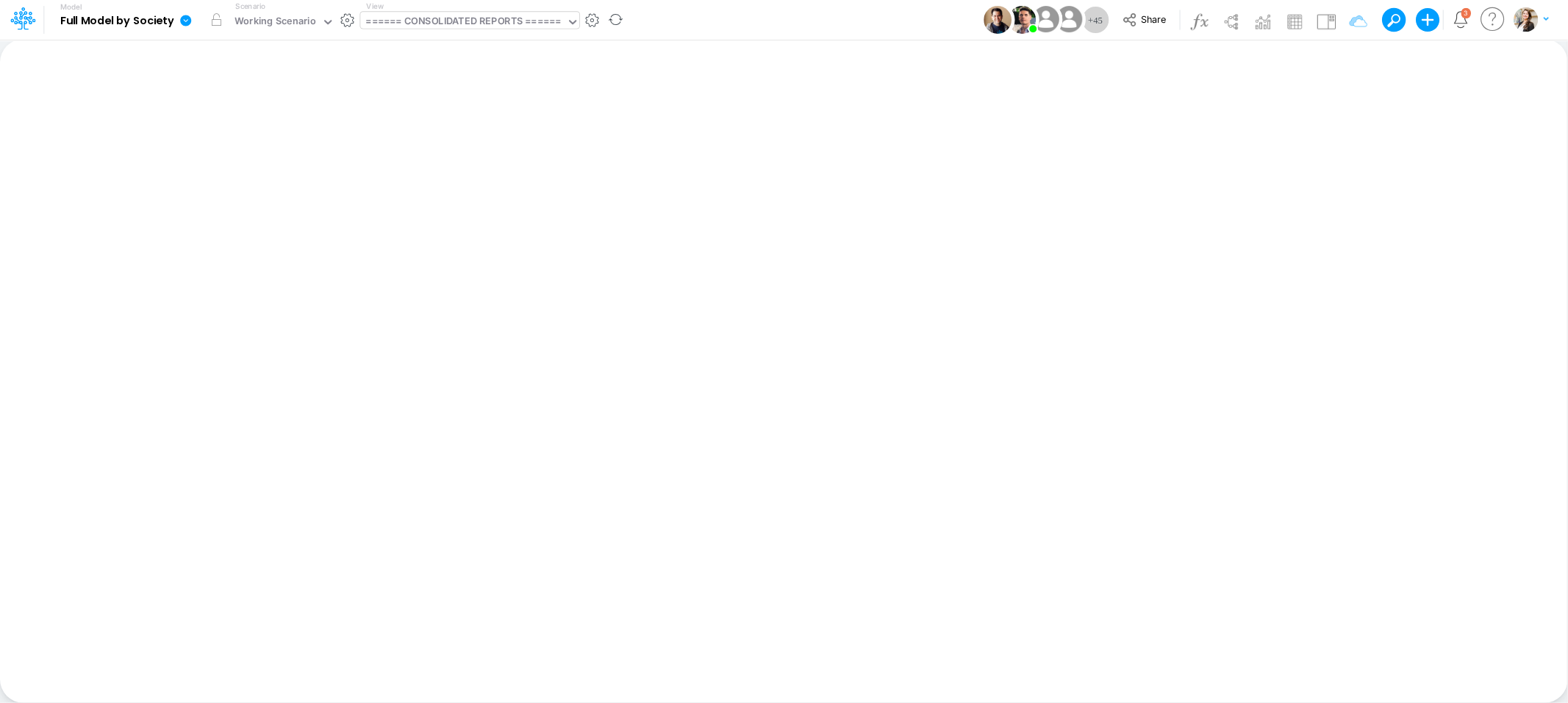
click at [402, 21] on div "====== CONSOLIDATED REPORTS ======" at bounding box center [464, 22] width 195 height 17
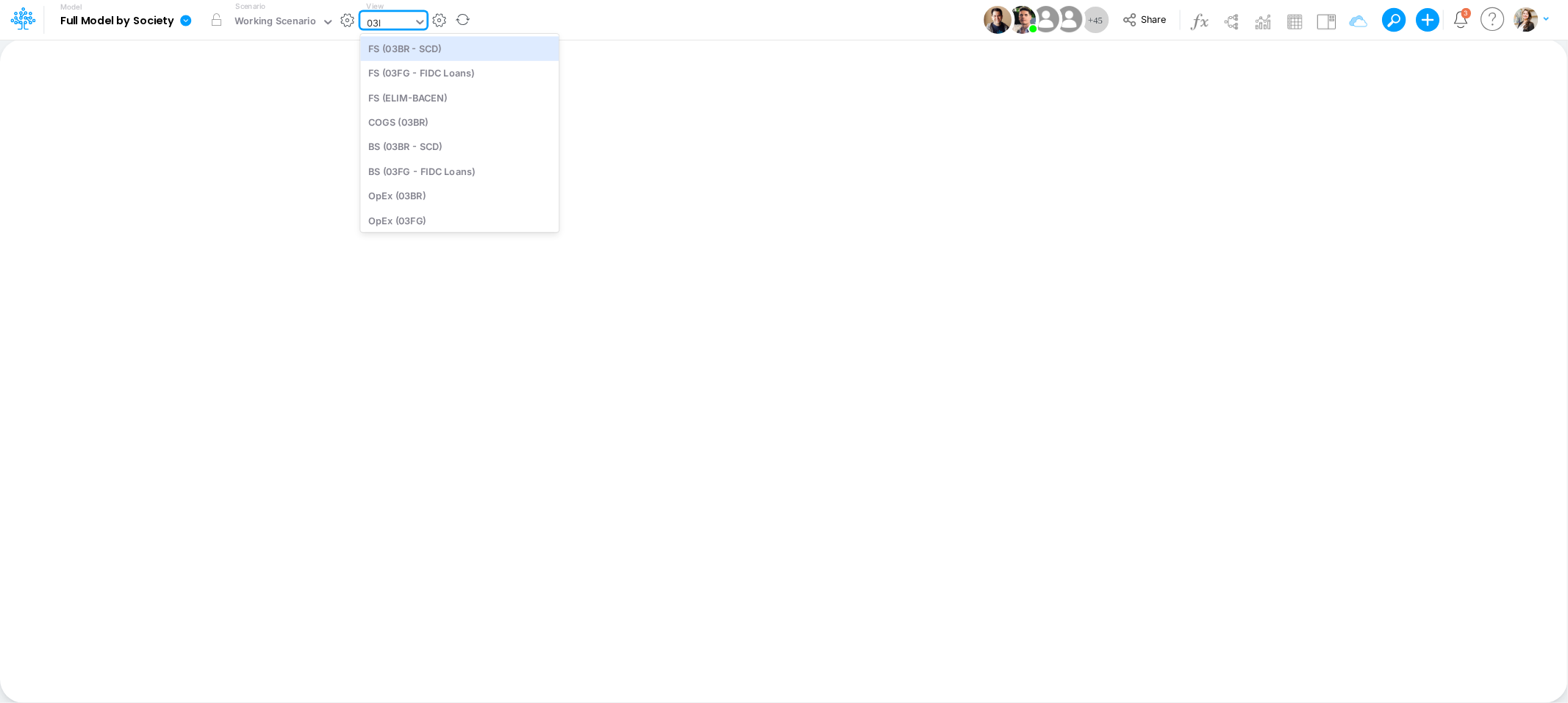
type input "03br"
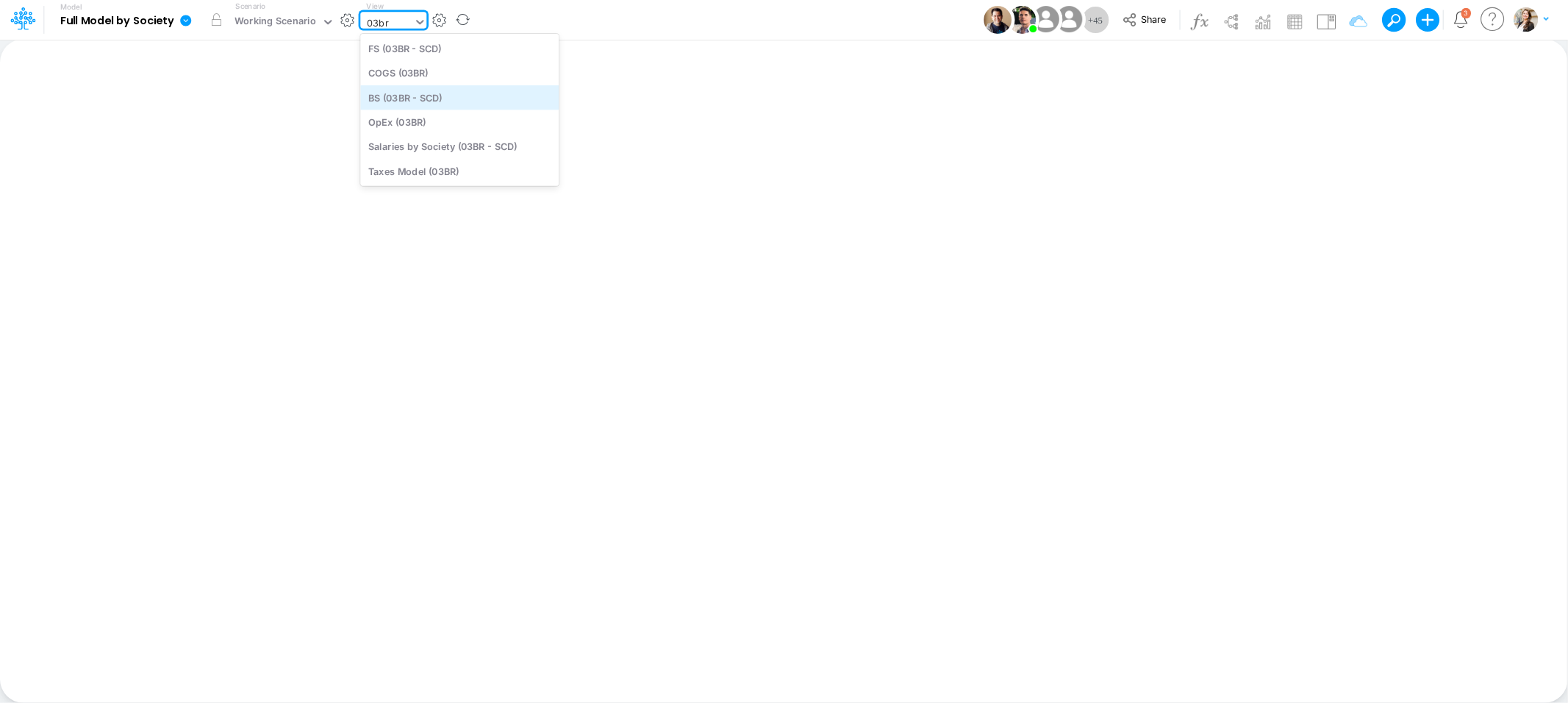
click at [401, 92] on div "BS (03BR - SCD)" at bounding box center [460, 97] width 199 height 24
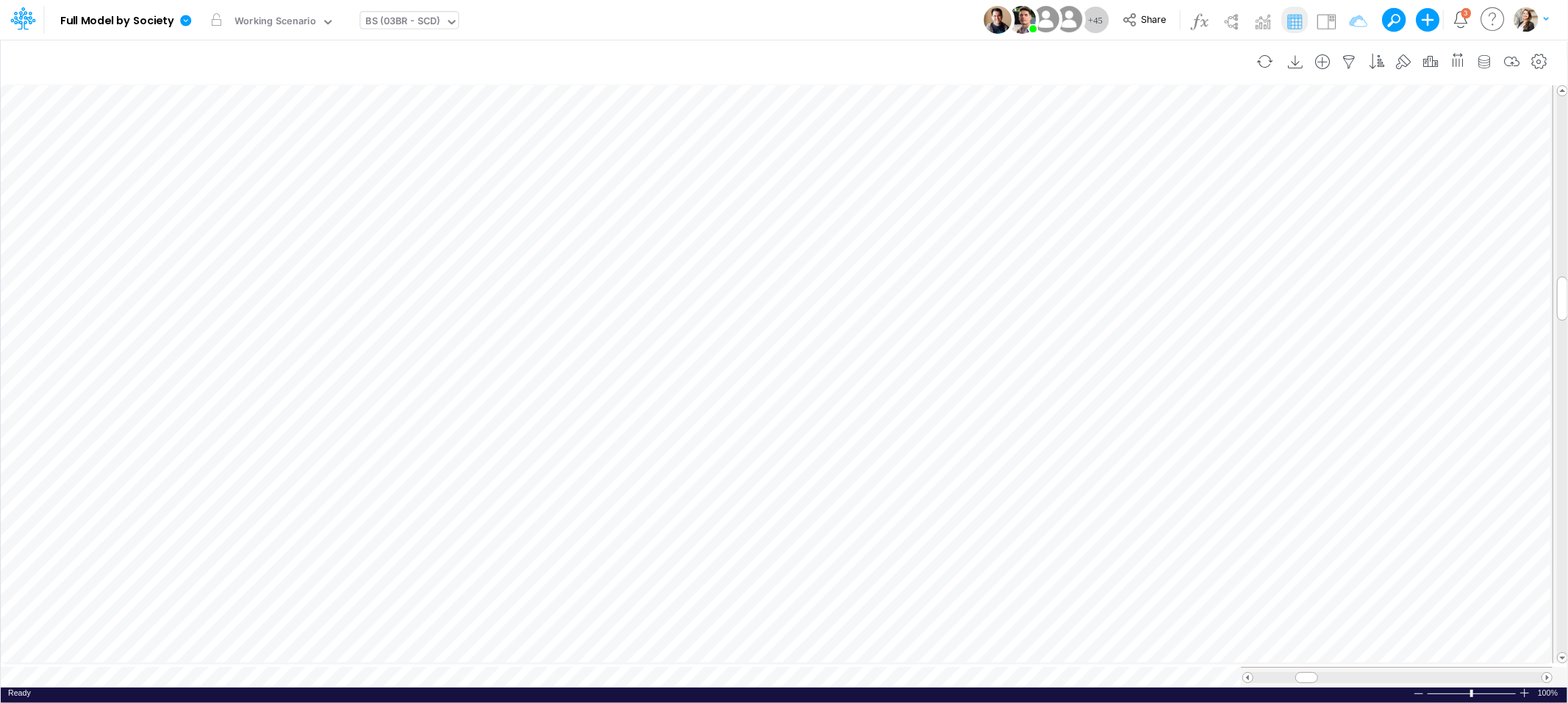
scroll to position [0, 1]
click at [773, 399] on icon "button" at bounding box center [784, 402] width 22 height 16
click at [781, 436] on icon "button" at bounding box center [784, 431] width 22 height 16
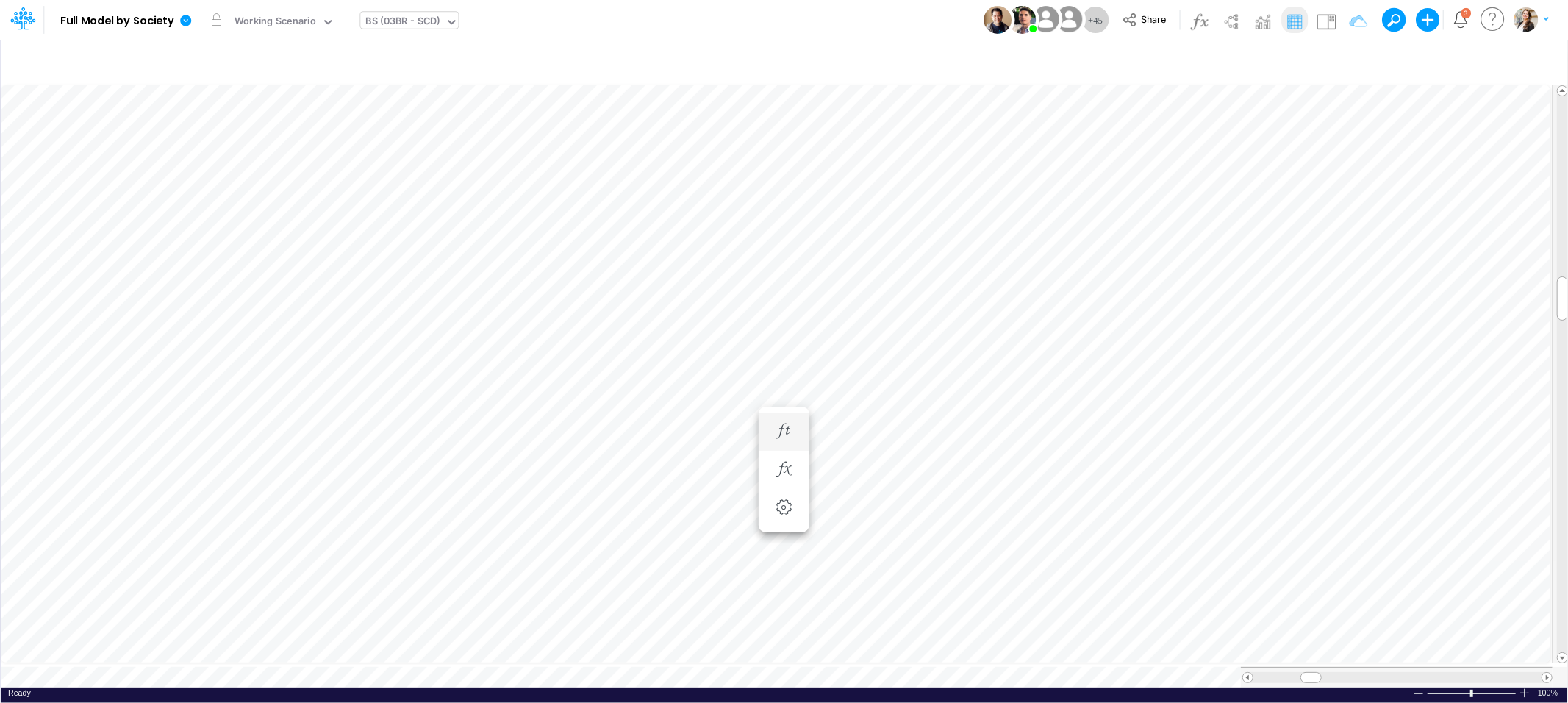
scroll to position [0, 1]
click at [792, 438] on button "button" at bounding box center [784, 447] width 27 height 30
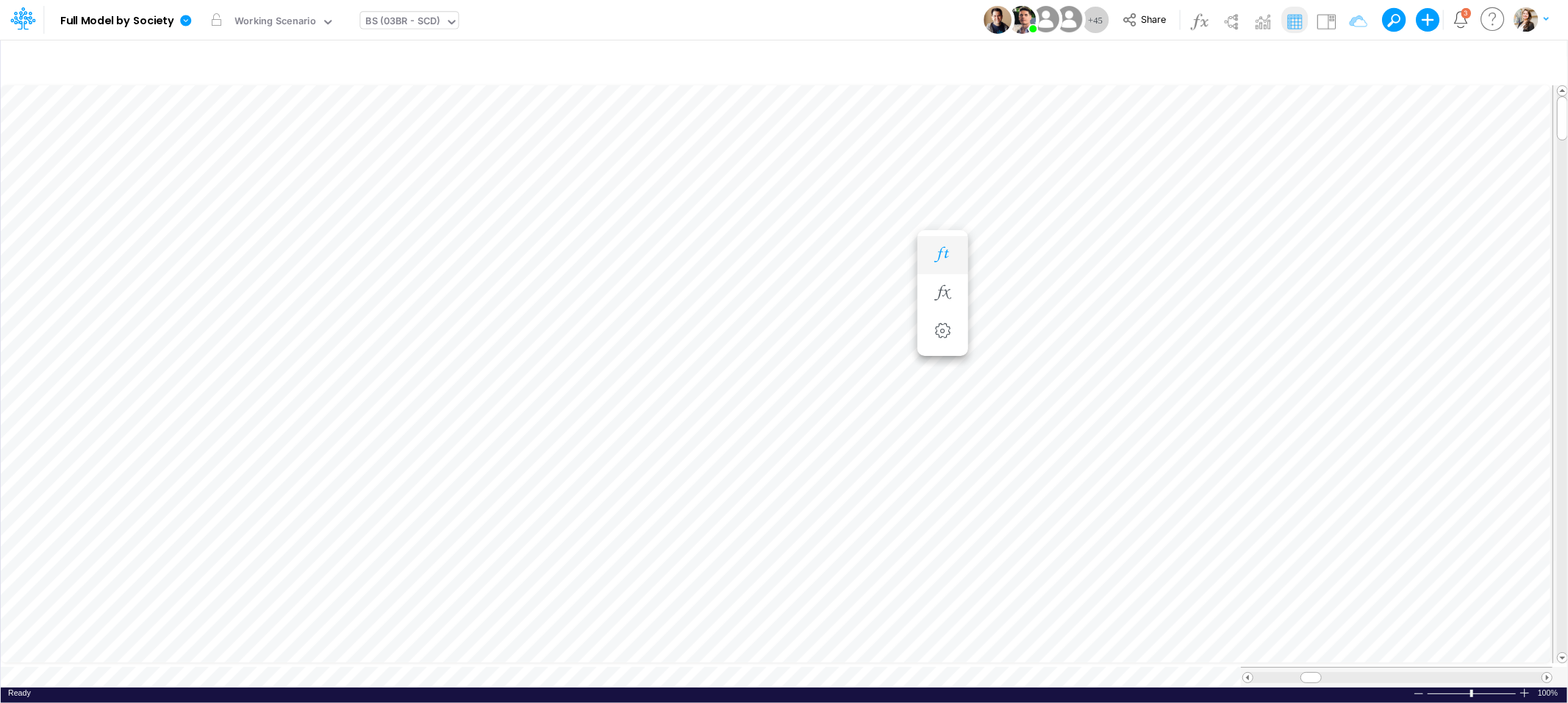
click at [940, 247] on icon "button" at bounding box center [942, 255] width 22 height 16
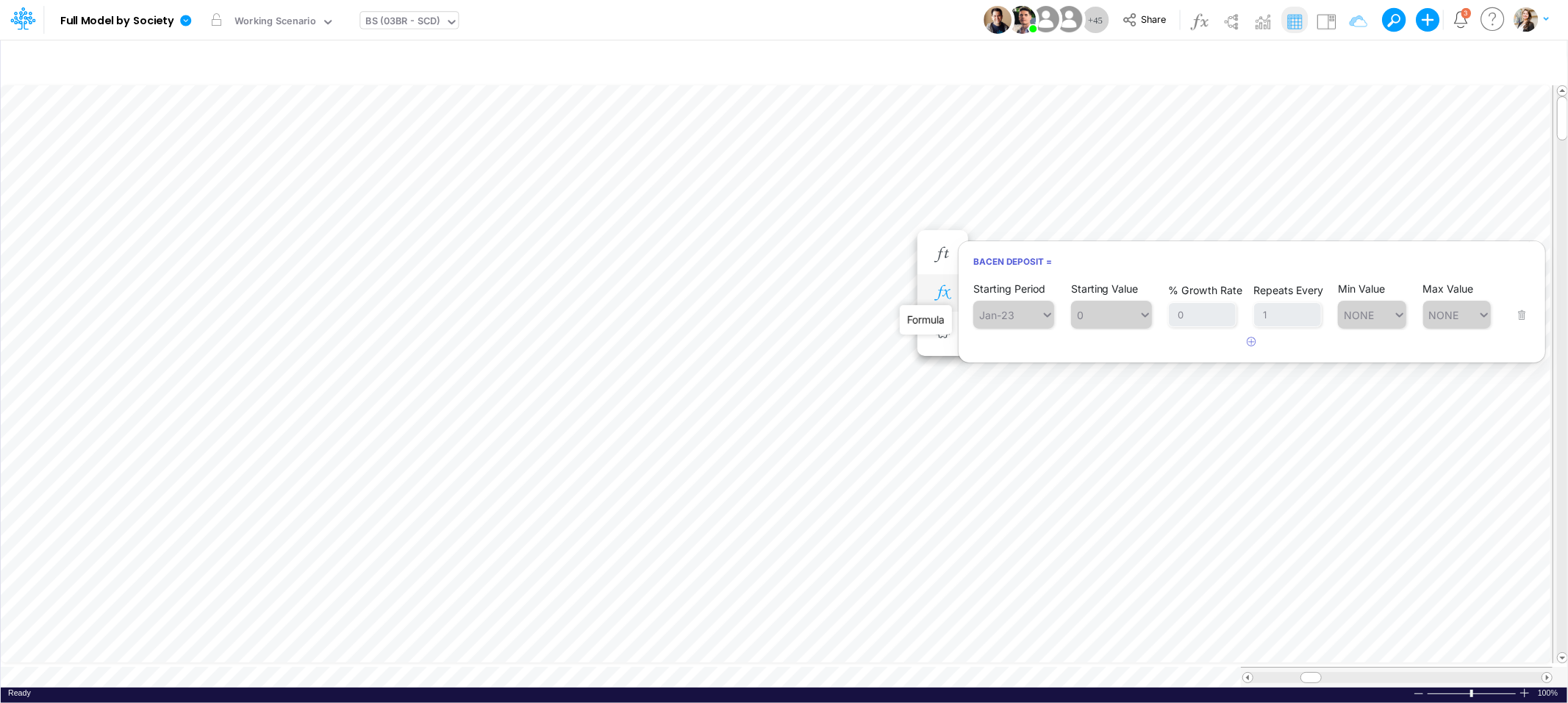
click at [941, 285] on icon "button" at bounding box center [942, 293] width 22 height 16
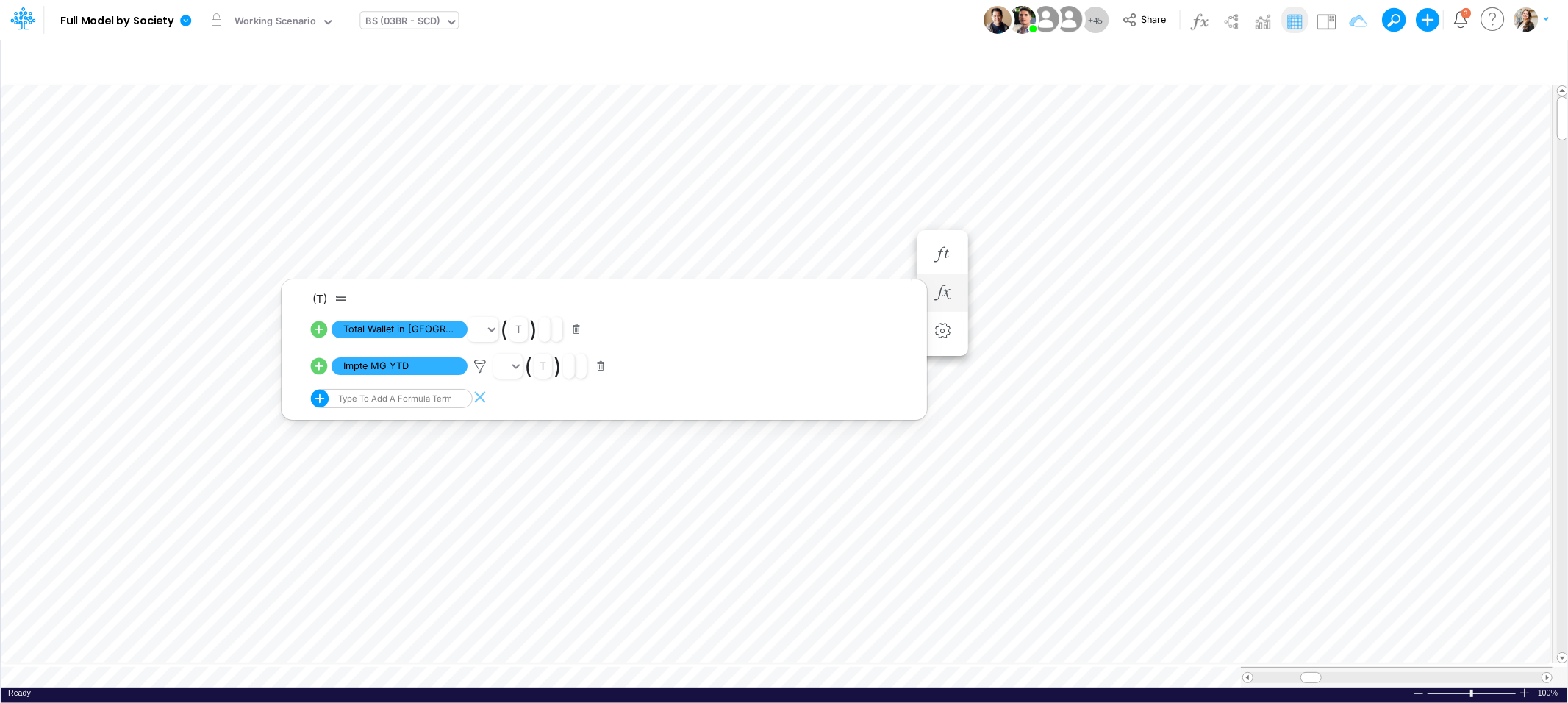
click at [320, 366] on icon at bounding box center [319, 365] width 21 height 21
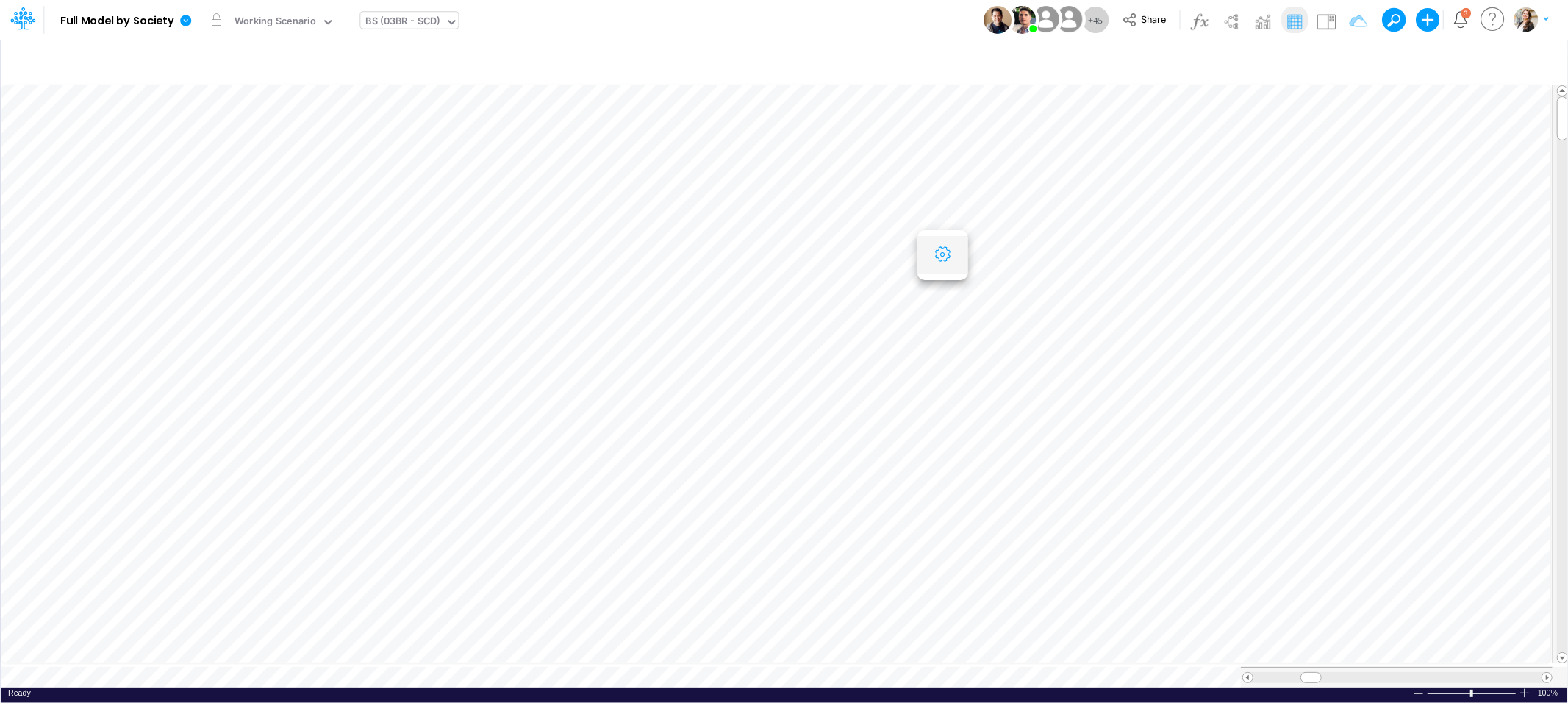
click at [940, 263] on button "button" at bounding box center [942, 255] width 27 height 30
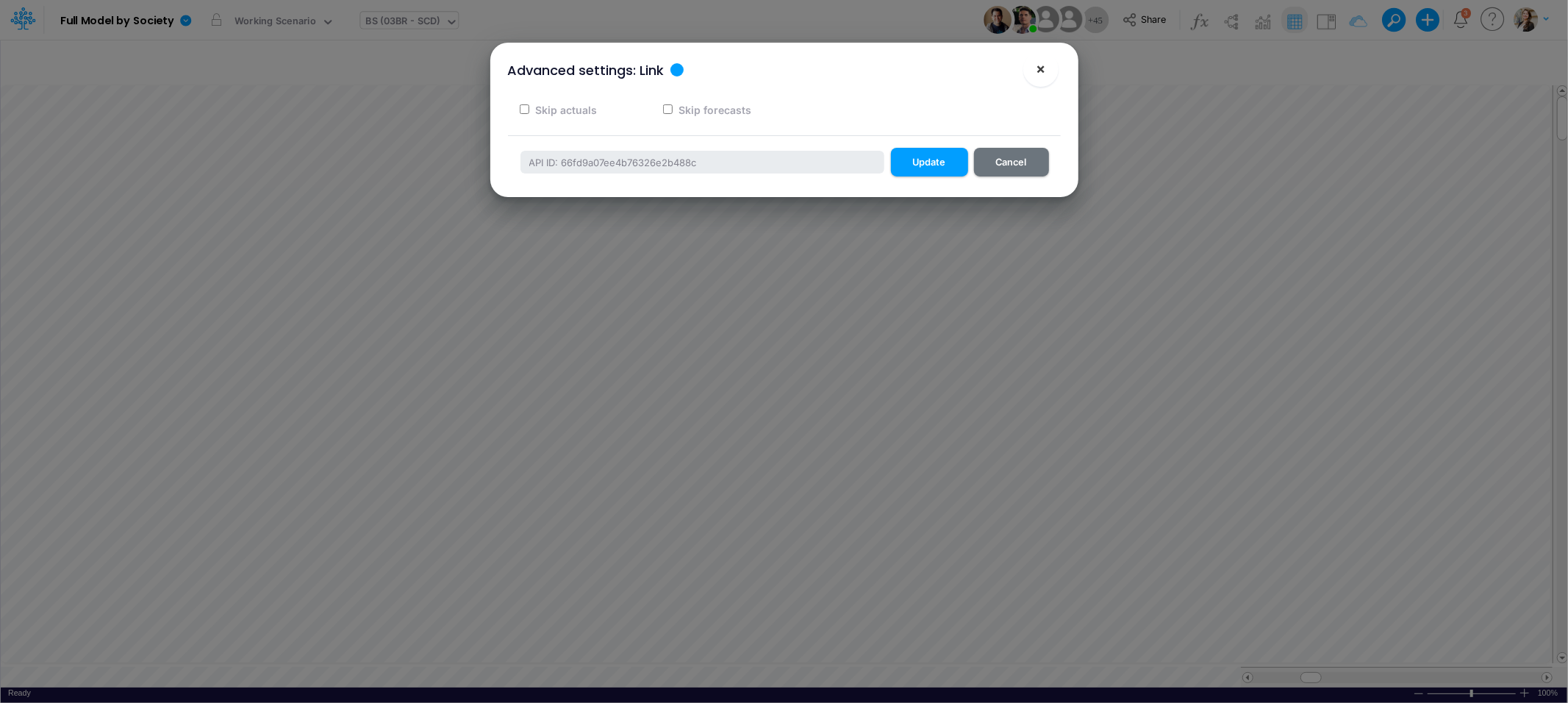
click at [1041, 79] on button "×" at bounding box center [1042, 70] width 36 height 36
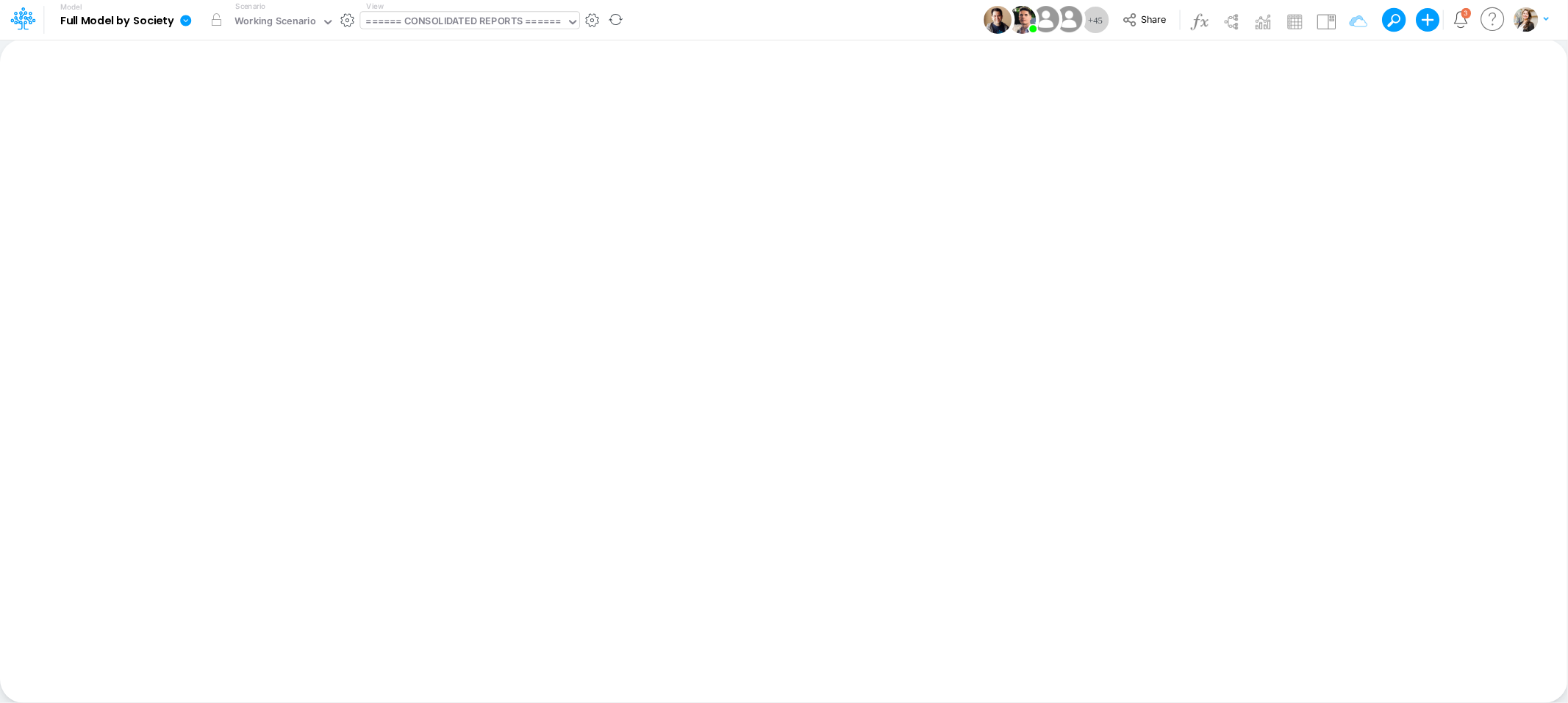
click at [447, 19] on div "====== CONSOLIDATED REPORTS ======" at bounding box center [464, 22] width 195 height 17
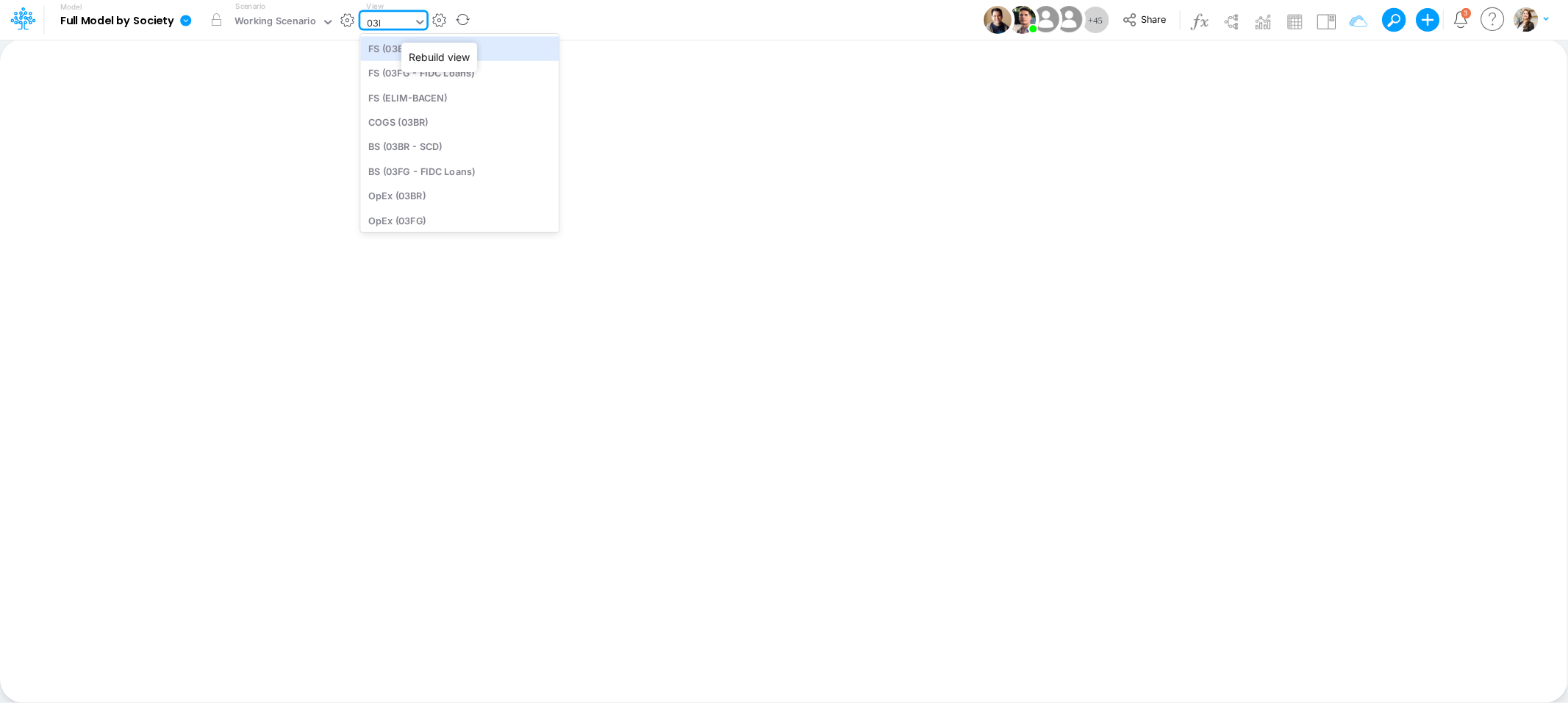
type input "03br"
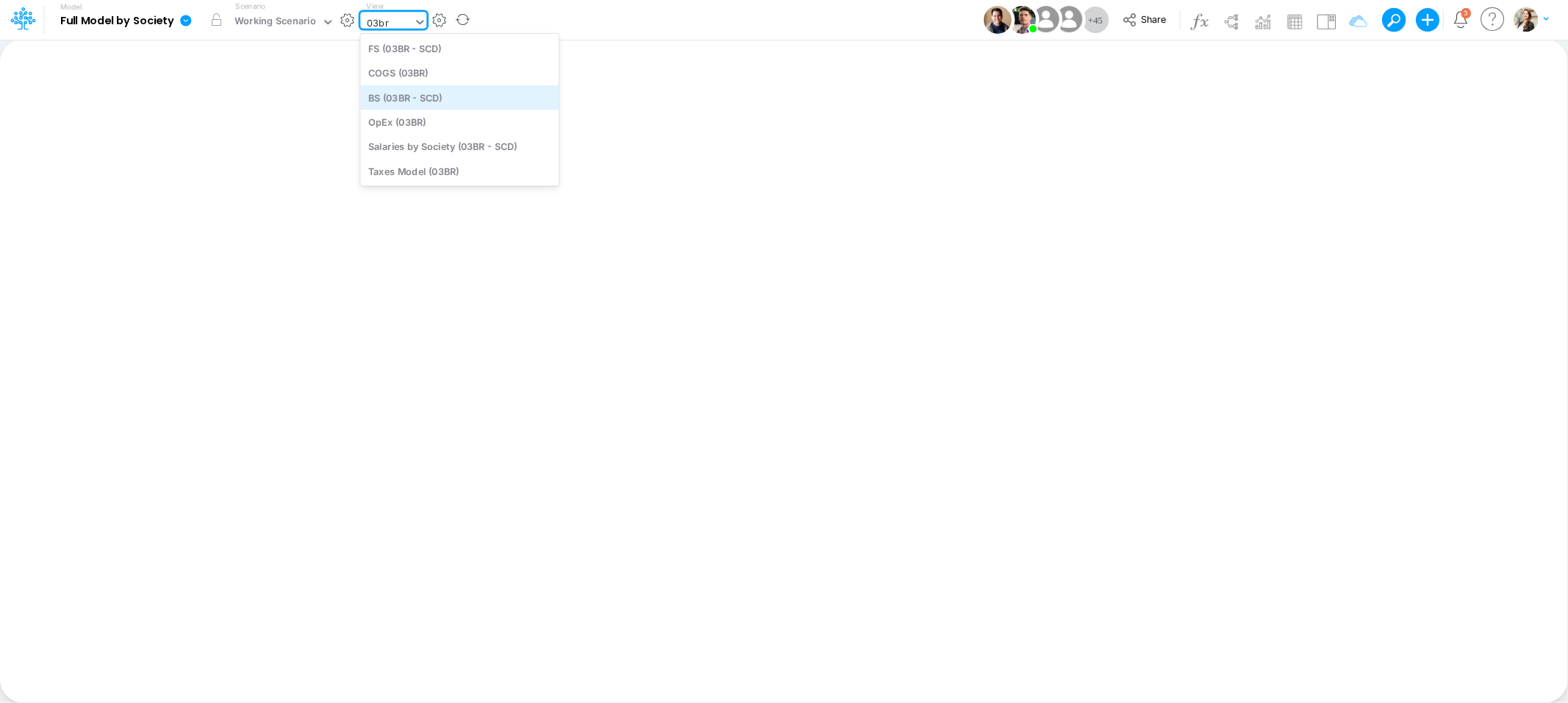
click at [422, 95] on div "BS (03BR - SCD)" at bounding box center [460, 97] width 199 height 24
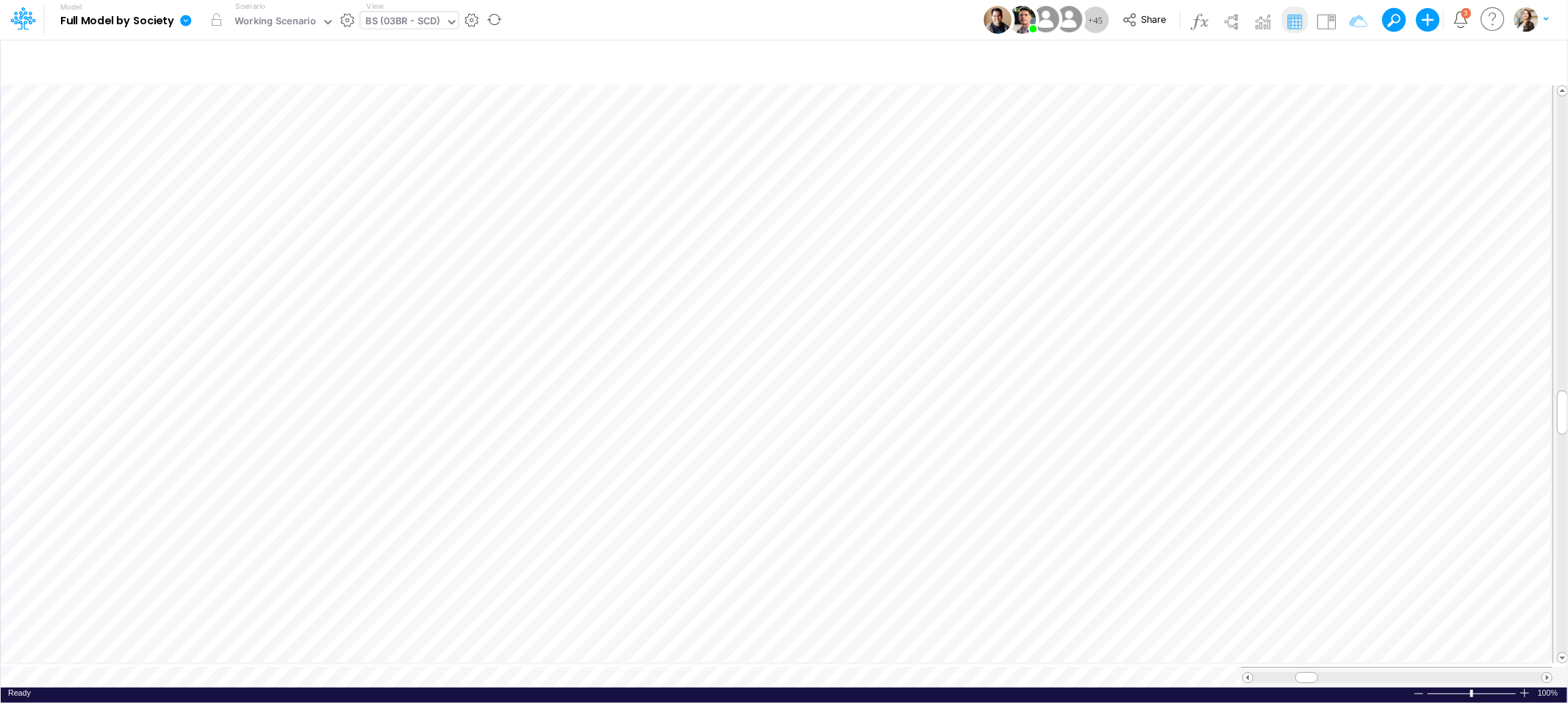
scroll to position [0, 1]
click at [943, 471] on icon "button" at bounding box center [942, 476] width 22 height 16
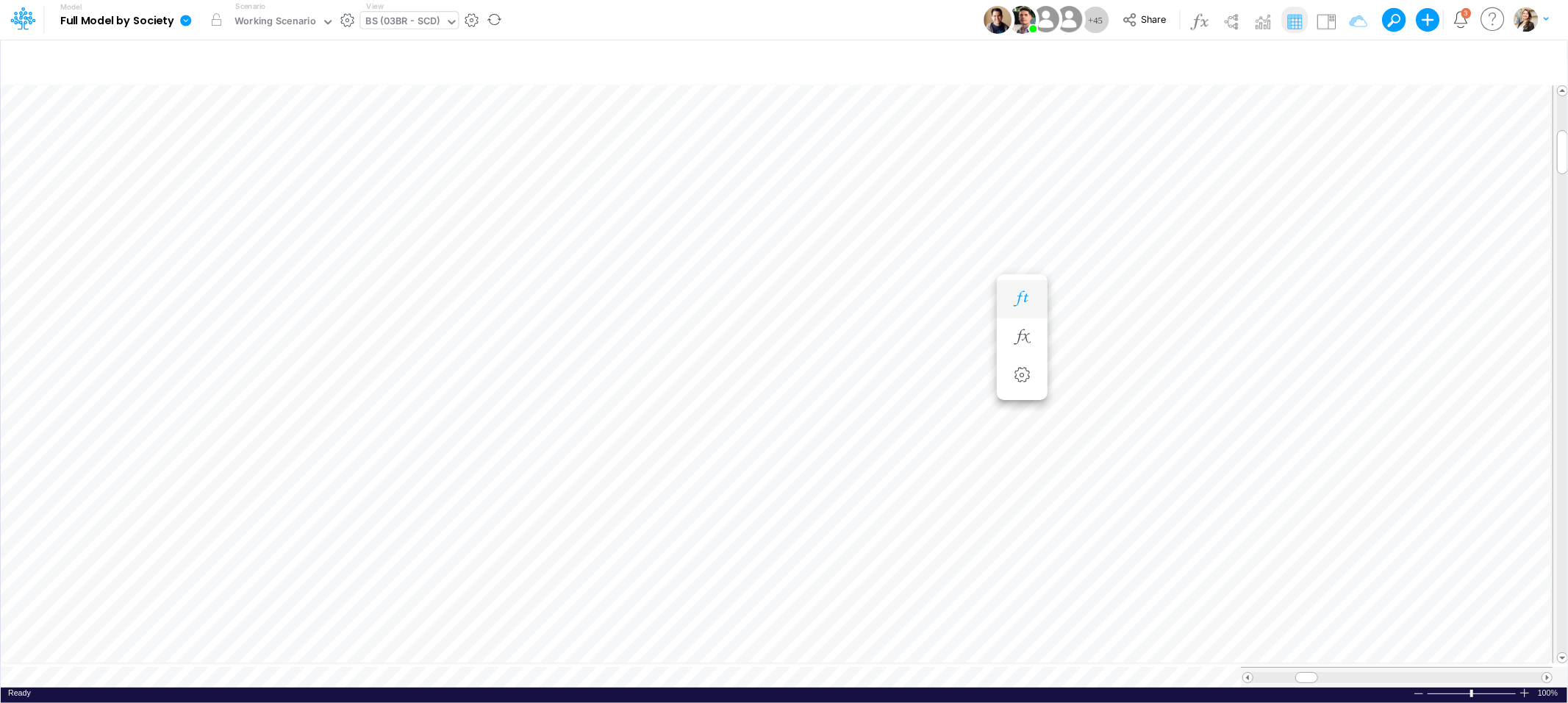
click at [1027, 304] on icon "button" at bounding box center [1022, 299] width 22 height 16
click at [1033, 498] on button "button" at bounding box center [1022, 491] width 27 height 30
click at [932, 391] on icon "button" at bounding box center [942, 387] width 22 height 16
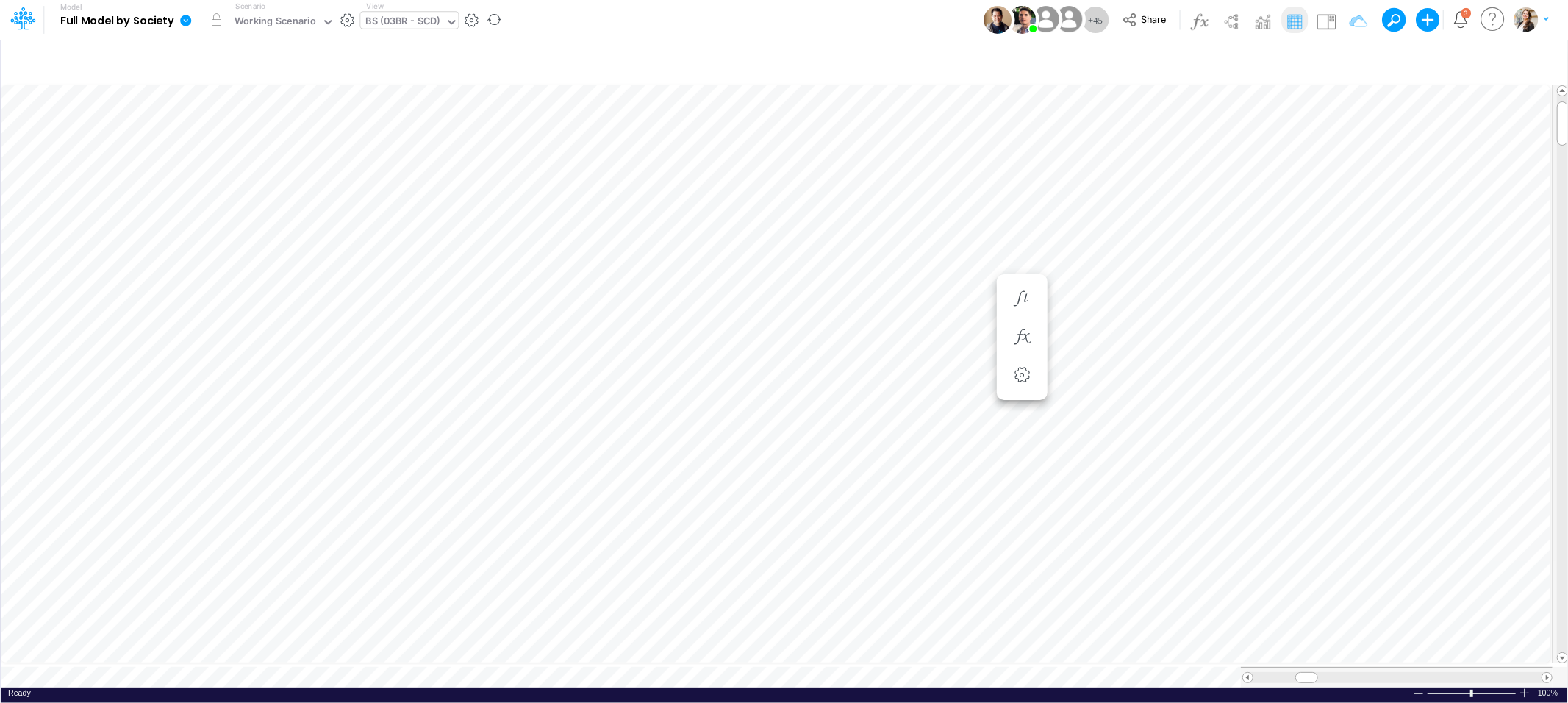
scroll to position [0, 1]
click at [938, 285] on icon "button" at bounding box center [942, 284] width 22 height 16
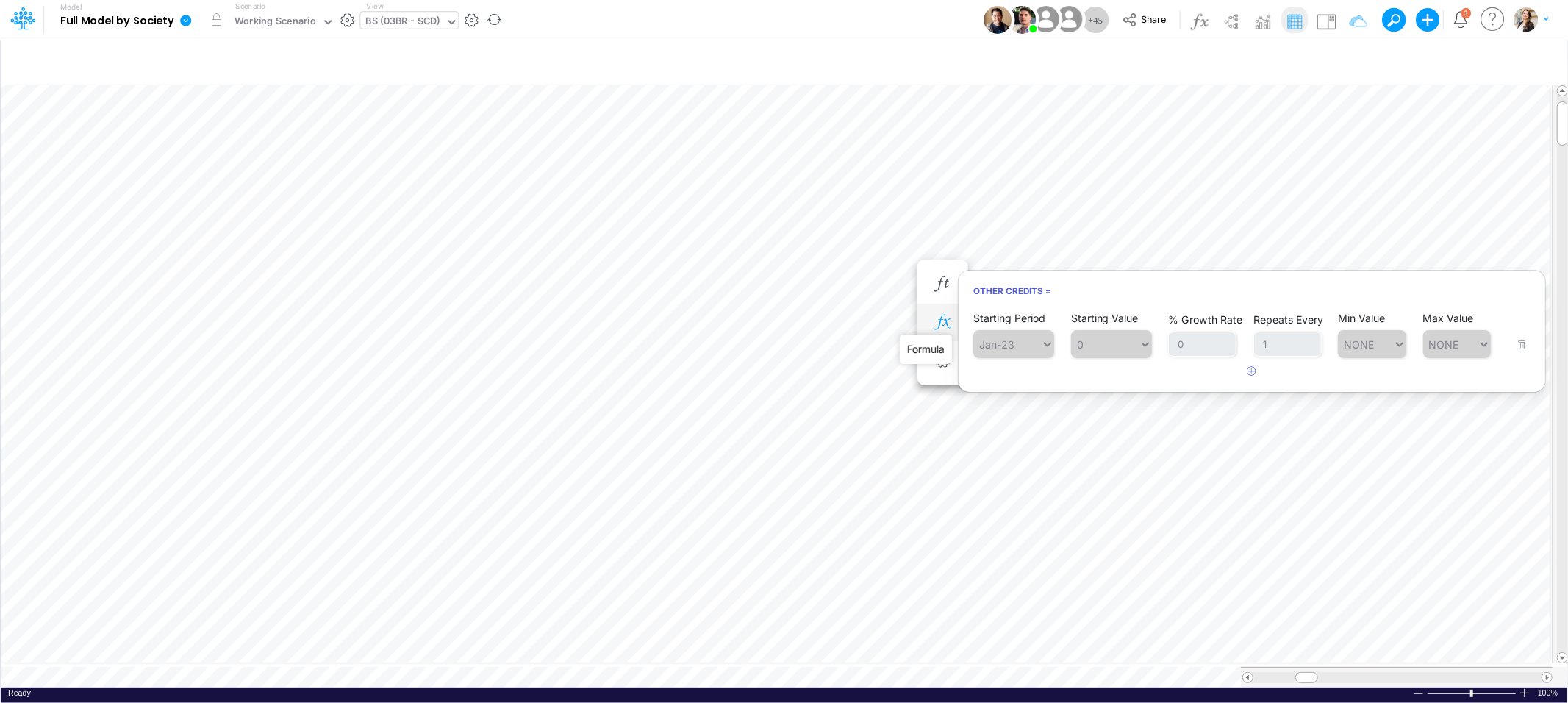
click at [942, 323] on icon "button" at bounding box center [942, 323] width 22 height 16
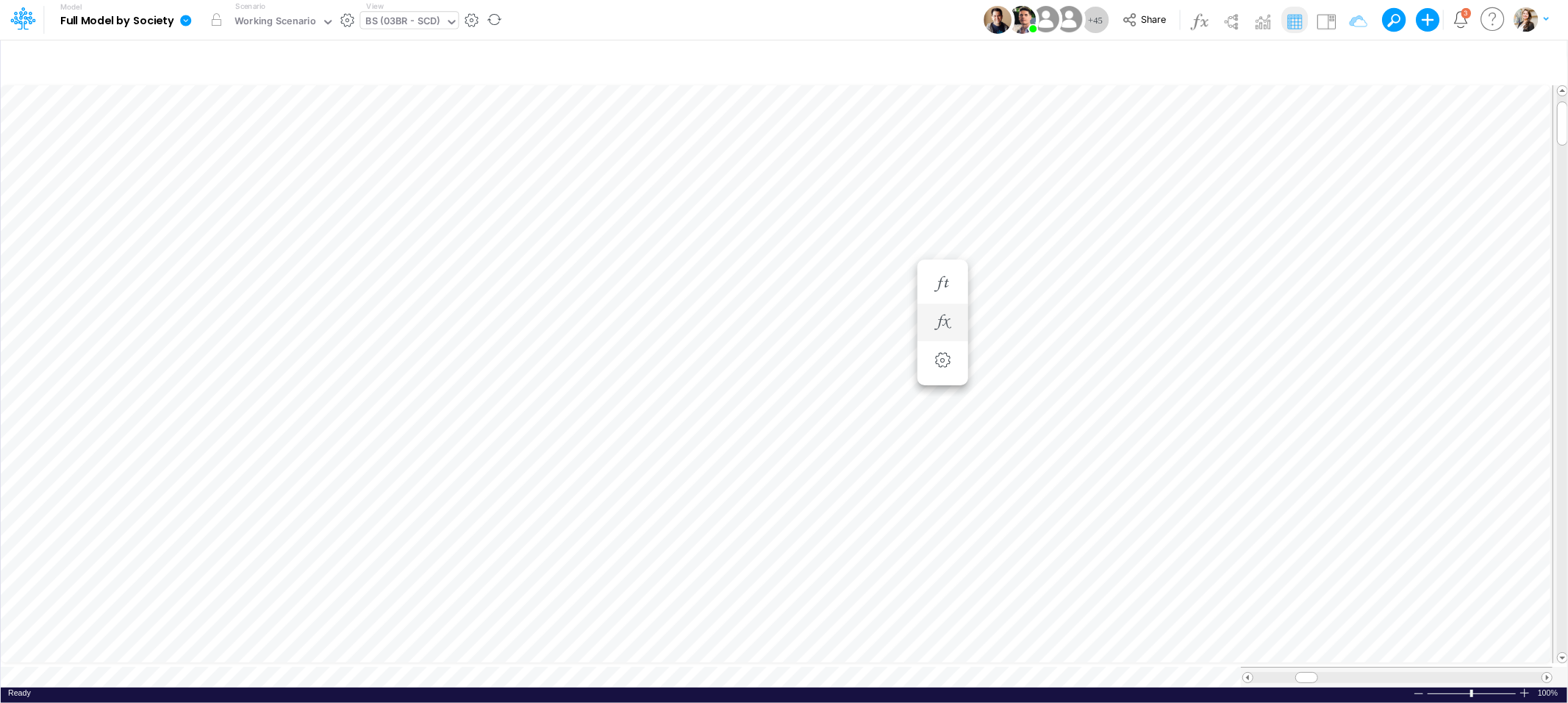
scroll to position [0, 1]
click at [1253, 245] on icon "button" at bounding box center [1260, 240] width 22 height 16
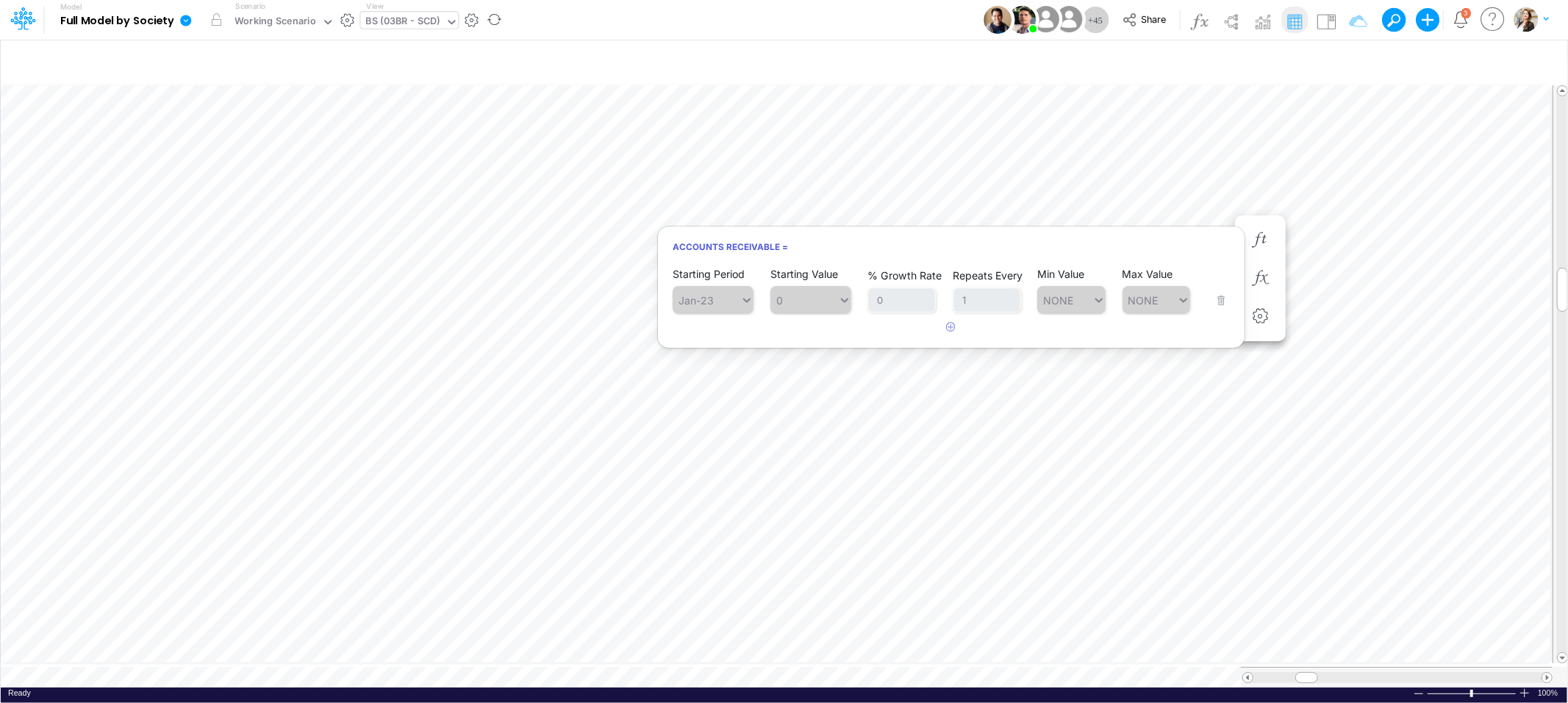
scroll to position [0, 1]
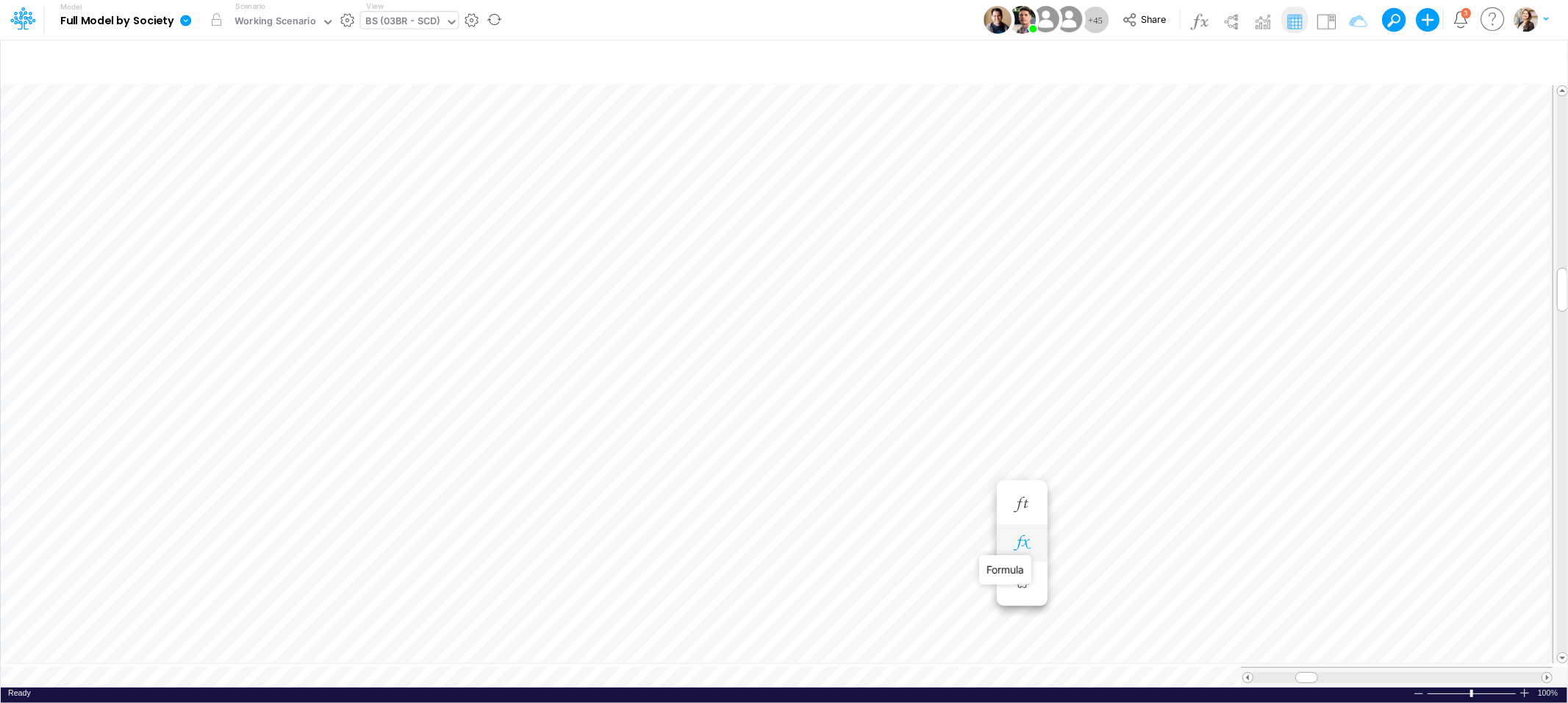
click at [1018, 539] on icon "button" at bounding box center [1022, 543] width 22 height 16
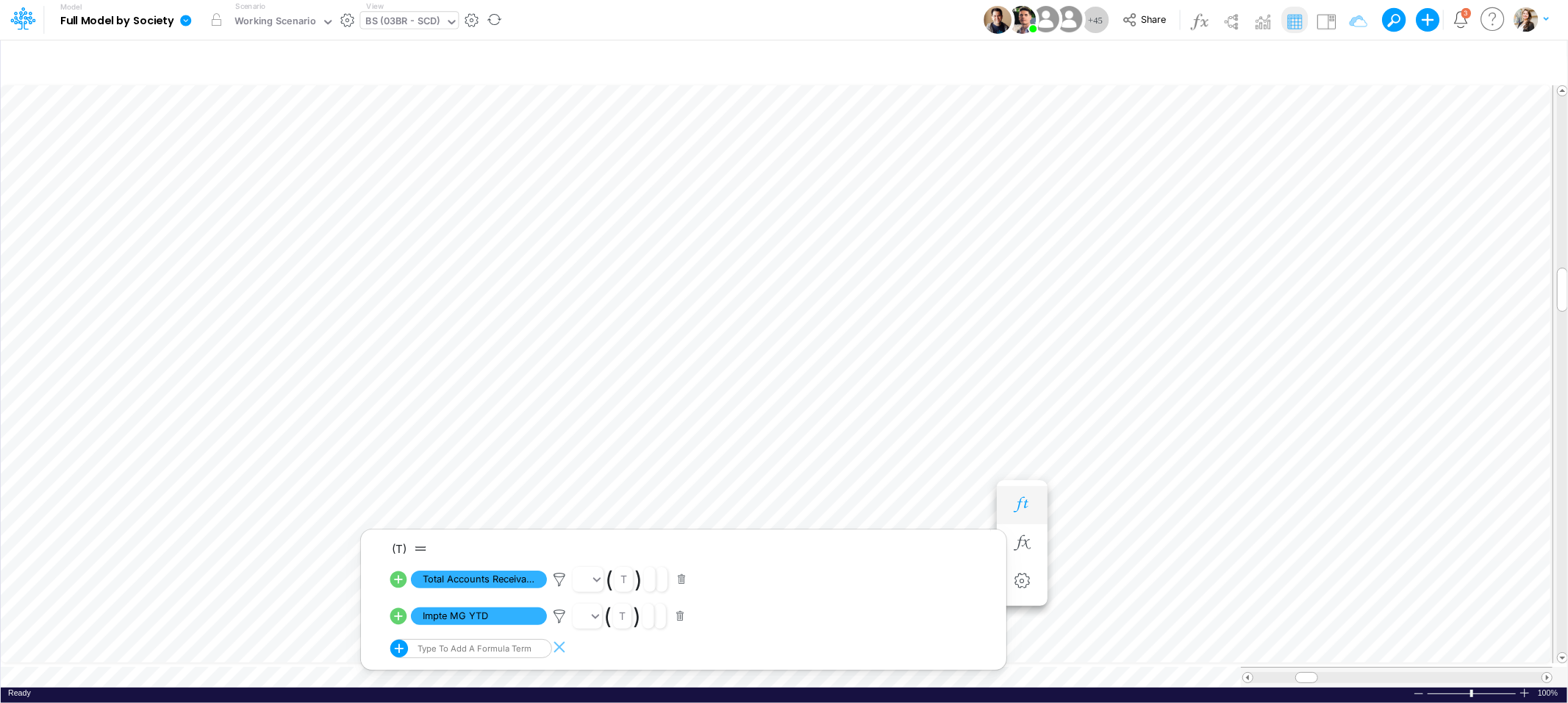
click at [1021, 506] on icon "button" at bounding box center [1022, 505] width 22 height 16
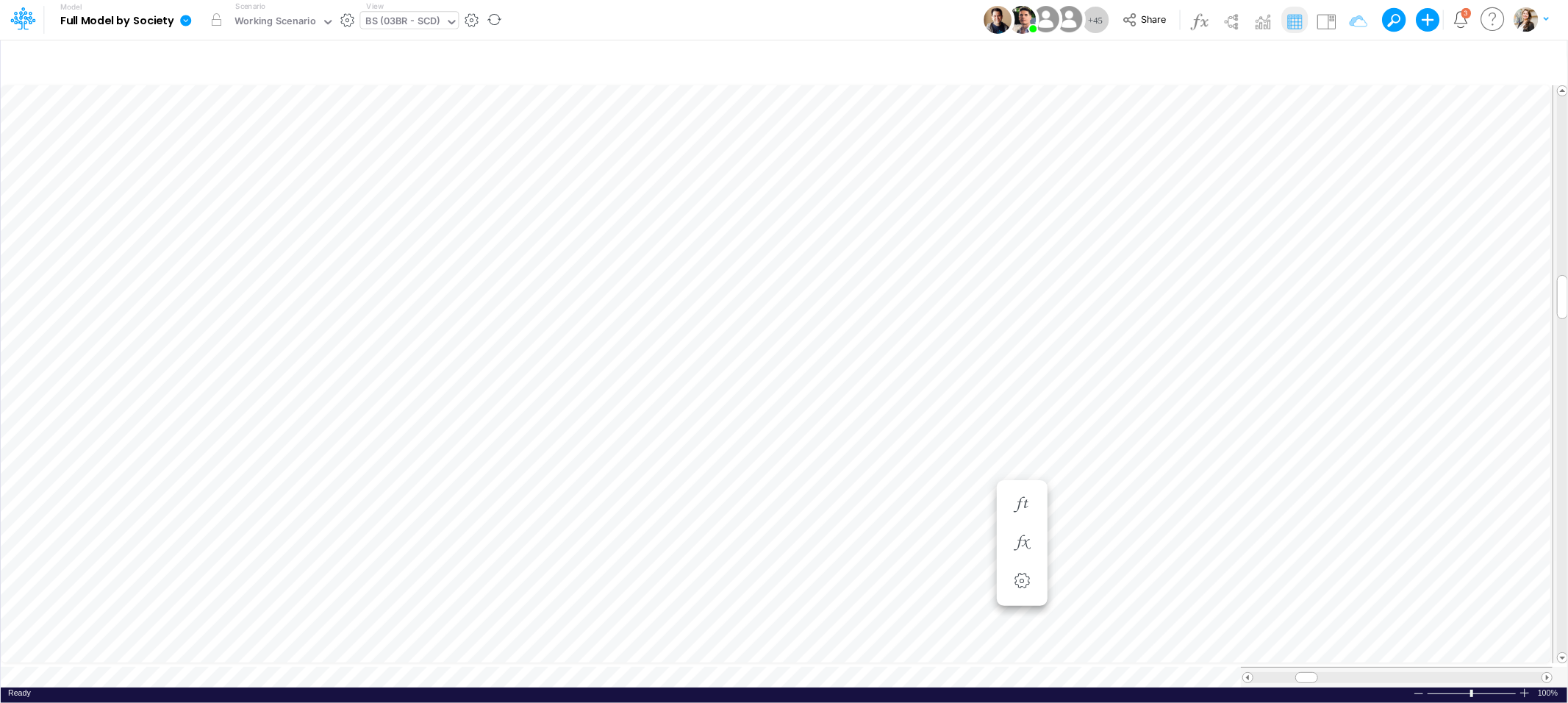
scroll to position [0, 1]
click at [401, 21] on div "BS (03BR - SCD)" at bounding box center [403, 22] width 74 height 17
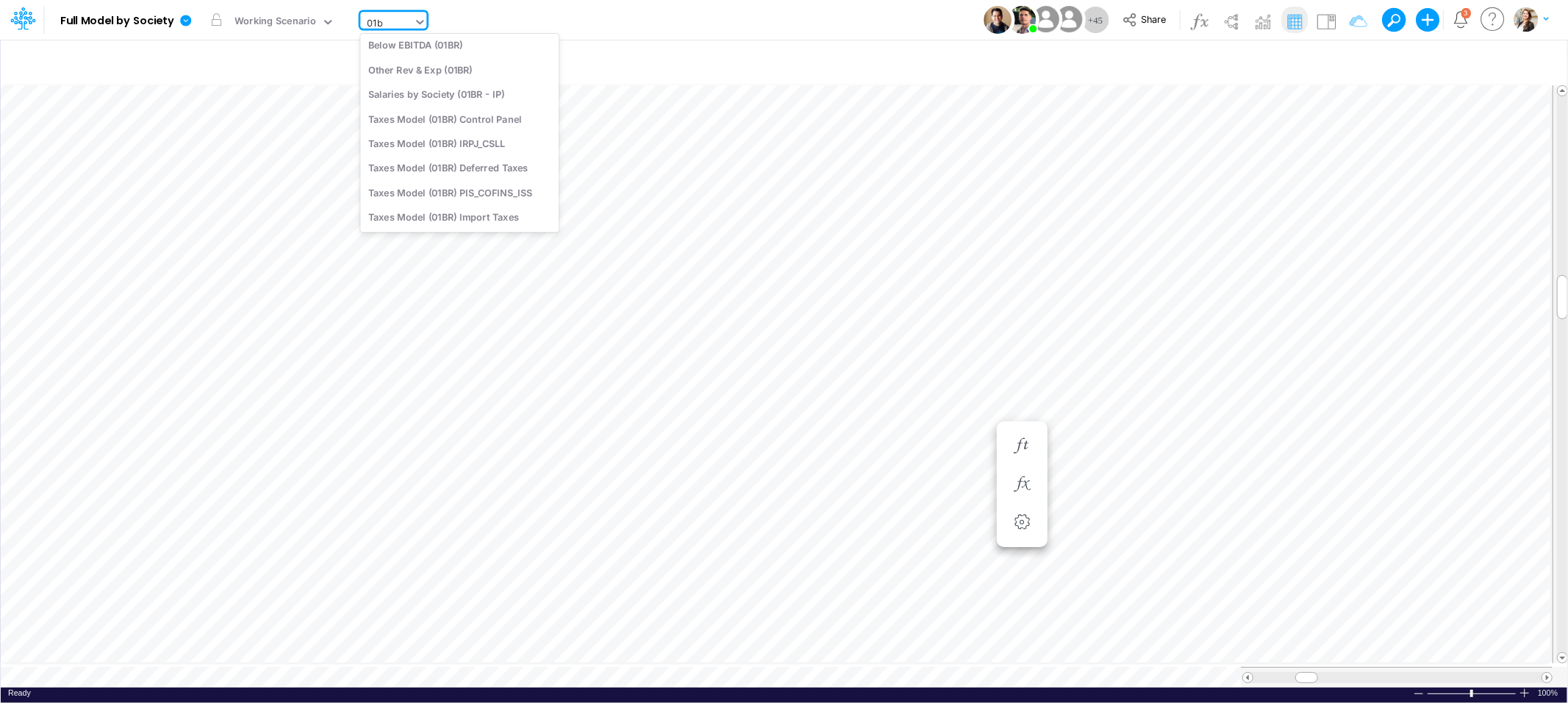
scroll to position [90, 0]
type input "01br"
click at [415, 86] on div "BS (01BR - IP)" at bounding box center [460, 89] width 199 height 24
type input "BS (01BR - IP)"
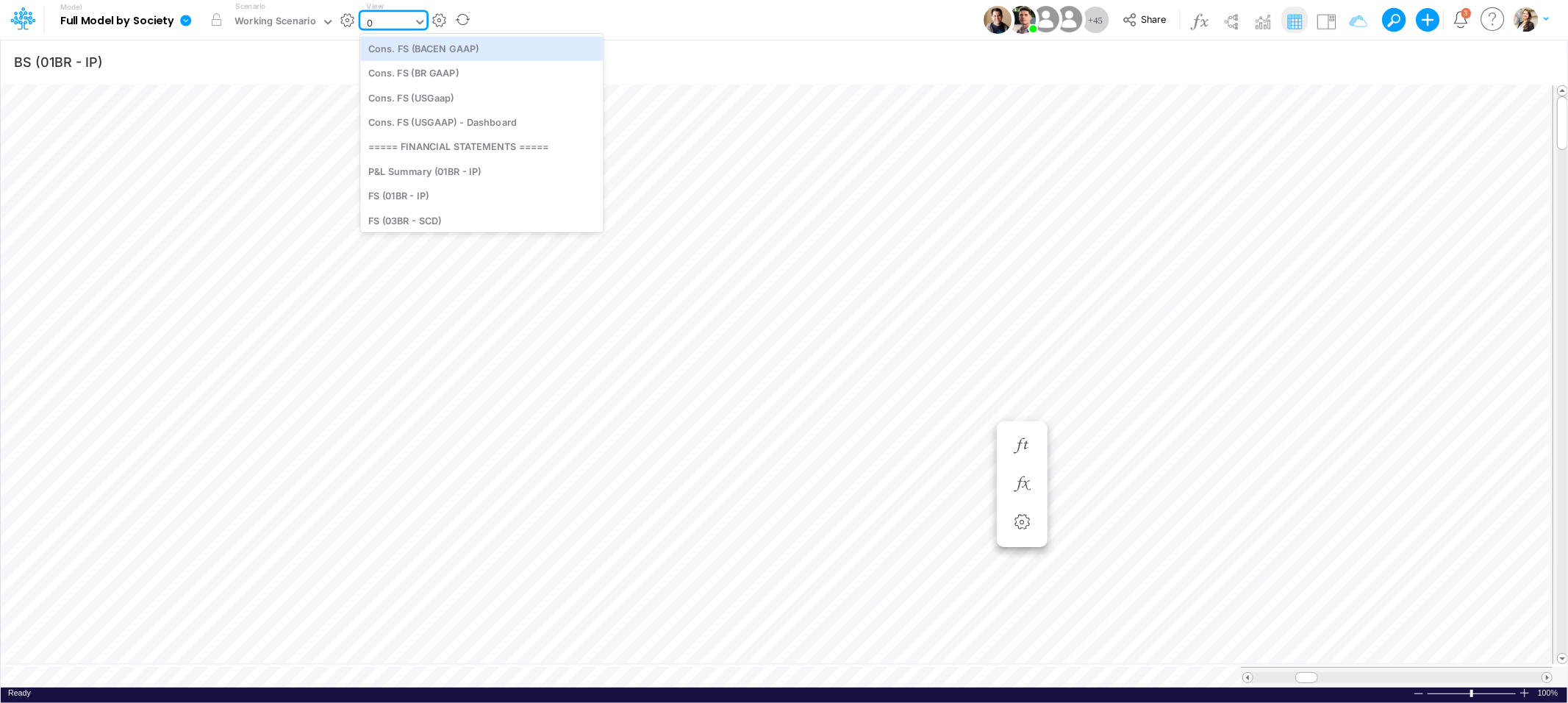
type input "04"
click at [423, 55] on div "FS (04BR - RP DEV)" at bounding box center [460, 48] width 199 height 24
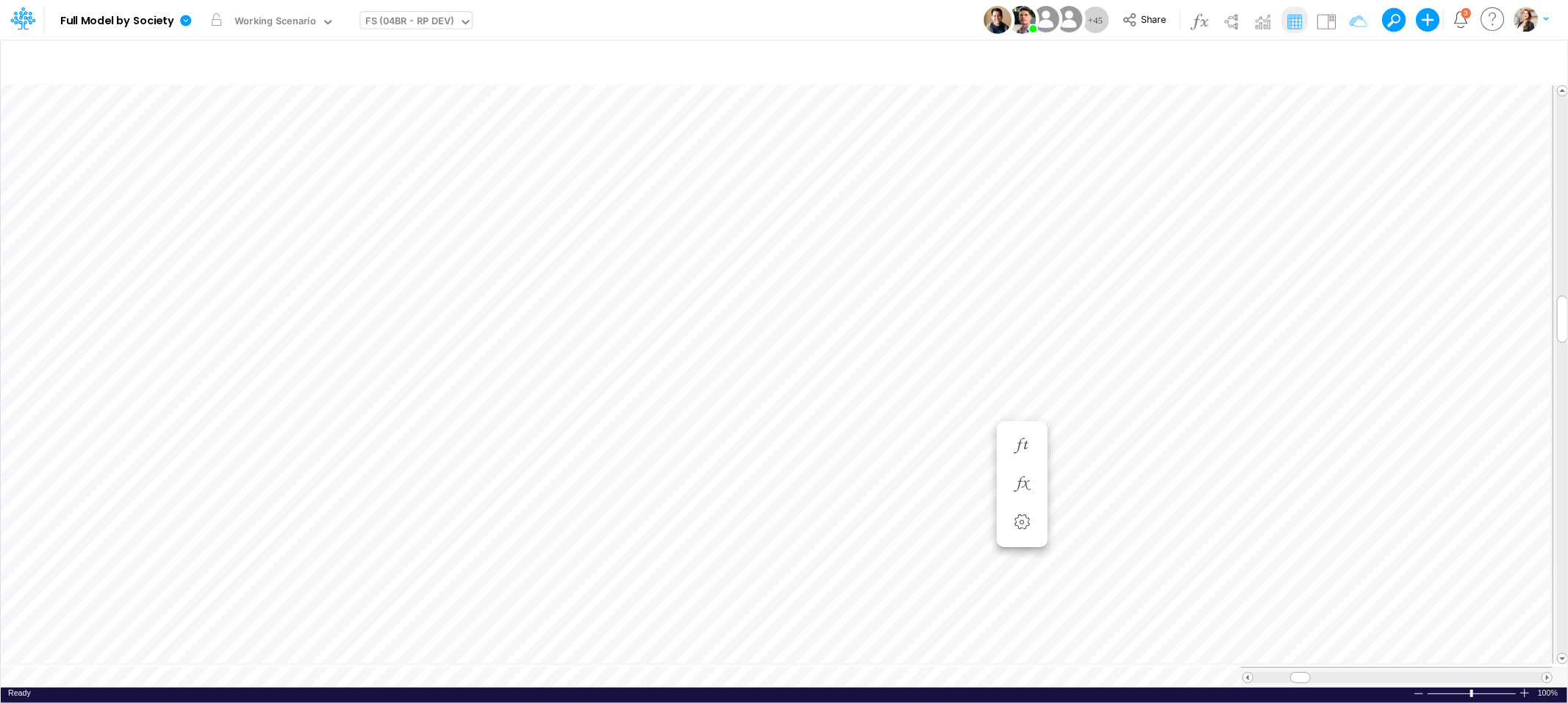
scroll to position [0, 1]
click at [1331, 206] on li "Stock Based compensation =" at bounding box center [1349, 211] width 51 height 39
click at [1344, 209] on icon "button" at bounding box center [1349, 211] width 22 height 16
click at [1262, 248] on icon "button" at bounding box center [1260, 249] width 22 height 16
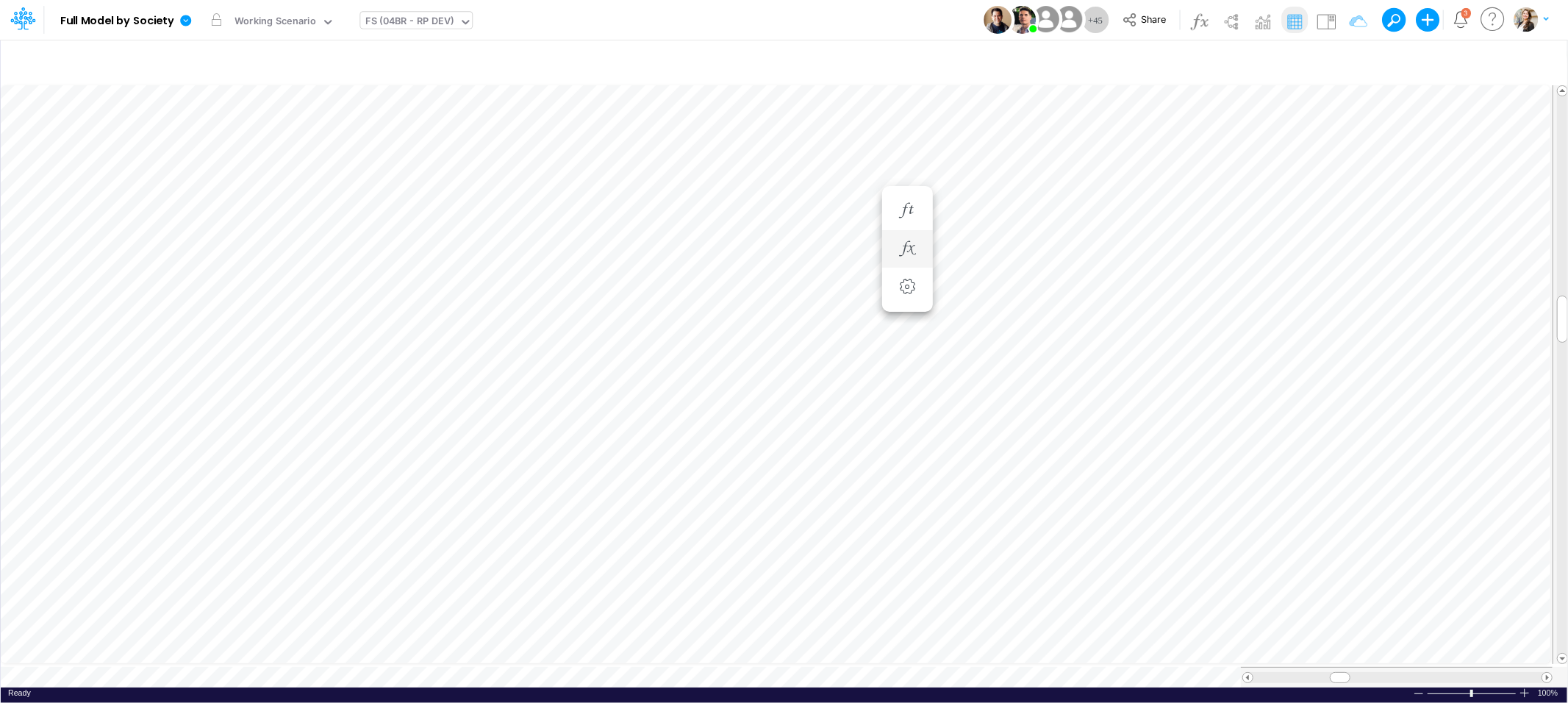
scroll to position [0, 0]
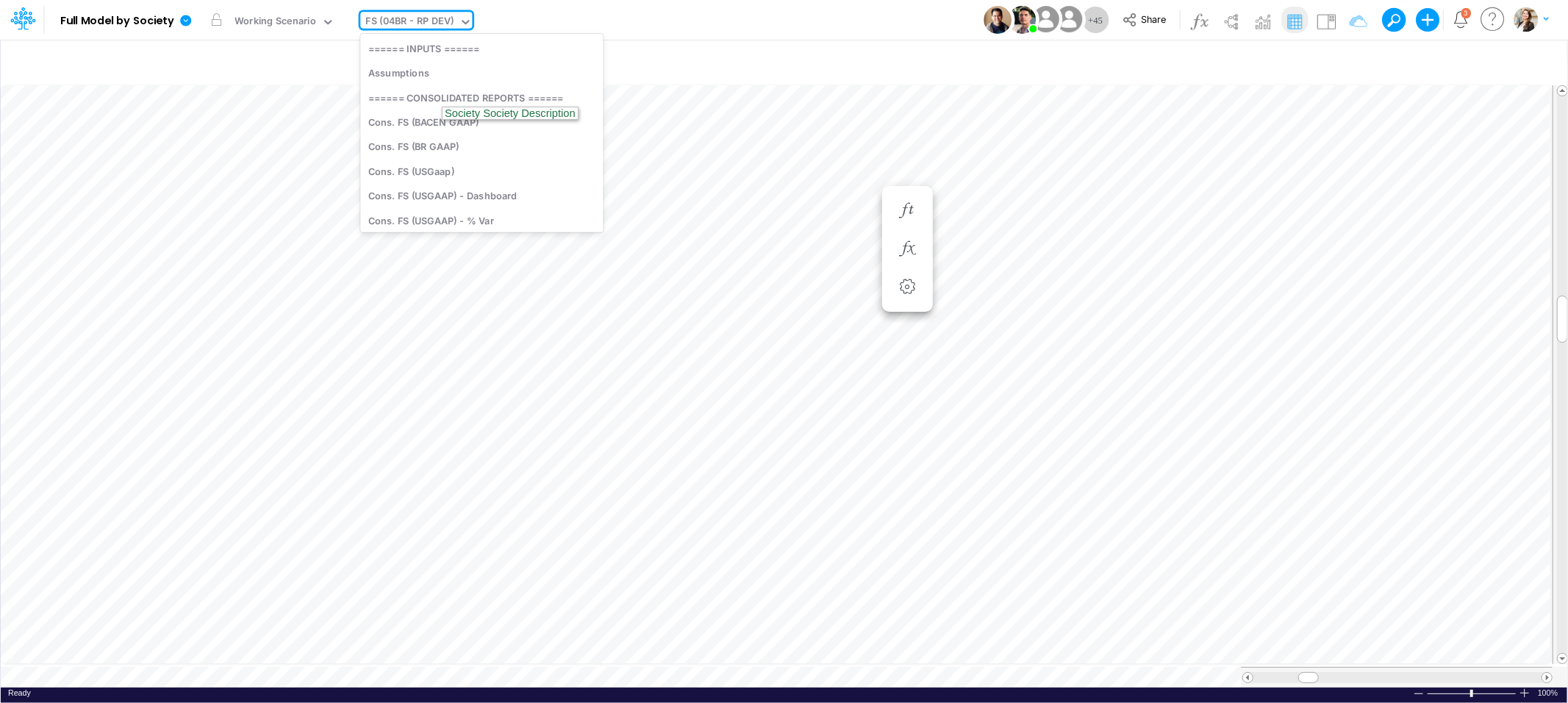
click at [421, 17] on div "FS (04BR - RP DEV)" at bounding box center [410, 22] width 88 height 17
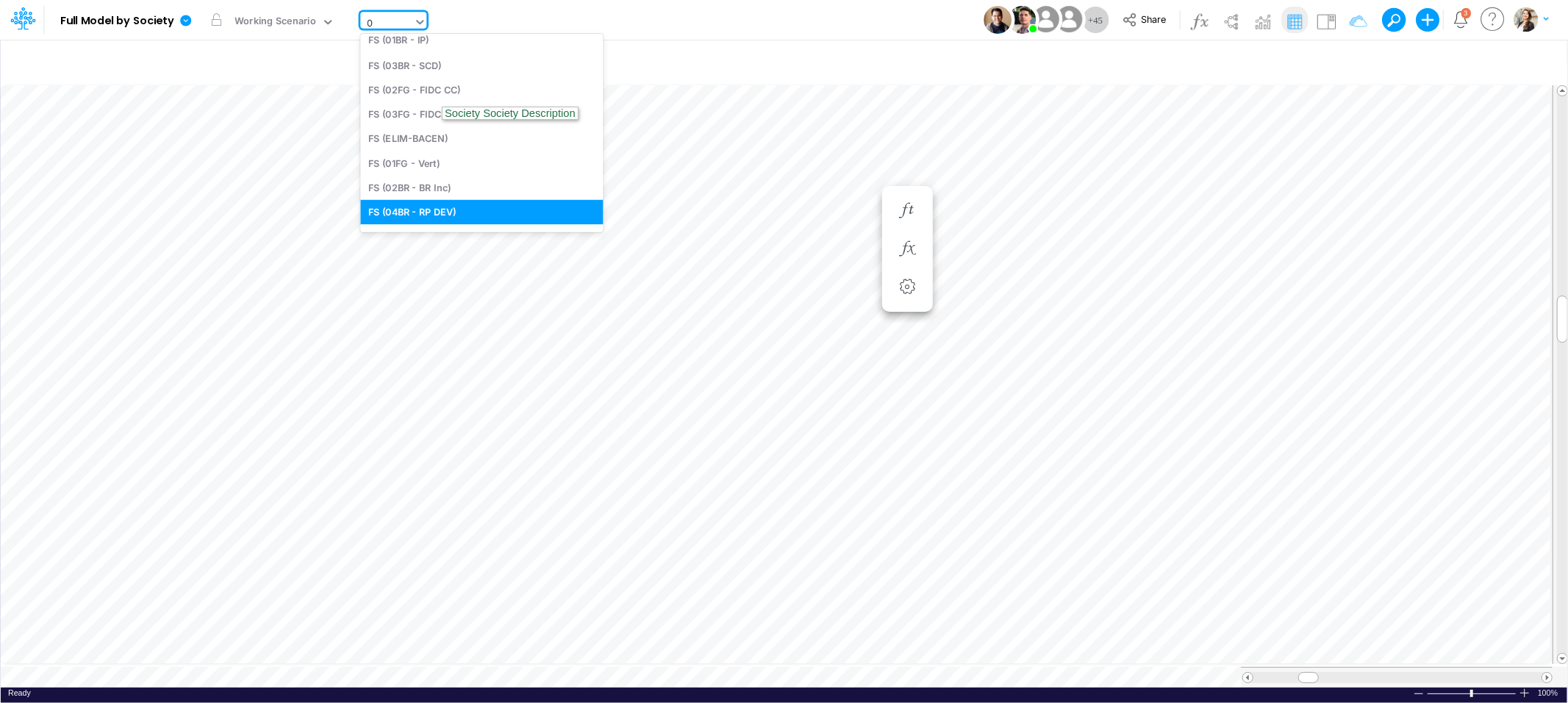
type input "04"
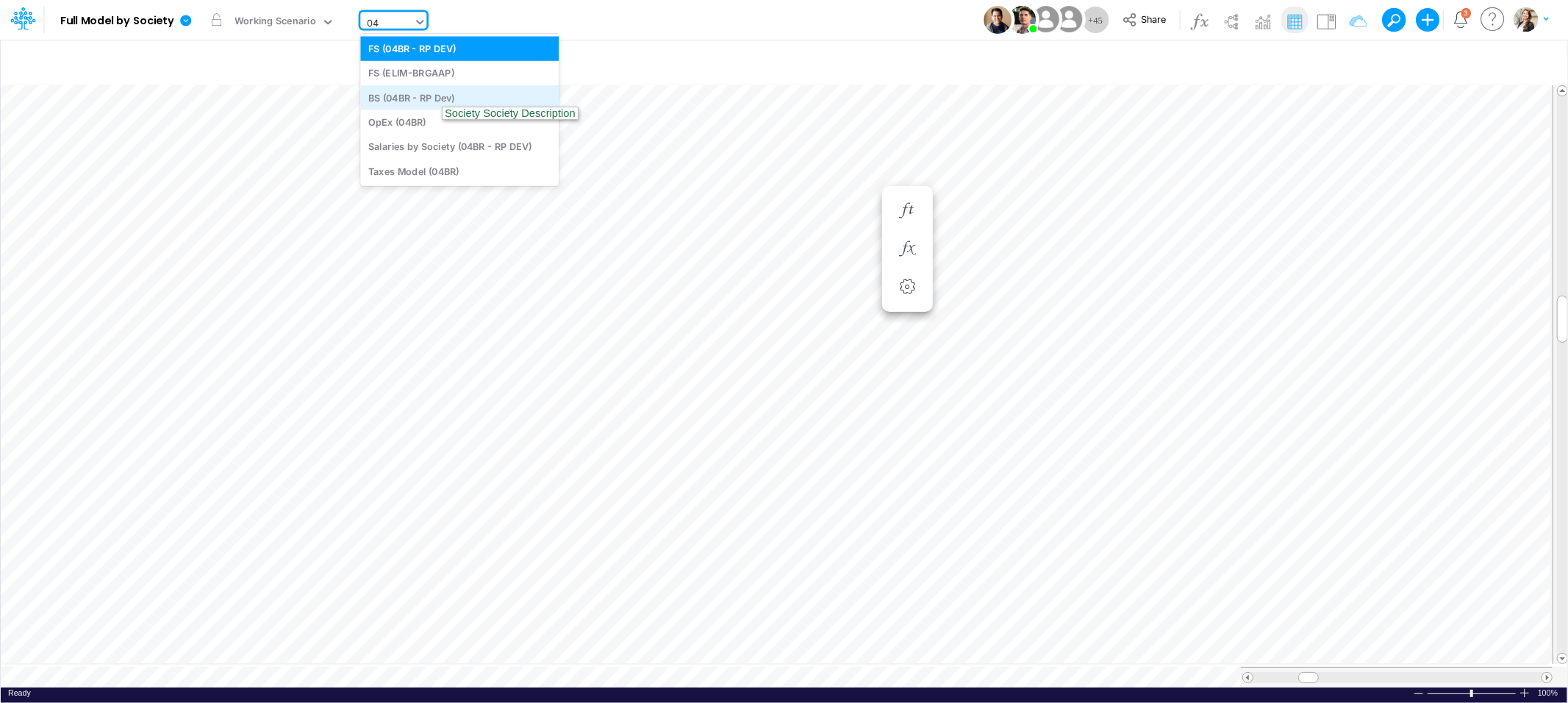
click at [423, 95] on div "BS (04BR - RP Dev)" at bounding box center [460, 97] width 199 height 24
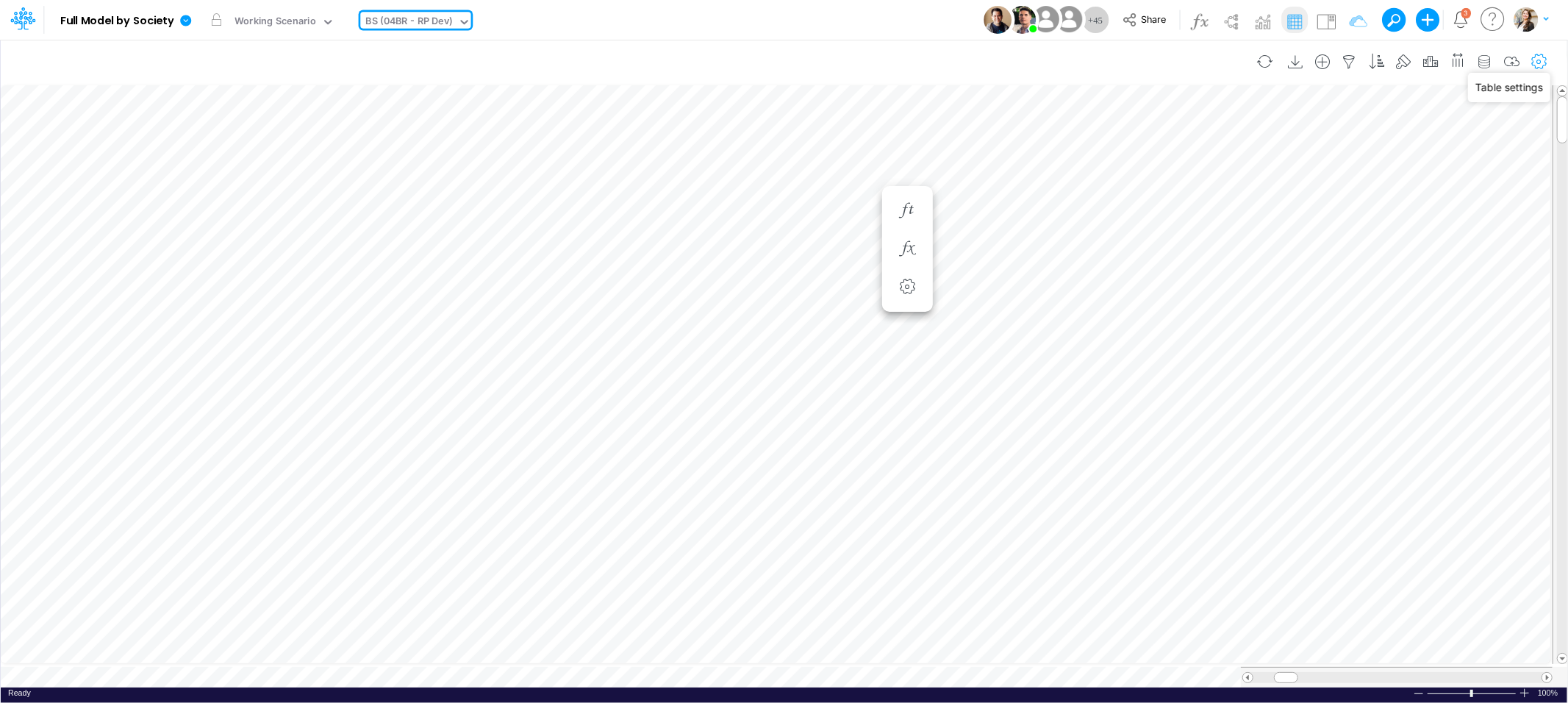
click at [1537, 57] on icon "button" at bounding box center [1539, 63] width 22 height 16
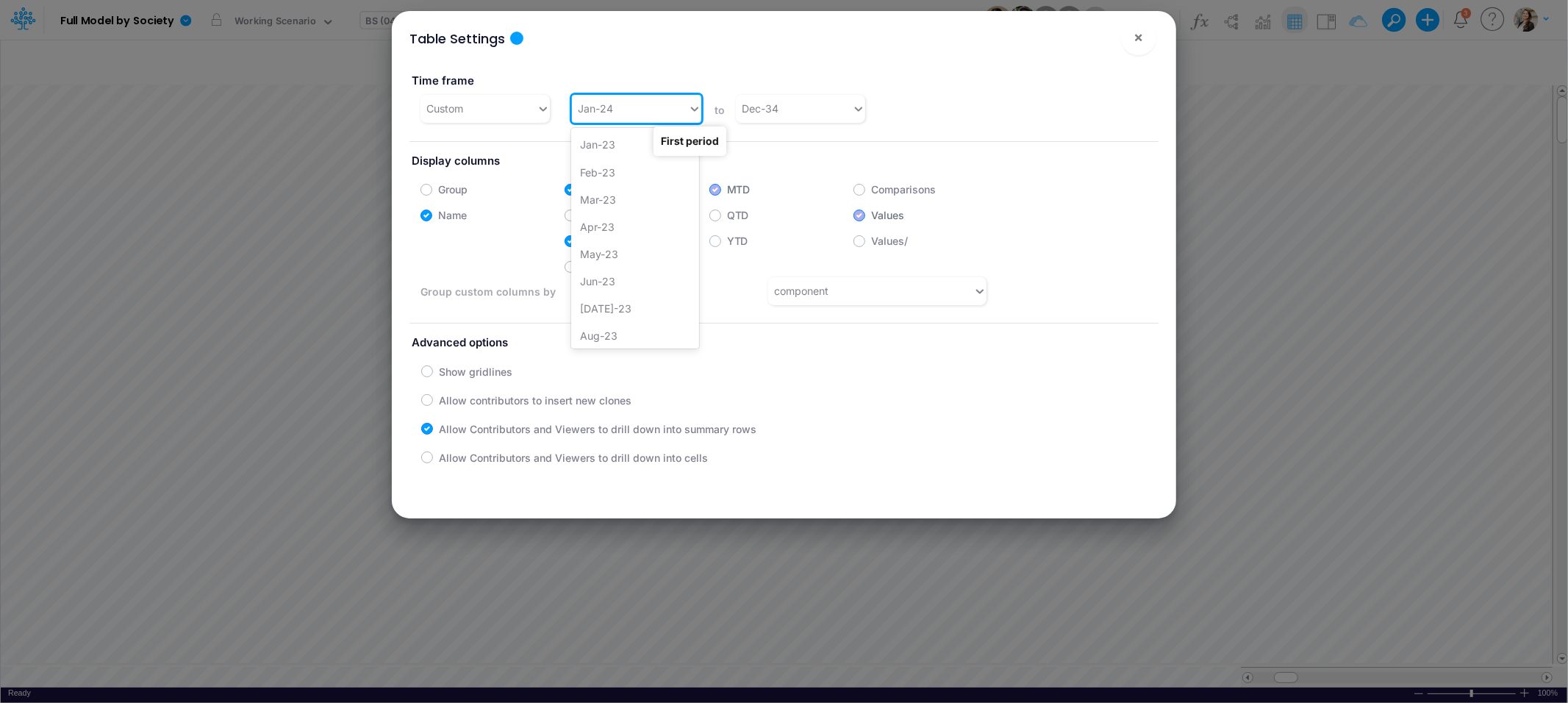
click at [651, 113] on div "Jan-24" at bounding box center [630, 108] width 116 height 24
drag, startPoint x: 633, startPoint y: 330, endPoint x: 690, endPoint y: 302, distance: 63.5
click at [632, 330] on div "Jan-25" at bounding box center [635, 335] width 128 height 27
click at [1137, 41] on span "×" at bounding box center [1139, 37] width 10 height 18
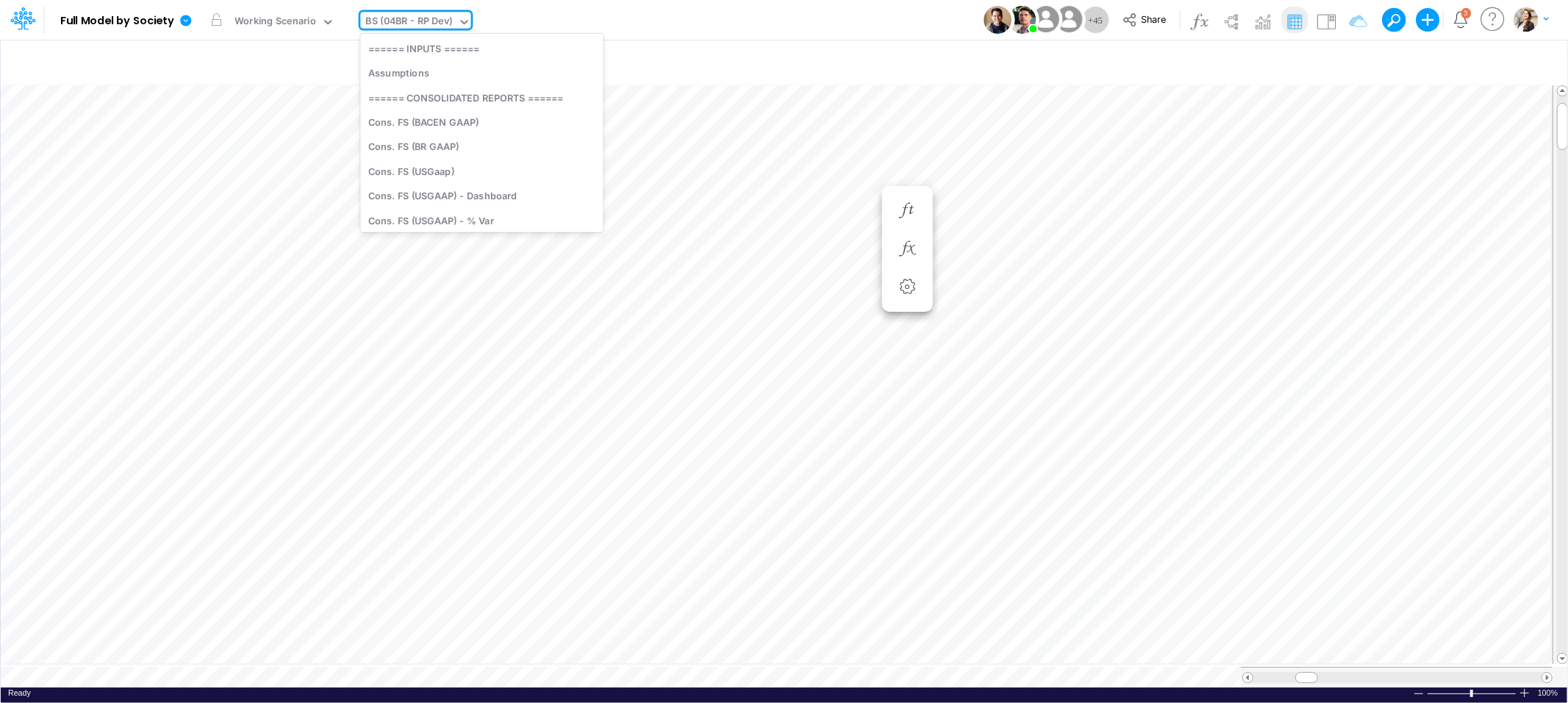
click at [426, 16] on div "BS (04BR - RP Dev)" at bounding box center [409, 22] width 86 height 17
type input "03br"
click at [425, 98] on div "BS (03BR - SCD)" at bounding box center [460, 97] width 199 height 24
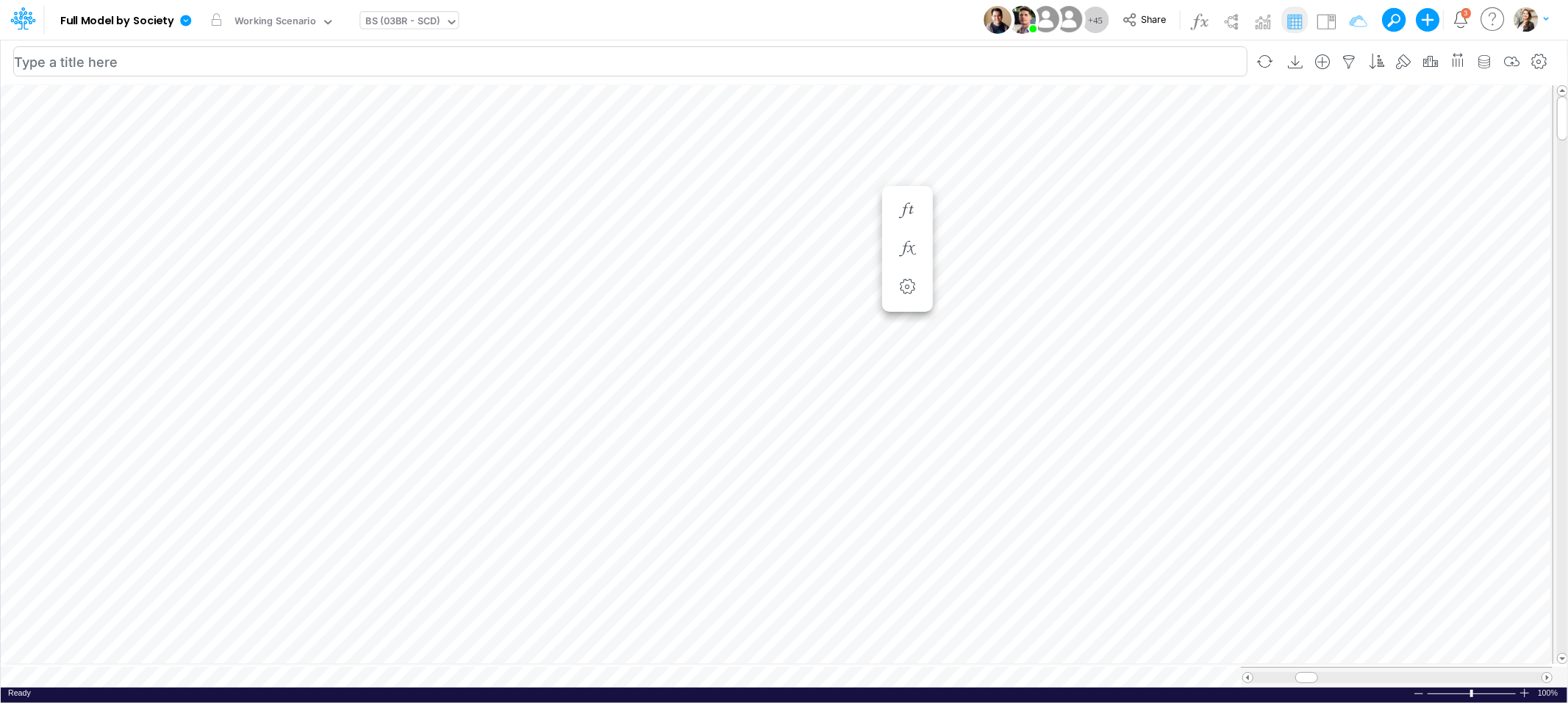
scroll to position [0, 1]
click at [1108, 593] on icon "button" at bounding box center [1101, 593] width 22 height 16
click at [1015, 415] on icon "button" at bounding box center [1022, 417] width 22 height 16
click at [375, 21] on div "BS (03BR - SCD)" at bounding box center [403, 22] width 74 height 17
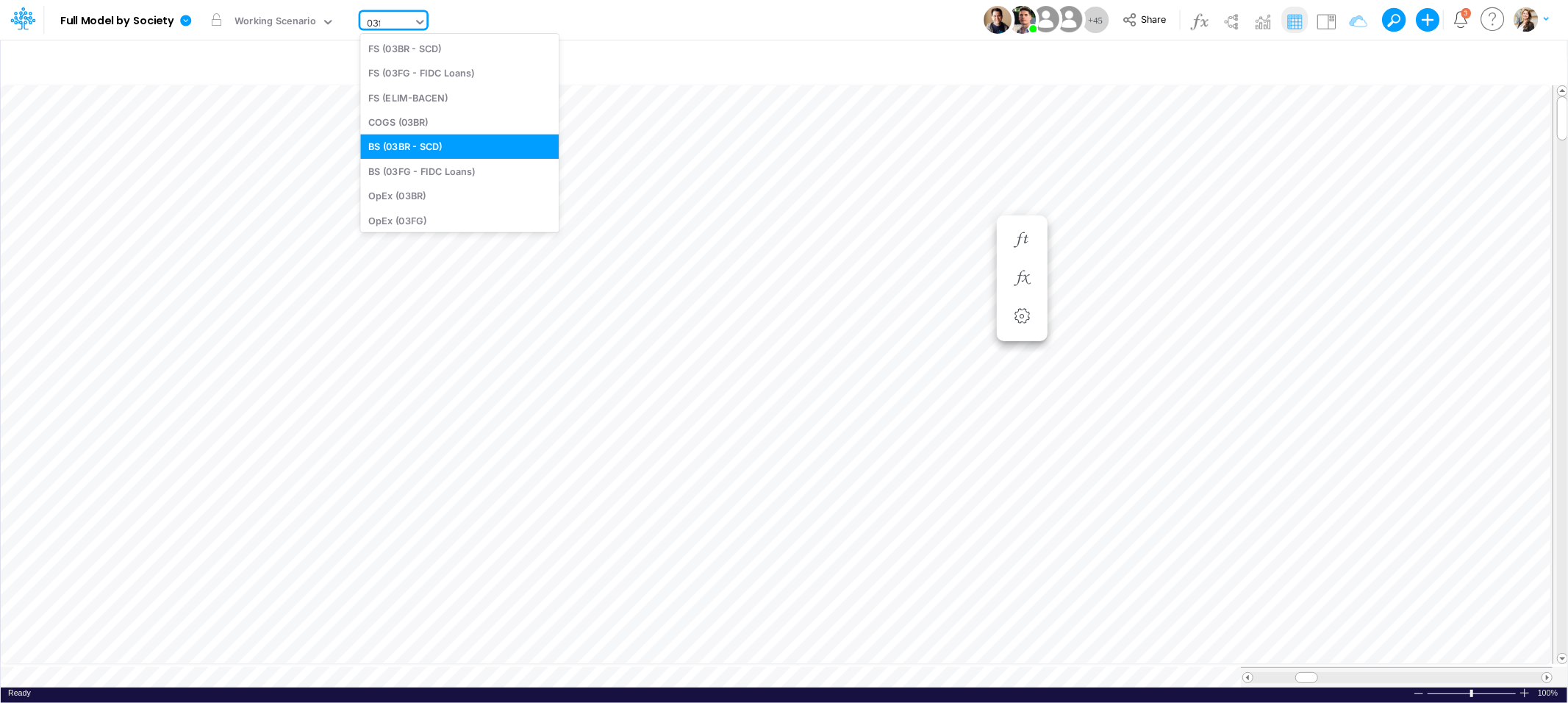
type input "03fg"
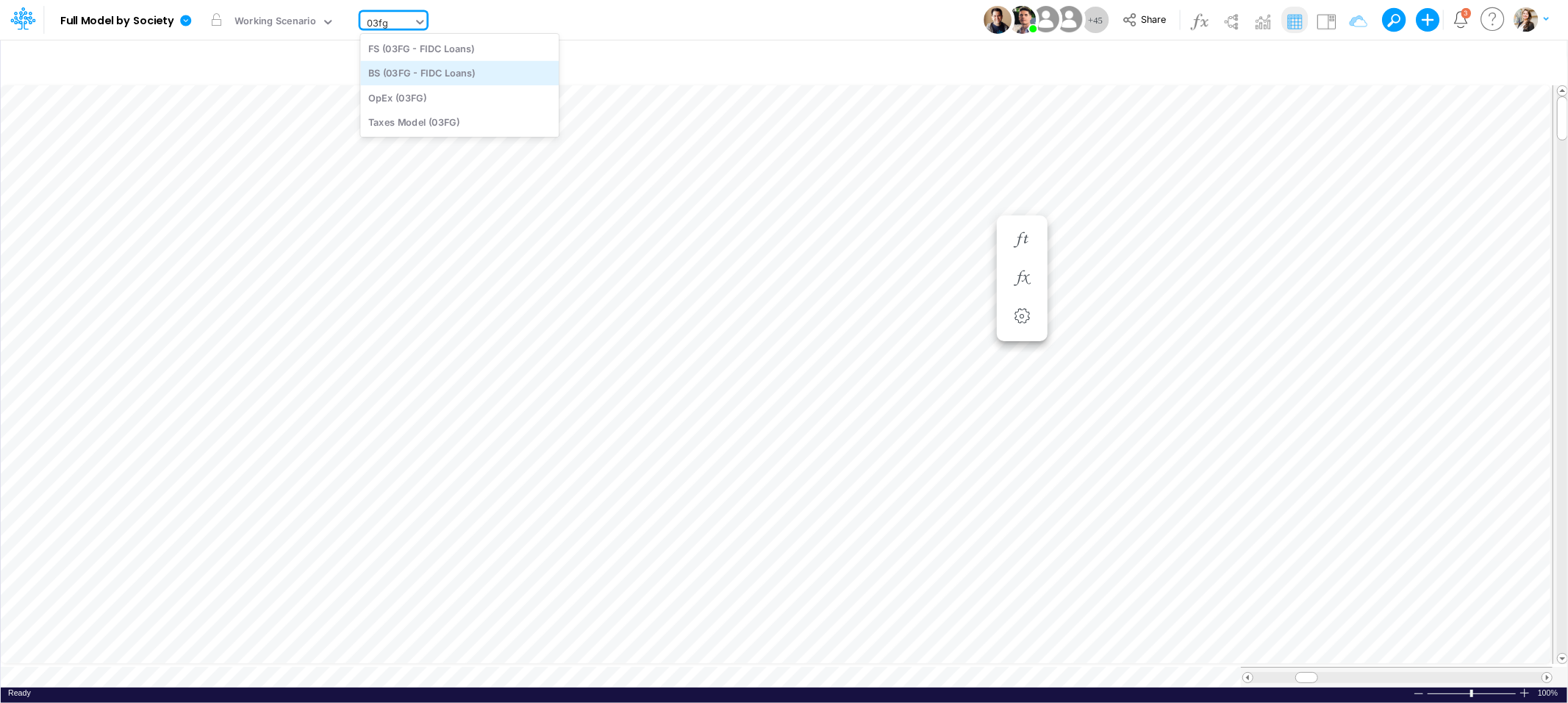
click at [449, 75] on div "BS (03FG - FIDC Loans)" at bounding box center [460, 72] width 199 height 24
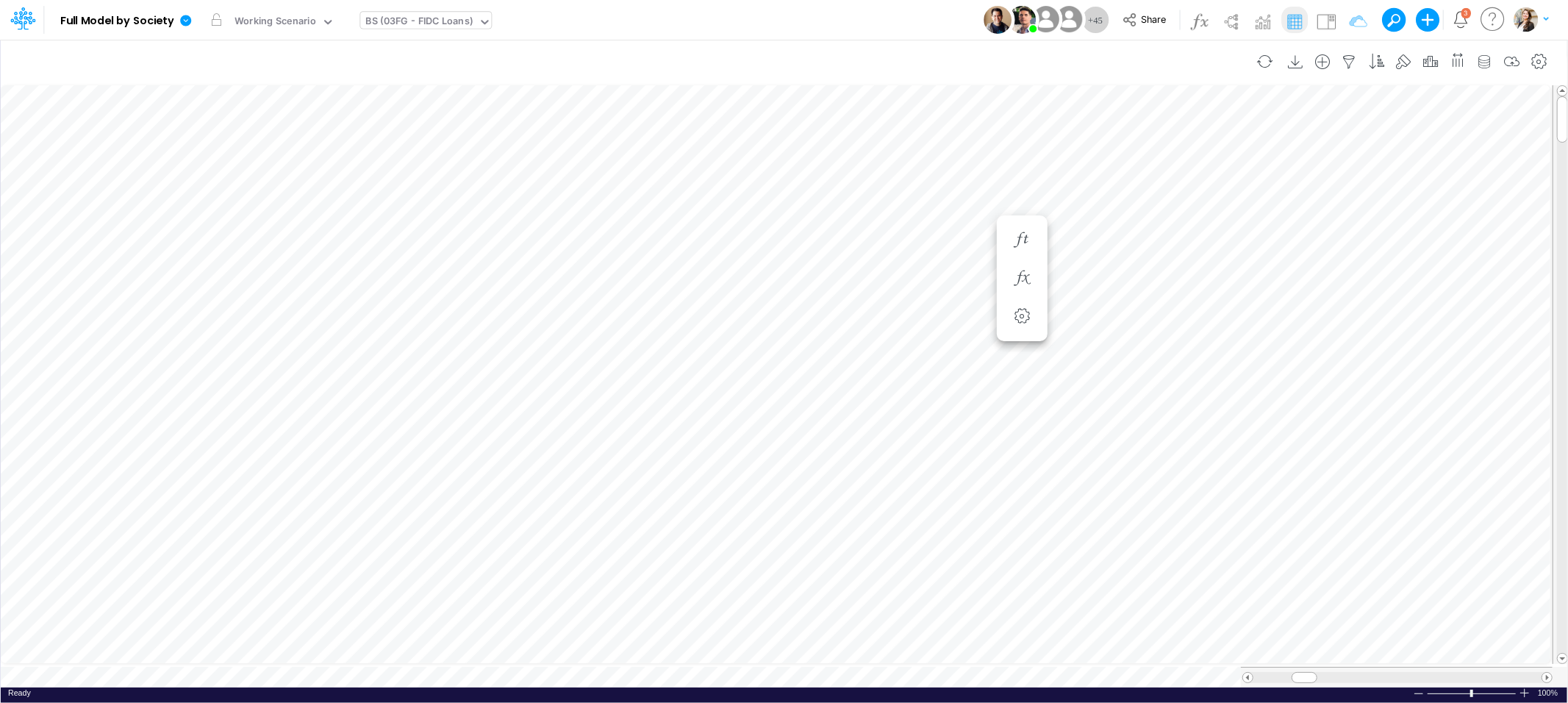
scroll to position [0, 1]
click at [1261, 409] on icon "button" at bounding box center [1260, 417] width 22 height 16
click at [1335, 415] on icon "button" at bounding box center [1340, 417] width 22 height 16
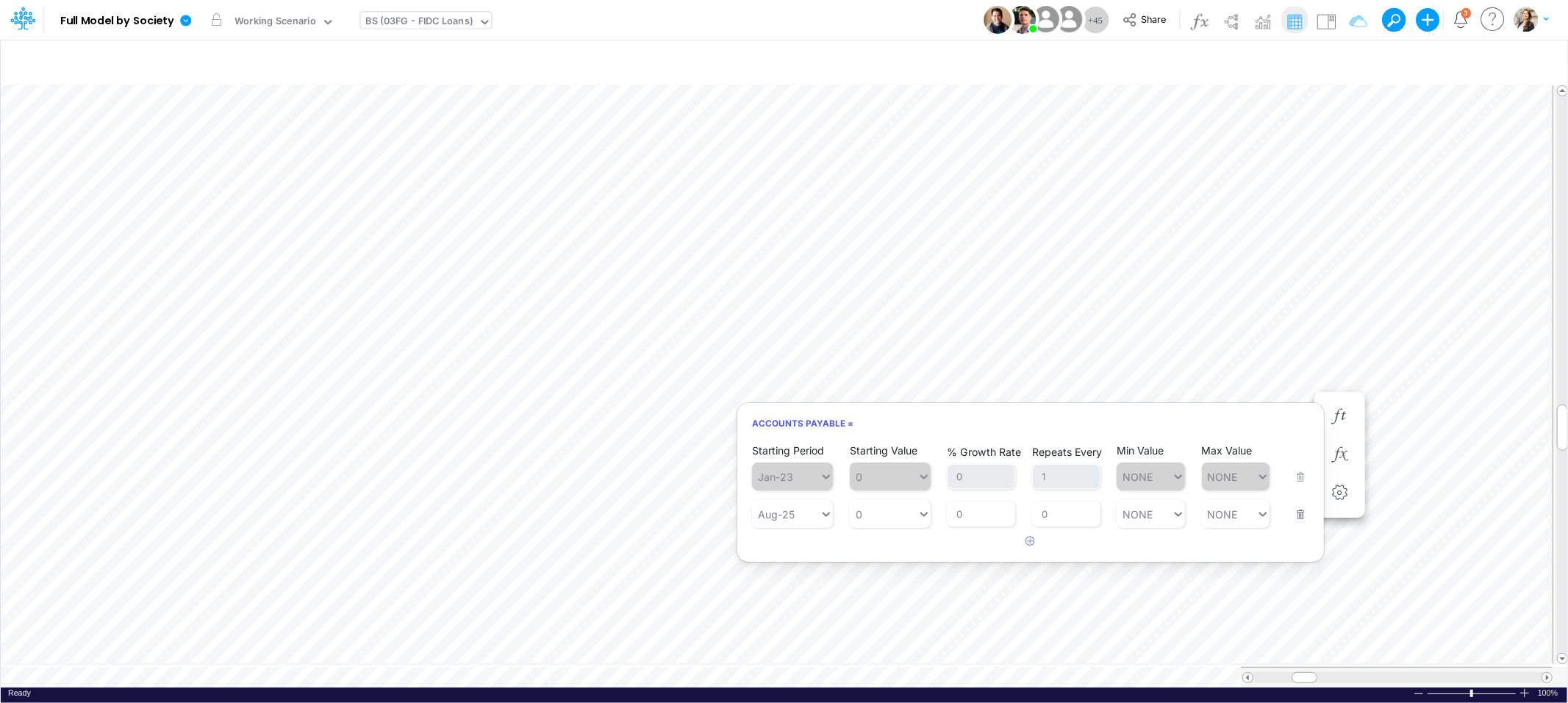
click at [1300, 516] on button "button" at bounding box center [1296, 505] width 19 height 40
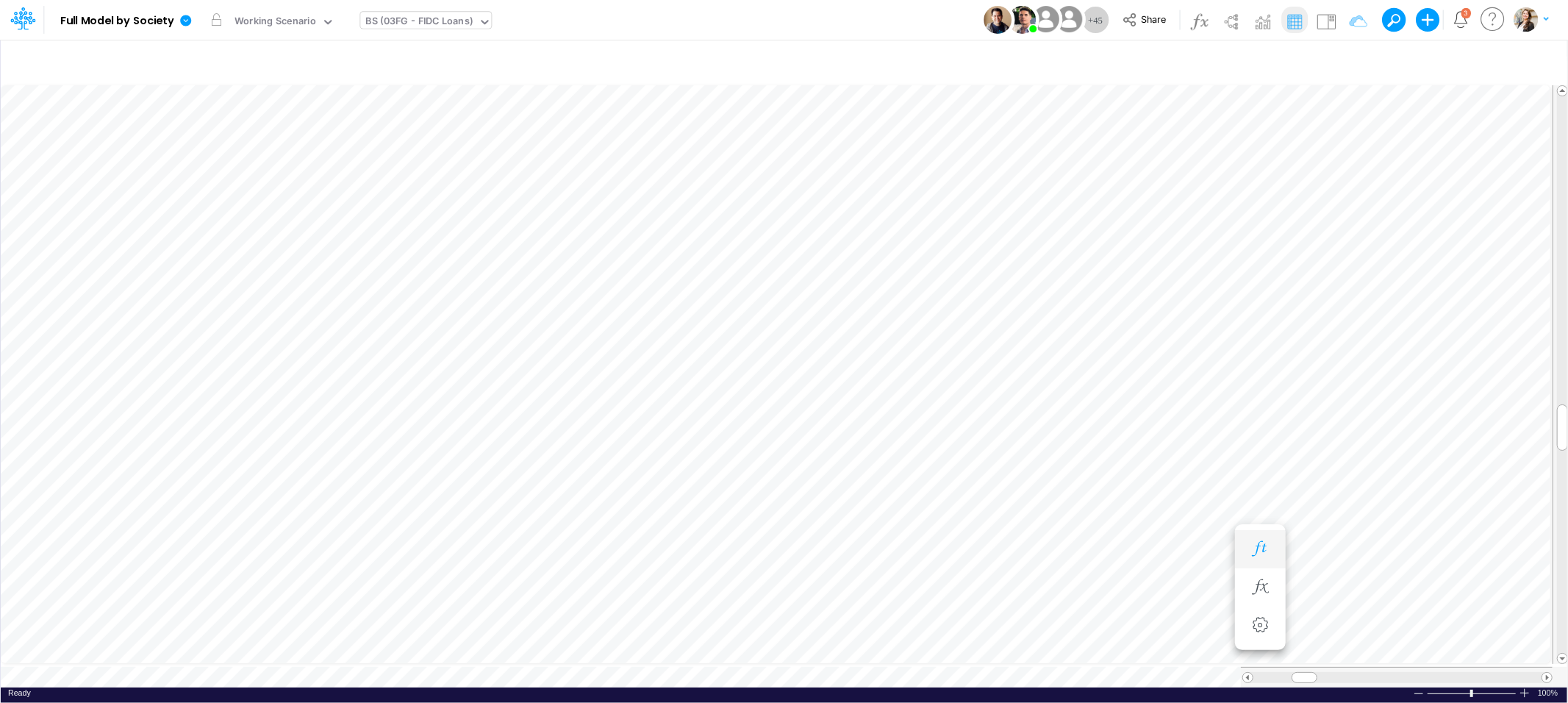
click at [1254, 545] on icon "button" at bounding box center [1260, 549] width 22 height 16
click at [1264, 548] on icon "button" at bounding box center [1260, 549] width 22 height 16
click at [1260, 412] on icon "button" at bounding box center [1260, 417] width 22 height 16
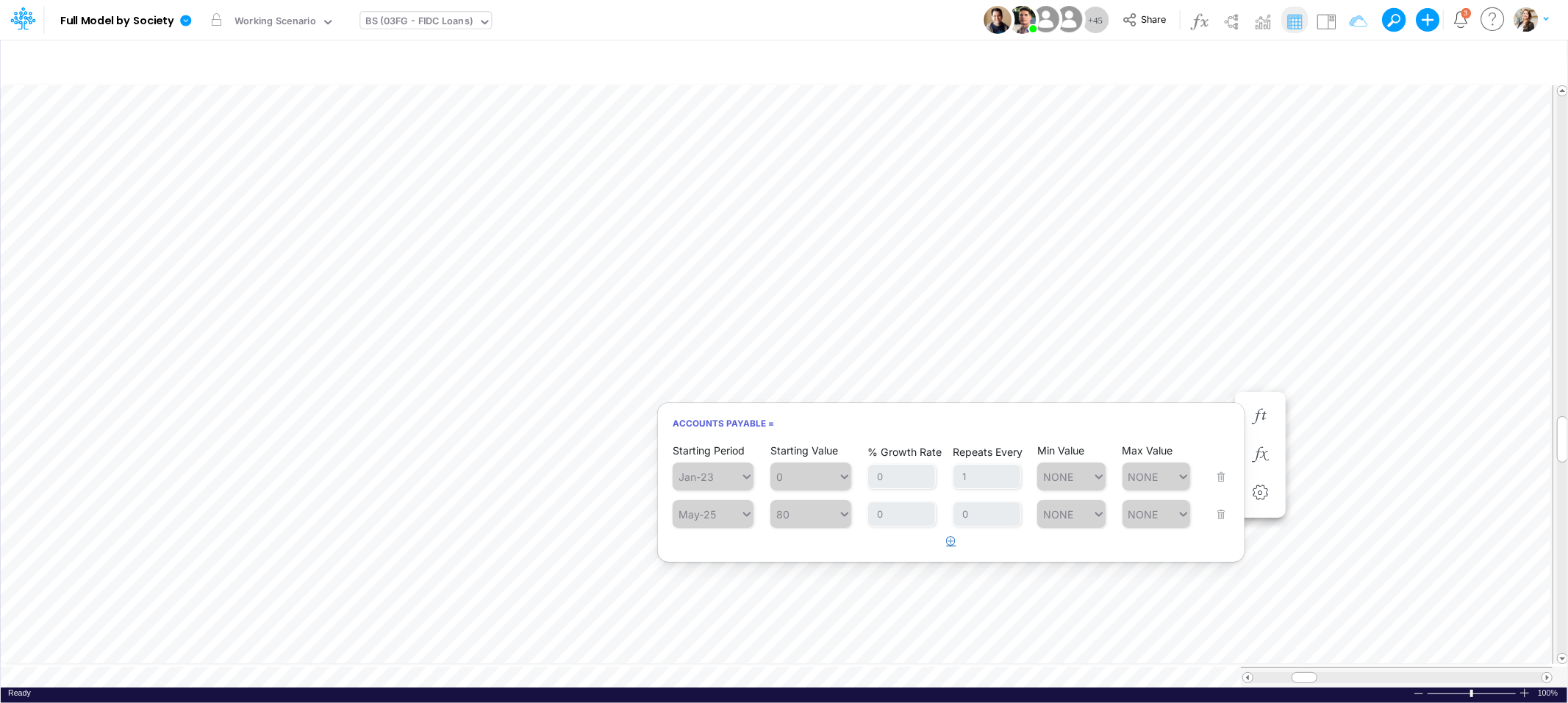
click at [948, 542] on icon "button" at bounding box center [952, 541] width 10 height 10
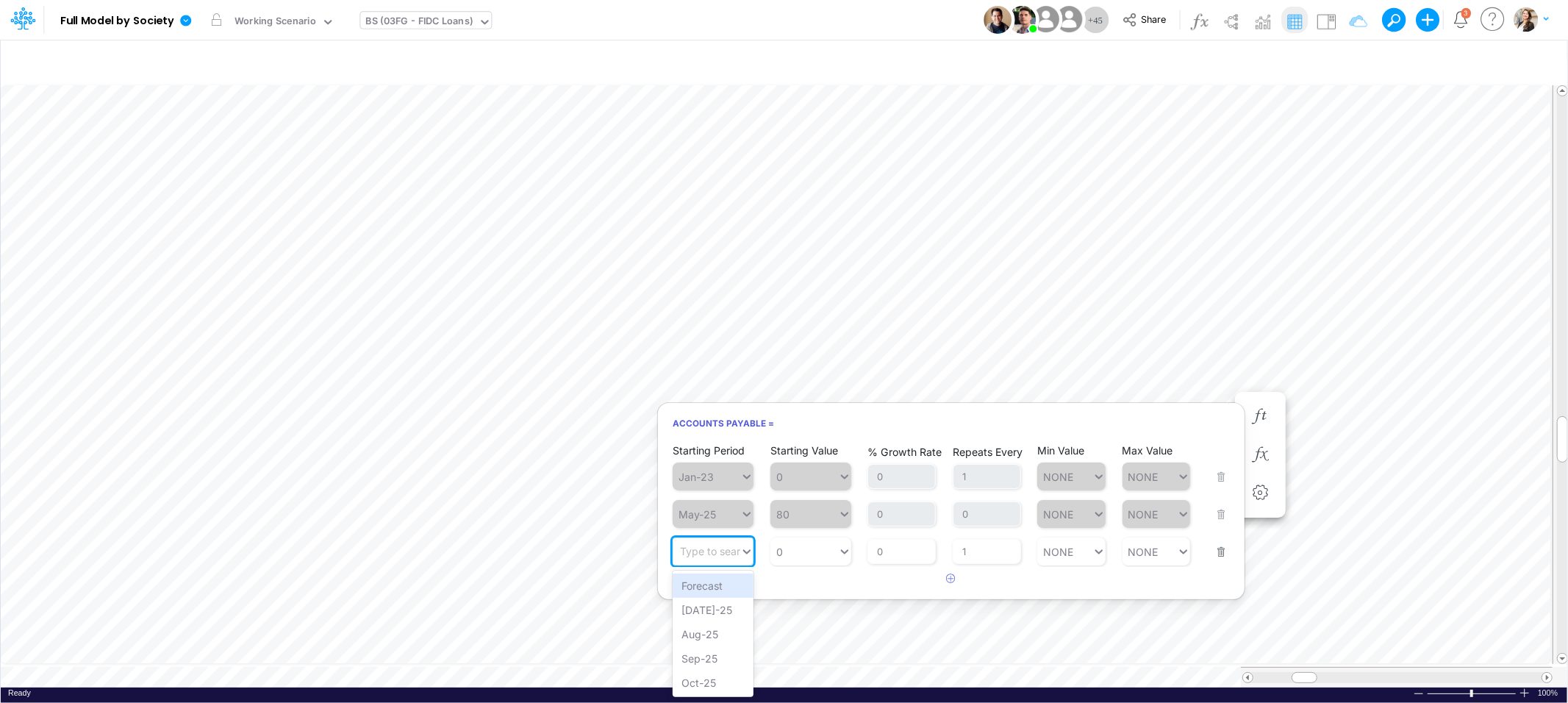
click at [713, 554] on div "Type to search..." at bounding box center [720, 551] width 80 height 13
click at [712, 582] on div "Forecast" at bounding box center [712, 586] width 80 height 24
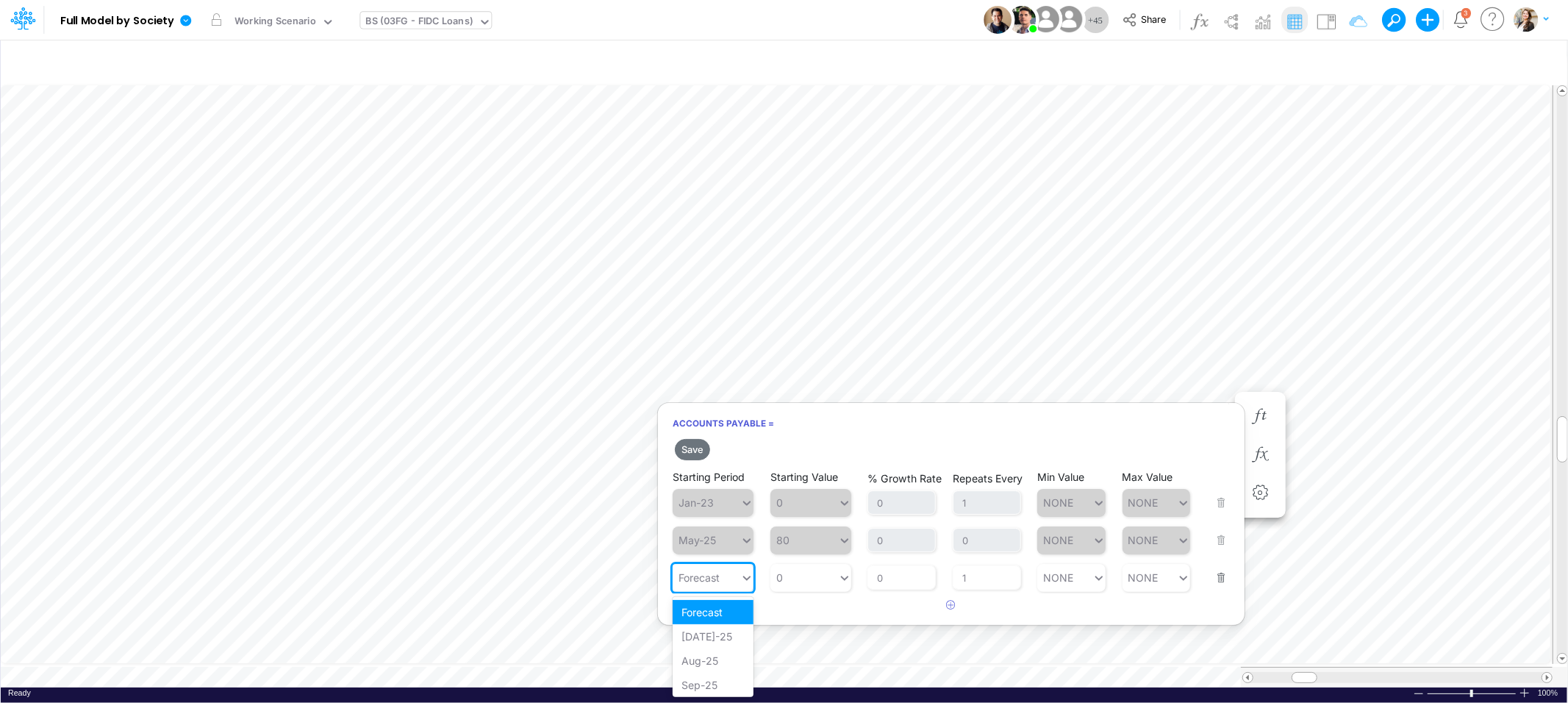
click at [730, 576] on div "Forecast" at bounding box center [706, 577] width 68 height 21
type input "0"
click at [803, 575] on div "0 0" at bounding box center [804, 577] width 68 height 21
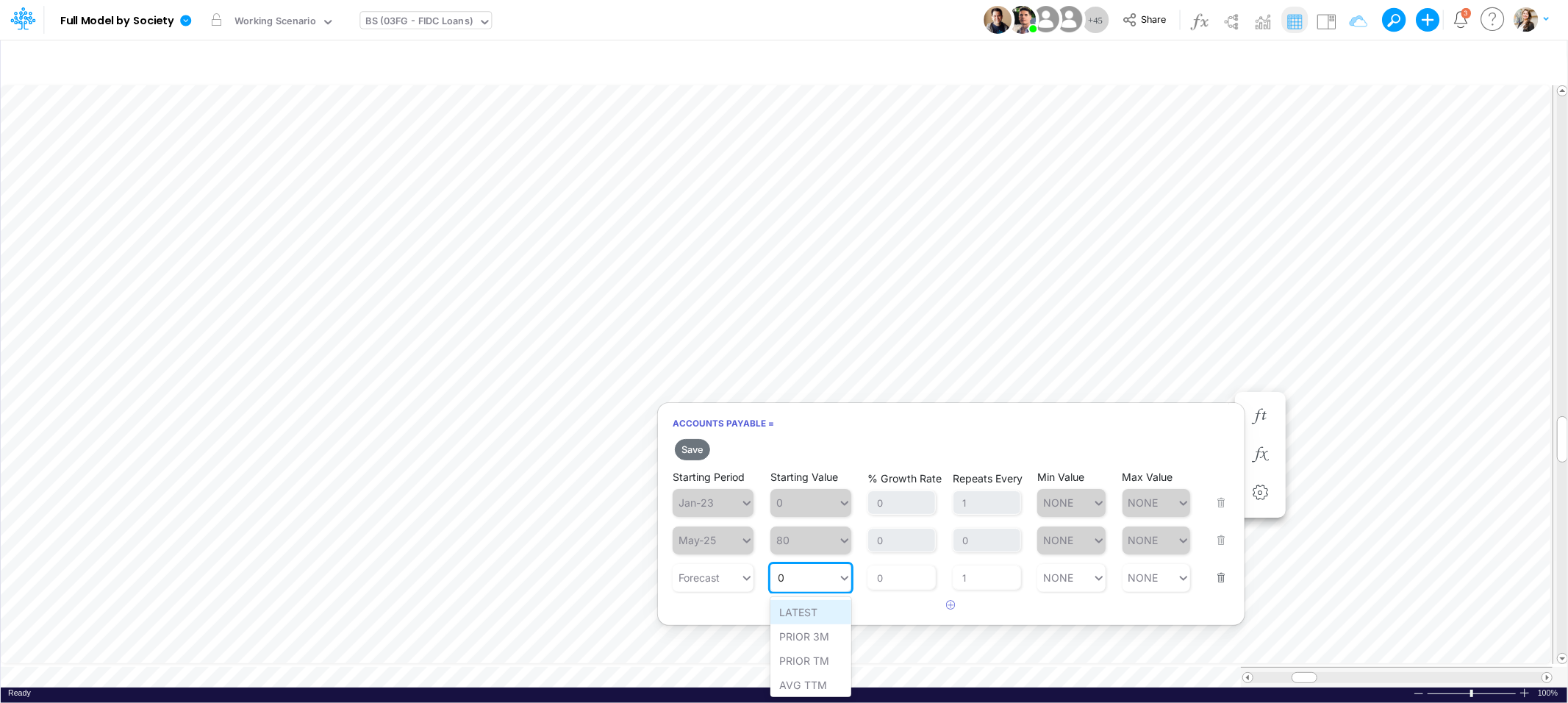
click at [795, 614] on div "LATEST" at bounding box center [810, 612] width 80 height 24
click at [692, 449] on button "Save" at bounding box center [693, 449] width 36 height 21
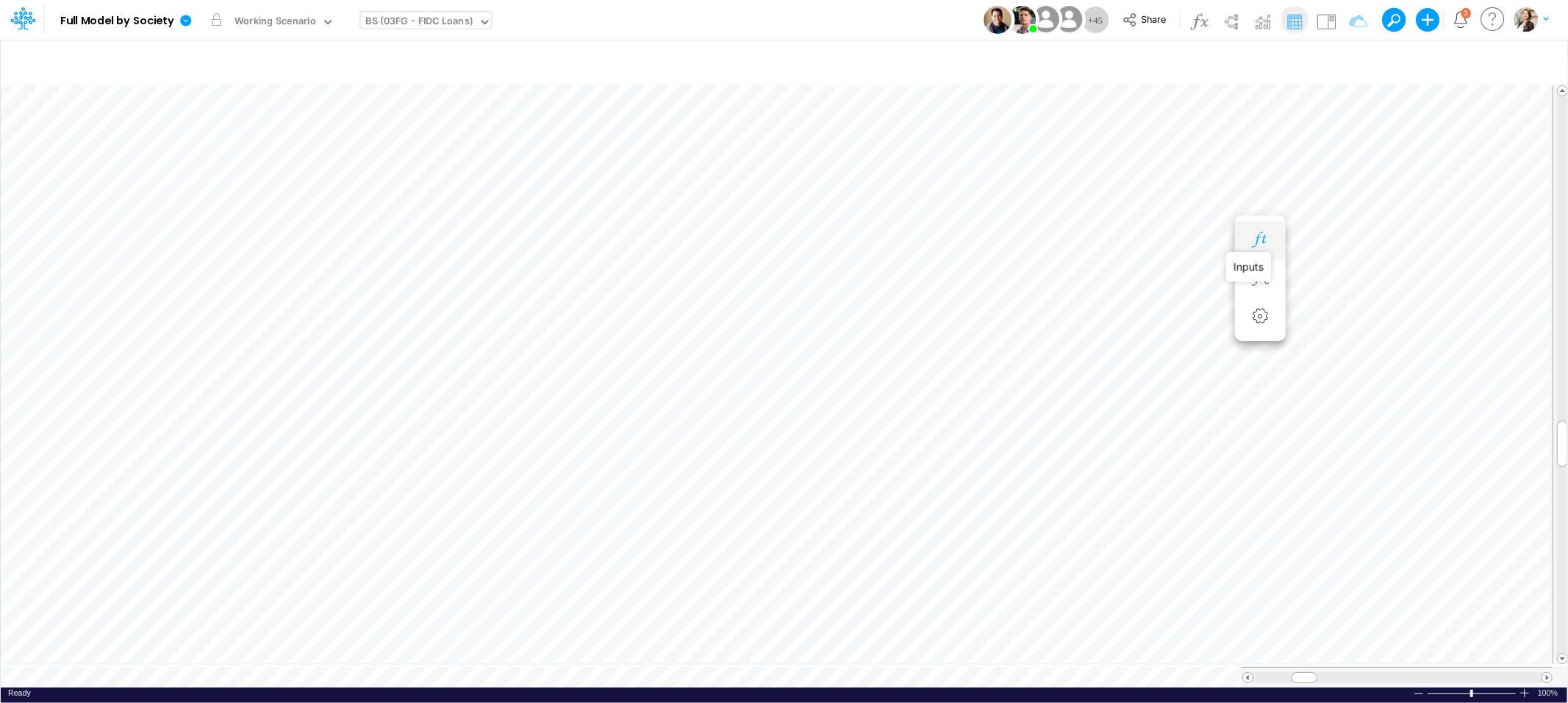
click at [1269, 247] on body "Model Full Model by Society Edit model settings Duplicate Import QuickBooks Qui…" at bounding box center [784, 352] width 1568 height 703
click at [1265, 243] on icon "button" at bounding box center [1260, 240] width 22 height 16
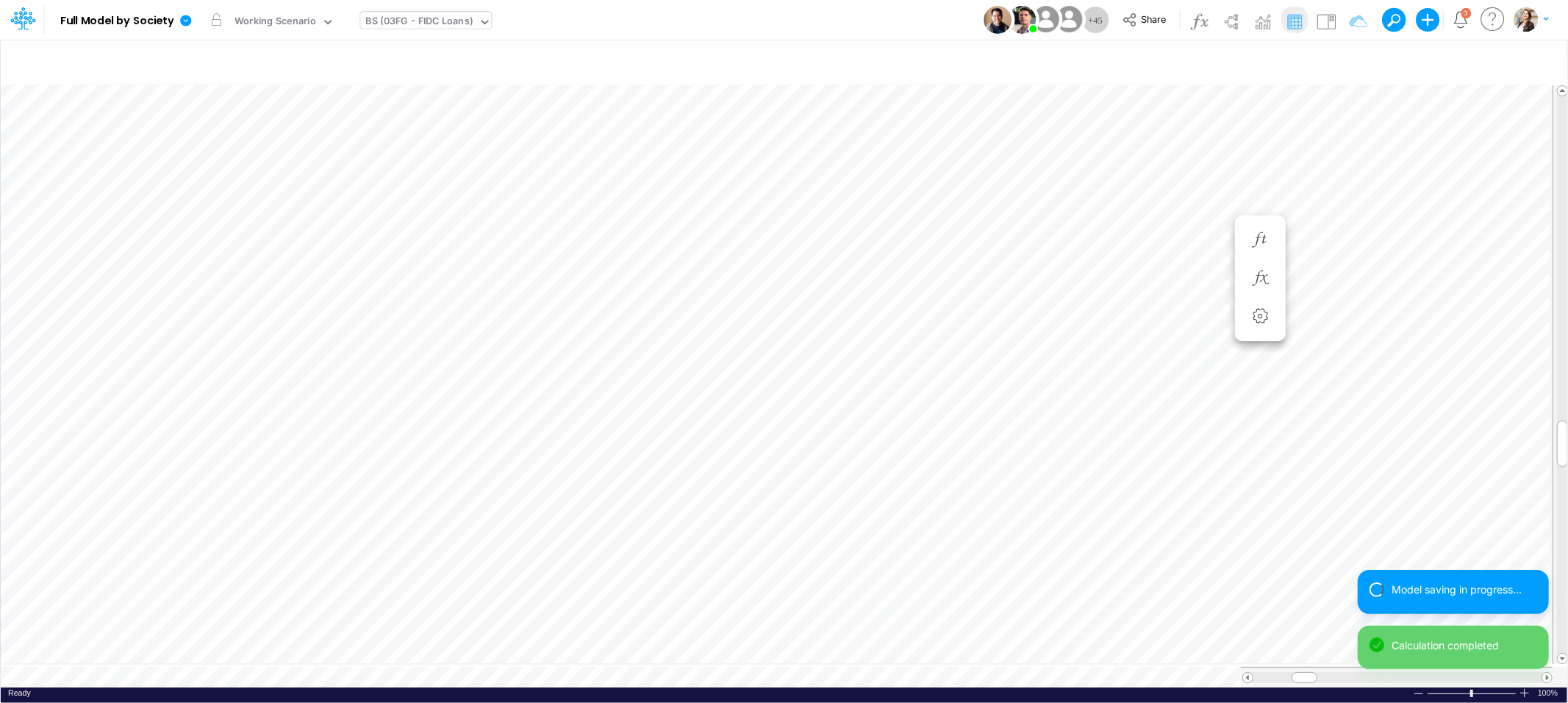
scroll to position [0, 1]
click at [1265, 390] on icon "button" at bounding box center [1260, 387] width 22 height 16
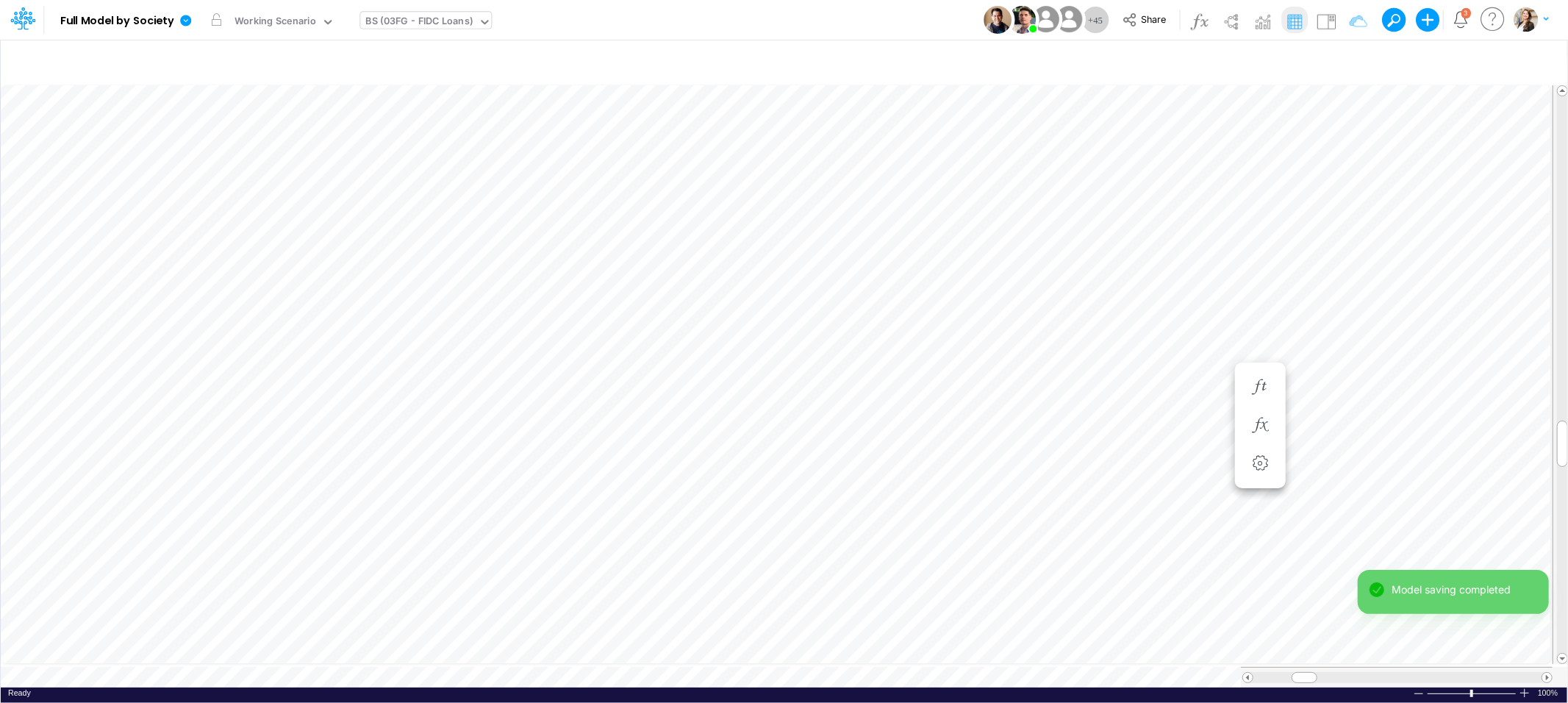
scroll to position [0, 1]
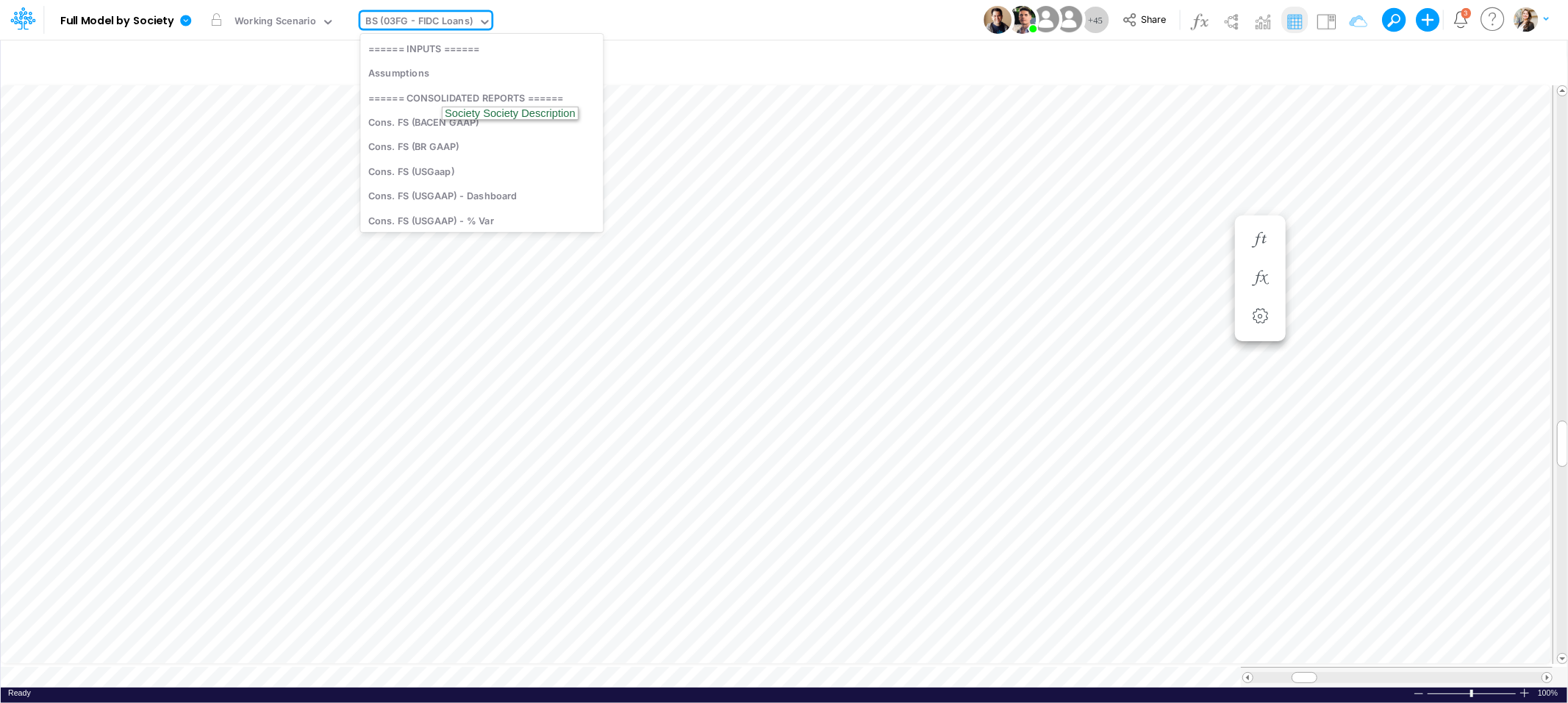
click at [423, 22] on div "BS (03FG - FIDC Loans)" at bounding box center [420, 22] width 107 height 17
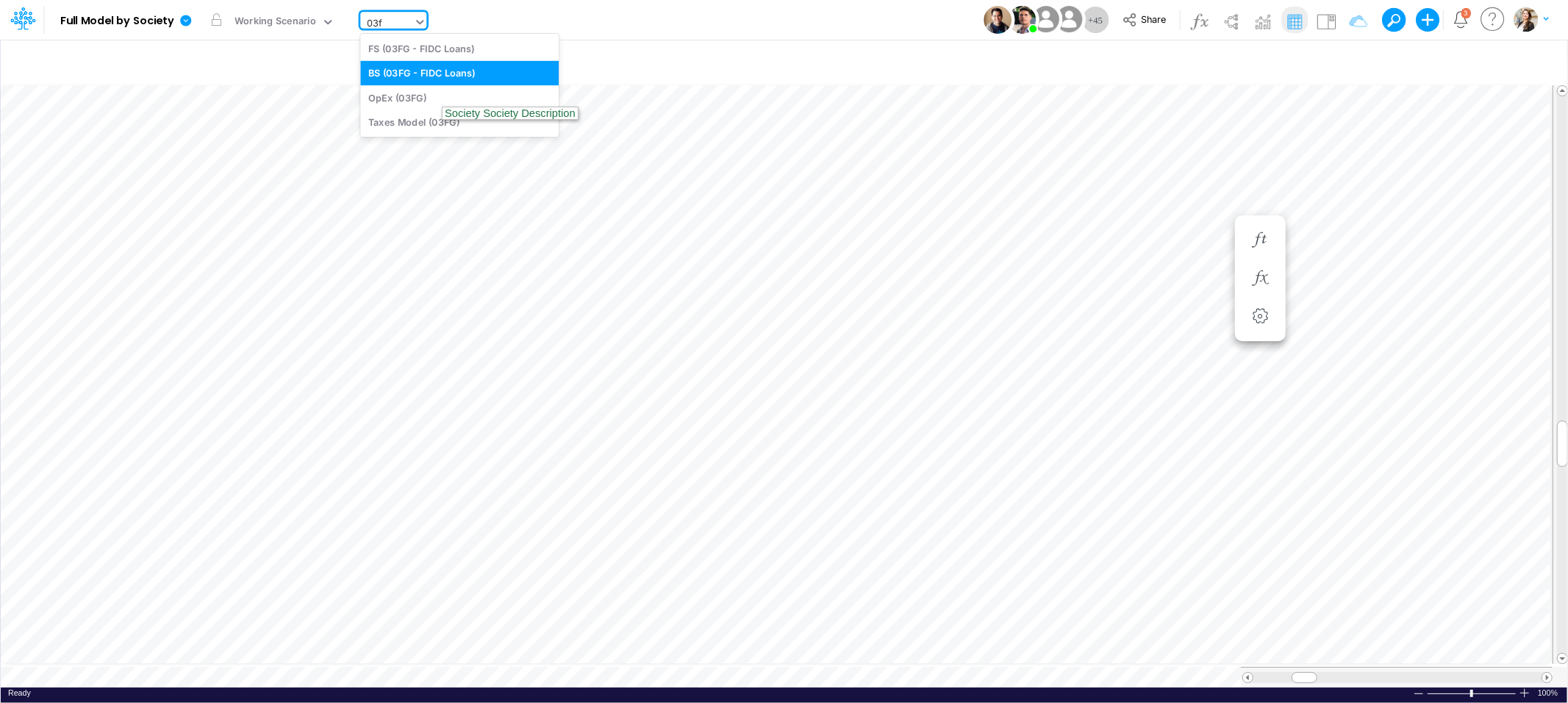
type input "03fg"
click at [429, 48] on div "FS (03FG - FIDC Loans)" at bounding box center [460, 48] width 199 height 24
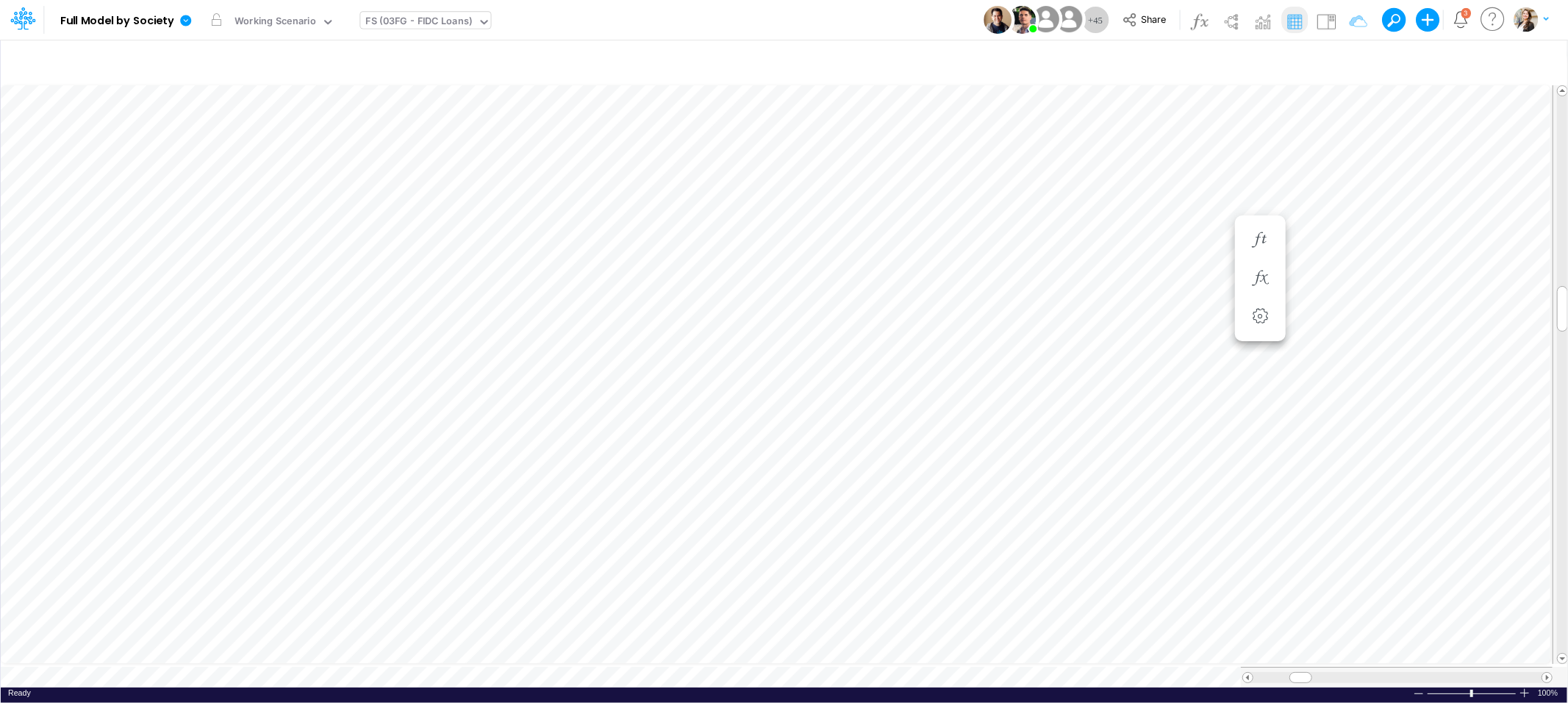
scroll to position [0, 1]
click at [665, 651] on span "Close" at bounding box center [677, 654] width 41 height 13
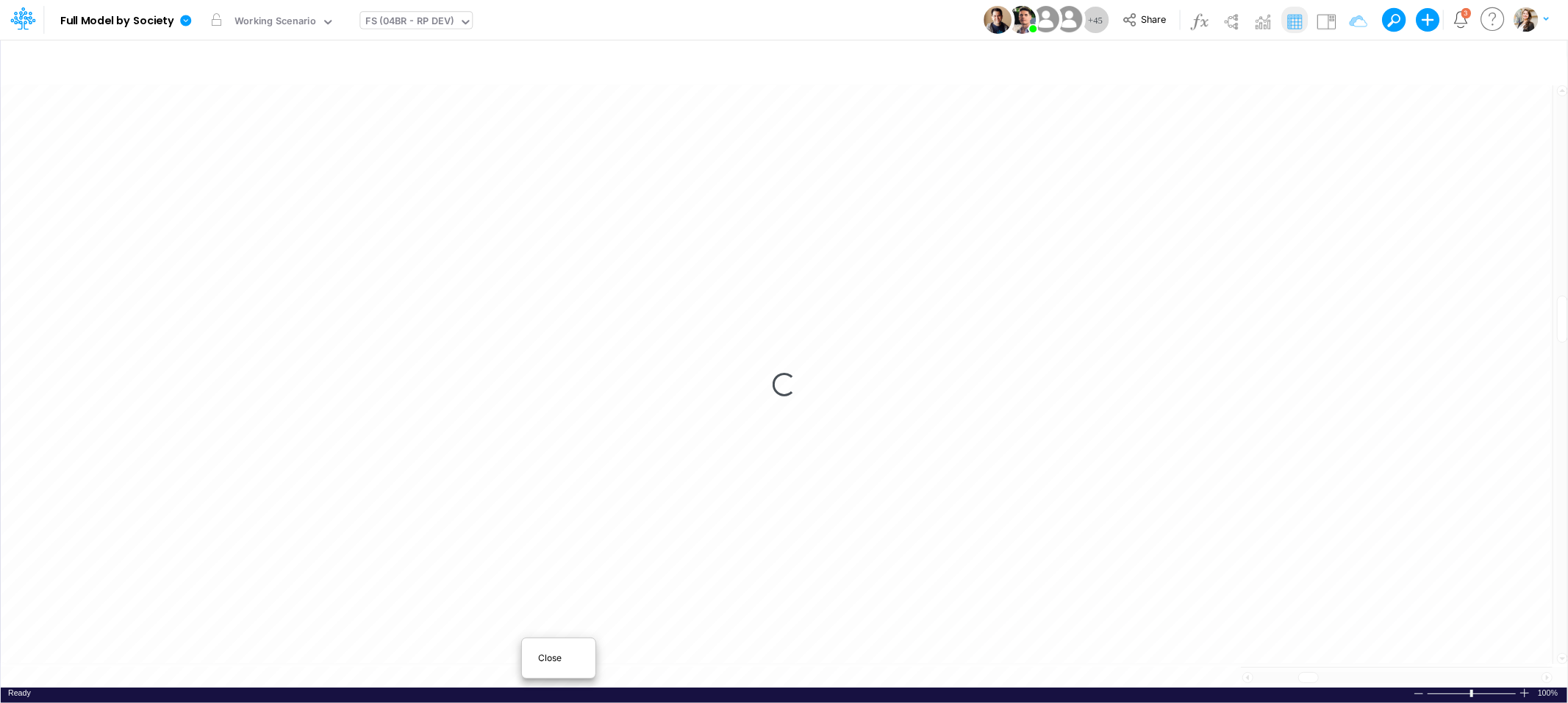
click at [553, 646] on div "Close" at bounding box center [559, 658] width 73 height 28
click at [551, 653] on div "Loading..." at bounding box center [784, 384] width 1567 height 605
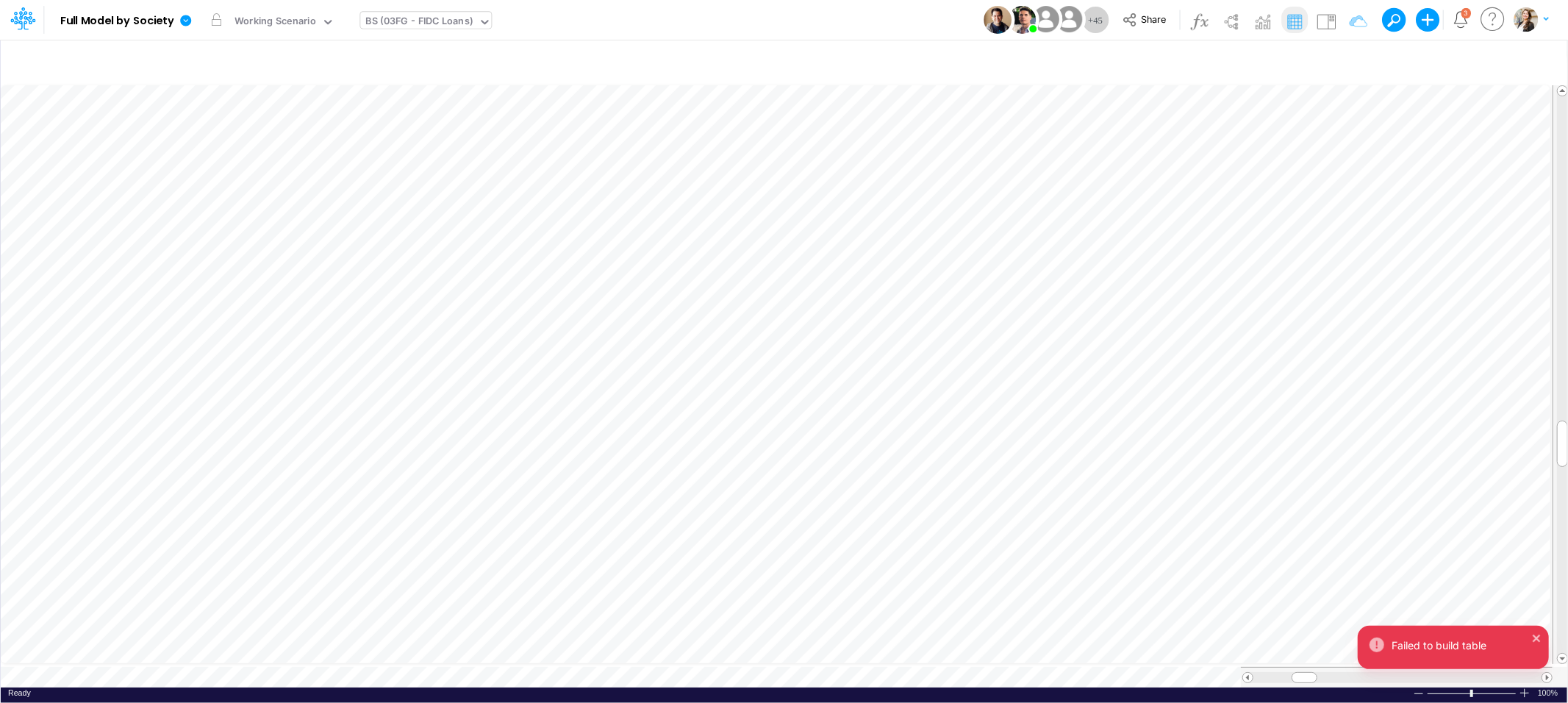
scroll to position [0, 1]
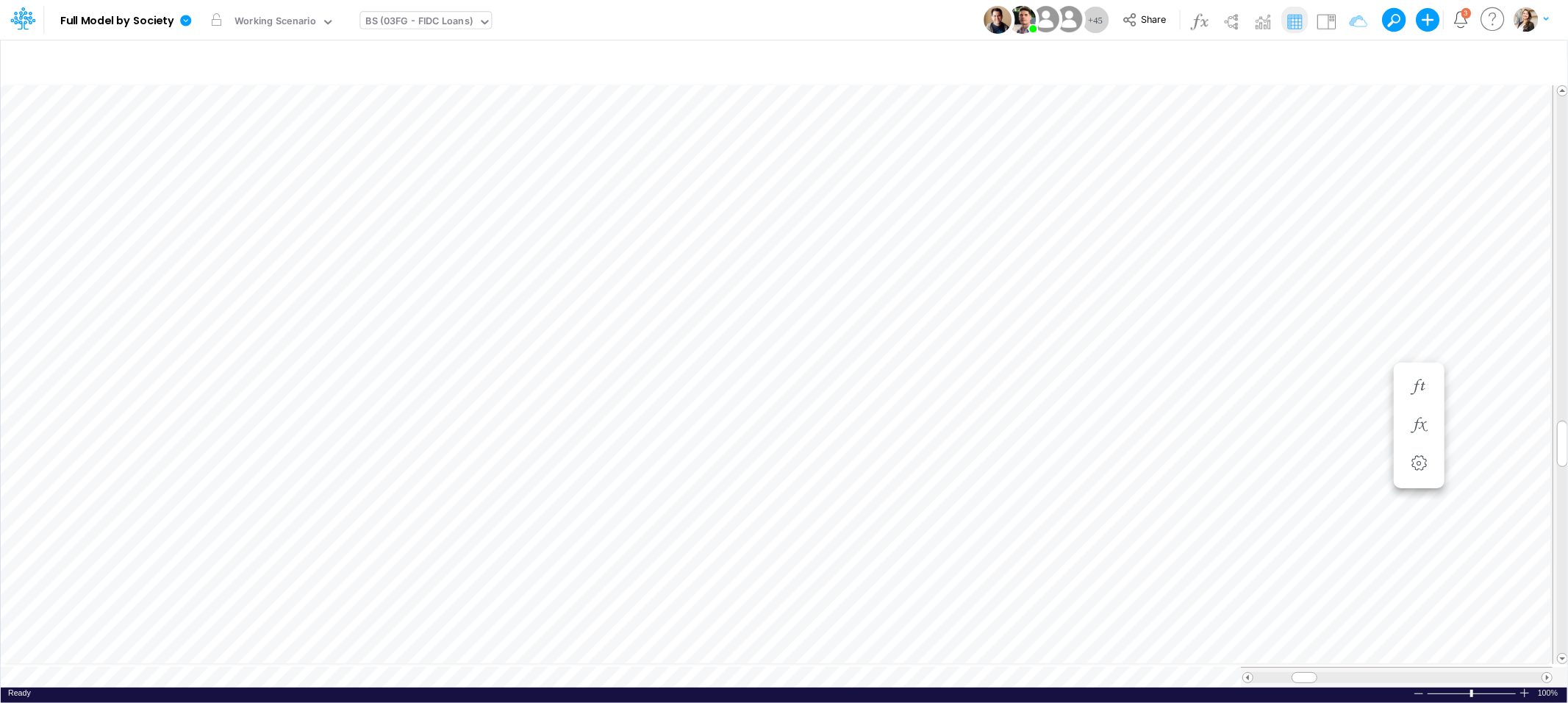
scroll to position [0, 1]
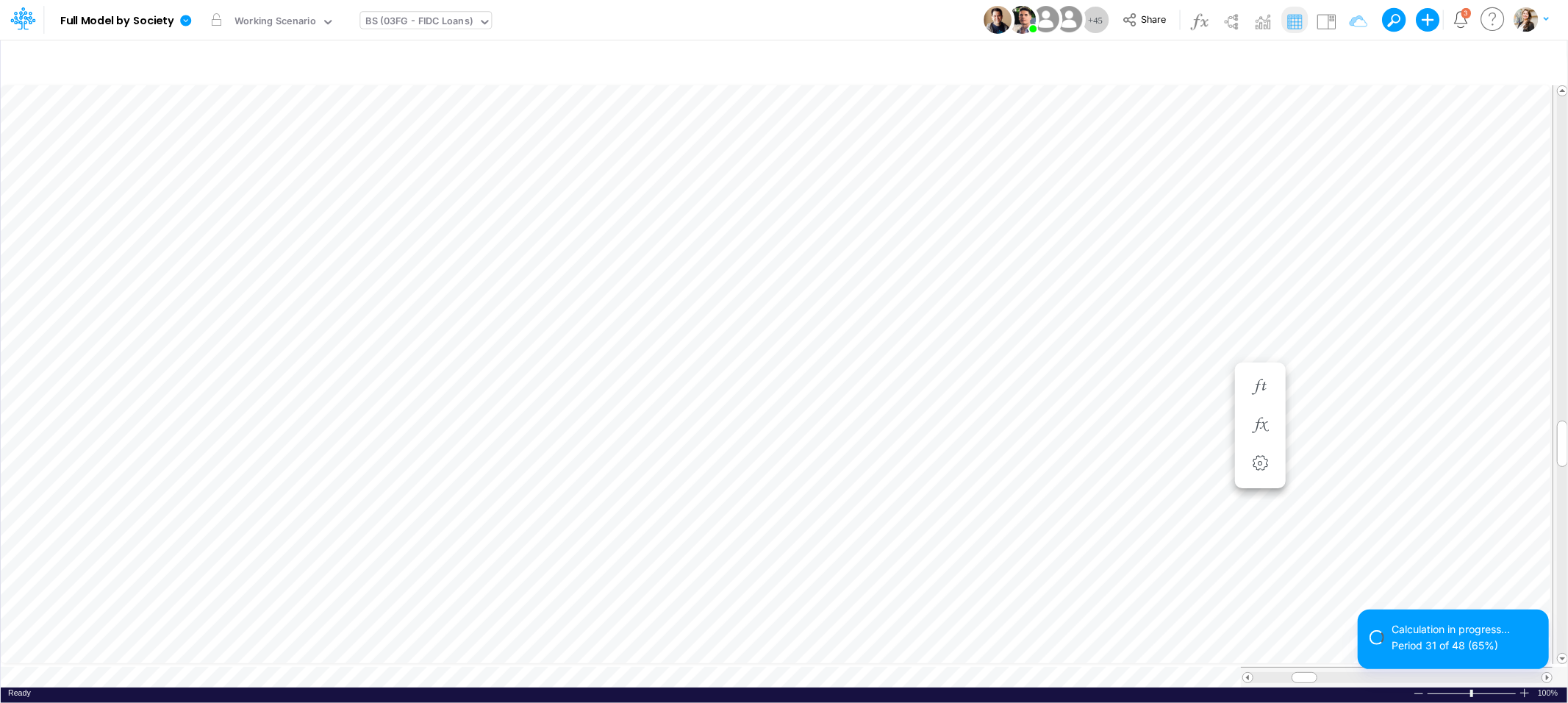
scroll to position [0, 1]
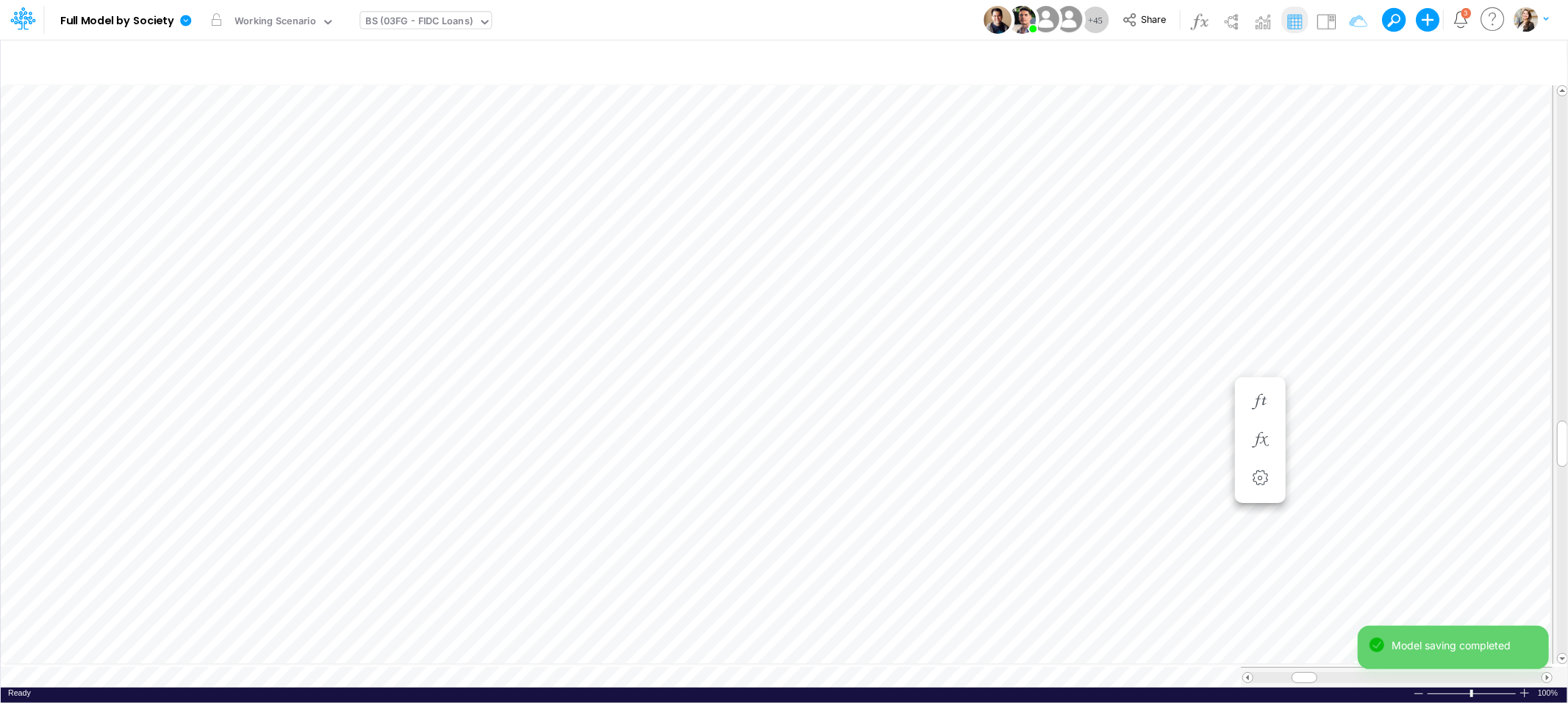
scroll to position [0, 1]
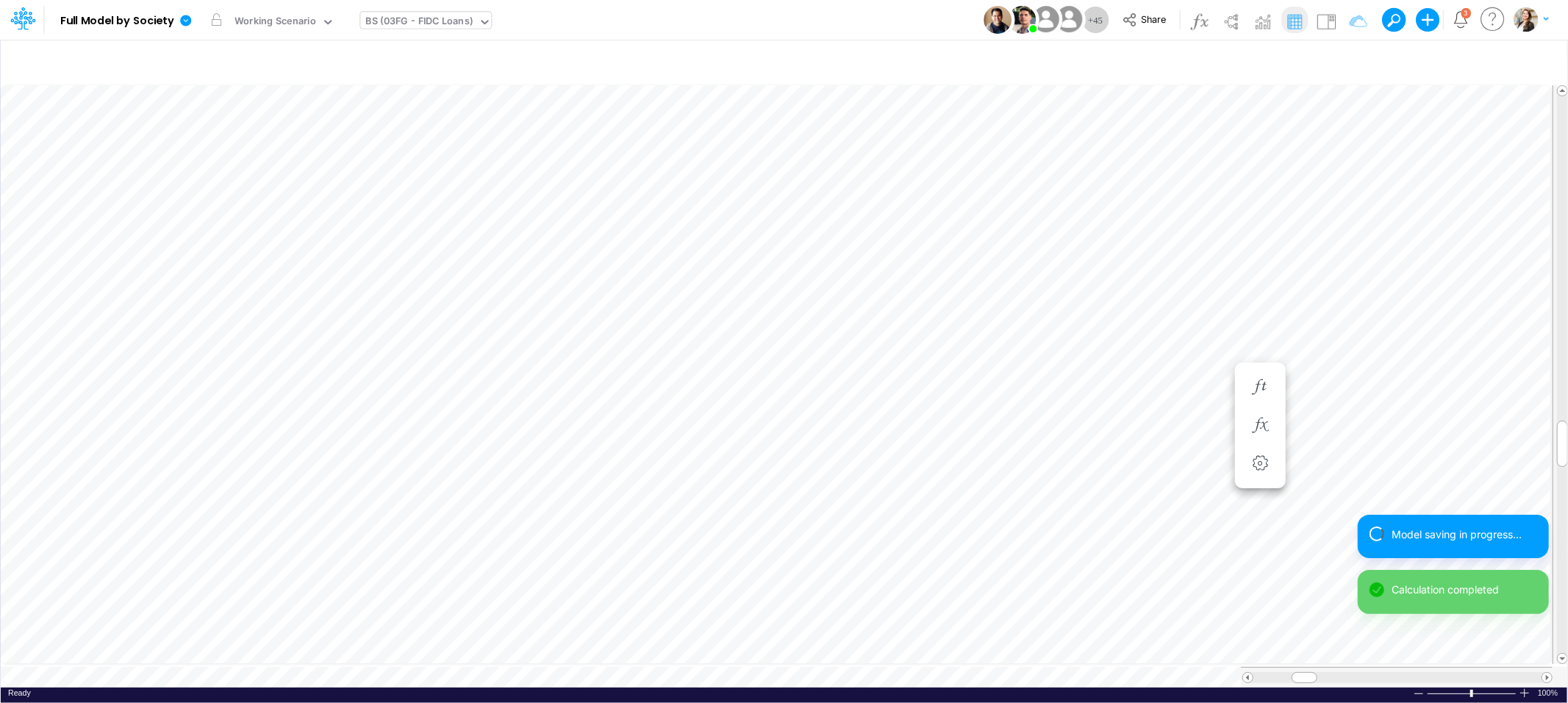
scroll to position [0, 1]
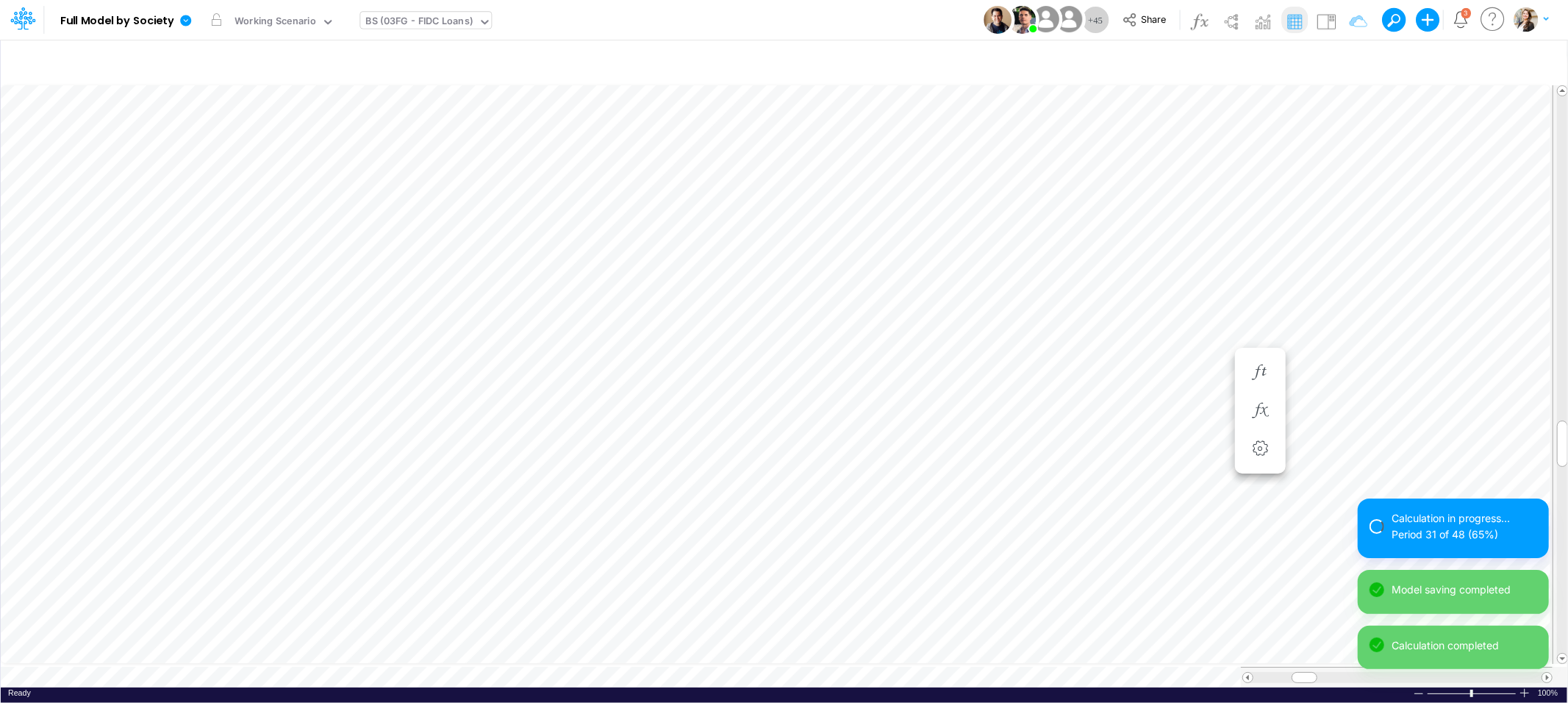
scroll to position [0, 1]
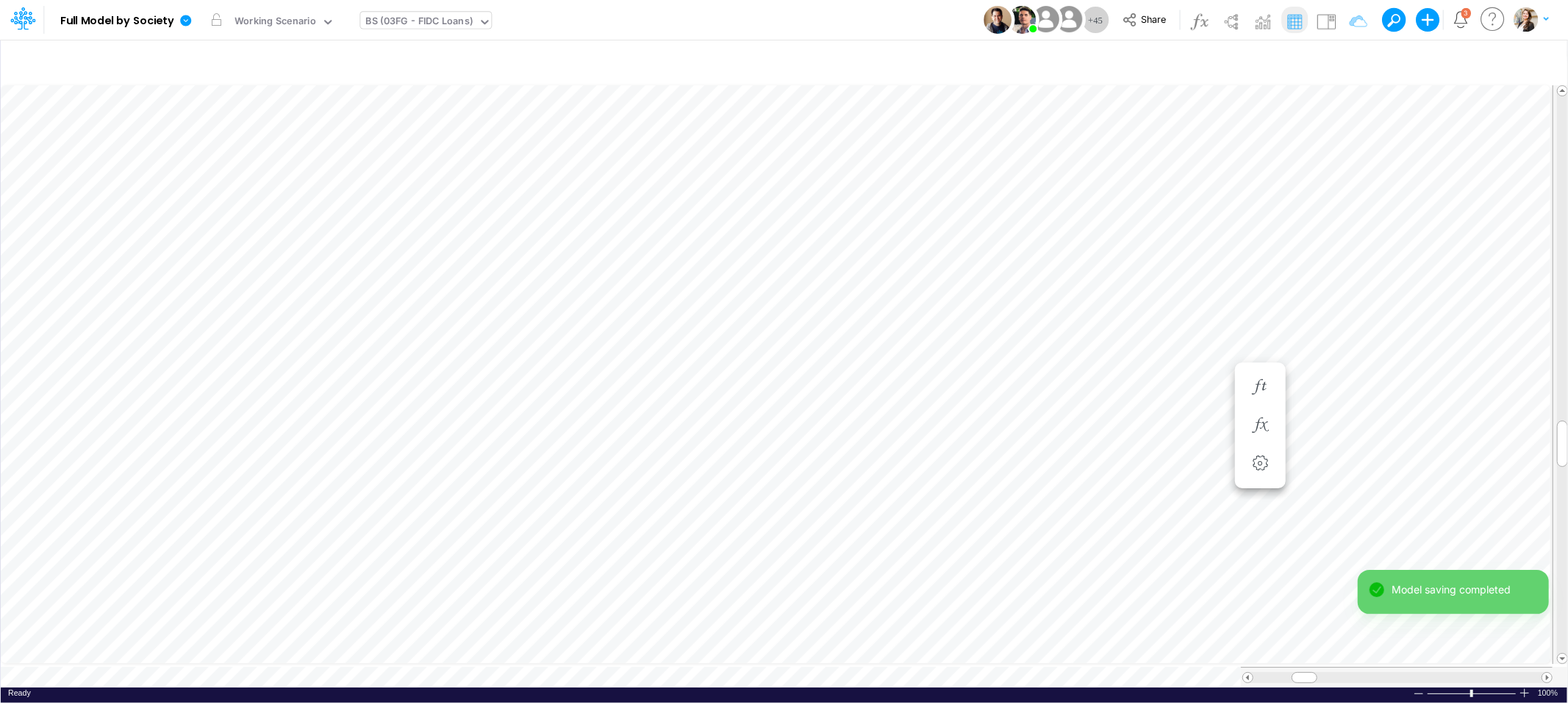
scroll to position [0, 1]
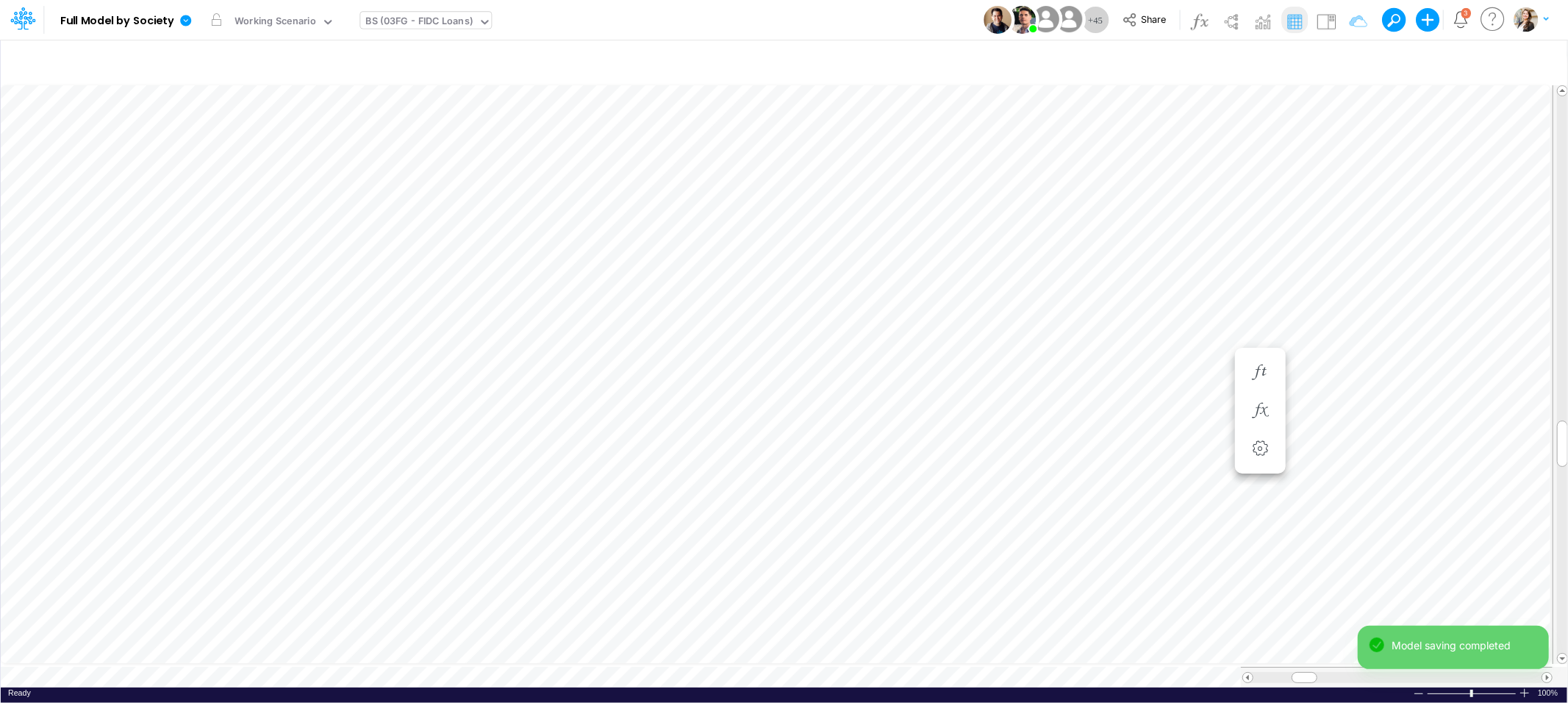
scroll to position [0, 1]
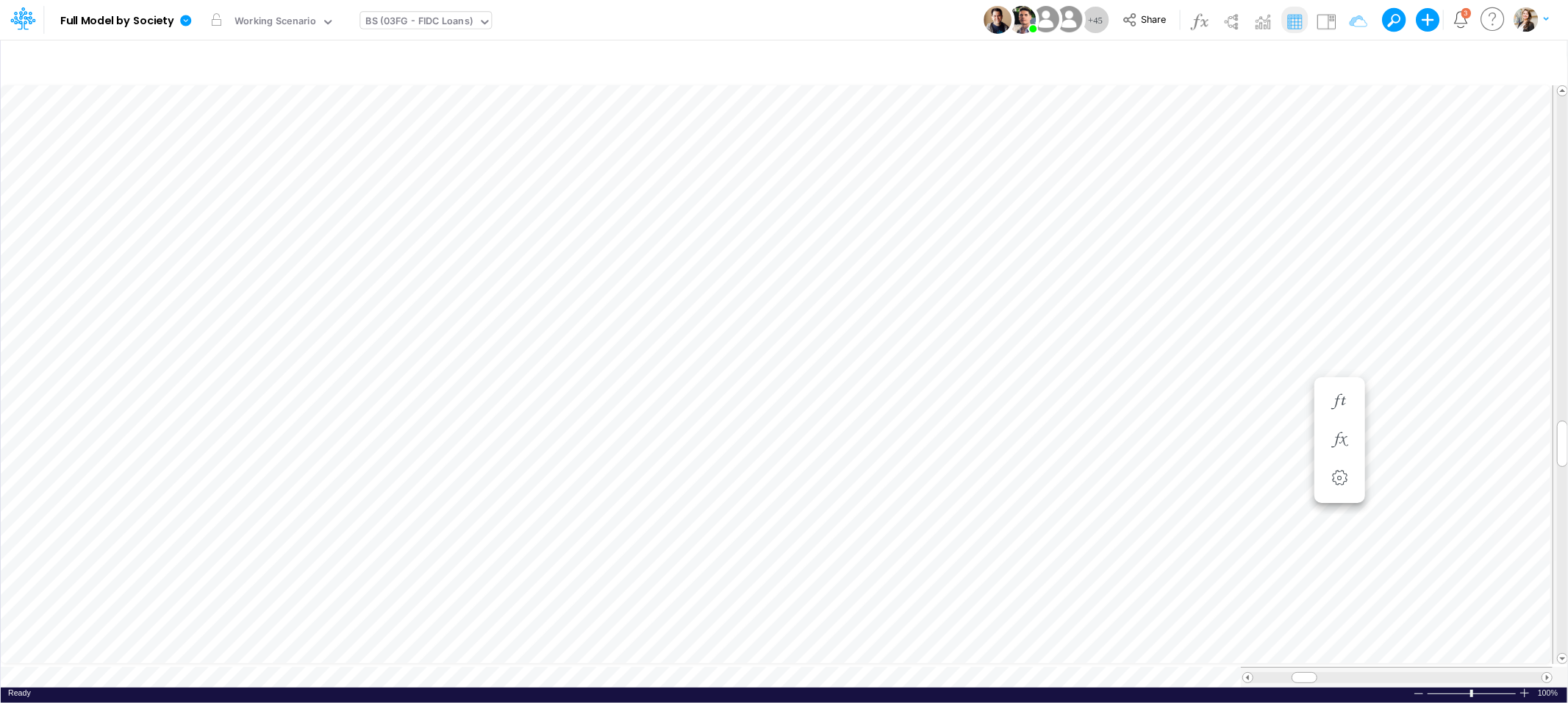
scroll to position [0, 1]
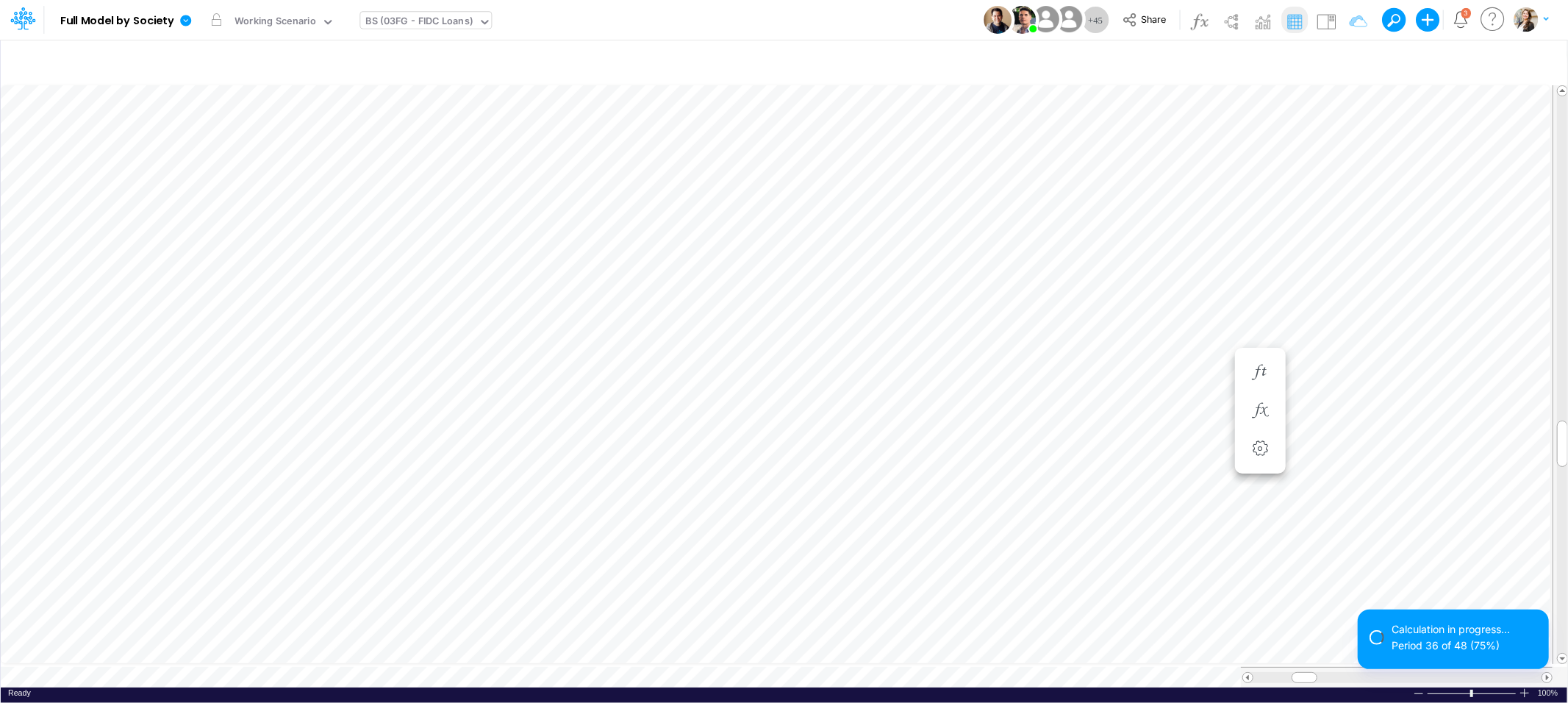
scroll to position [0, 1]
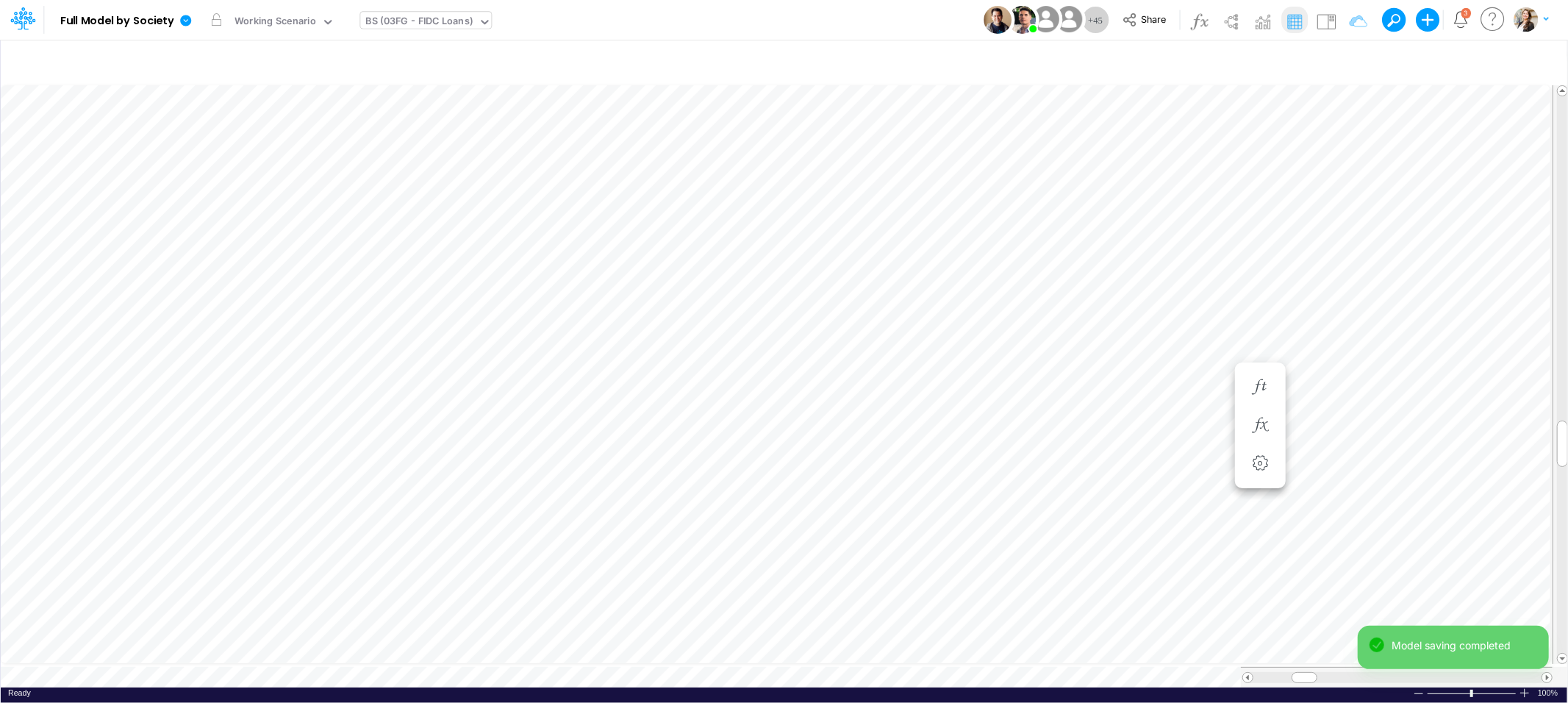
scroll to position [0, 1]
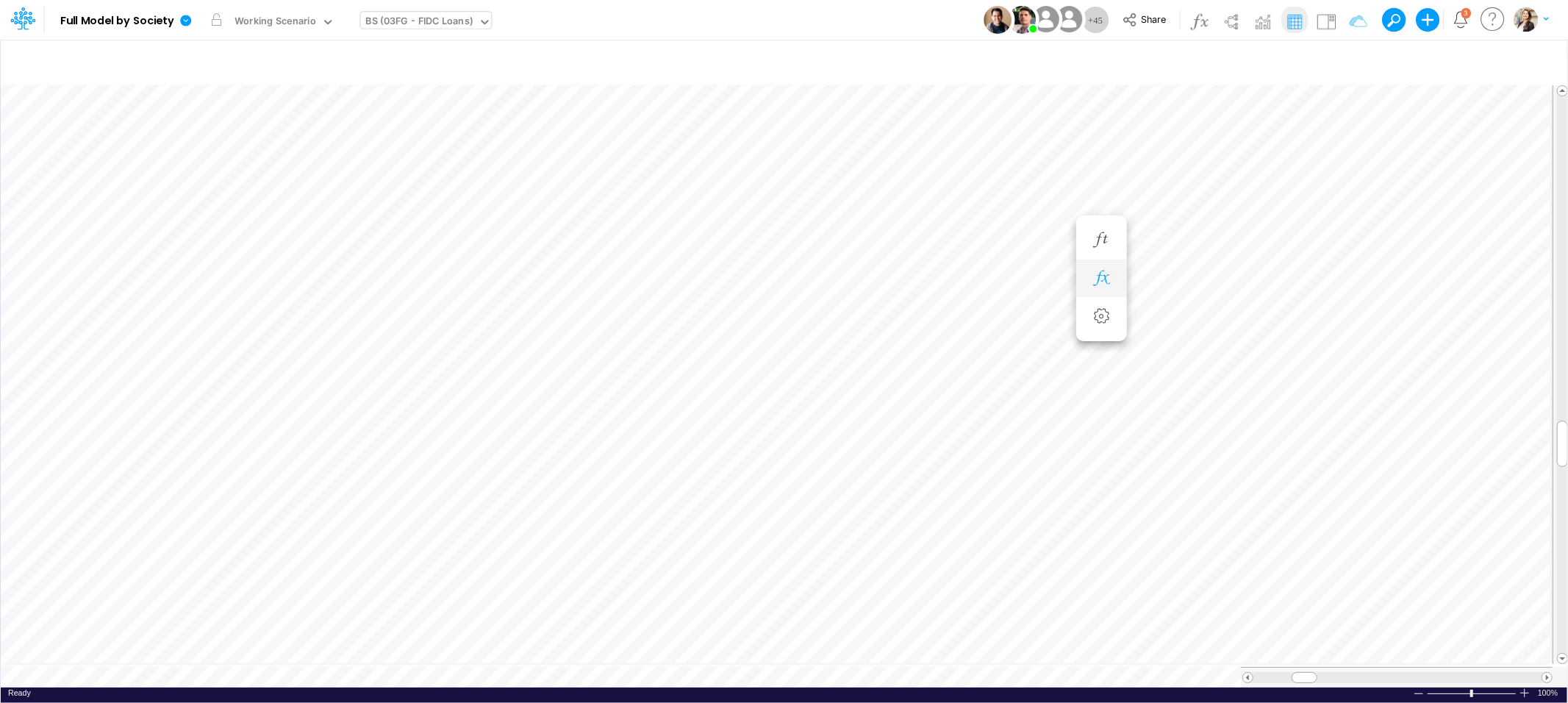
scroll to position [0, 1]
click at [1100, 367] on icon "button" at bounding box center [1101, 372] width 22 height 16
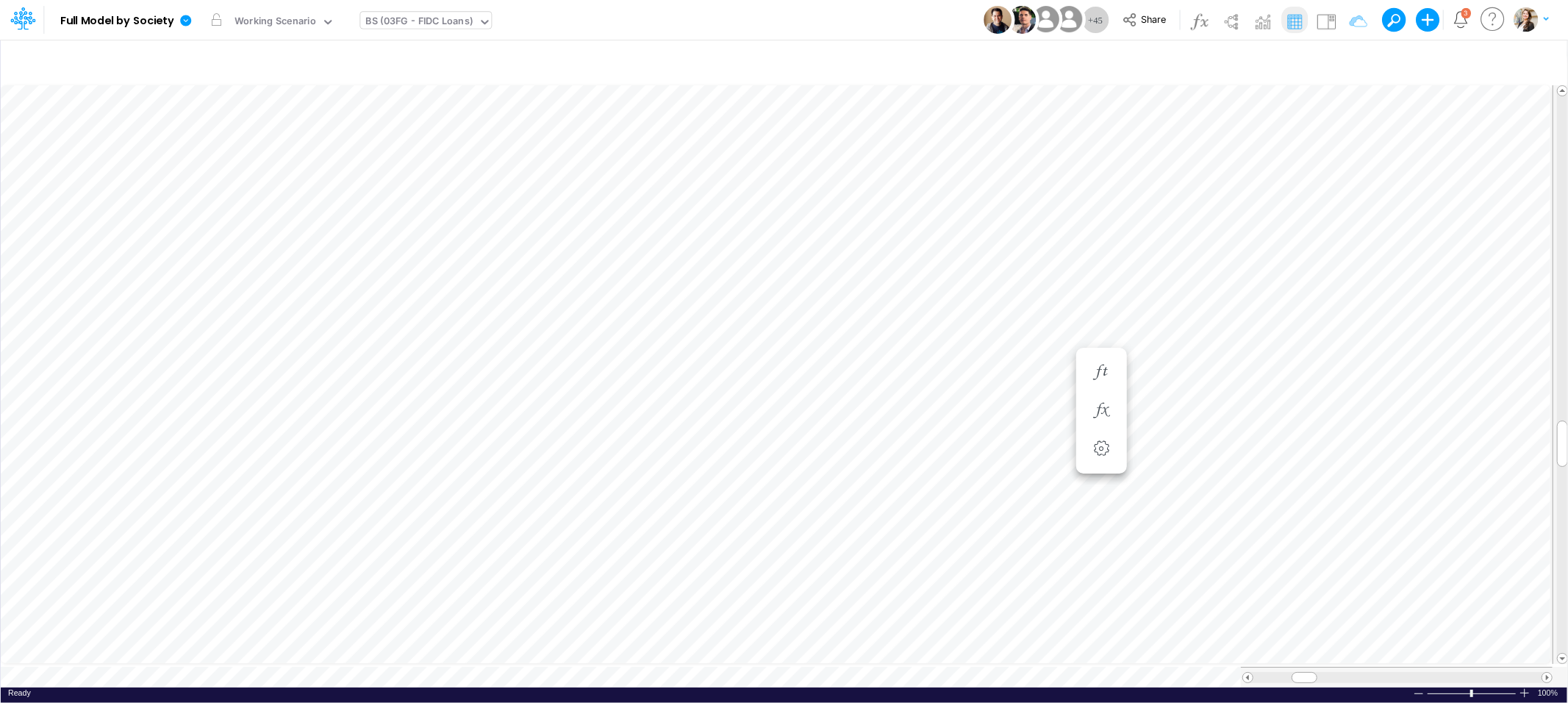
scroll to position [0, 1]
click at [1249, 398] on icon "button" at bounding box center [1260, 396] width 22 height 16
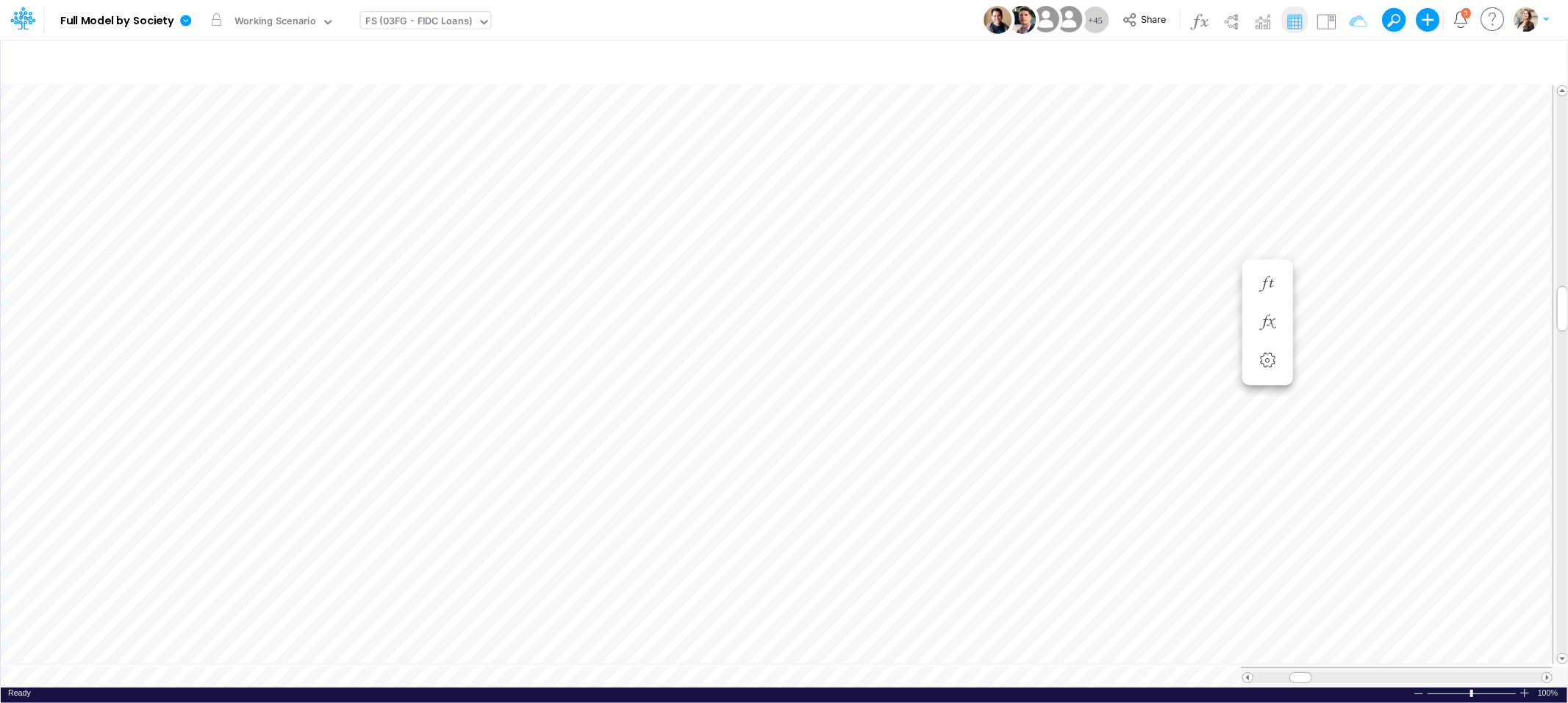
scroll to position [0, 1]
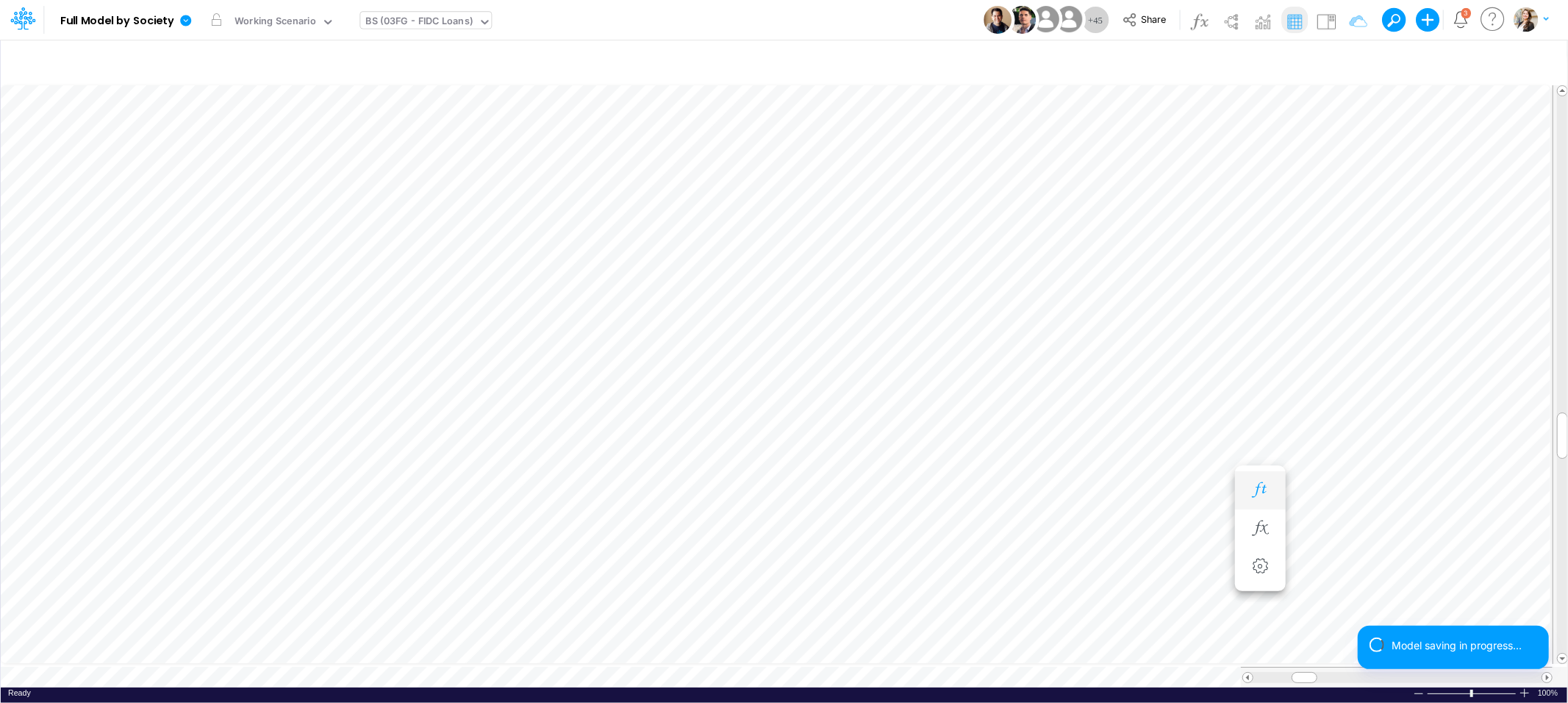
scroll to position [0, 1]
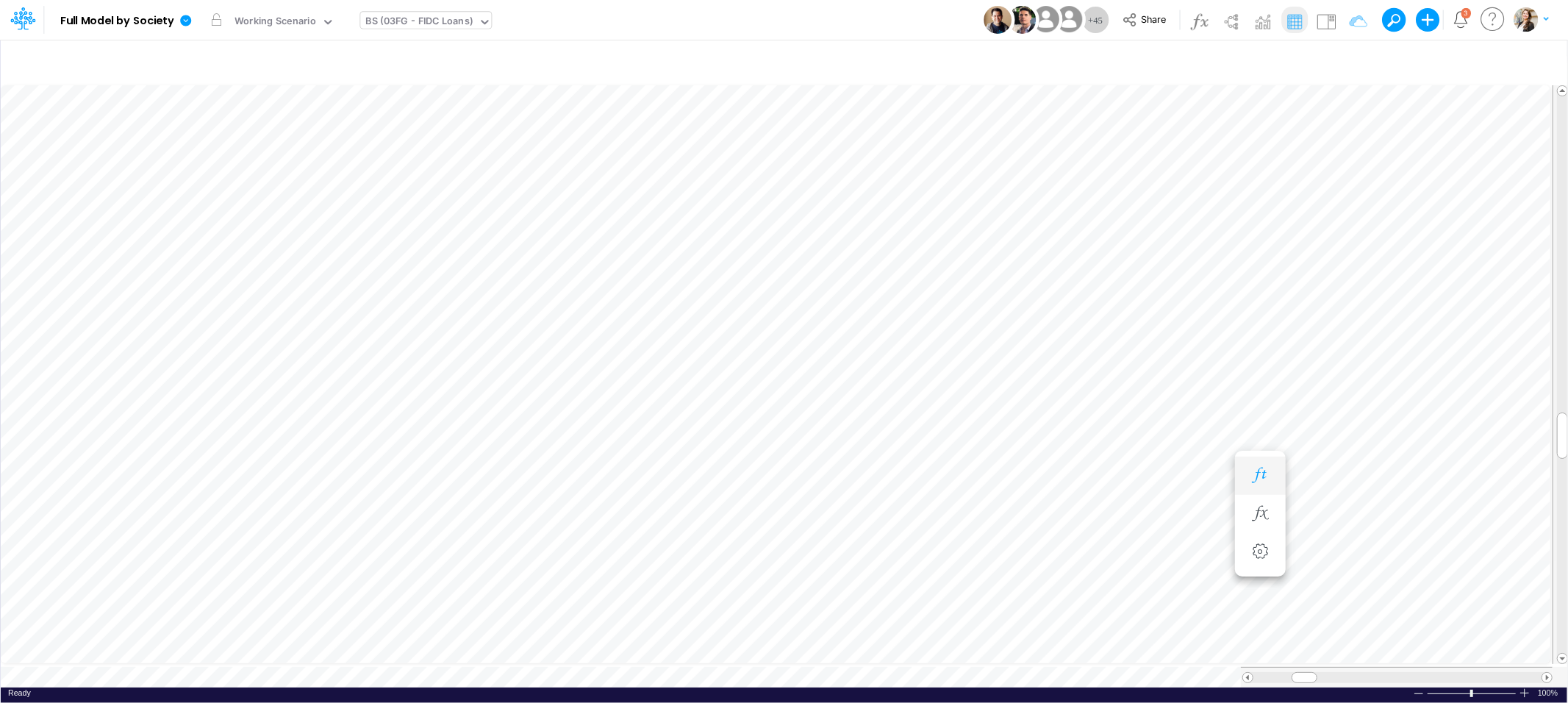
click at [1258, 472] on icon "button" at bounding box center [1260, 476] width 22 height 16
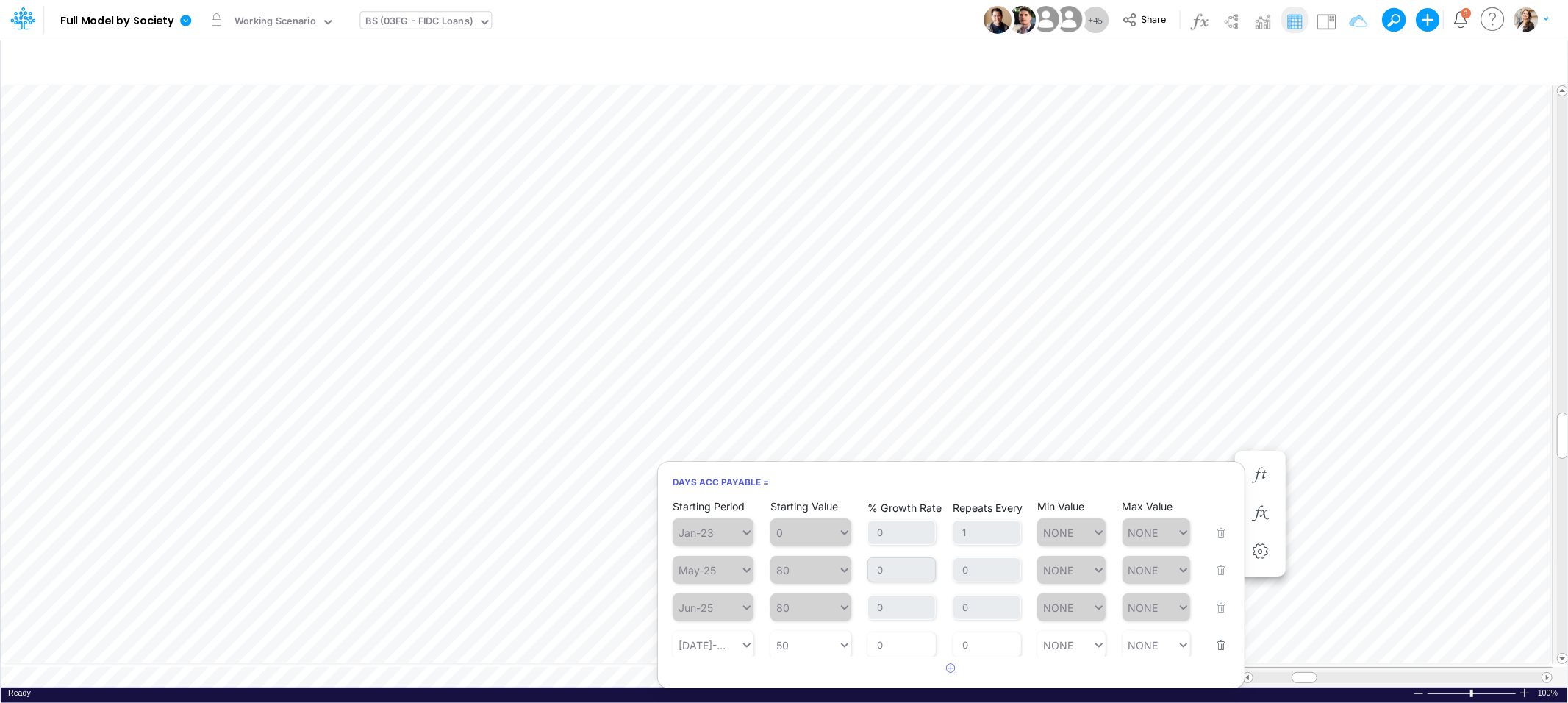
scroll to position [6, 0]
click at [952, 667] on icon "button" at bounding box center [952, 668] width 10 height 10
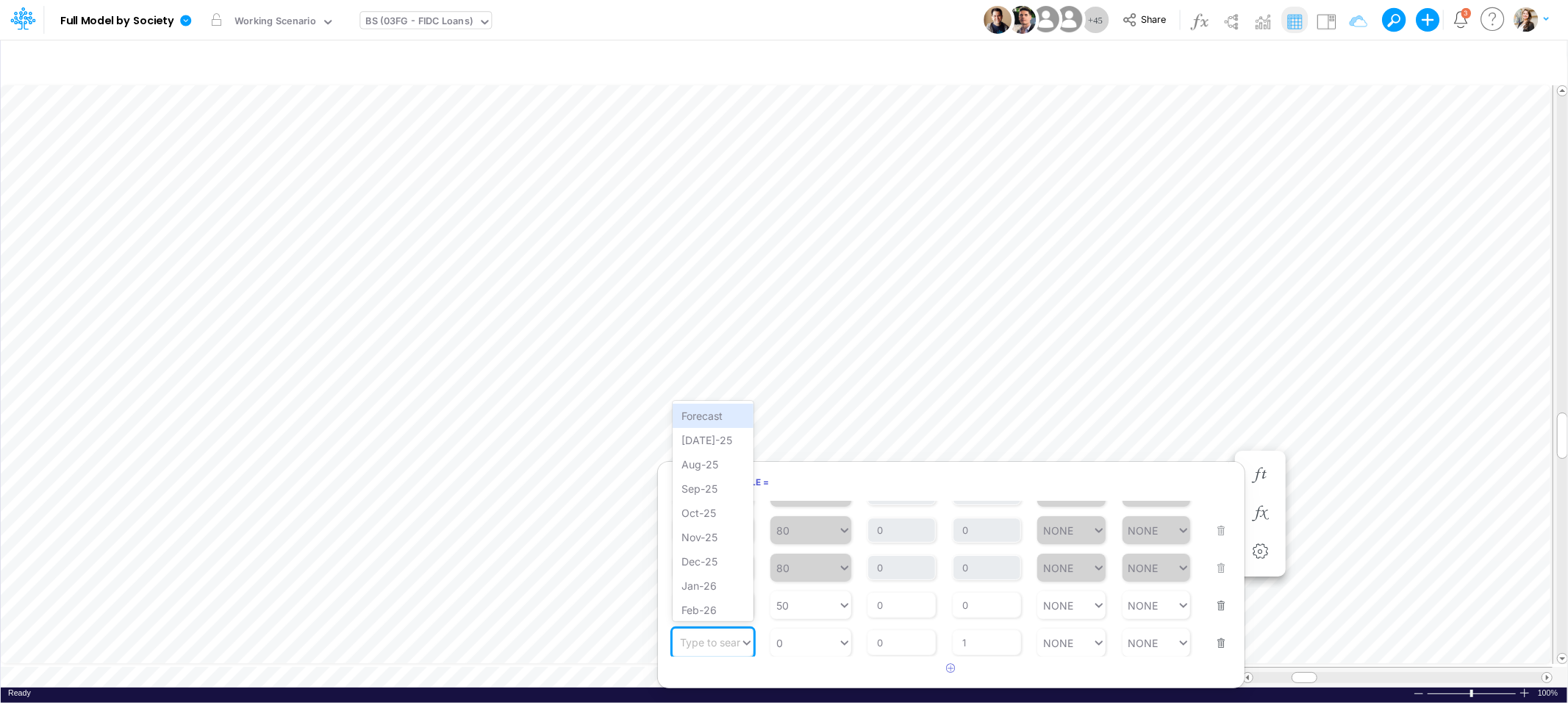
click at [724, 636] on div "Type to search..." at bounding box center [720, 642] width 80 height 13
click at [976, 607] on input "0" at bounding box center [987, 605] width 69 height 25
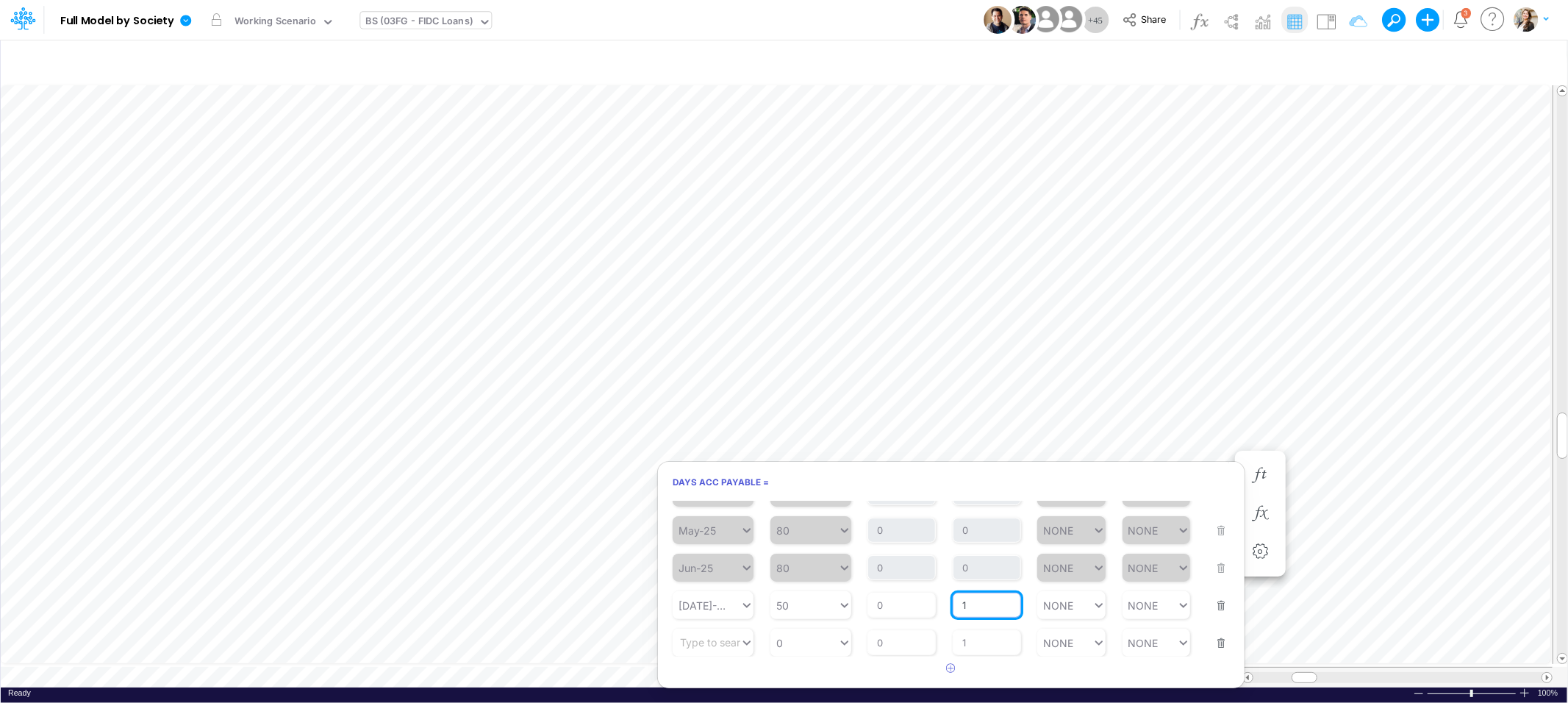
type input "1"
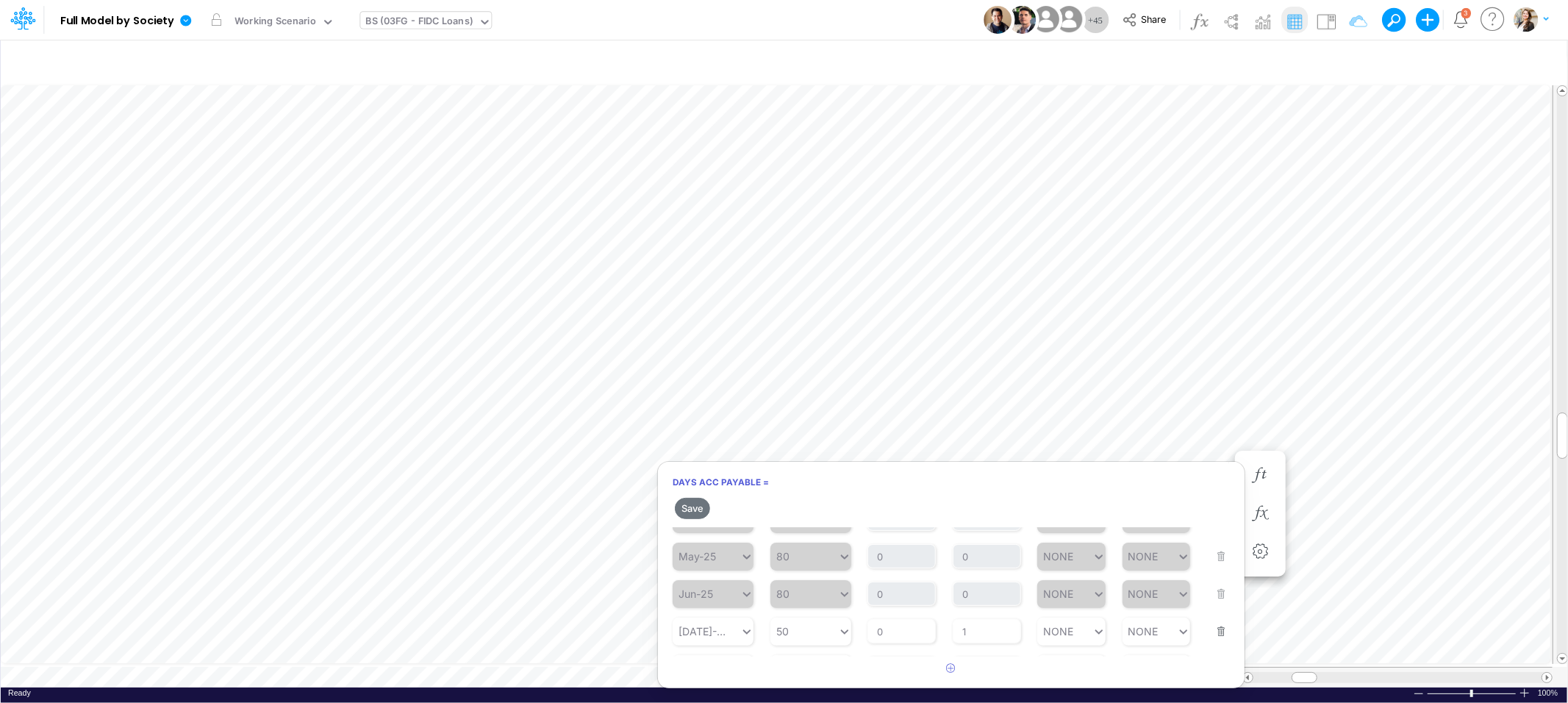
click at [1212, 639] on button "button" at bounding box center [1216, 659] width 19 height 40
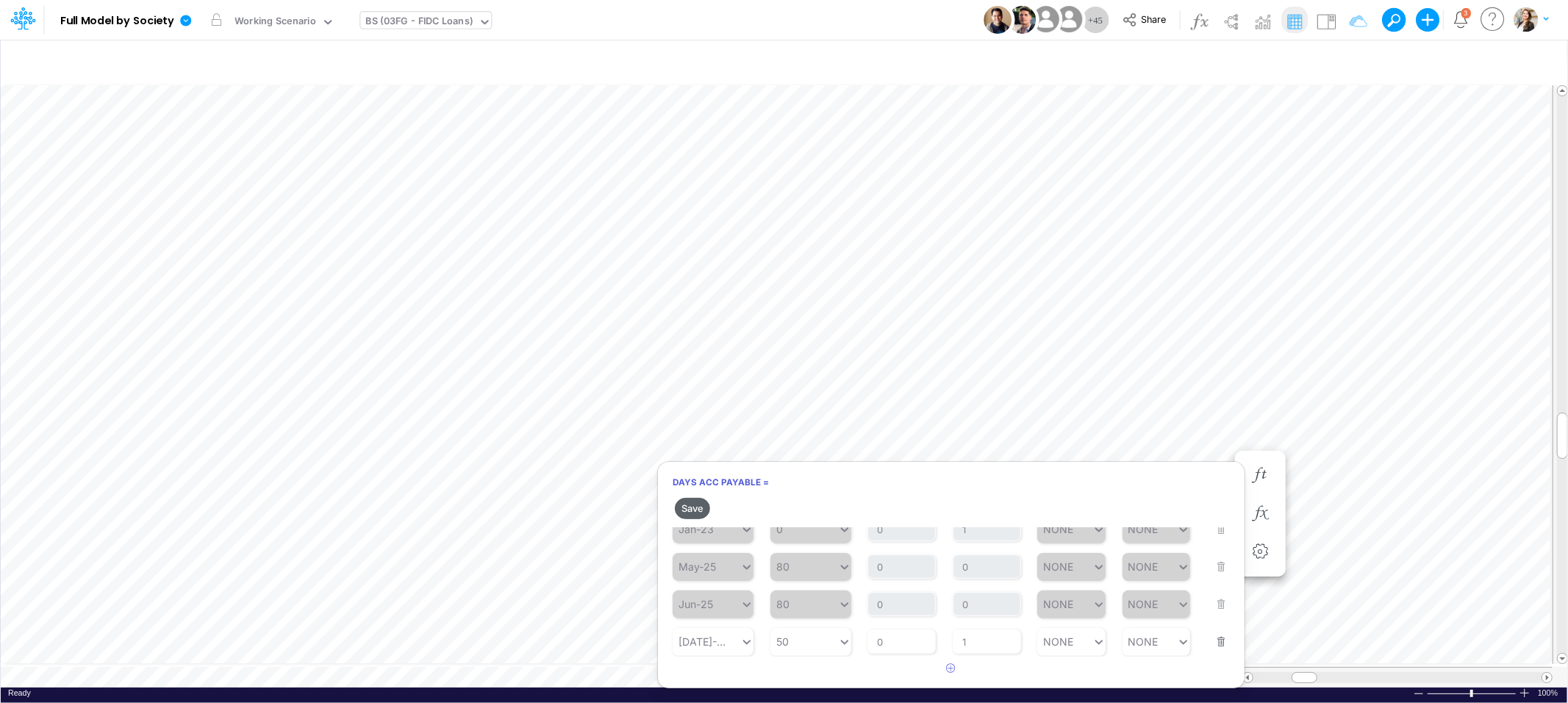
click at [689, 510] on button "Save" at bounding box center [693, 507] width 36 height 21
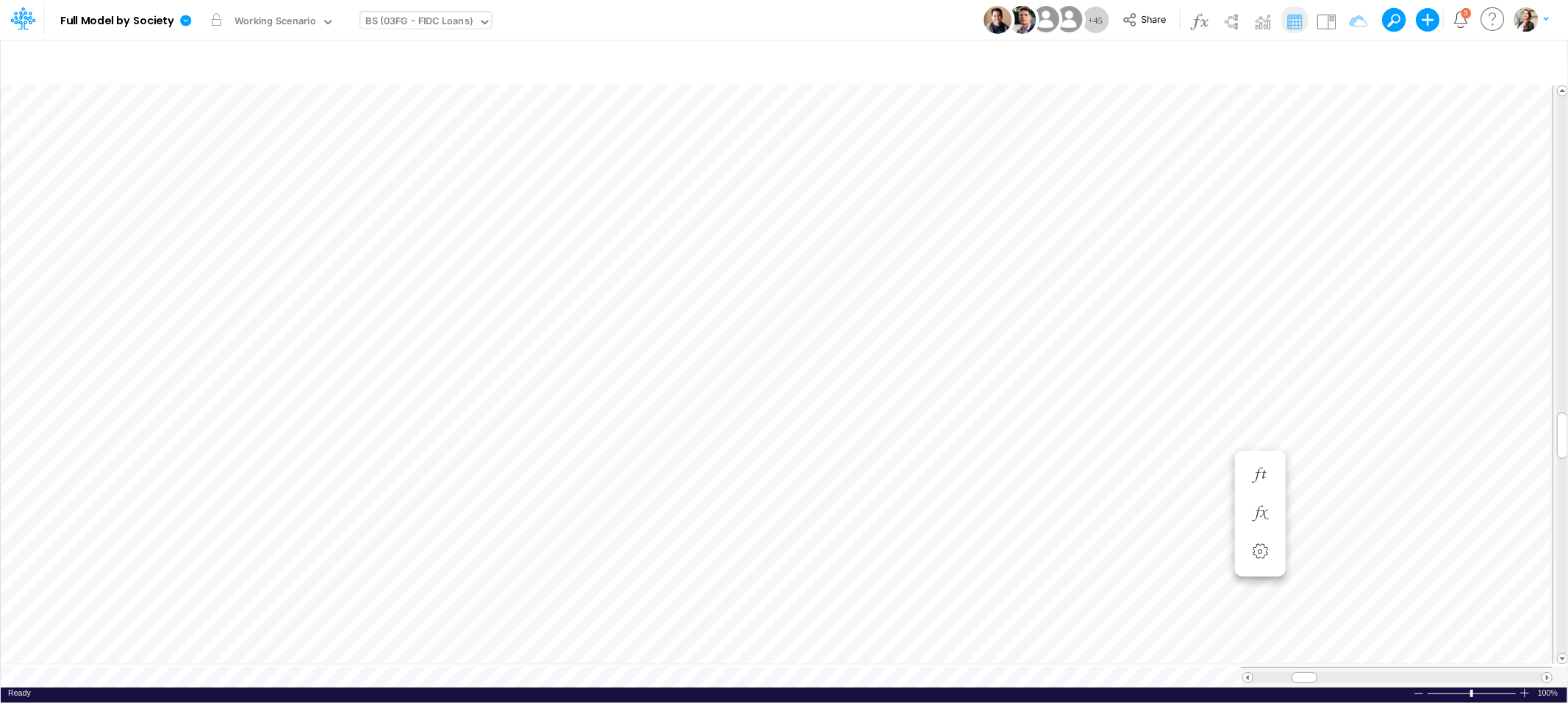
scroll to position [0, 1]
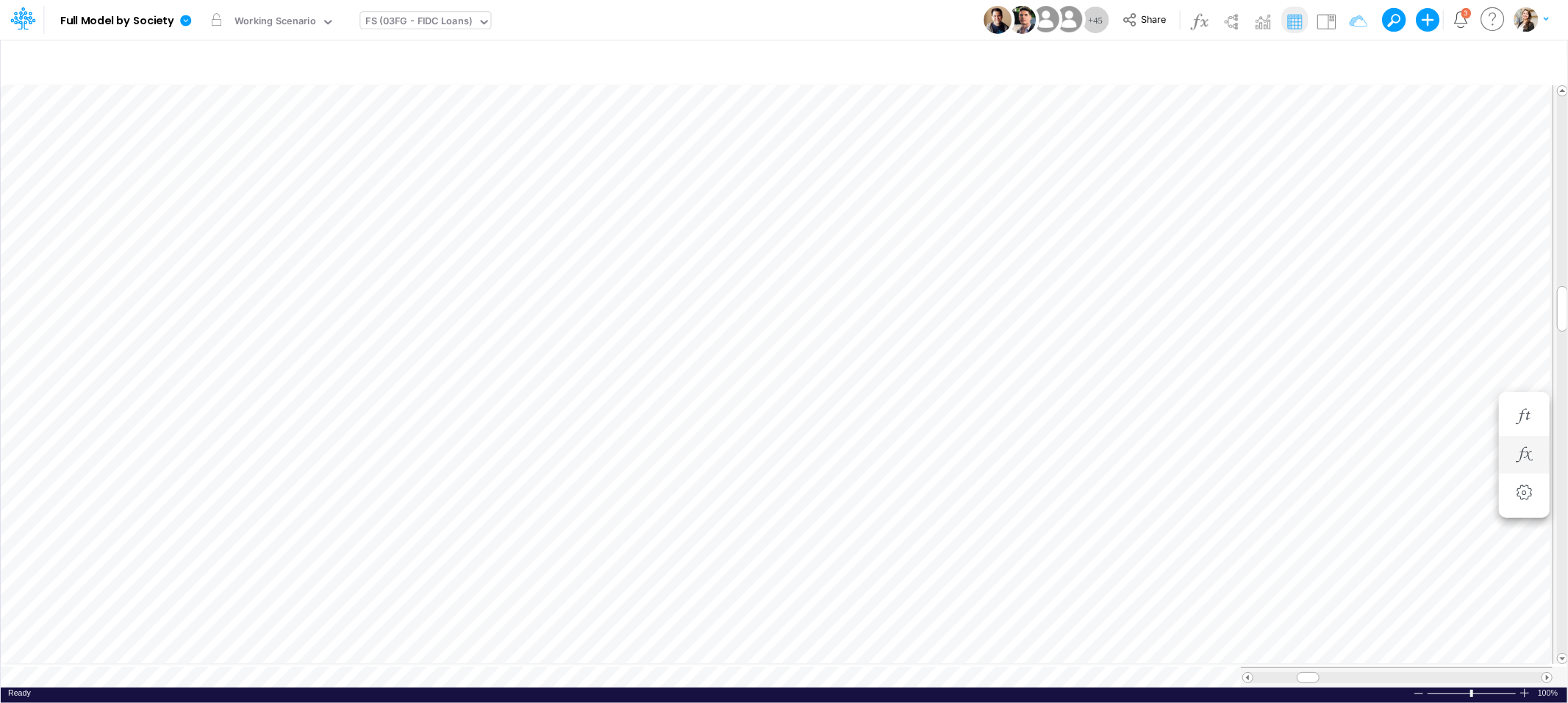
scroll to position [0, 1]
click at [419, 21] on div "BS (03FG - FIDC Loans)" at bounding box center [420, 22] width 107 height 17
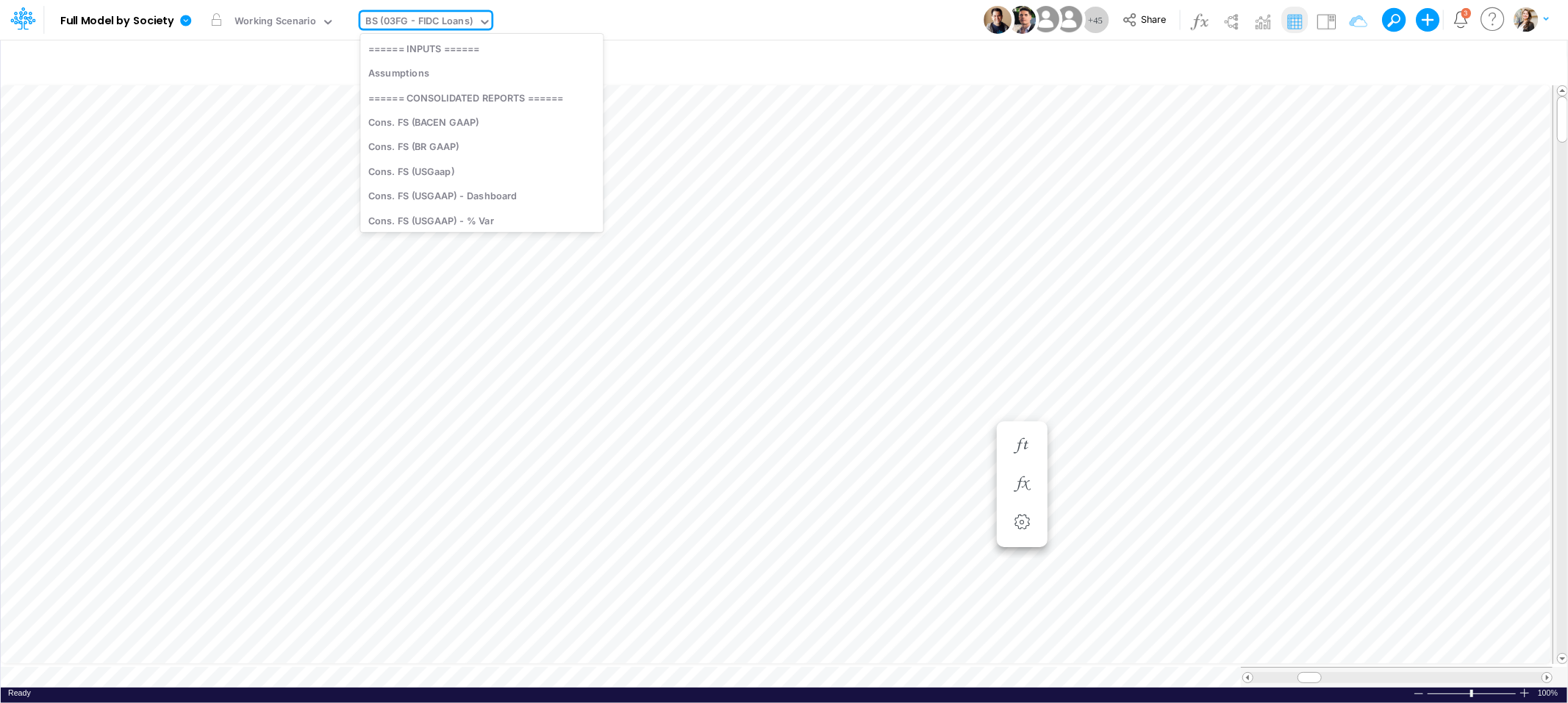
scroll to position [936, 0]
click at [426, 12] on div "BS (03FG - FIDC Loans)" at bounding box center [419, 23] width 117 height 22
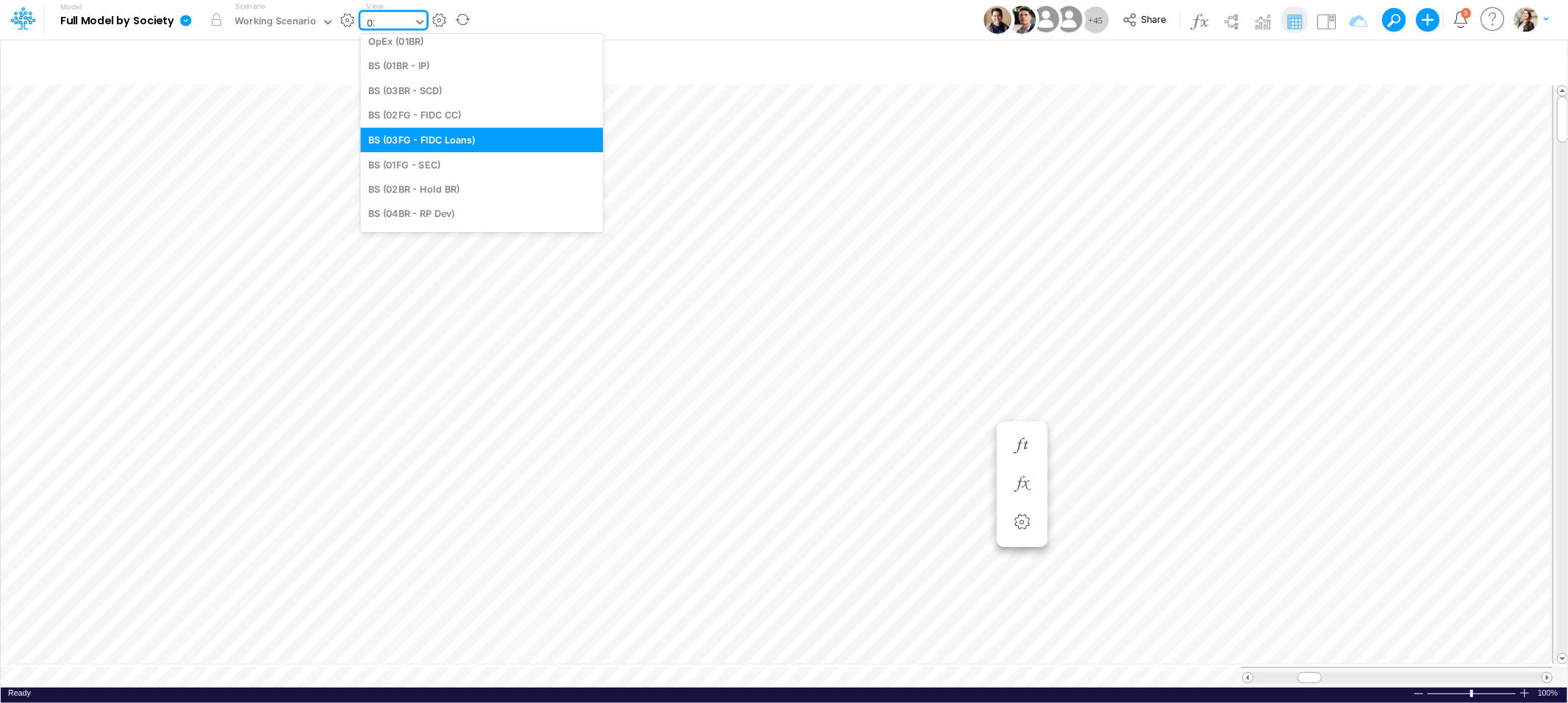
scroll to position [63, 0]
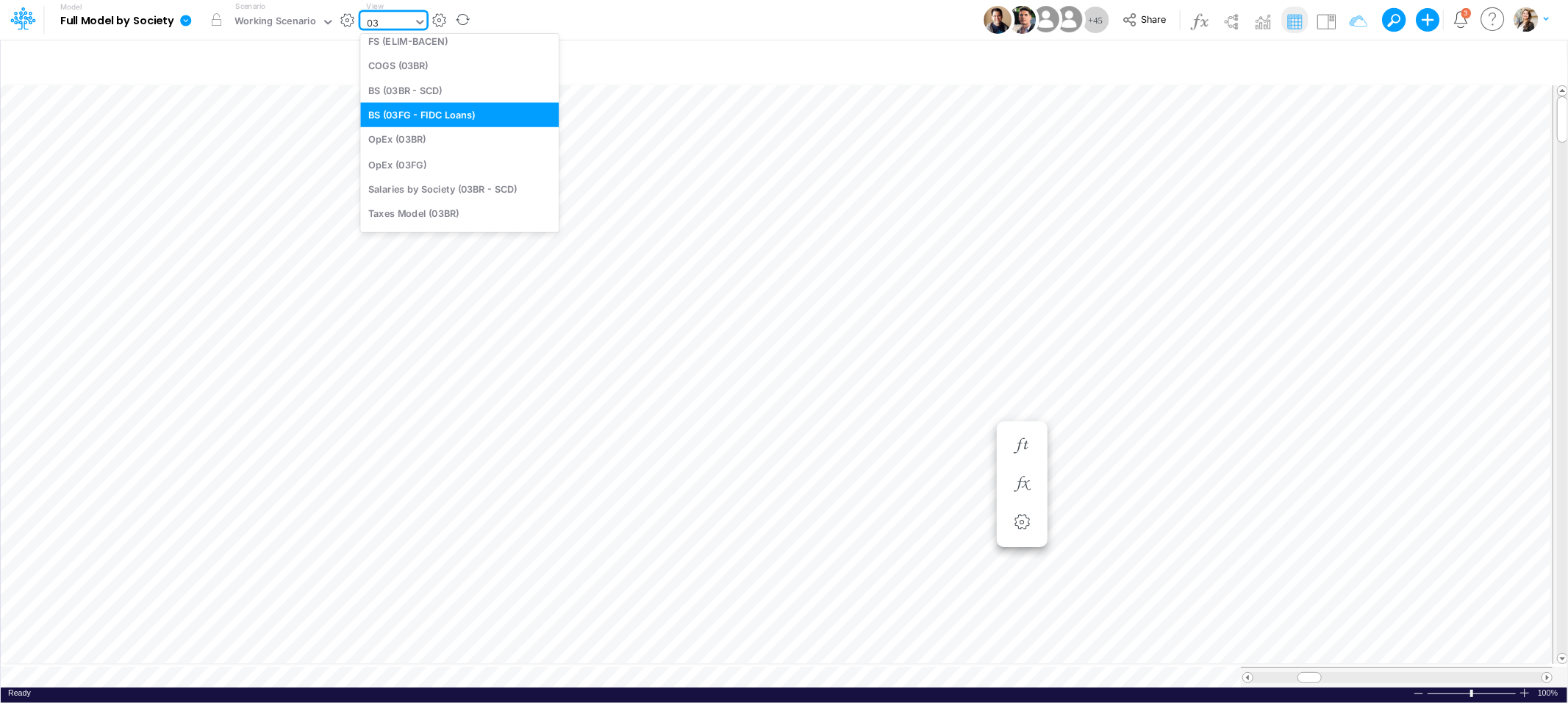
type input "03b"
click at [418, 99] on div "BS (03BR - SCD)" at bounding box center [460, 97] width 199 height 24
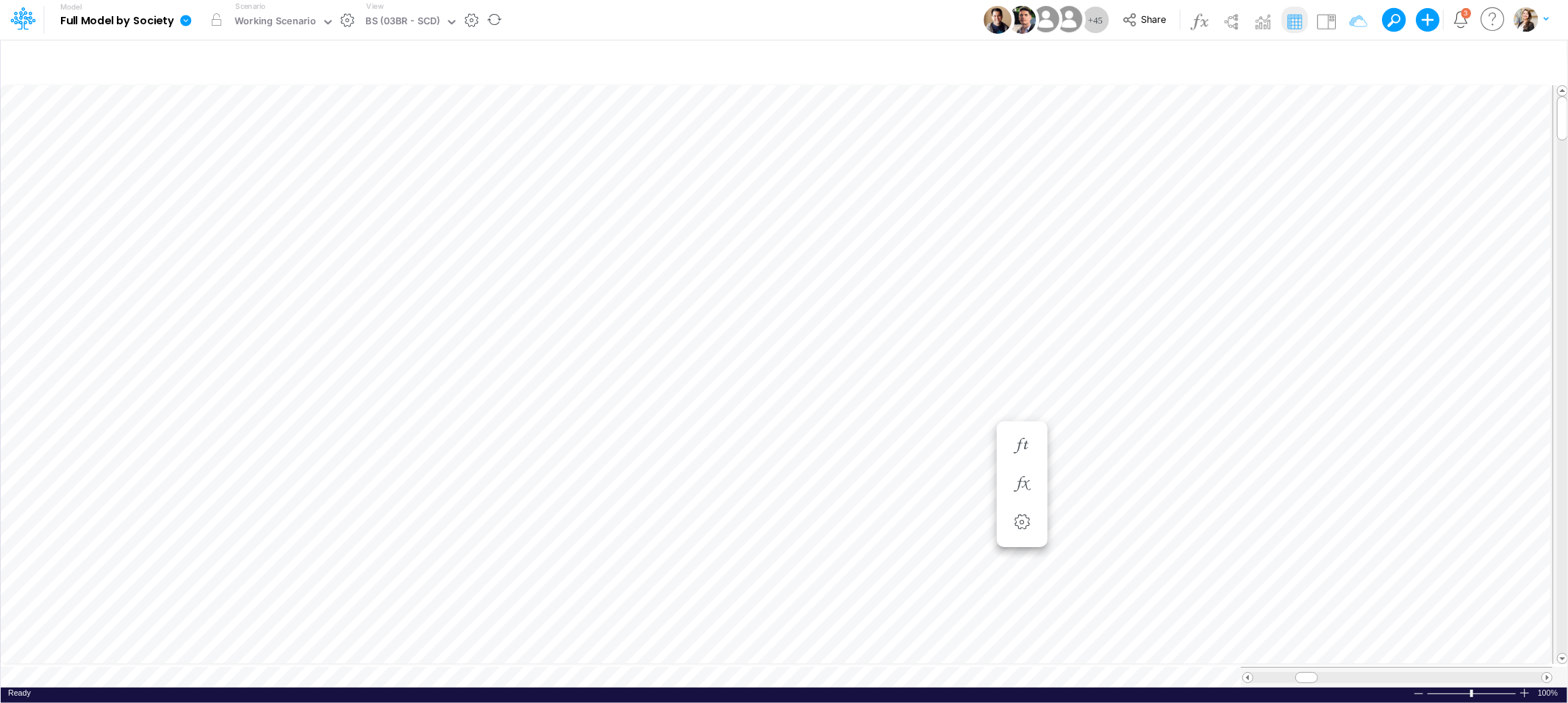
scroll to position [0, 1]
type input "BS (01BR - IP)"
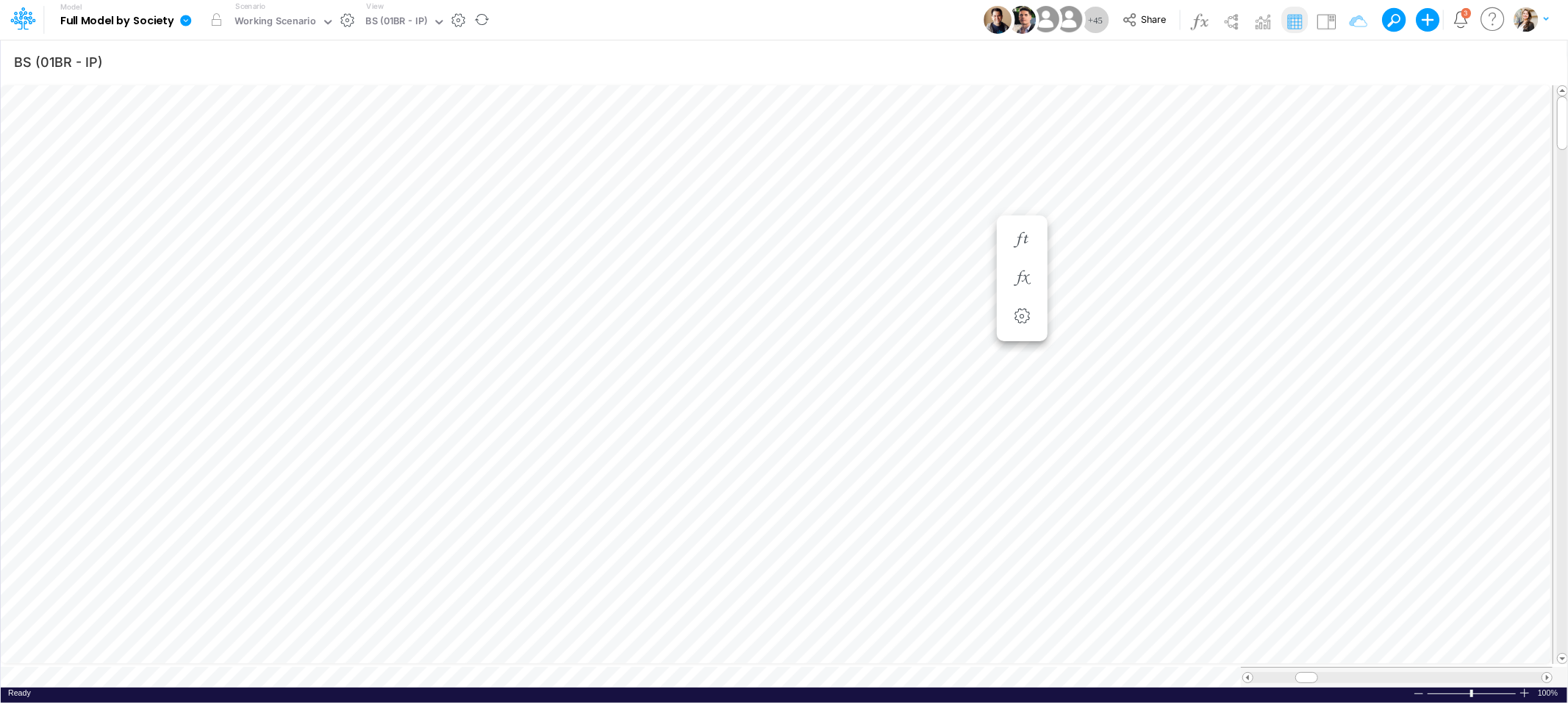
scroll to position [0, 1]
click at [1021, 443] on icon "button" at bounding box center [1022, 446] width 22 height 16
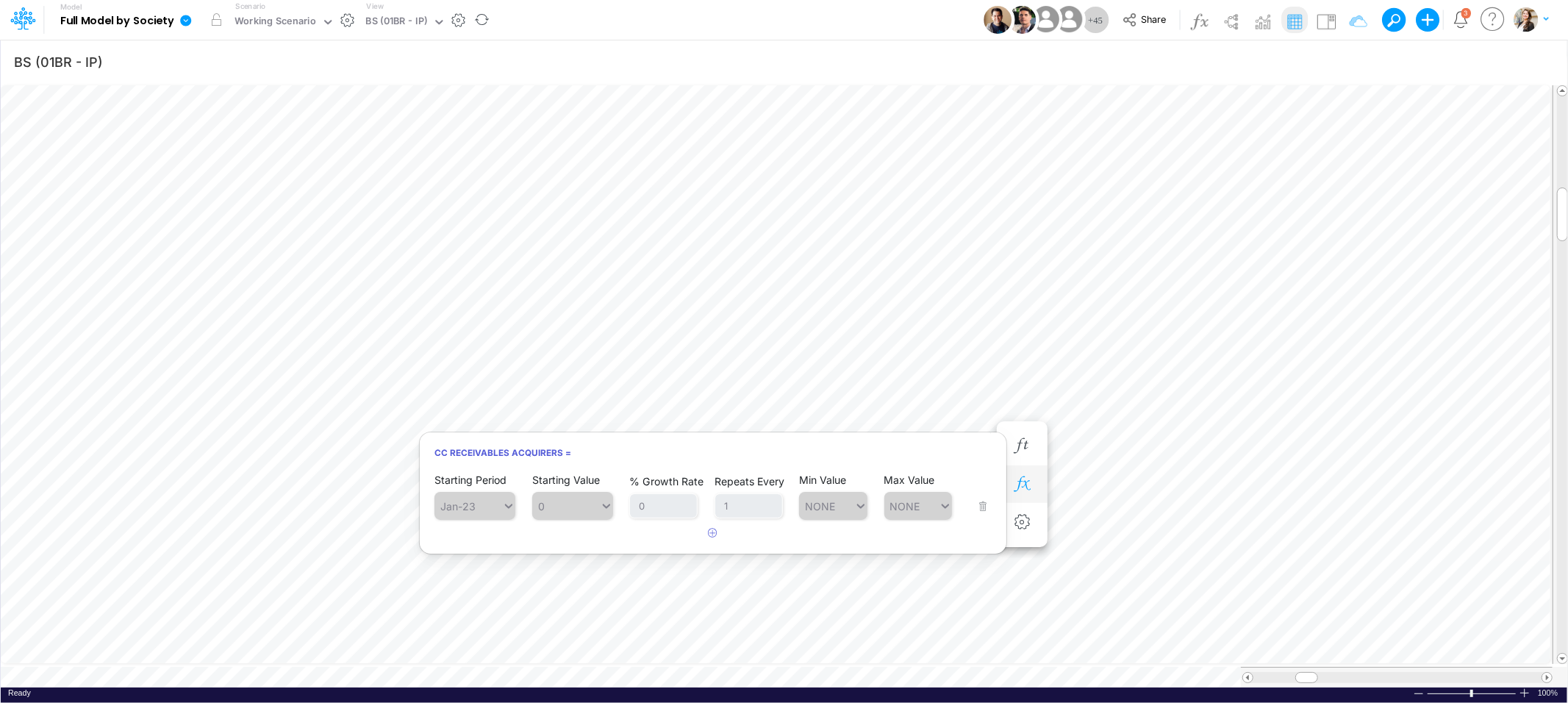
click at [1031, 480] on icon "button" at bounding box center [1022, 485] width 22 height 16
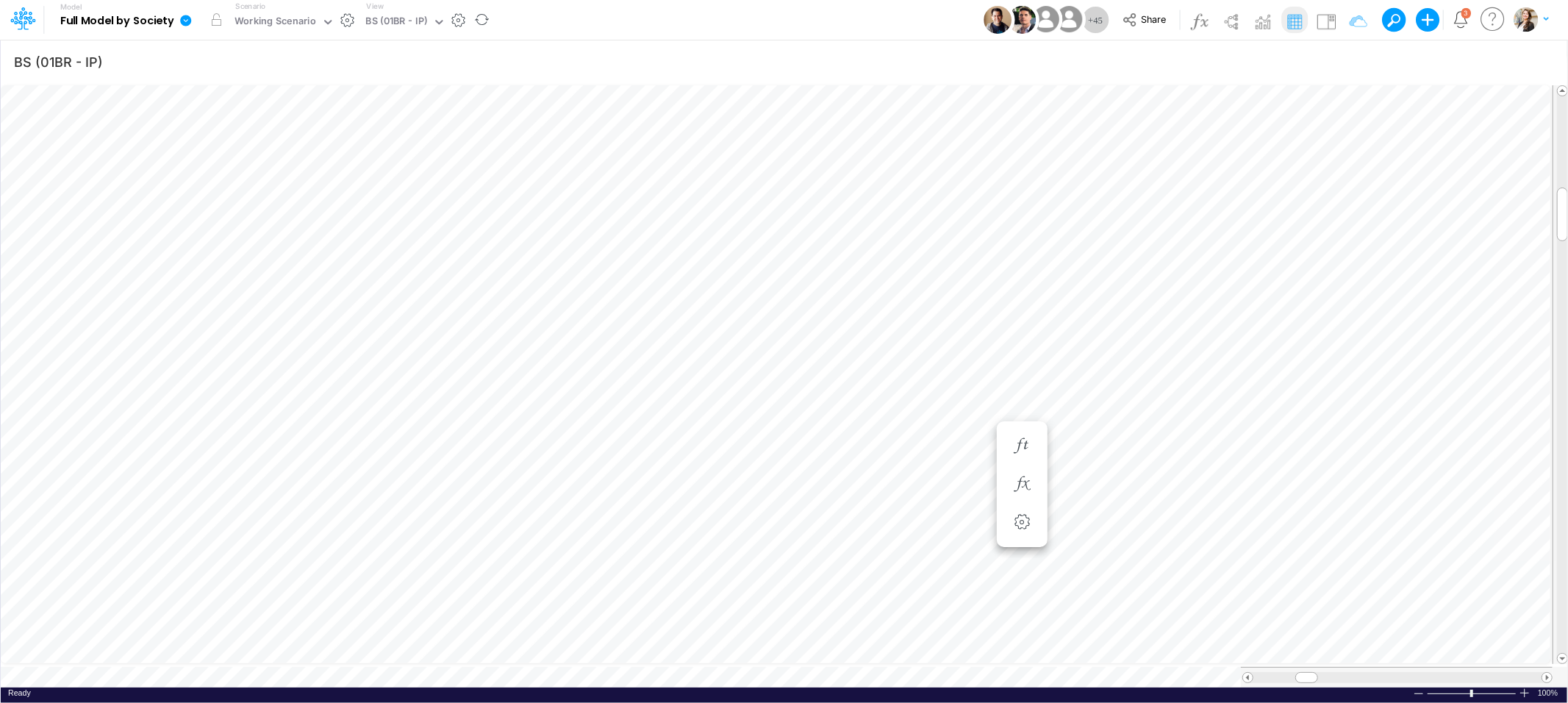
scroll to position [0, 1]
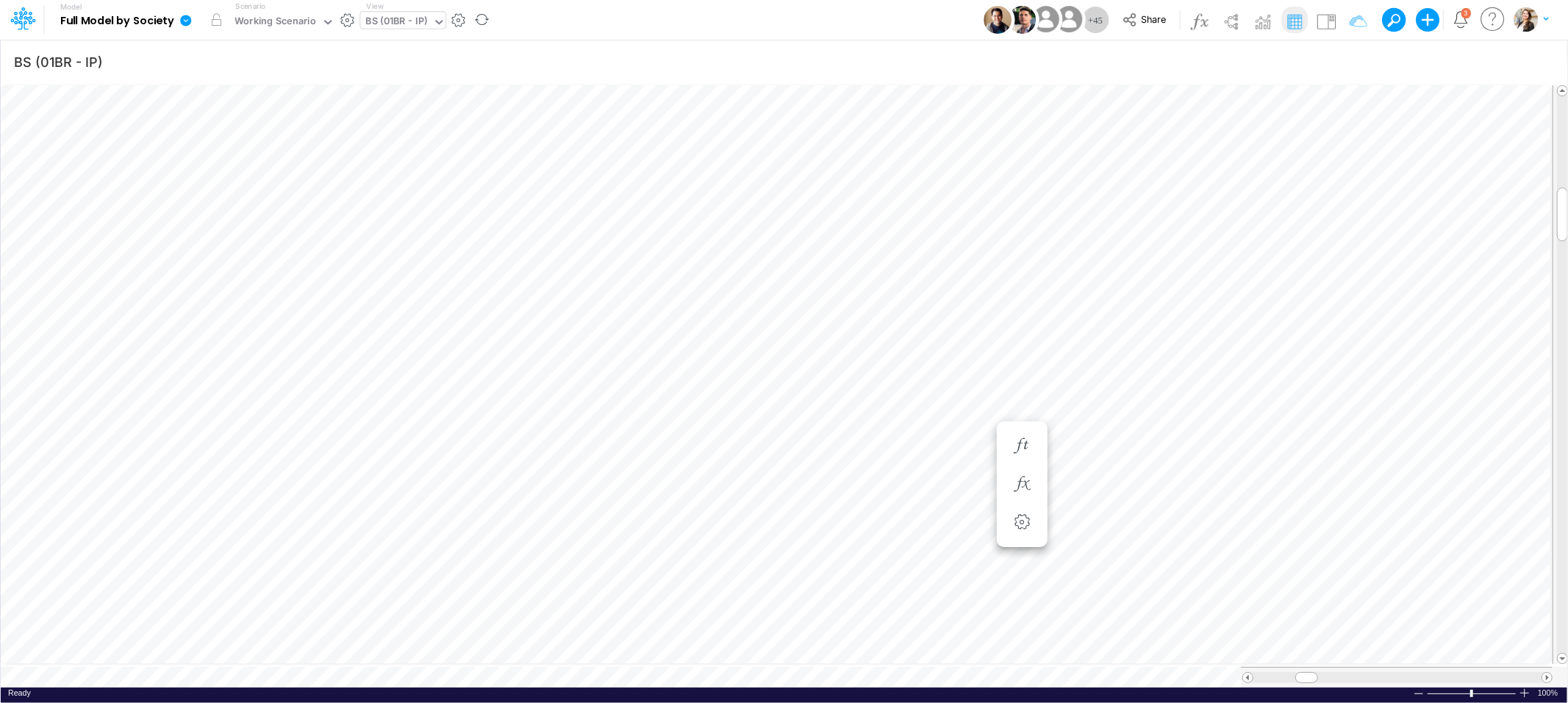
click at [389, 19] on div "BS (01BR - IP)" at bounding box center [397, 22] width 62 height 17
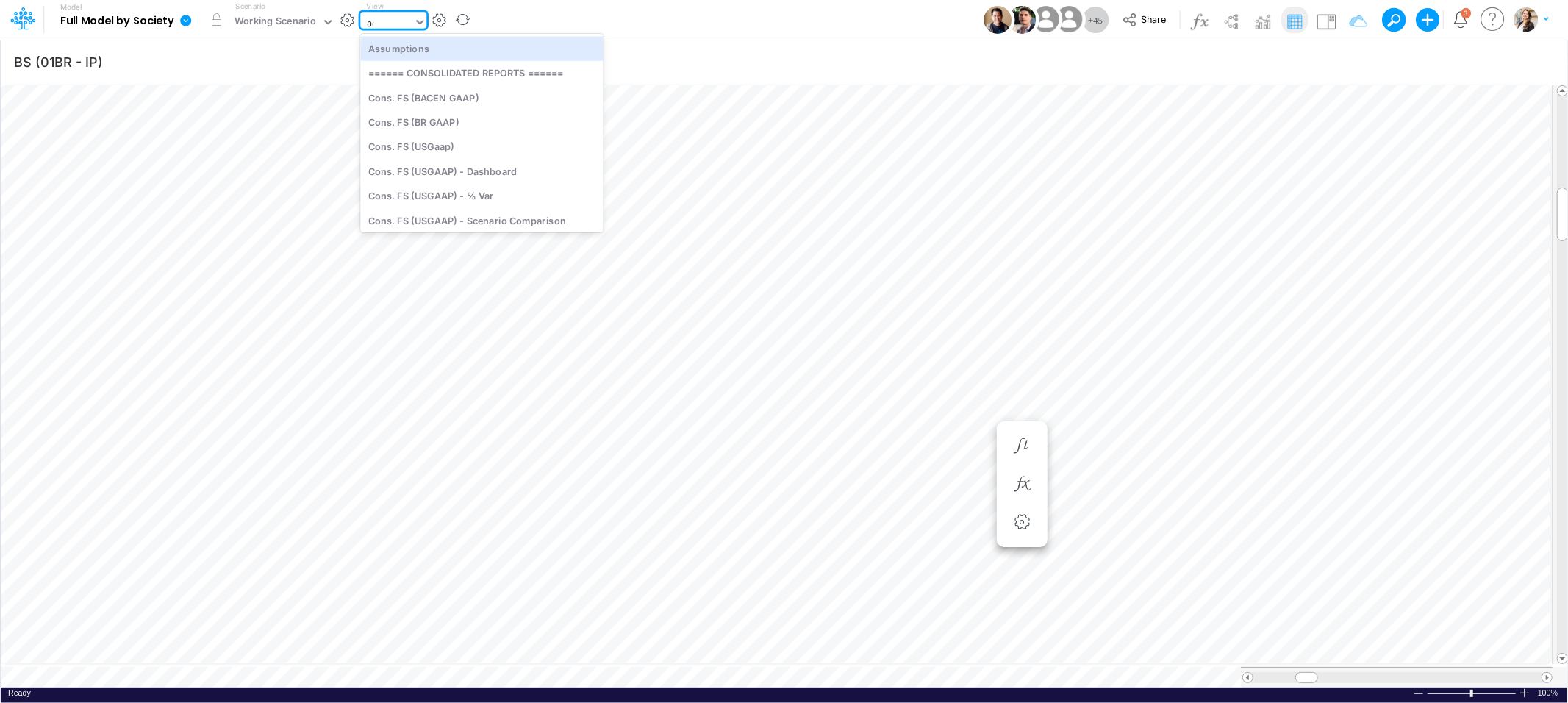
type input "adv"
click at [426, 47] on div "Advancing Cost" at bounding box center [460, 48] width 199 height 24
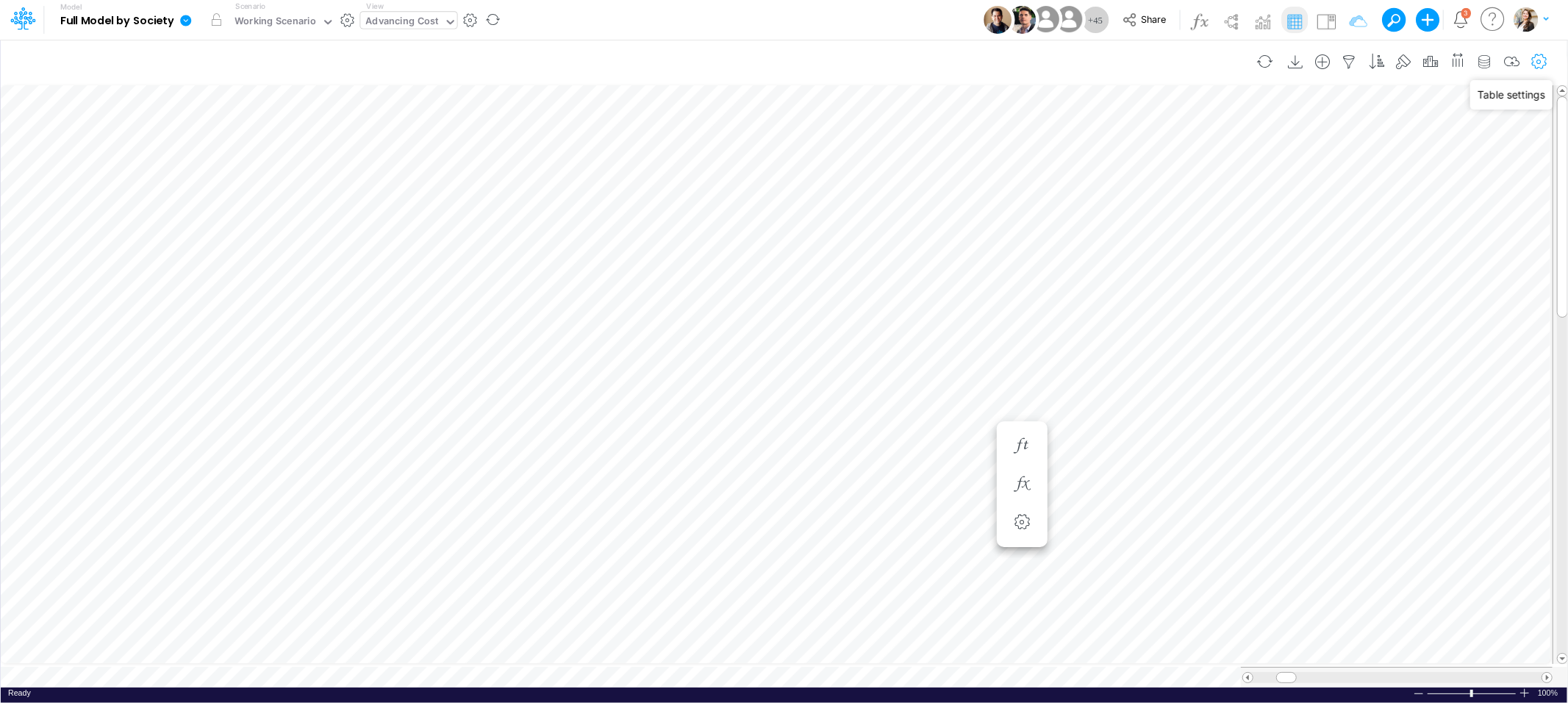
click at [1540, 60] on icon "button" at bounding box center [1539, 63] width 22 height 16
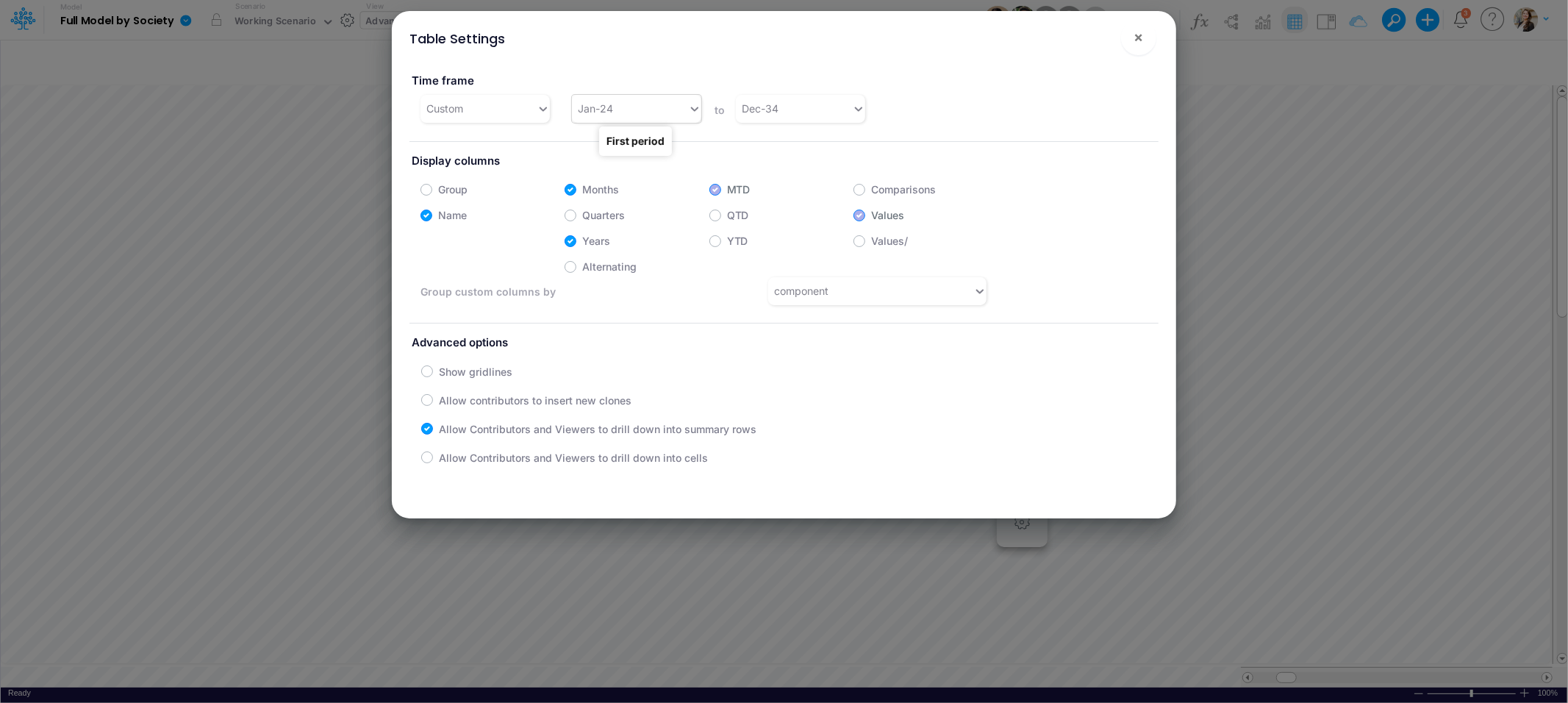
click at [652, 102] on div "Jan-24" at bounding box center [630, 108] width 116 height 24
click at [633, 297] on div "Jan-25" at bounding box center [635, 306] width 128 height 27
click at [1147, 39] on button "×" at bounding box center [1139, 38] width 36 height 36
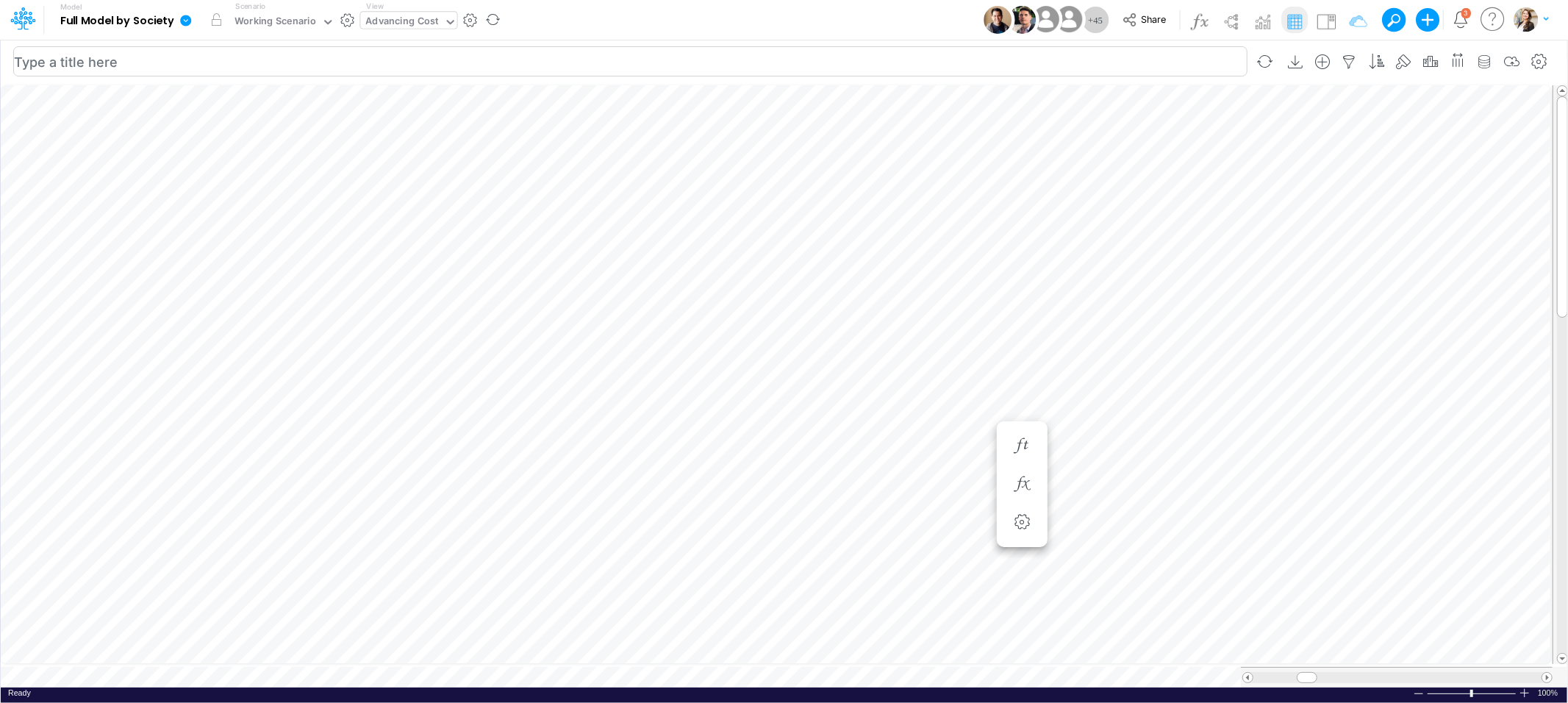
scroll to position [0, 1]
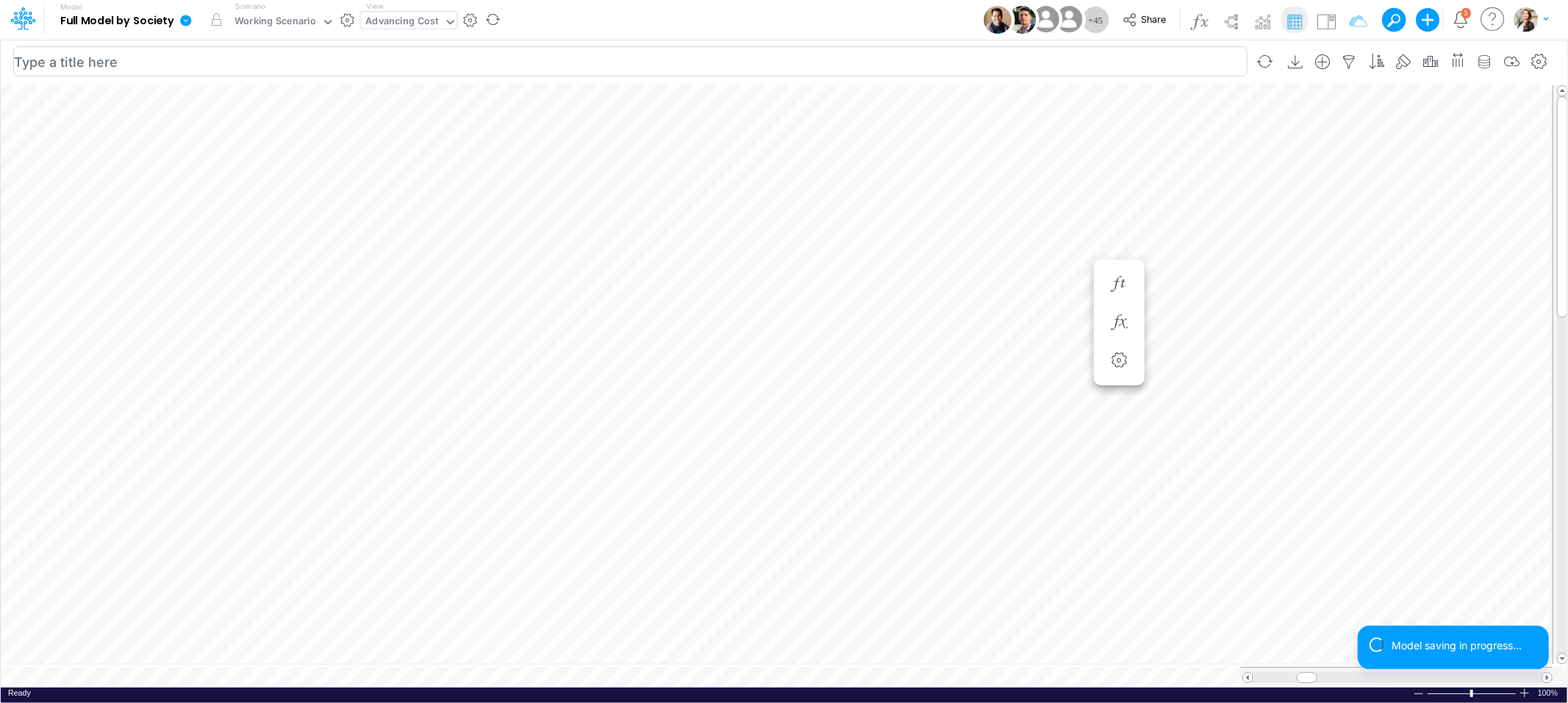
scroll to position [0, 1]
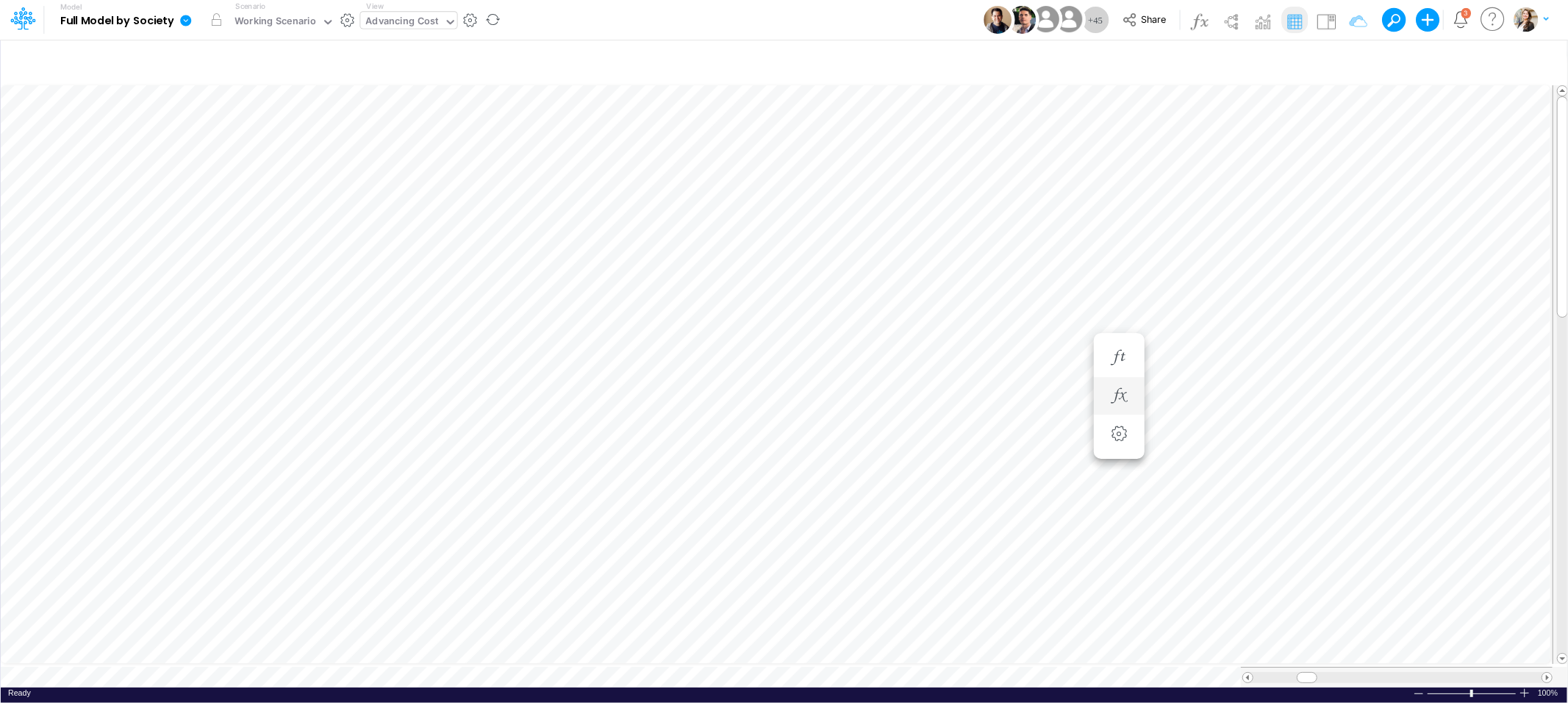
scroll to position [0, 1]
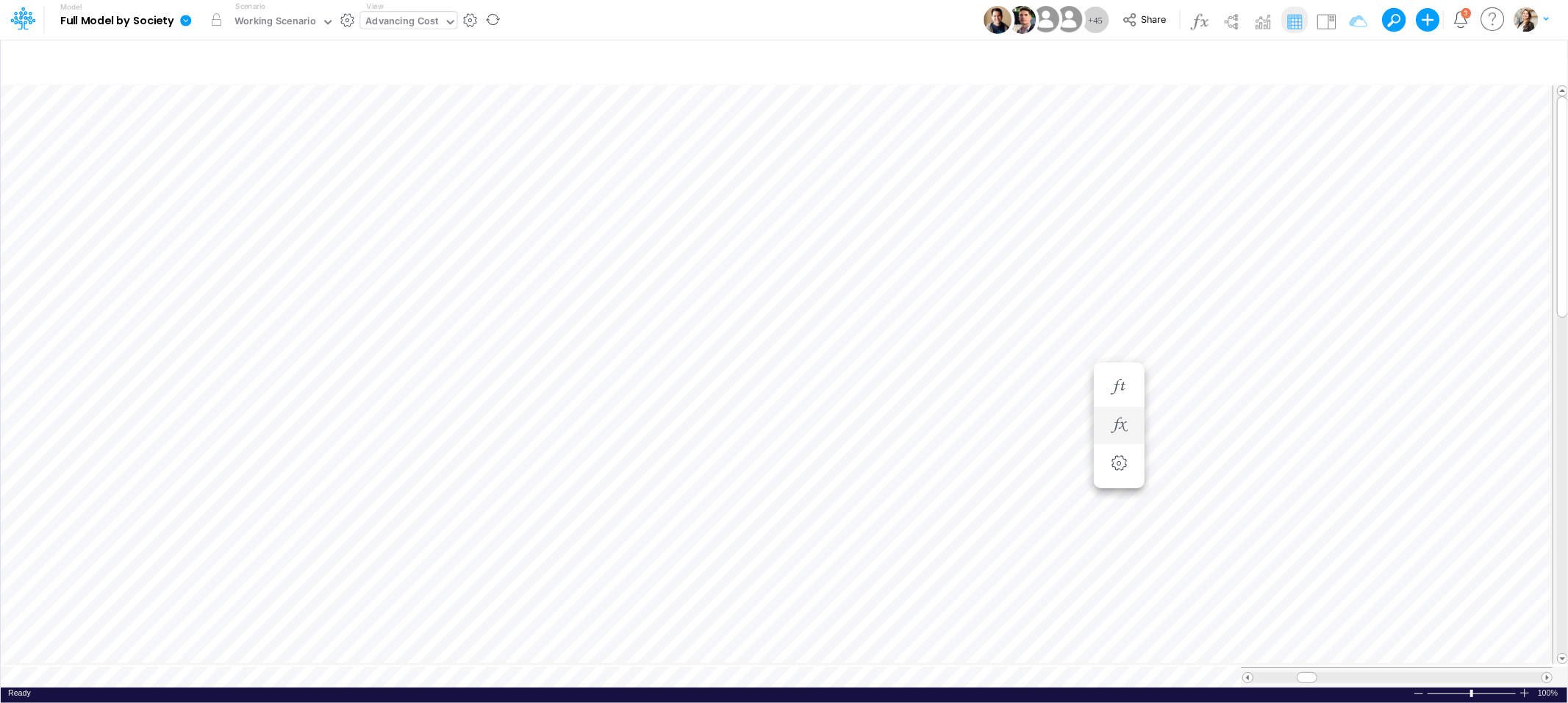
scroll to position [0, 1]
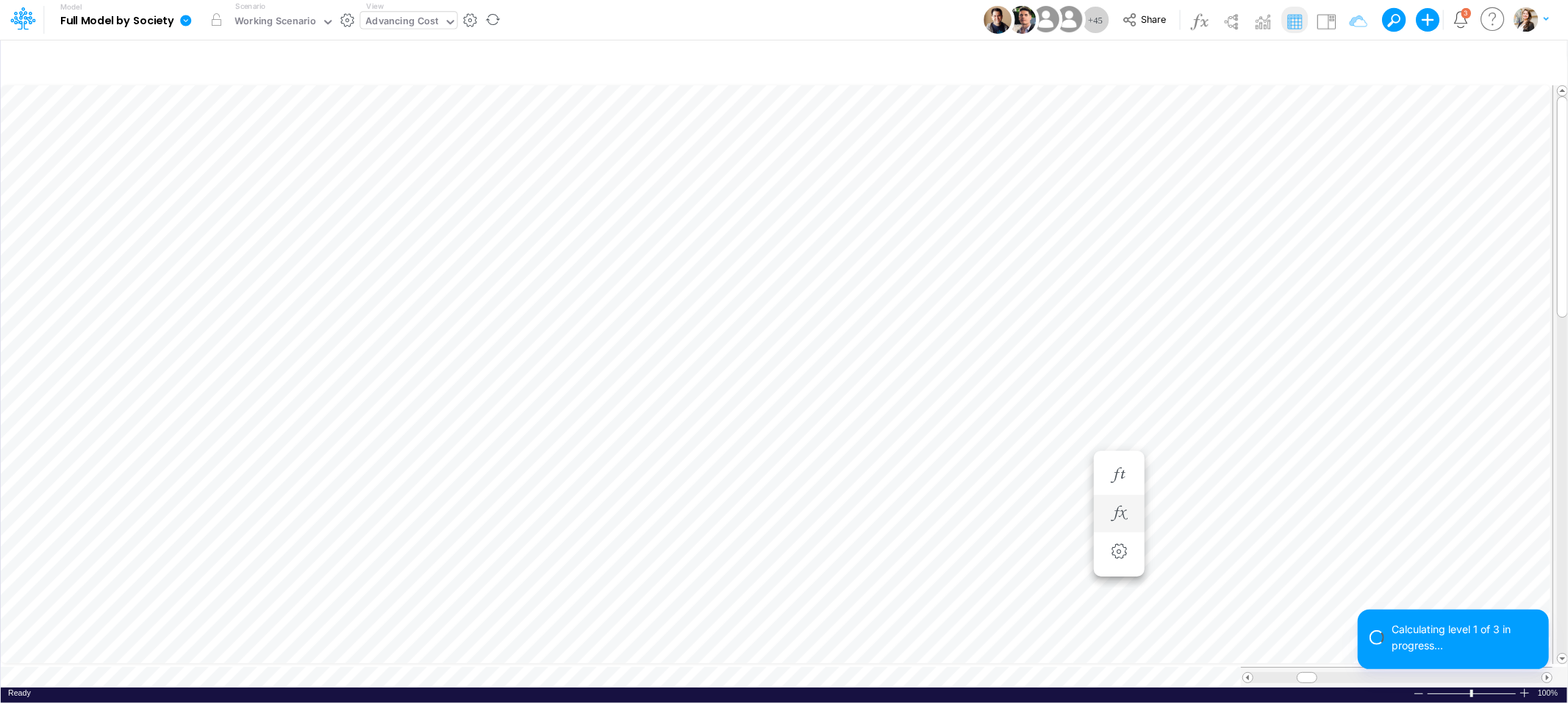
scroll to position [0, 1]
type input "BS (01BR - IP)"
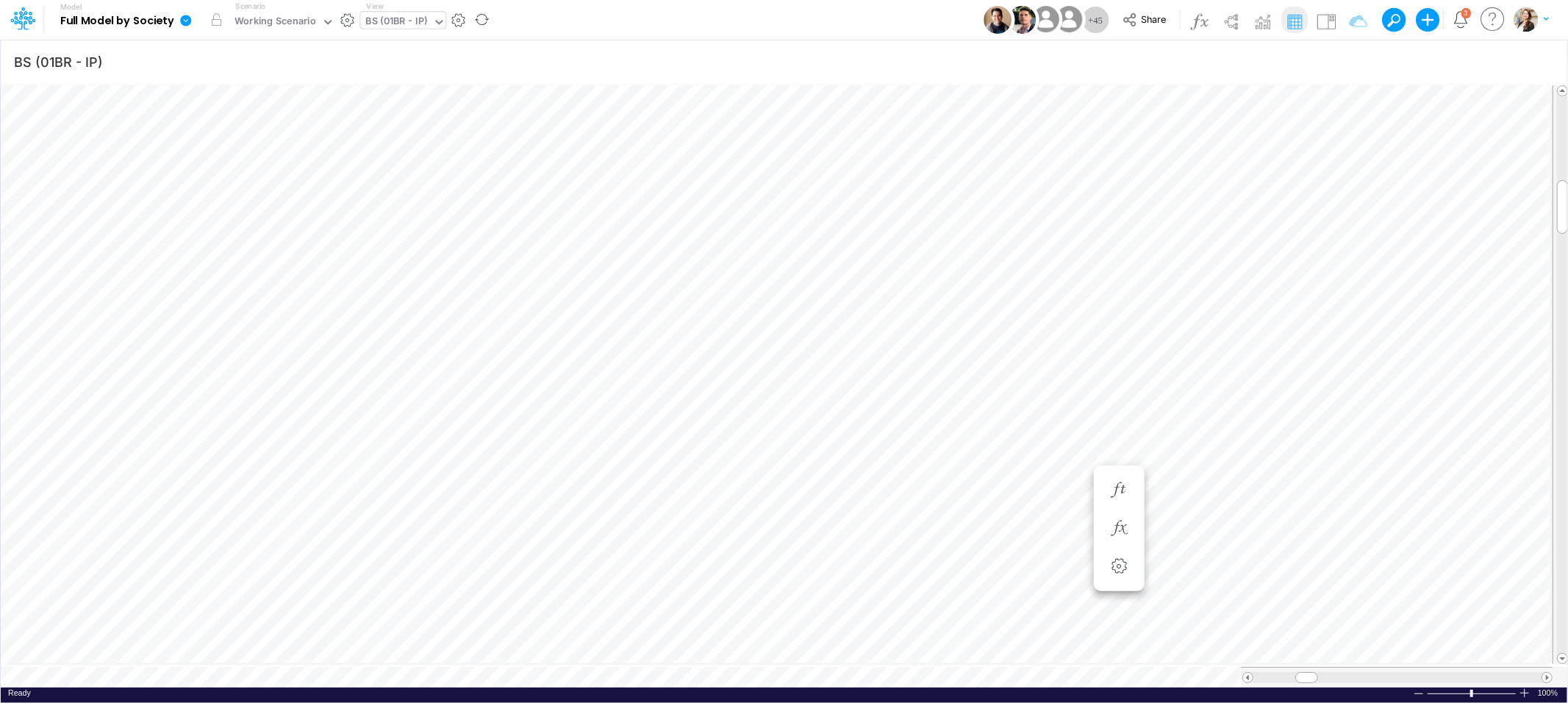
scroll to position [0, 1]
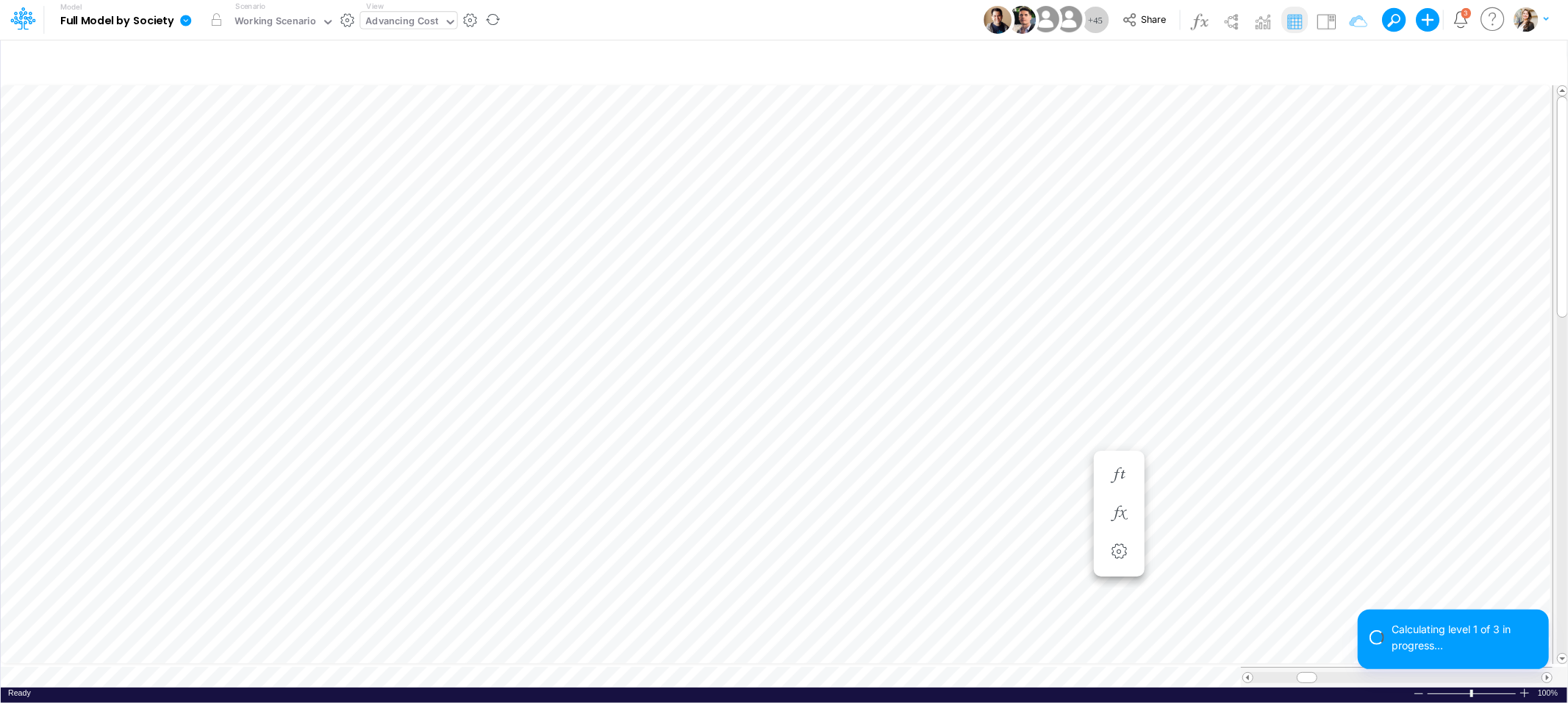
scroll to position [0, 1]
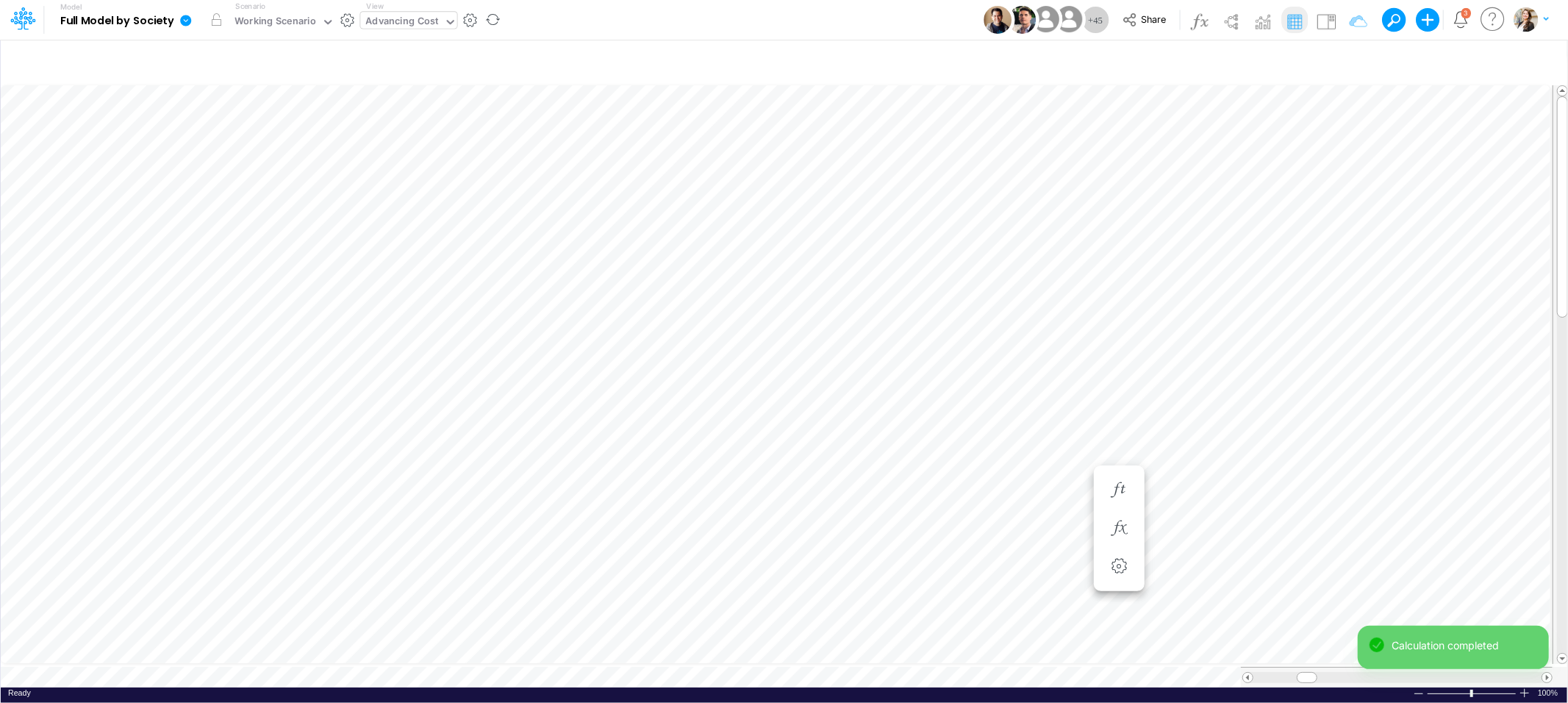
type input "BS (01BR - IP)"
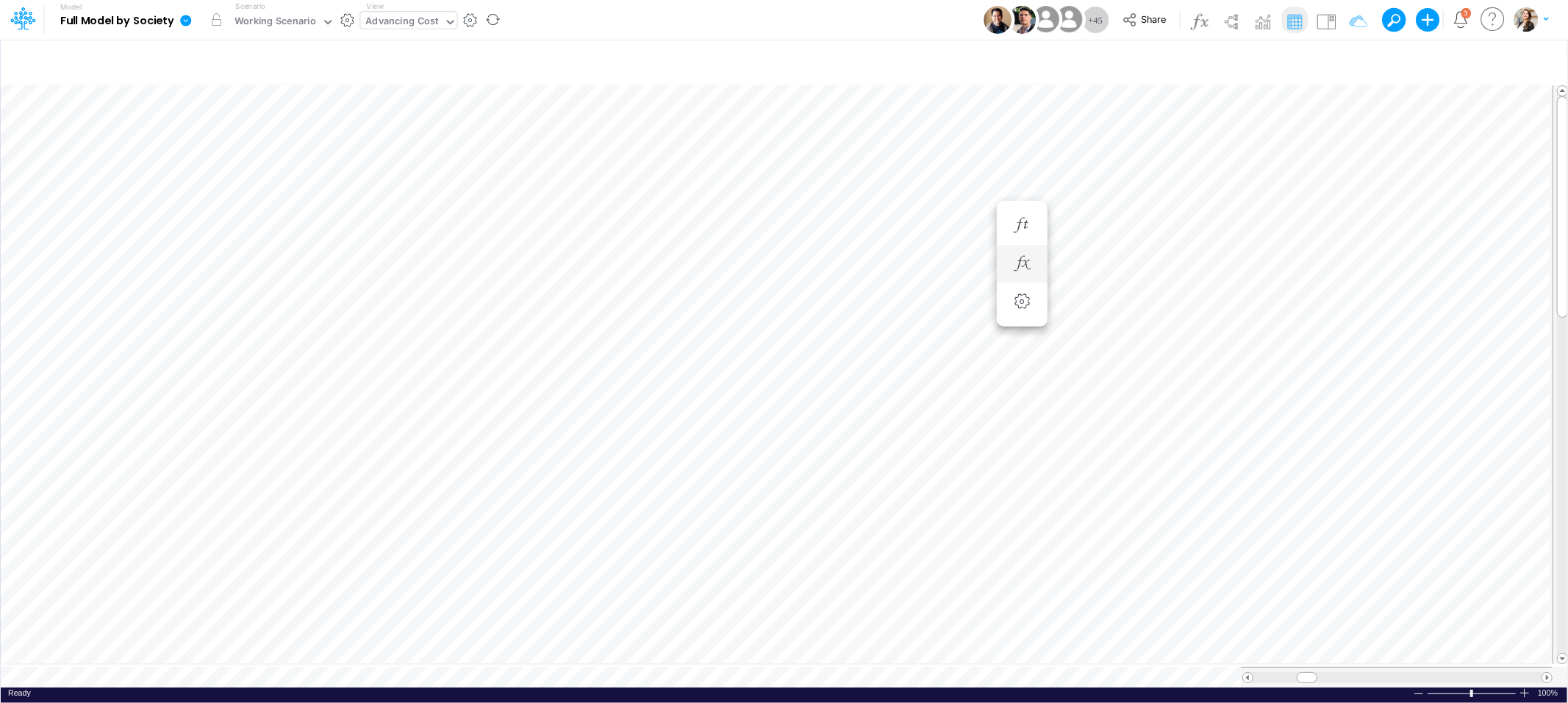
scroll to position [0, 1]
type input "BS (01BR - IP)"
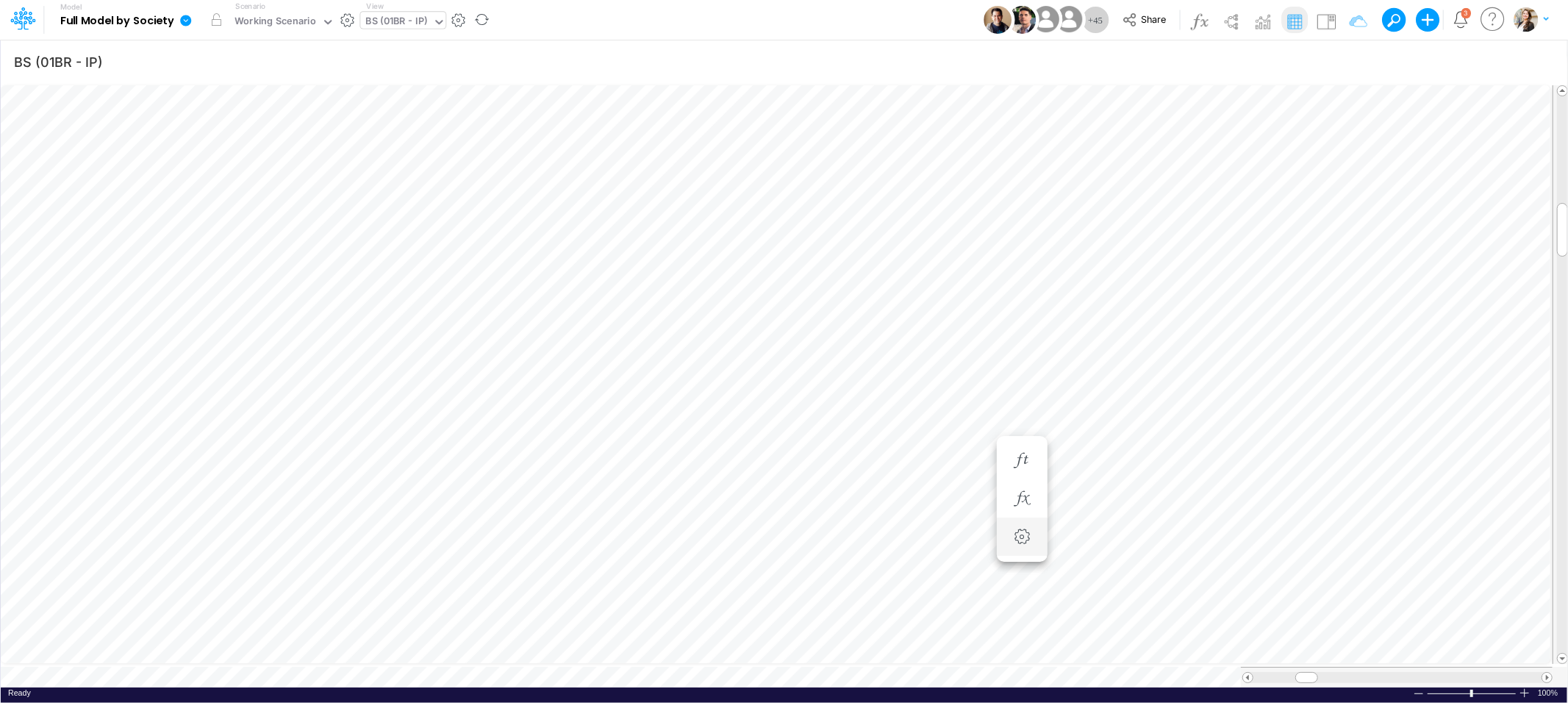
scroll to position [0, 1]
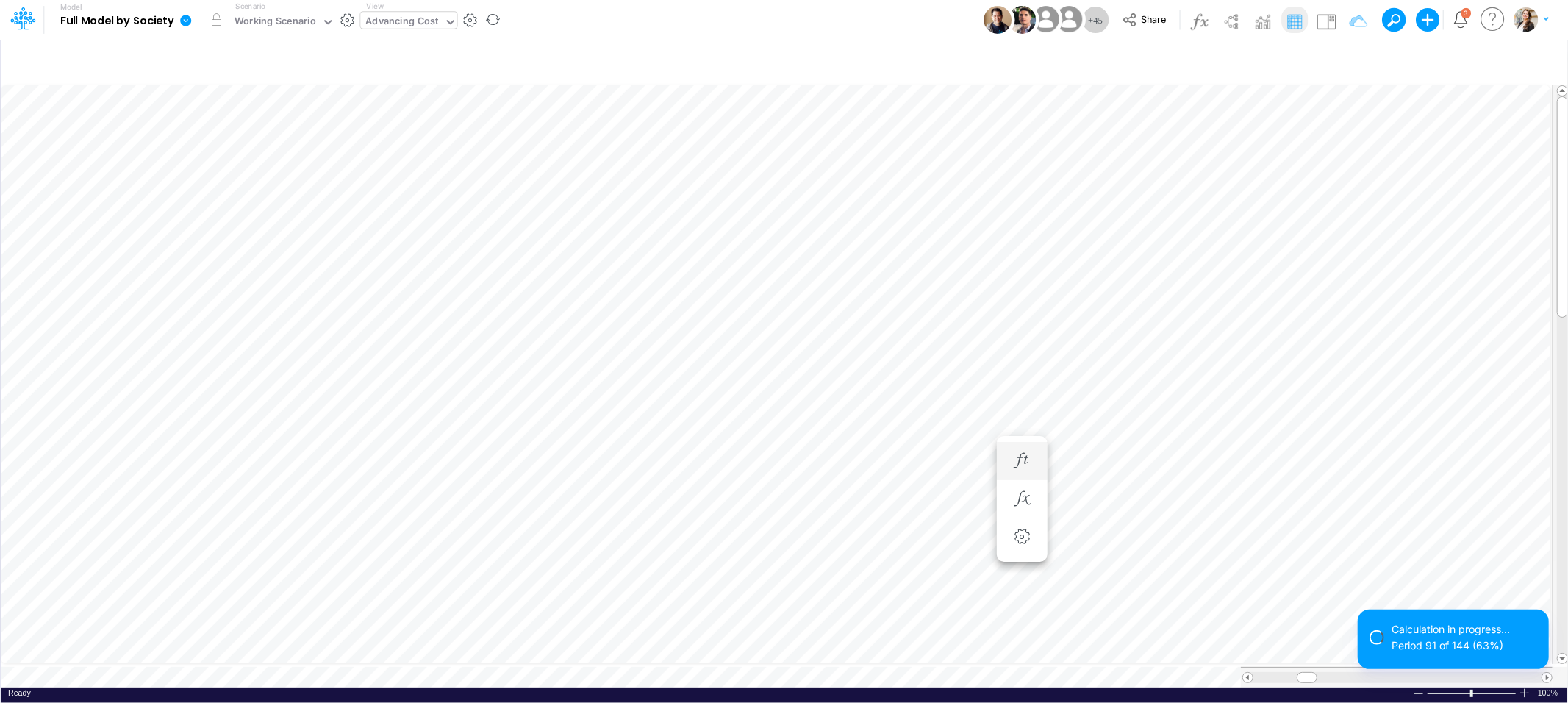
scroll to position [0, 1]
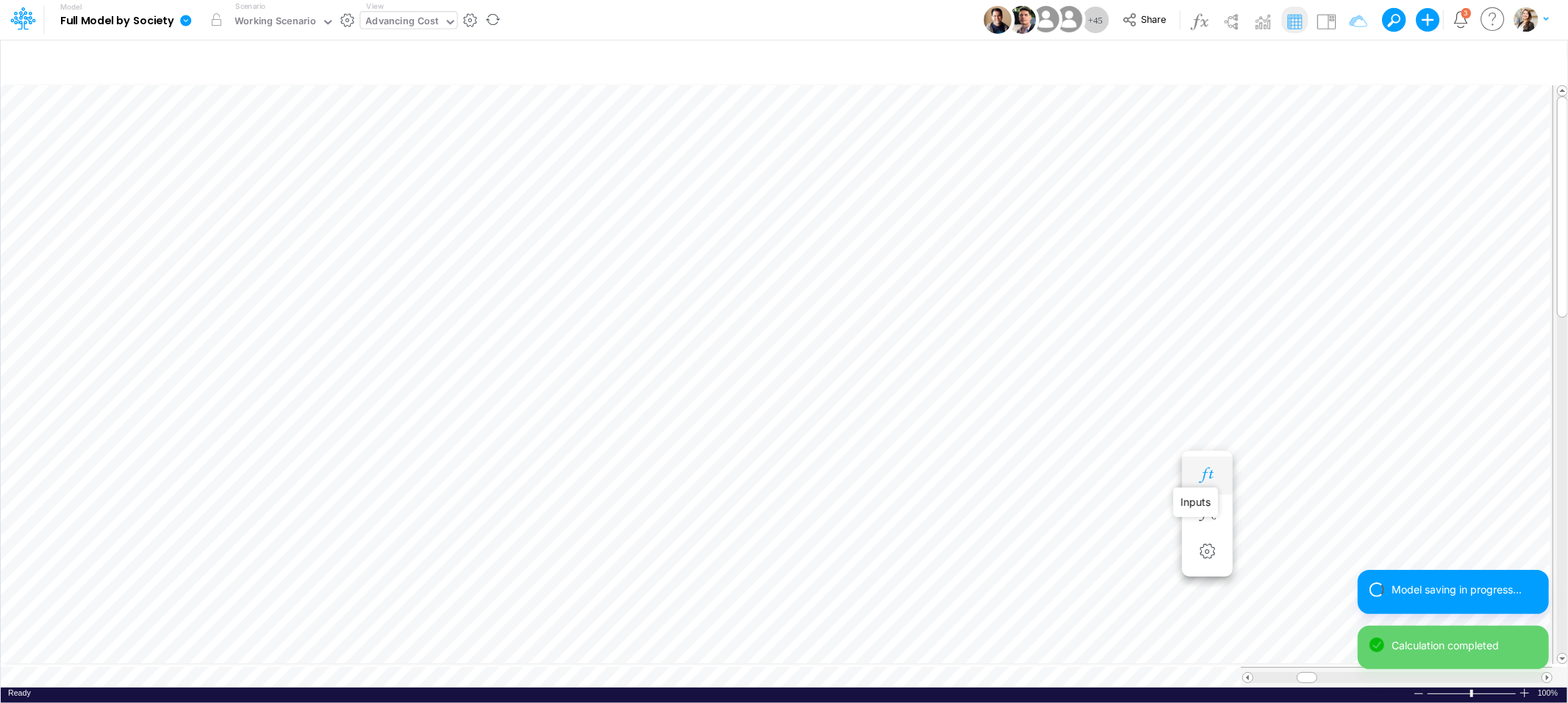
click at [1200, 474] on icon "button" at bounding box center [1208, 476] width 22 height 16
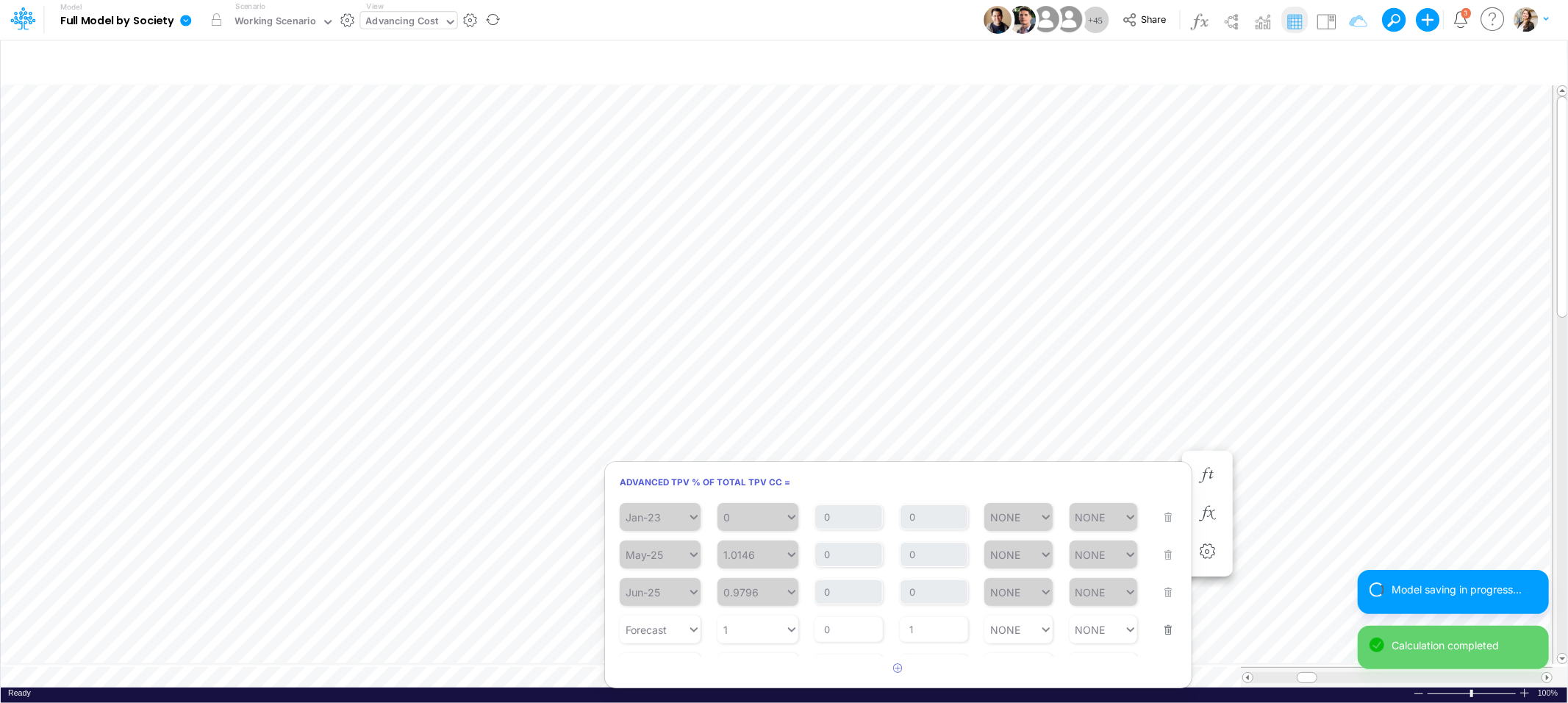
scroll to position [43, 0]
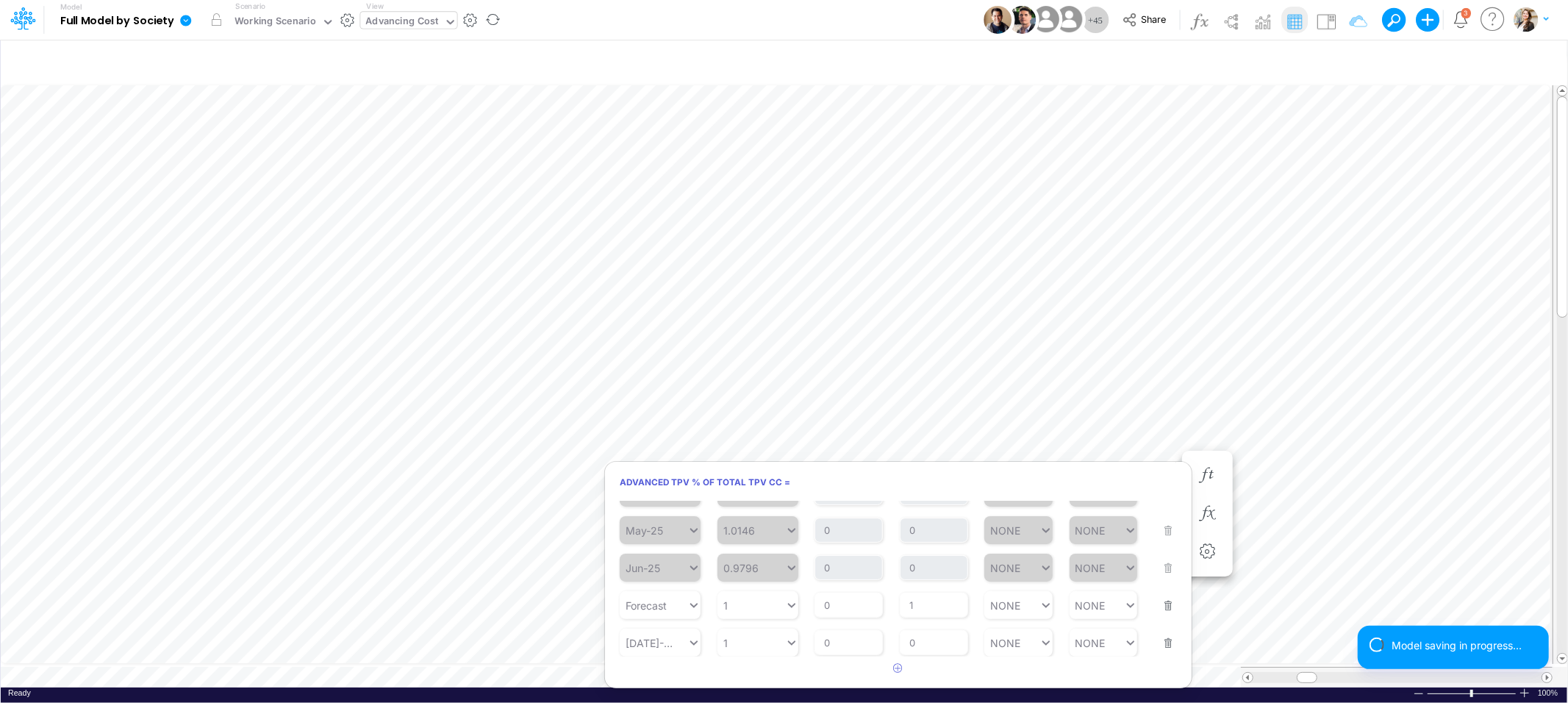
click at [1160, 641] on button "button" at bounding box center [1163, 633] width 19 height 40
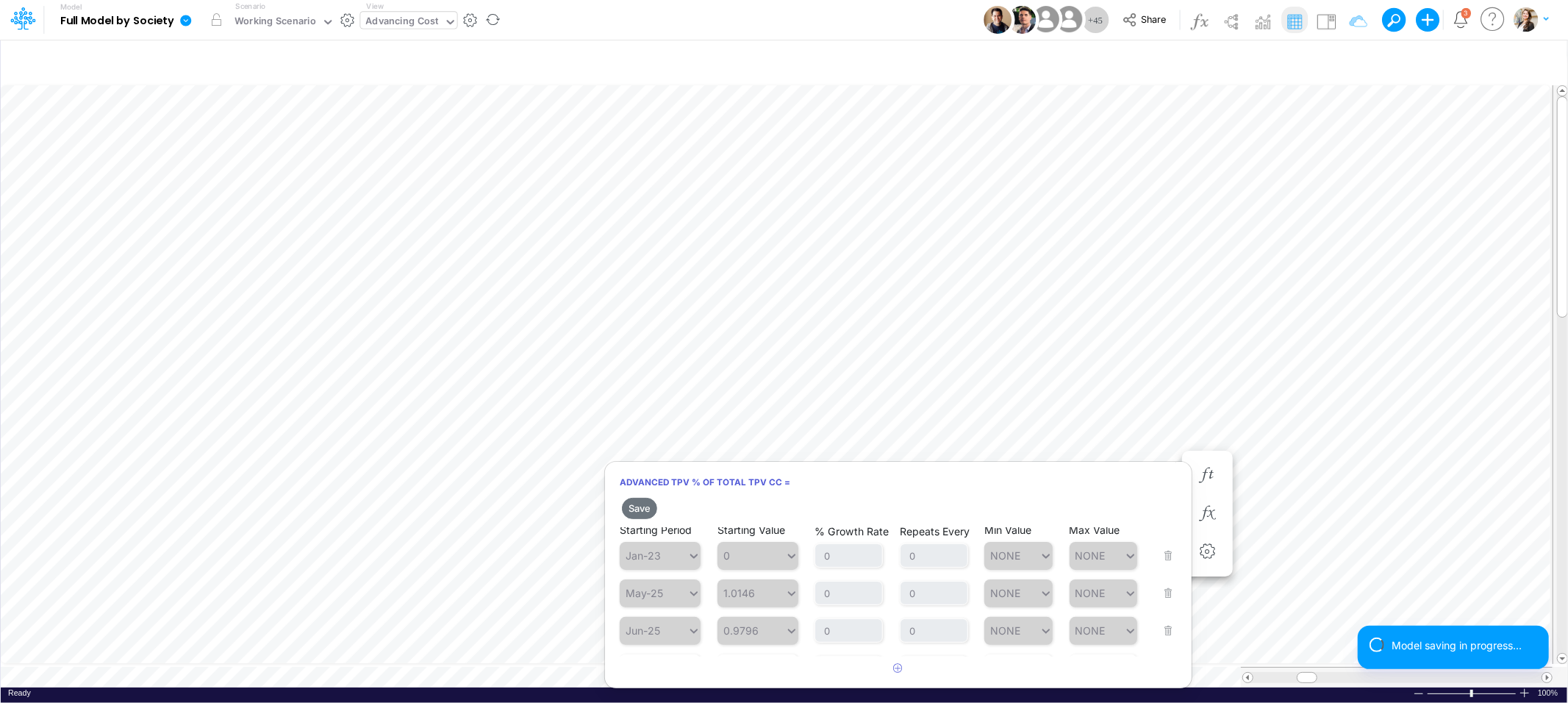
scroll to position [33, 0]
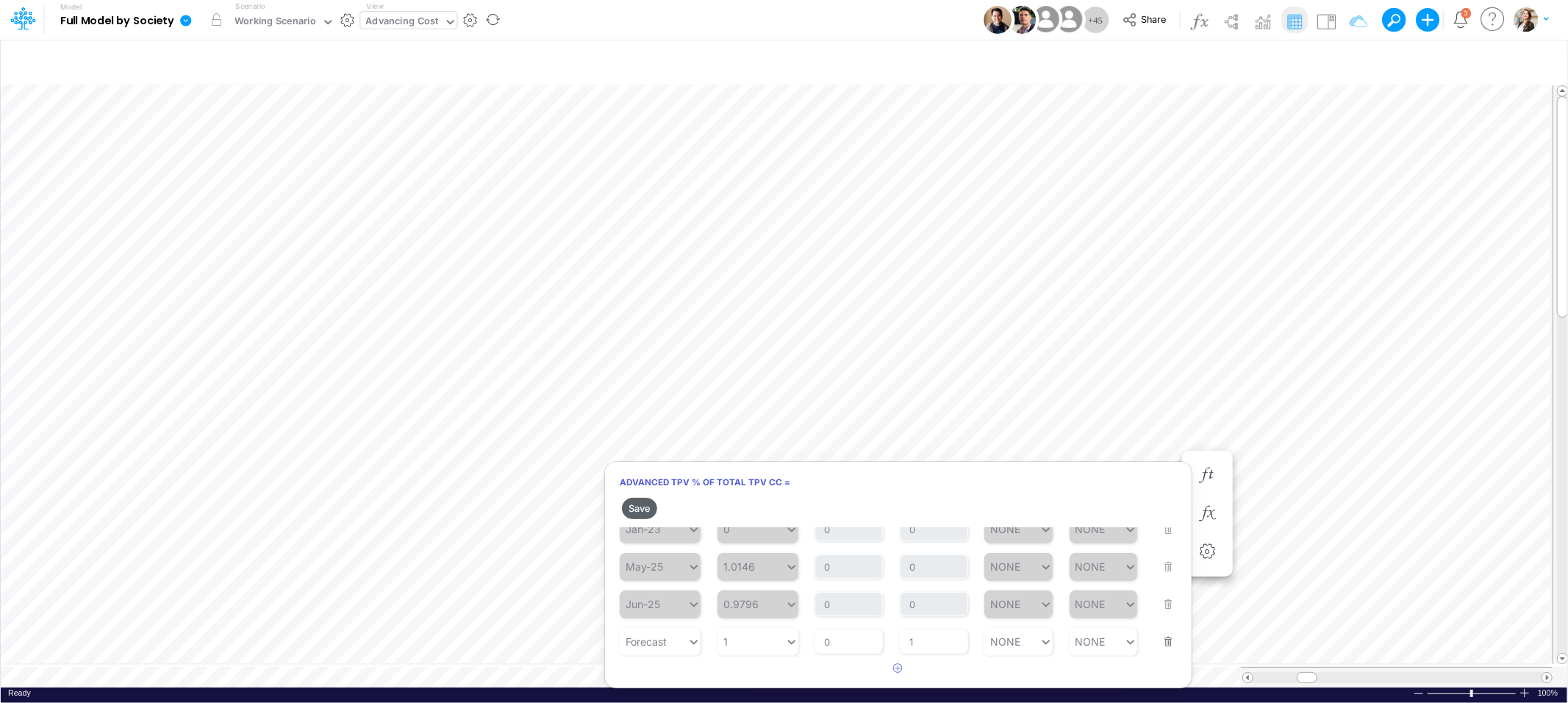
click at [641, 505] on button "Save" at bounding box center [640, 507] width 36 height 21
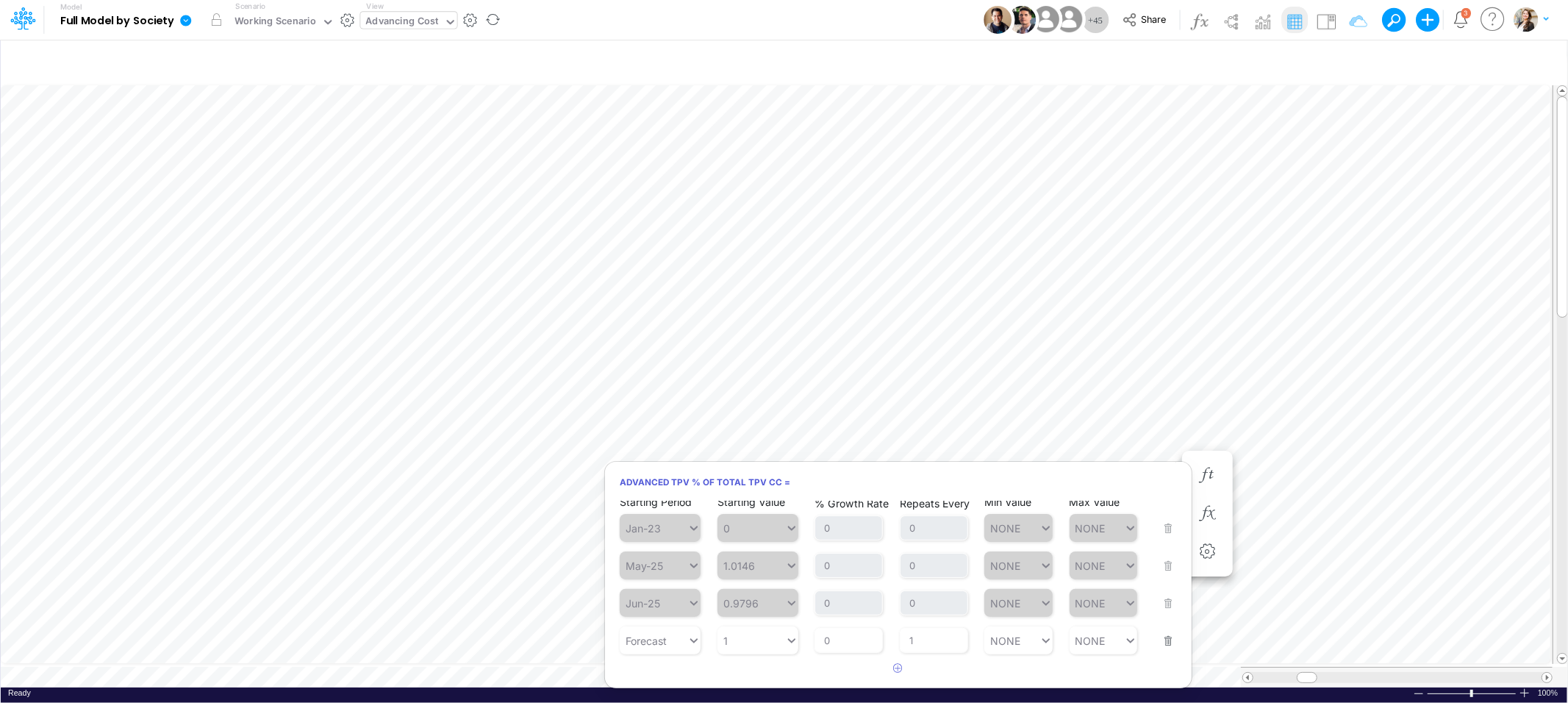
scroll to position [6, 0]
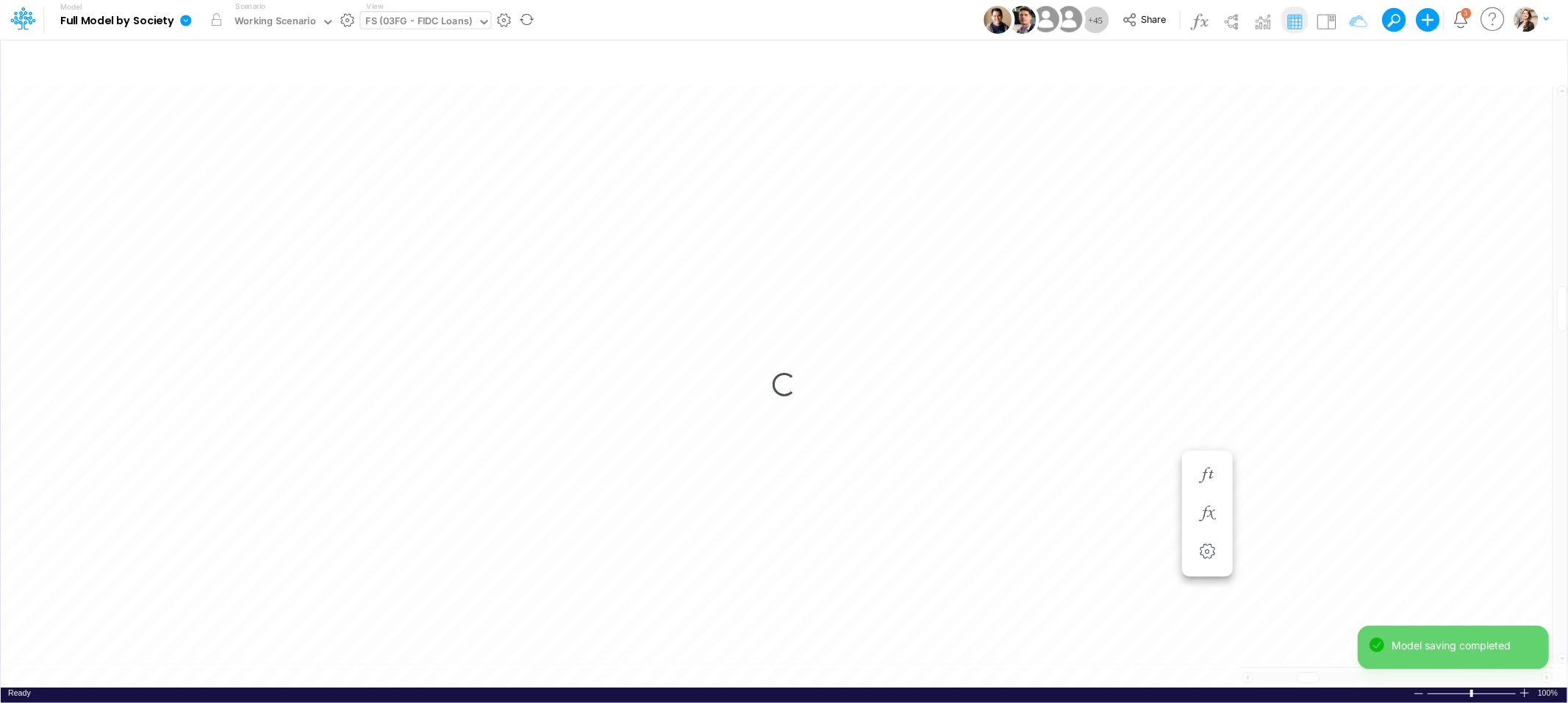
scroll to position [0, 1]
click at [686, 667] on div "Loading..." at bounding box center [784, 384] width 1567 height 605
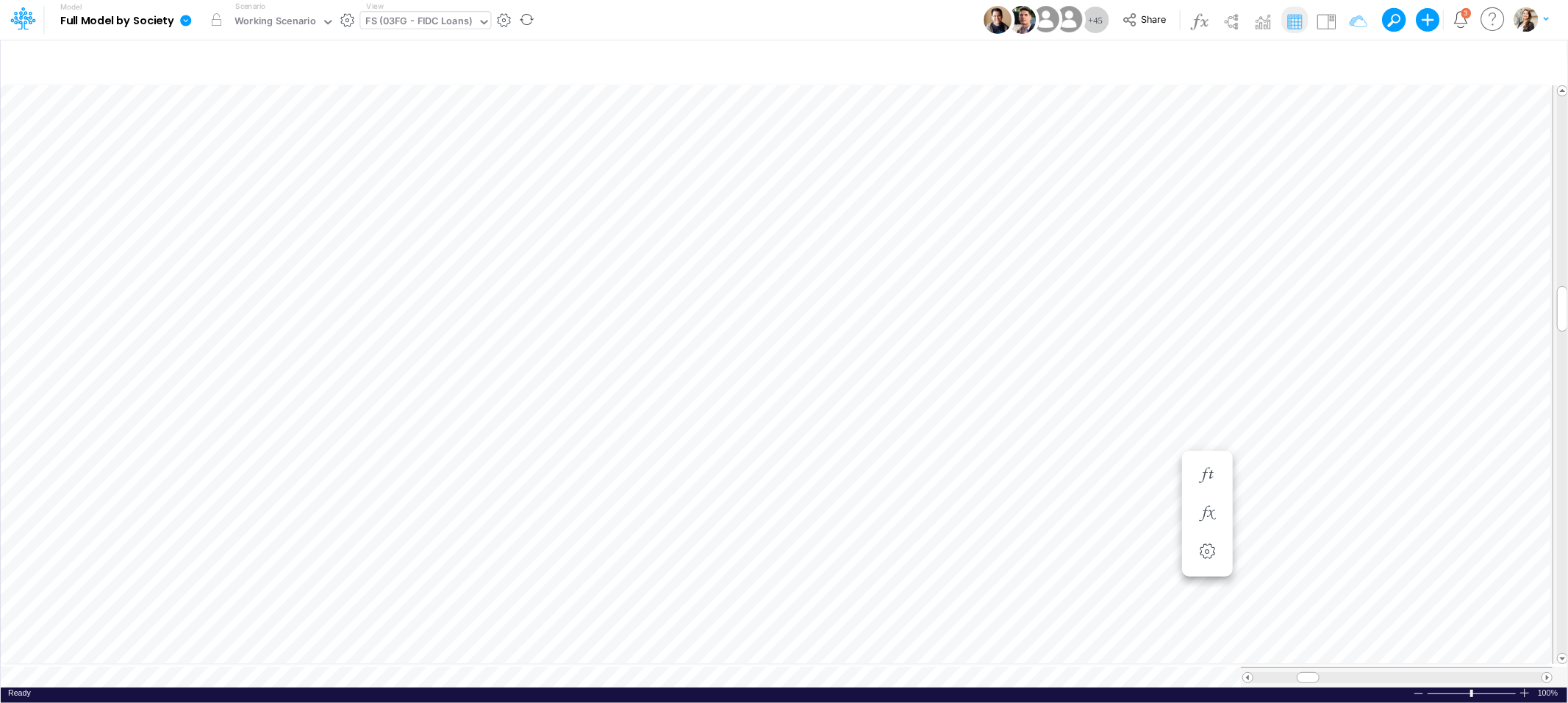
type input "BS (01BR - IP)"
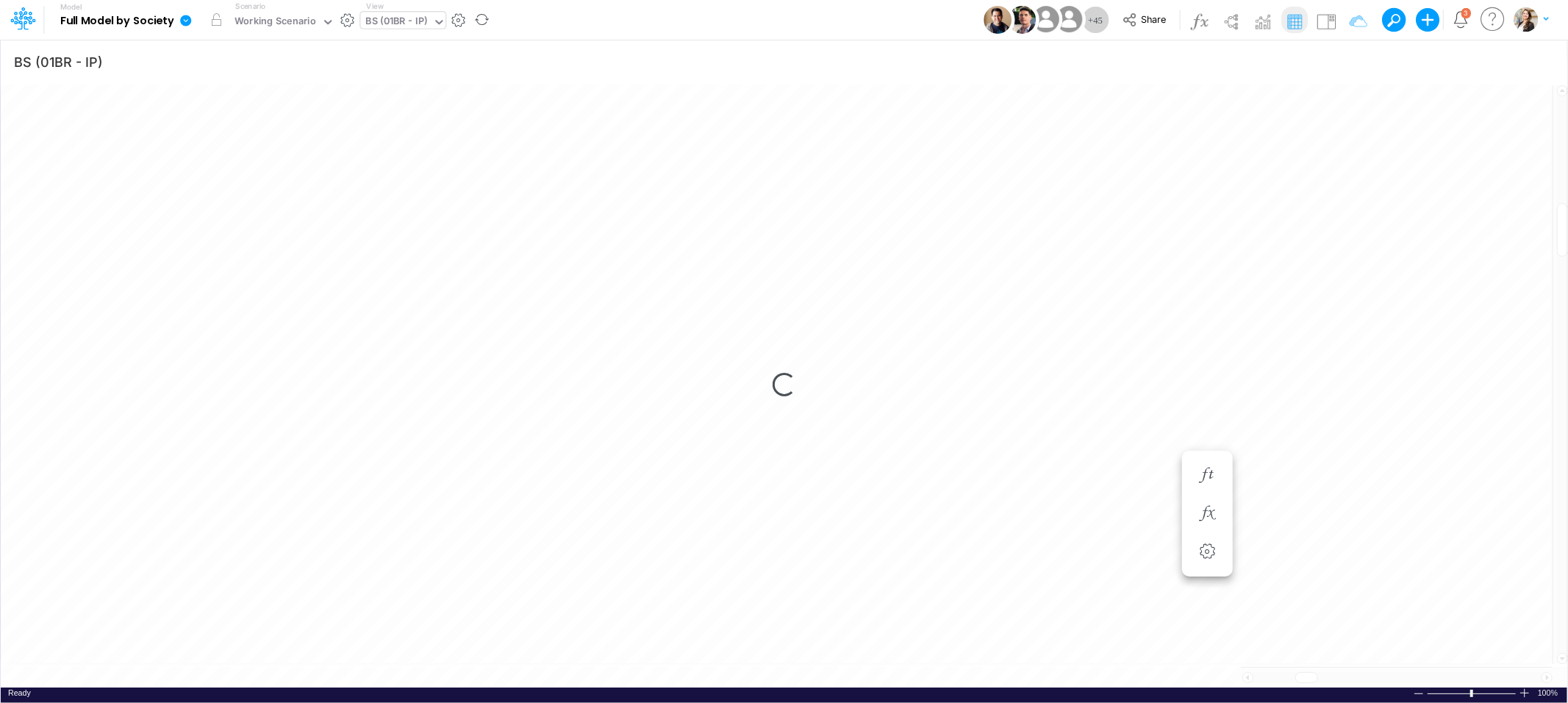
scroll to position [0, 1]
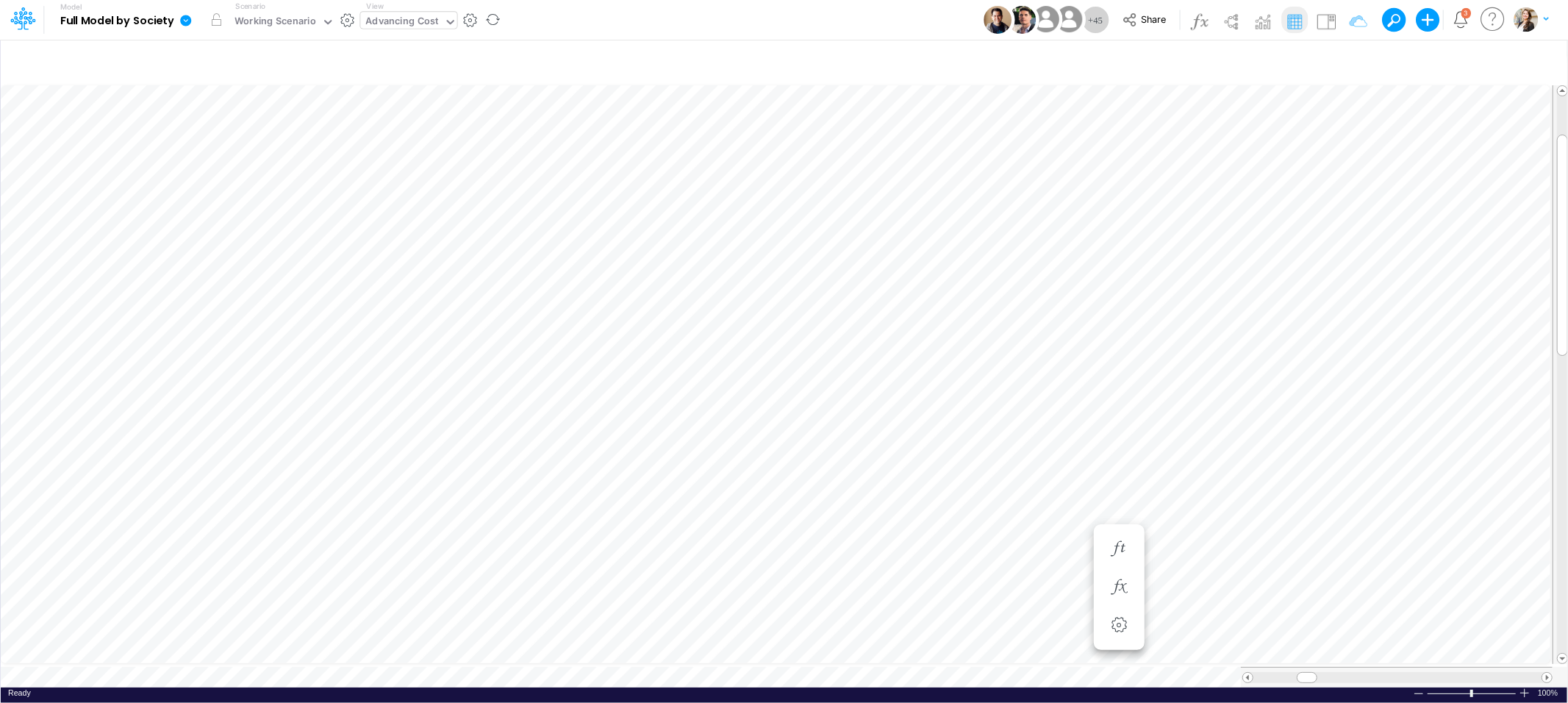
scroll to position [0, 1]
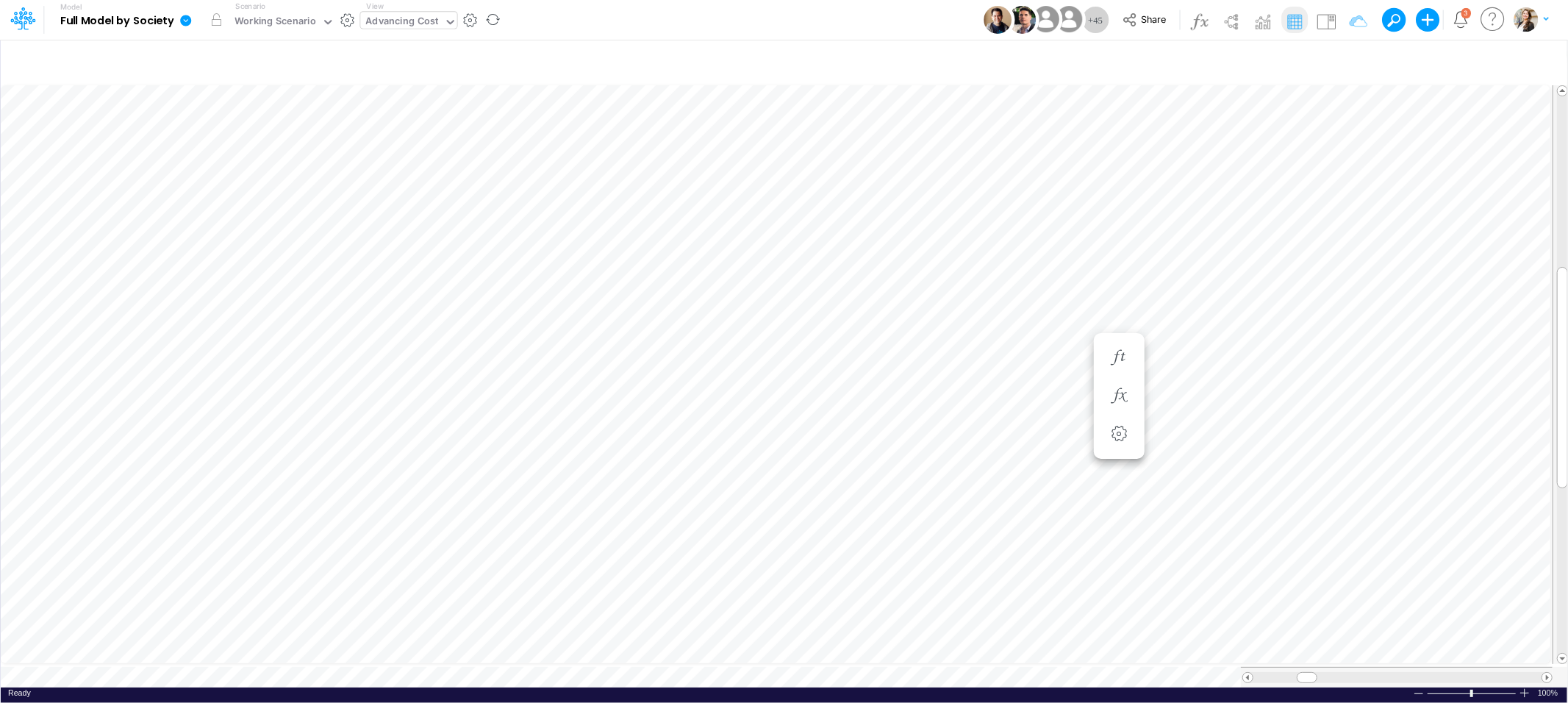
scroll to position [0, 1]
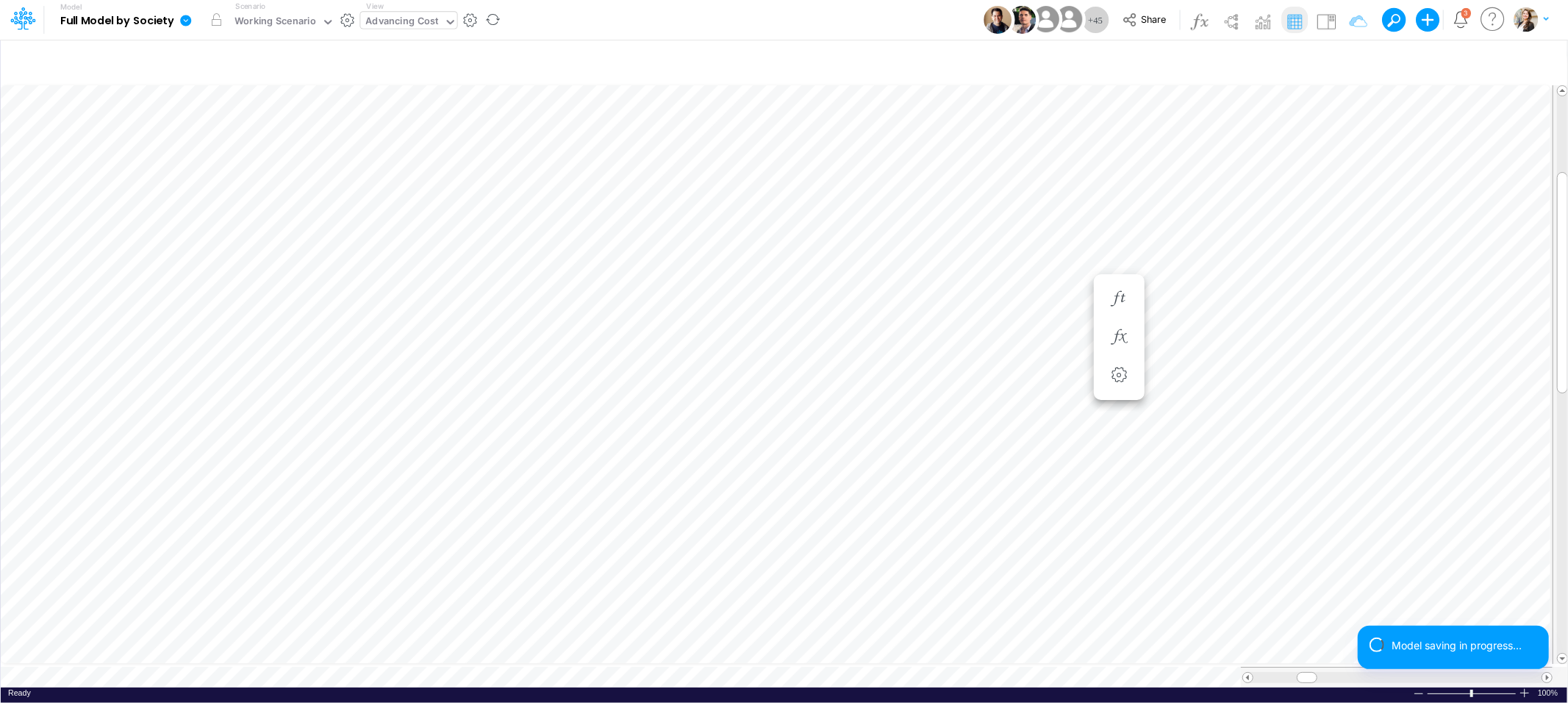
type input "BS (01BR - IP)"
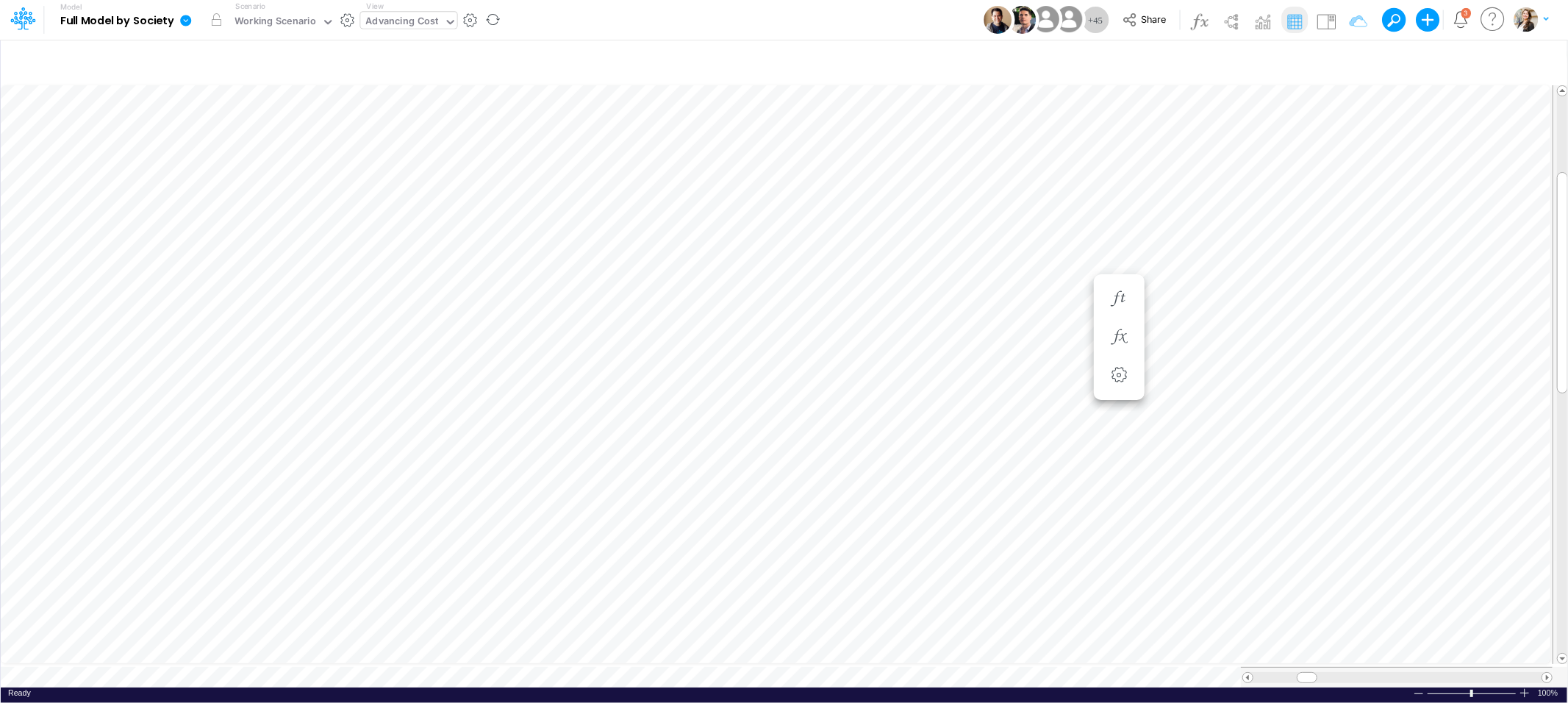
scroll to position [0, 1]
type input "BS (01BR - IP)"
